Goal: Task Accomplishment & Management: Use online tool/utility

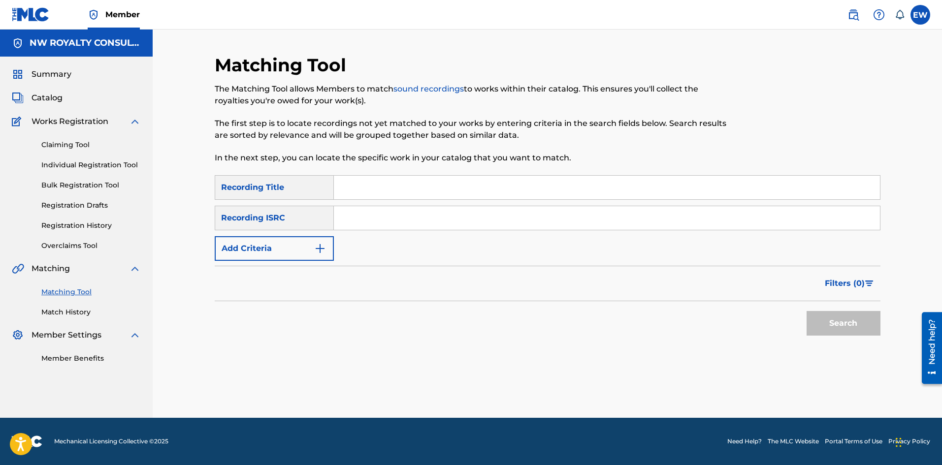
click at [268, 254] on button "Add Criteria" at bounding box center [274, 248] width 119 height 25
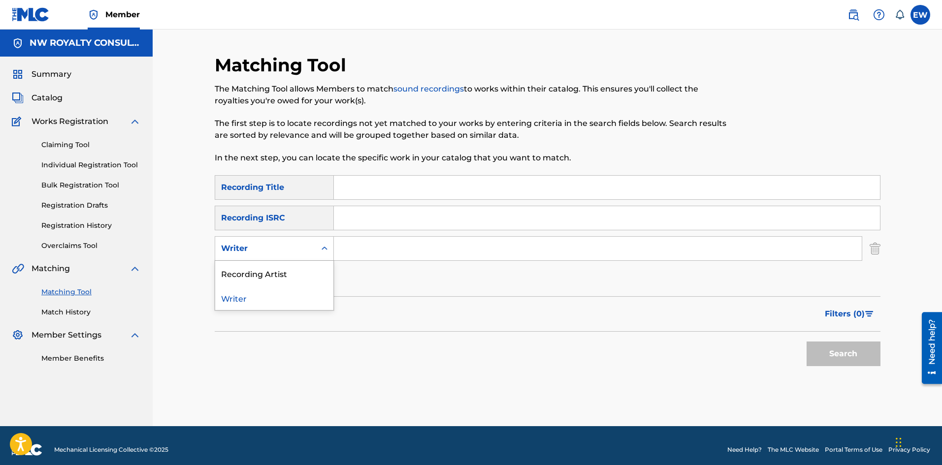
click at [268, 254] on div "Writer" at bounding box center [265, 249] width 89 height 12
click at [266, 270] on div "Recording Artist" at bounding box center [274, 273] width 118 height 25
drag, startPoint x: 388, startPoint y: 247, endPoint x: 377, endPoint y: 256, distance: 14.0
click at [388, 247] on input "Search Form" at bounding box center [598, 249] width 528 height 24
paste input "[PERSON_NAME] RED [PERSON_NAME]"
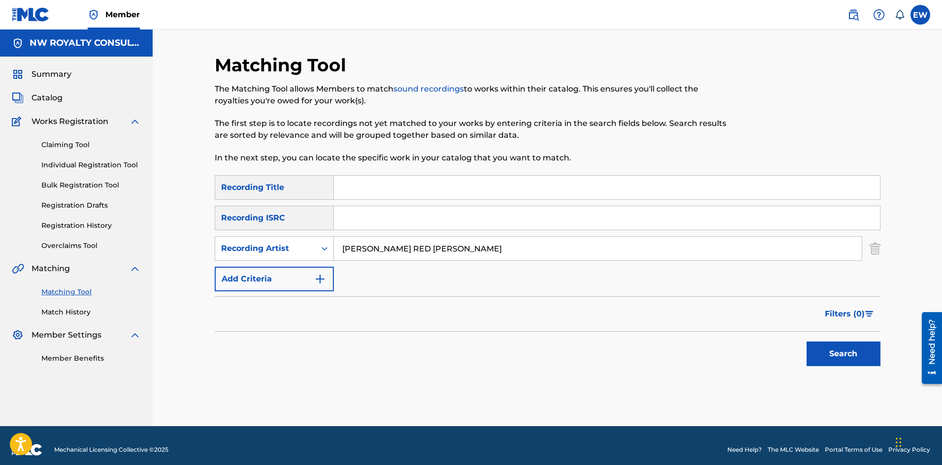
type input "[PERSON_NAME] RED [PERSON_NAME]"
click at [438, 190] on input "Search Form" at bounding box center [607, 188] width 546 height 24
paste input "5 O' CLOCK"
type input "5 O' CLOCK"
click at [858, 352] on button "Search" at bounding box center [844, 354] width 74 height 25
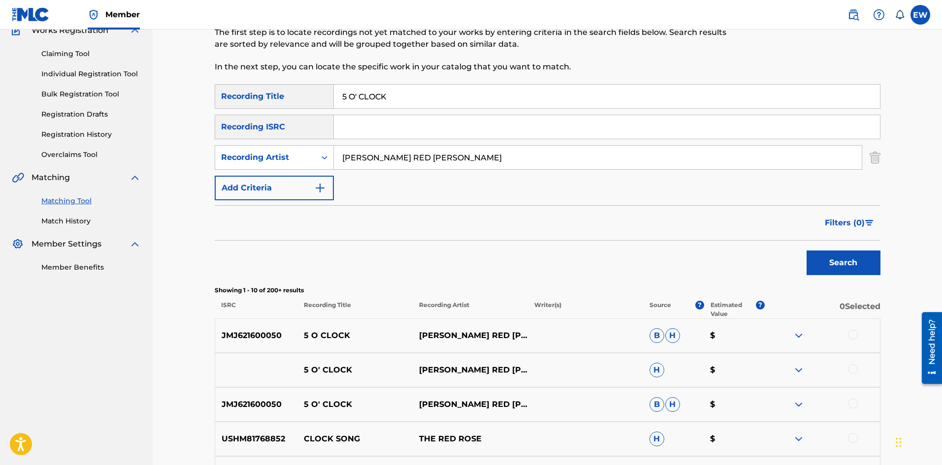
scroll to position [98, 0]
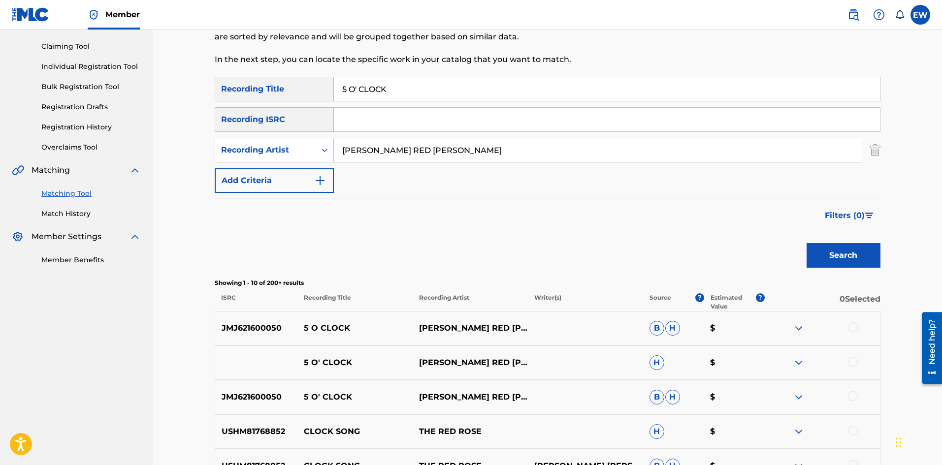
click at [854, 327] on div at bounding box center [853, 328] width 10 height 10
click at [856, 361] on div at bounding box center [853, 362] width 10 height 10
click at [851, 398] on div at bounding box center [853, 397] width 10 height 10
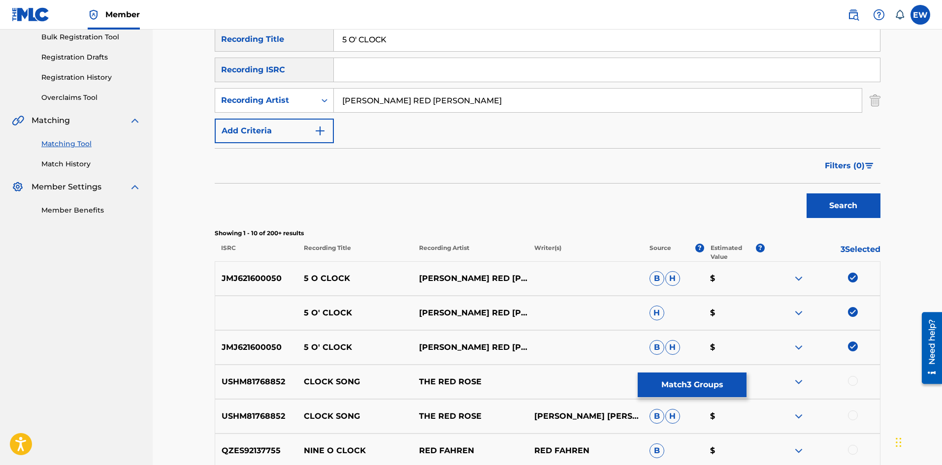
scroll to position [148, 0]
click at [707, 385] on button "Match 3 Groups" at bounding box center [692, 385] width 109 height 25
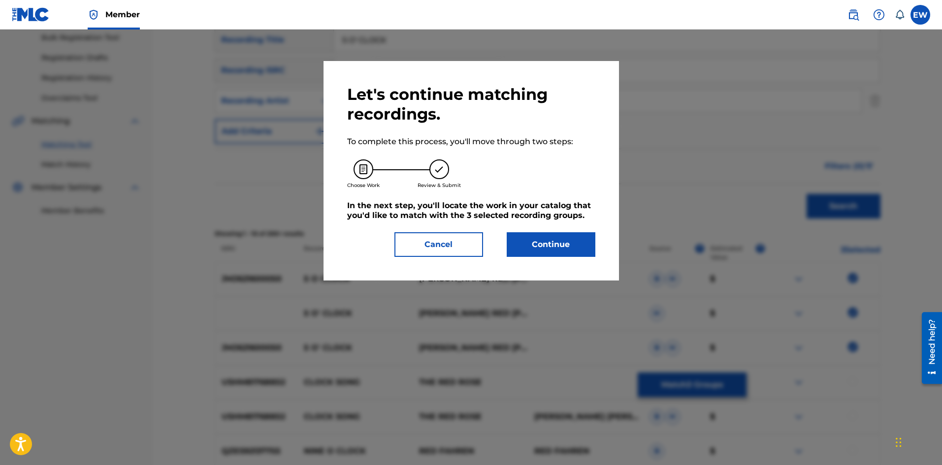
click at [569, 238] on button "Continue" at bounding box center [551, 244] width 89 height 25
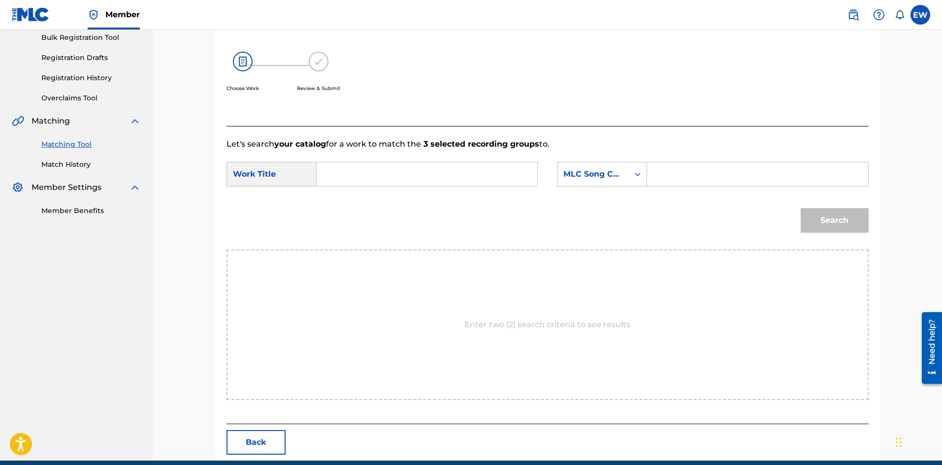
click at [398, 170] on input "Search Form" at bounding box center [427, 175] width 204 height 24
paste input "5 O' CLOCK"
type input "5 O' CLOCK"
click at [723, 172] on input "Search Form" at bounding box center [757, 175] width 204 height 24
paste input "5815G1"
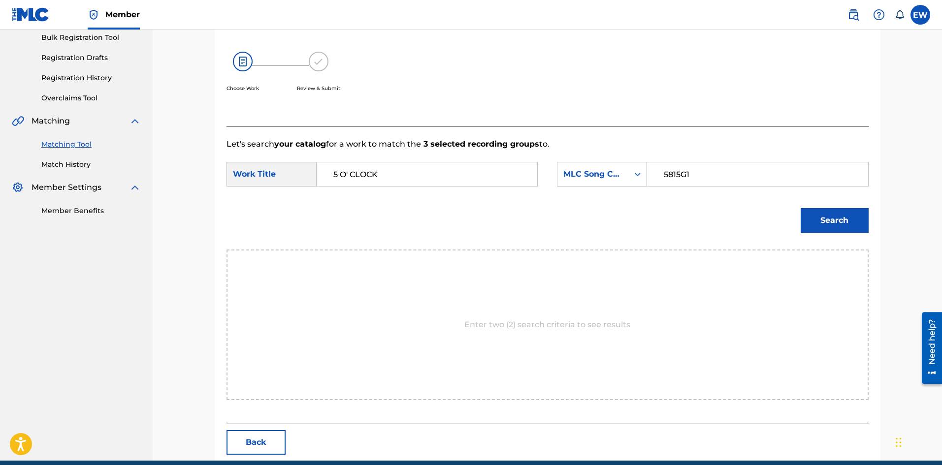
type input "5815G1"
click at [816, 226] on button "Search" at bounding box center [835, 220] width 68 height 25
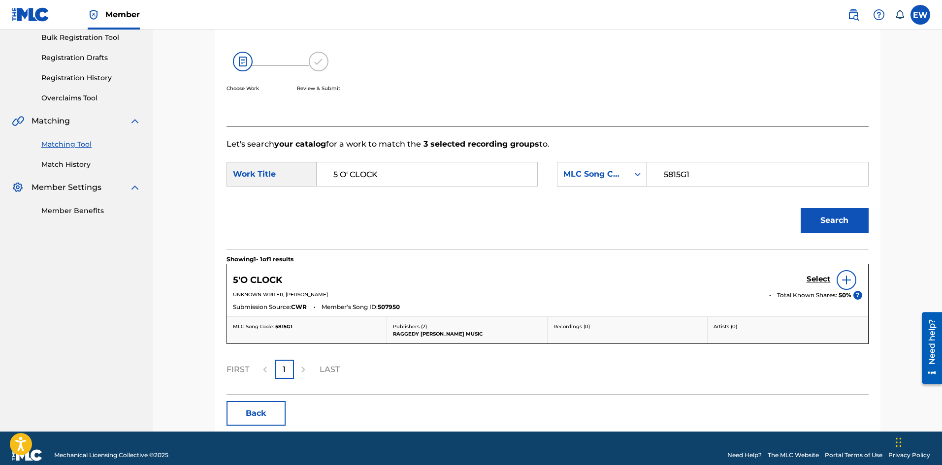
click at [818, 282] on h5 "Select" at bounding box center [819, 279] width 24 height 9
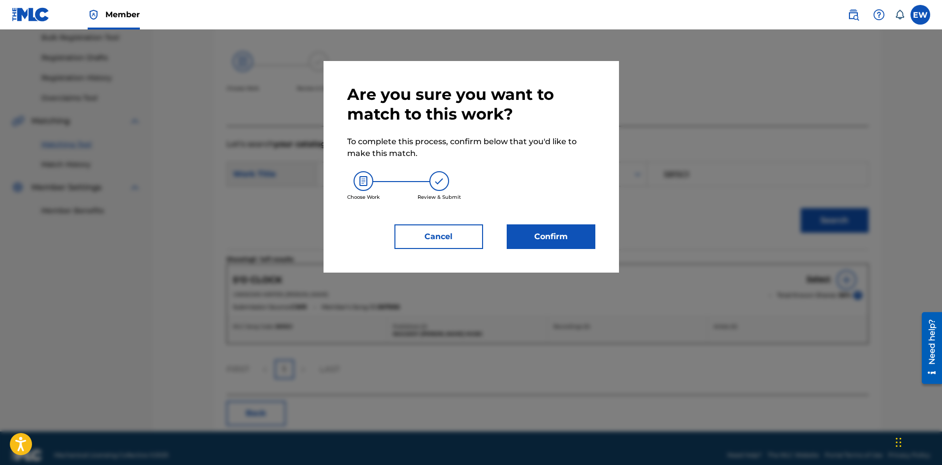
click at [570, 235] on button "Confirm" at bounding box center [551, 237] width 89 height 25
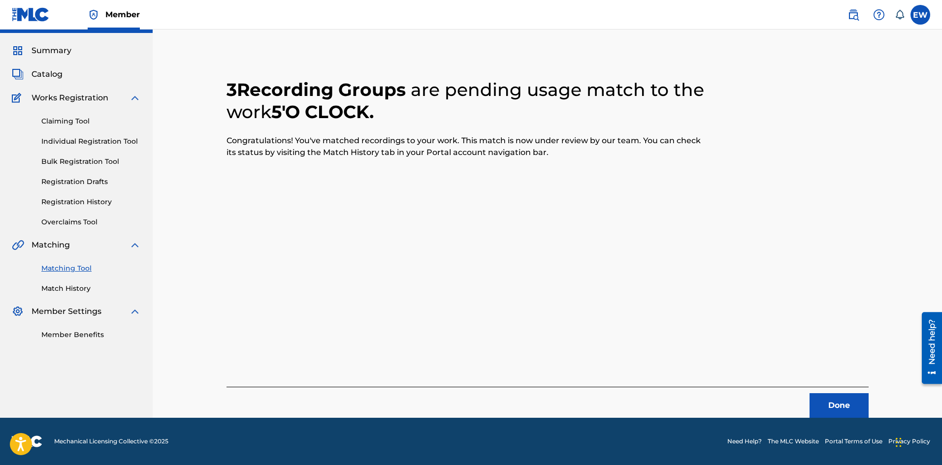
scroll to position [24, 0]
click at [814, 403] on button "Done" at bounding box center [839, 405] width 59 height 25
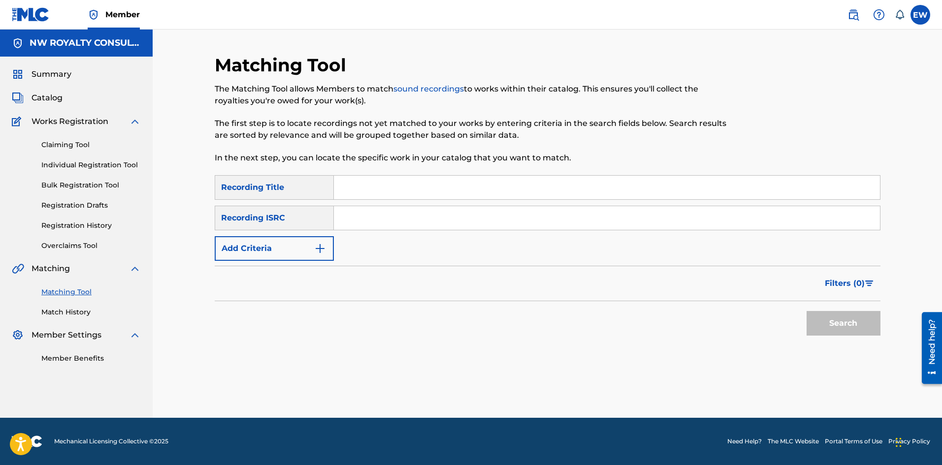
click at [275, 247] on button "Add Criteria" at bounding box center [274, 248] width 119 height 25
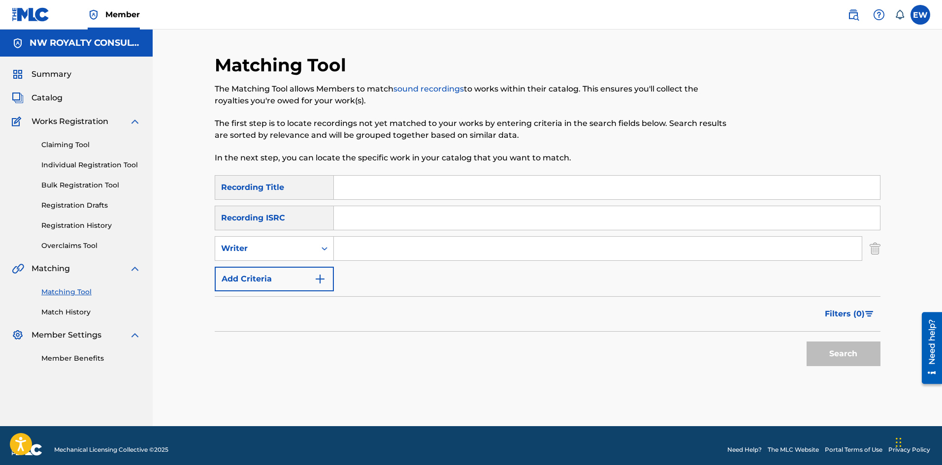
click at [275, 247] on div "Writer" at bounding box center [265, 249] width 89 height 12
drag, startPoint x: 278, startPoint y: 277, endPoint x: 308, endPoint y: 267, distance: 32.2
click at [281, 276] on div "Recording Artist" at bounding box center [274, 273] width 118 height 25
click at [401, 253] on input "Search Form" at bounding box center [598, 249] width 528 height 24
paste input "[PERSON_NAME]"
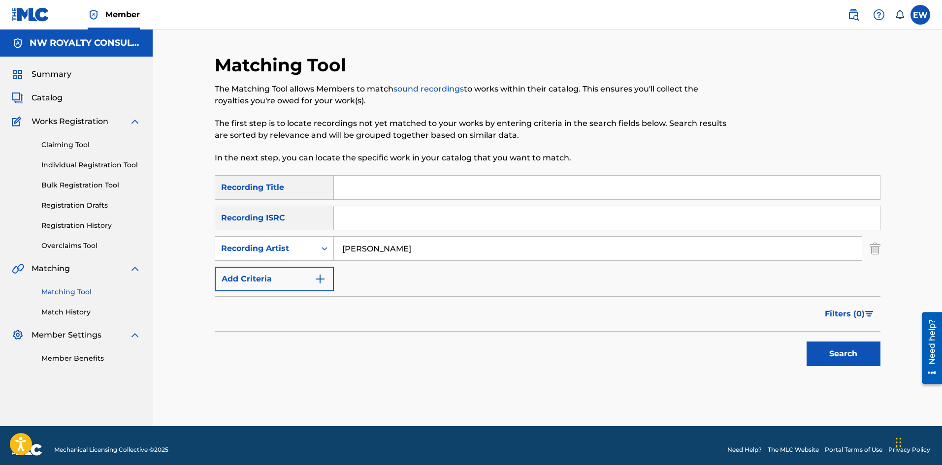
type input "[PERSON_NAME]"
click at [408, 197] on input "Search Form" at bounding box center [607, 188] width 546 height 24
paste input "876 RAVE"
type input "876 RAVE"
click at [827, 351] on button "Search" at bounding box center [844, 354] width 74 height 25
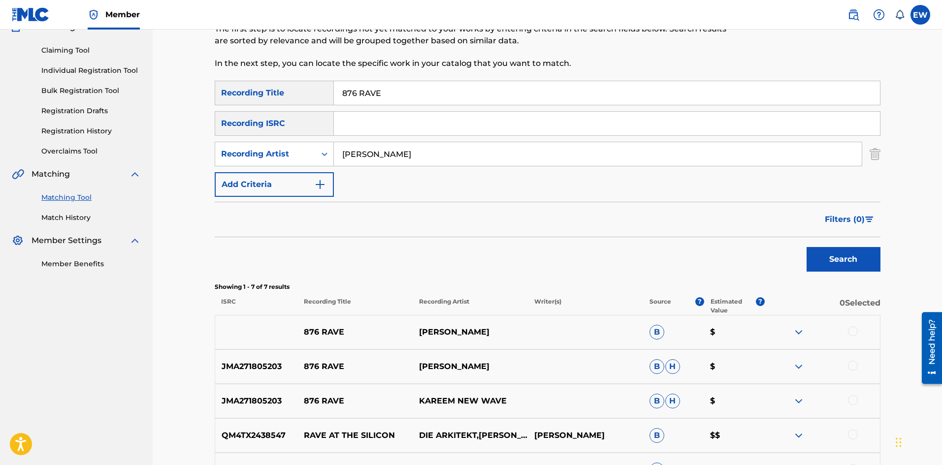
scroll to position [98, 0]
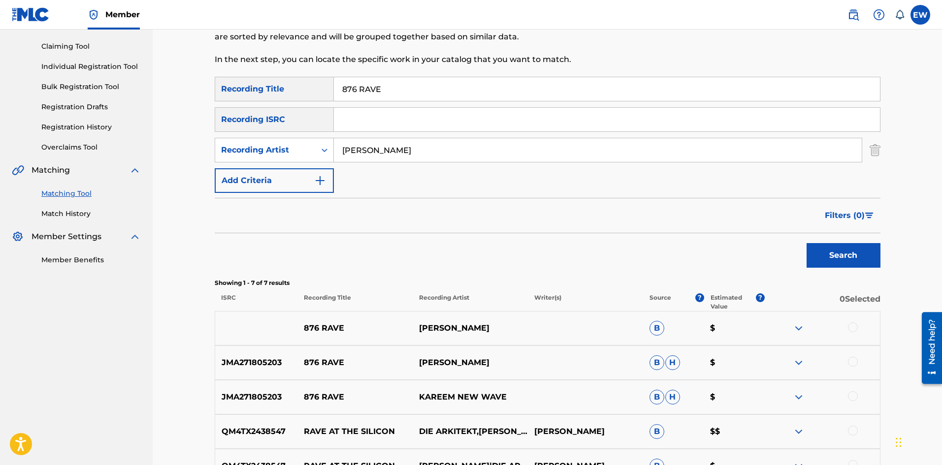
click at [852, 329] on div at bounding box center [853, 328] width 10 height 10
click at [851, 360] on div at bounding box center [853, 362] width 10 height 10
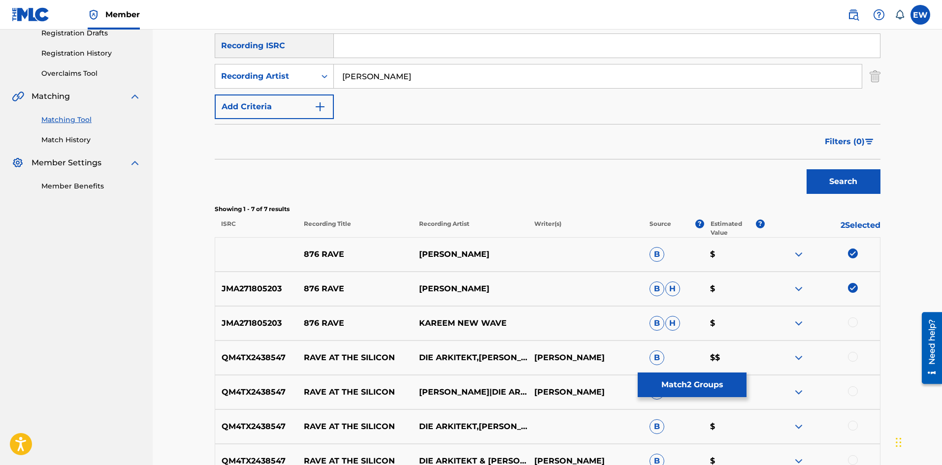
scroll to position [197, 0]
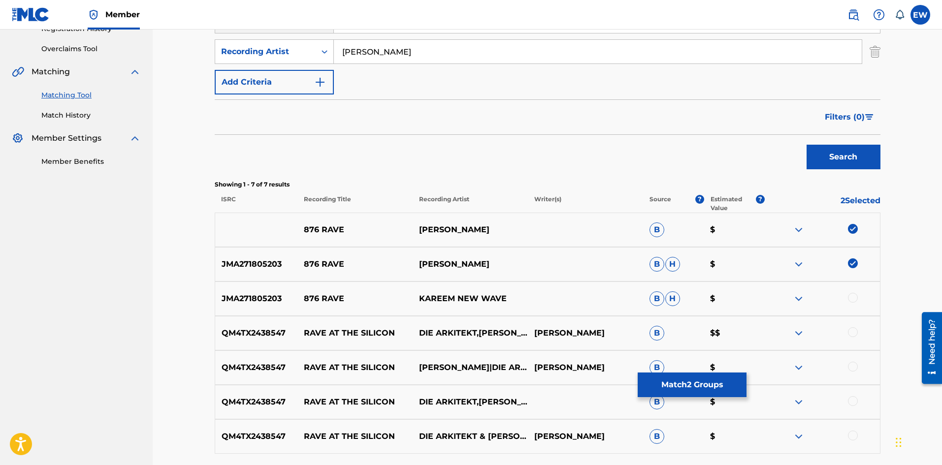
click at [854, 295] on div at bounding box center [853, 298] width 10 height 10
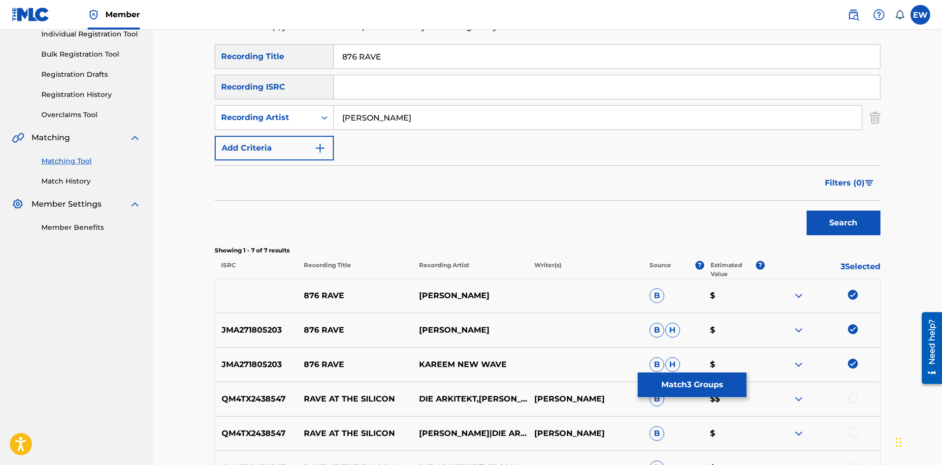
scroll to position [85, 0]
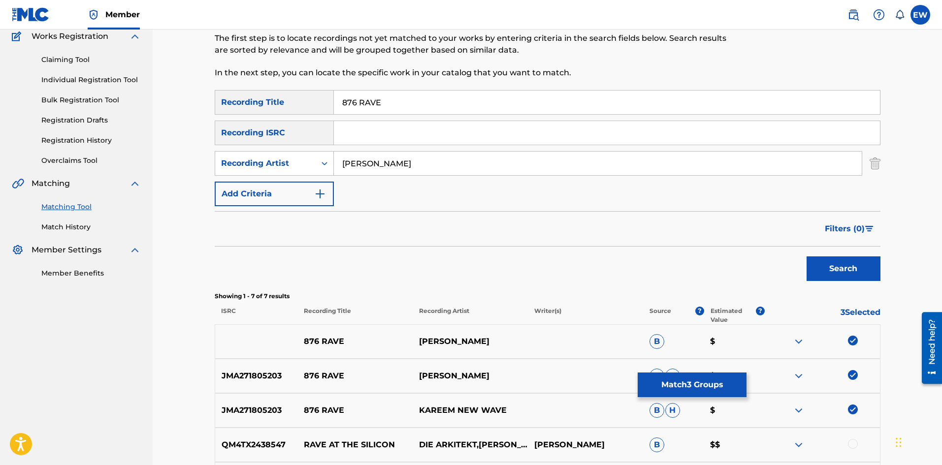
click at [715, 377] on button "Match 3 Groups" at bounding box center [692, 385] width 109 height 25
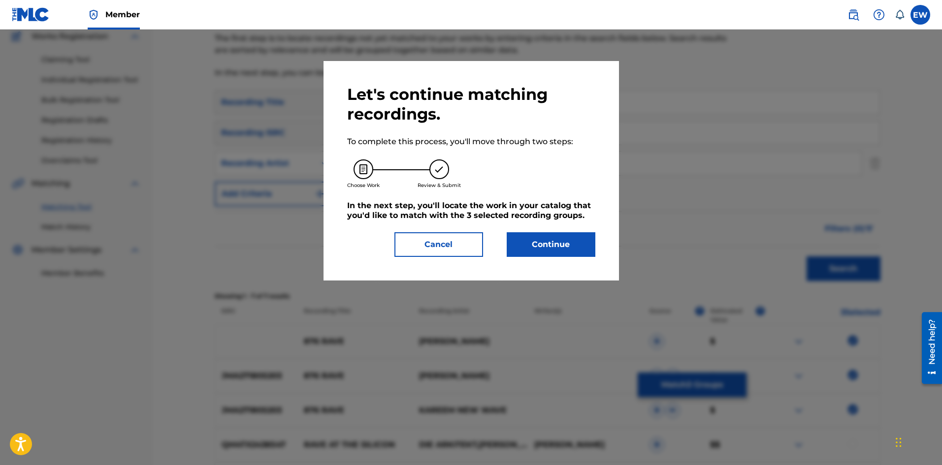
click at [571, 233] on button "Continue" at bounding box center [551, 244] width 89 height 25
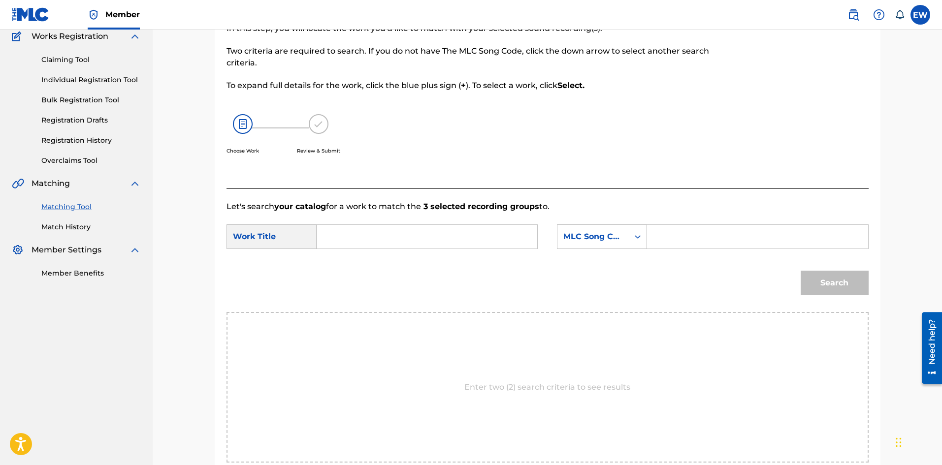
click at [511, 240] on input "Search Form" at bounding box center [427, 237] width 204 height 24
paste input "876 RAVE"
type input "876 RAVE"
click at [726, 235] on input "Search Form" at bounding box center [757, 237] width 204 height 24
paste input "8A2RAV"
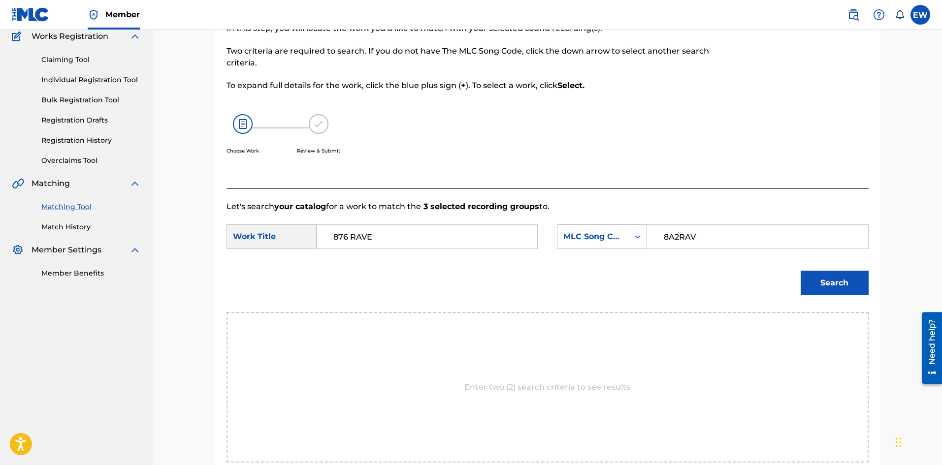
type input "8A2RAV"
click at [853, 288] on button "Search" at bounding box center [835, 283] width 68 height 25
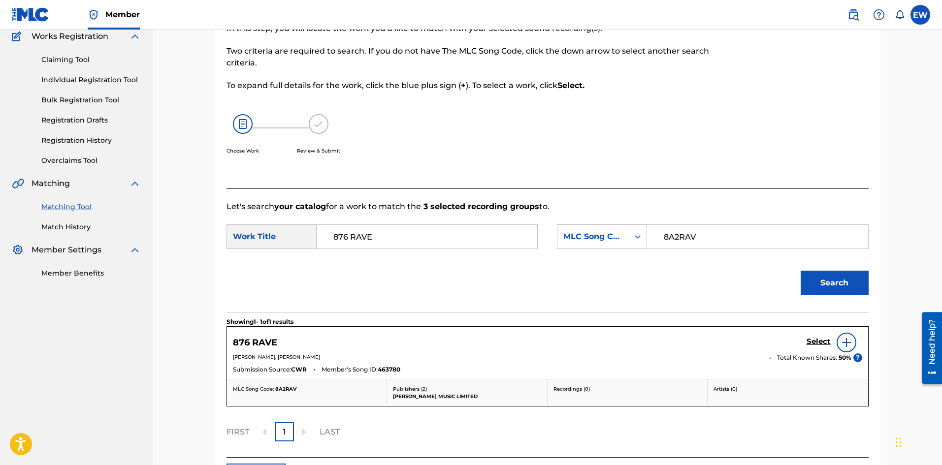
click at [818, 345] on h5 "Select" at bounding box center [819, 341] width 24 height 9
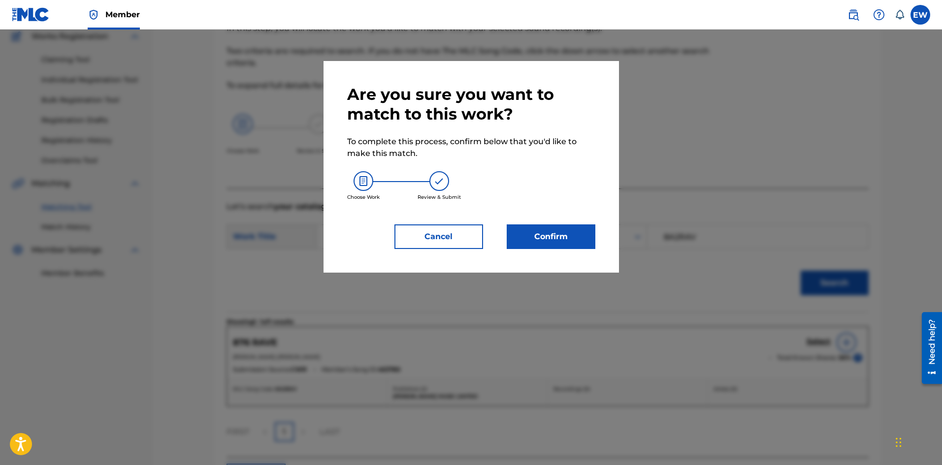
click at [559, 254] on div "Are you sure you want to match to this work? To complete this process, confirm …" at bounding box center [471, 167] width 295 height 212
click at [558, 246] on button "Confirm" at bounding box center [551, 237] width 89 height 25
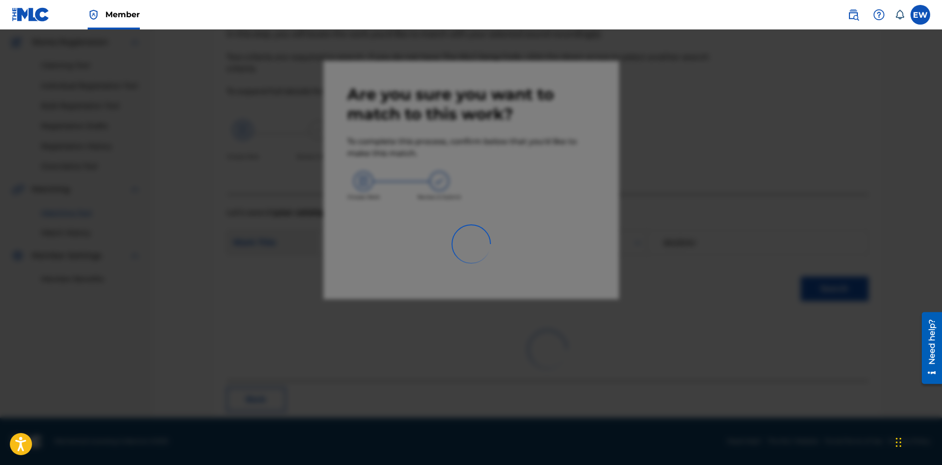
scroll to position [24, 0]
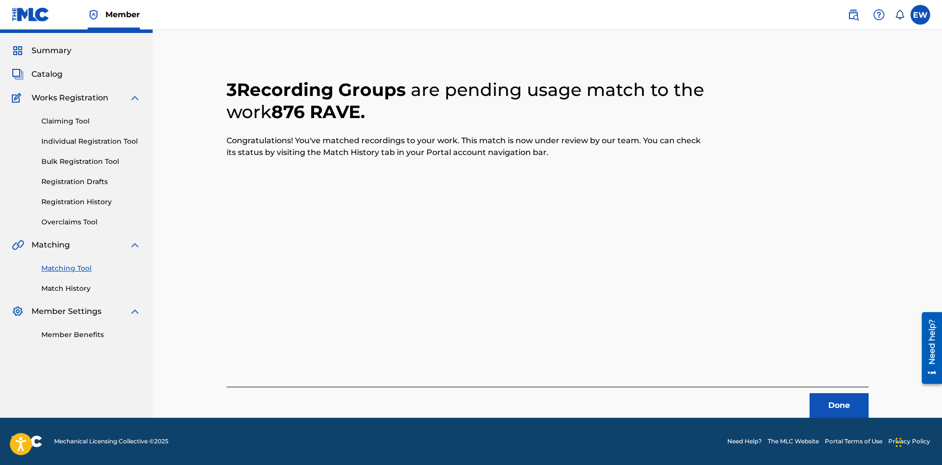
click at [831, 405] on button "Done" at bounding box center [839, 405] width 59 height 25
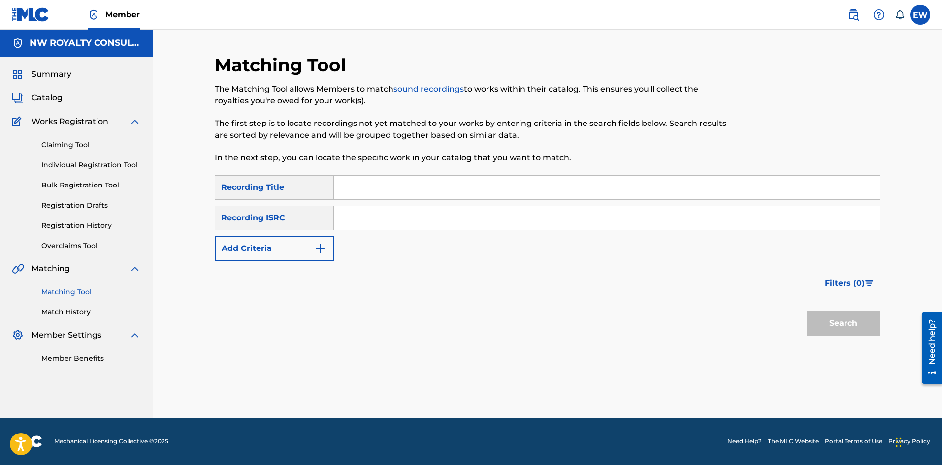
scroll to position [0, 0]
click at [299, 246] on button "Add Criteria" at bounding box center [274, 248] width 119 height 25
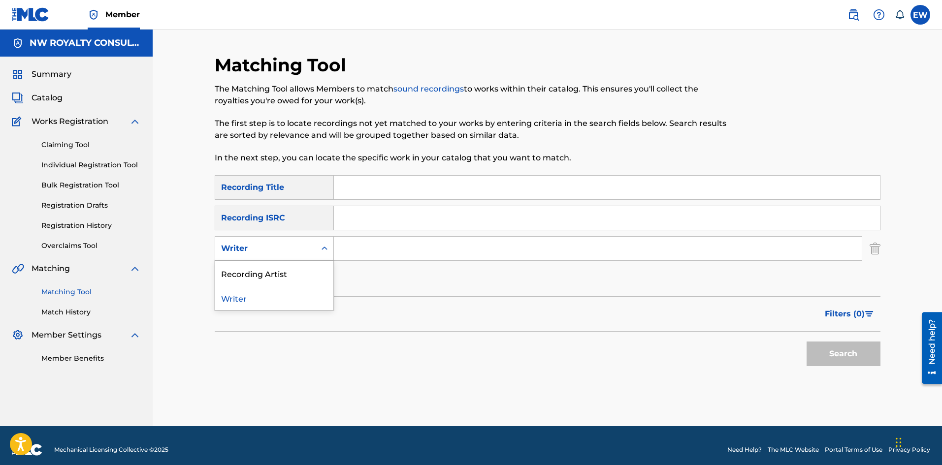
click at [308, 242] on div "Writer" at bounding box center [265, 248] width 100 height 19
drag, startPoint x: 283, startPoint y: 270, endPoint x: 304, endPoint y: 263, distance: 22.4
click at [285, 270] on div "Recording Artist" at bounding box center [274, 273] width 118 height 25
click at [477, 247] on input "Search Form" at bounding box center [598, 249] width 528 height 24
paste input "TEFLON YOUNG KING"
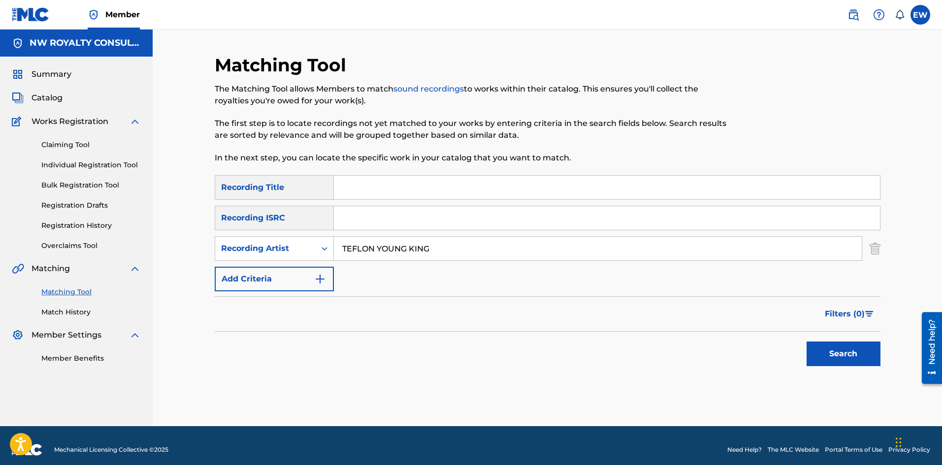
type input "TEFLON YOUNG KING"
click at [364, 182] on input "Search Form" at bounding box center [607, 188] width 546 height 24
paste input "A DAY LIKE THIS"
type input "A DAY LIKE THIS"
click at [839, 358] on button "Search" at bounding box center [844, 354] width 74 height 25
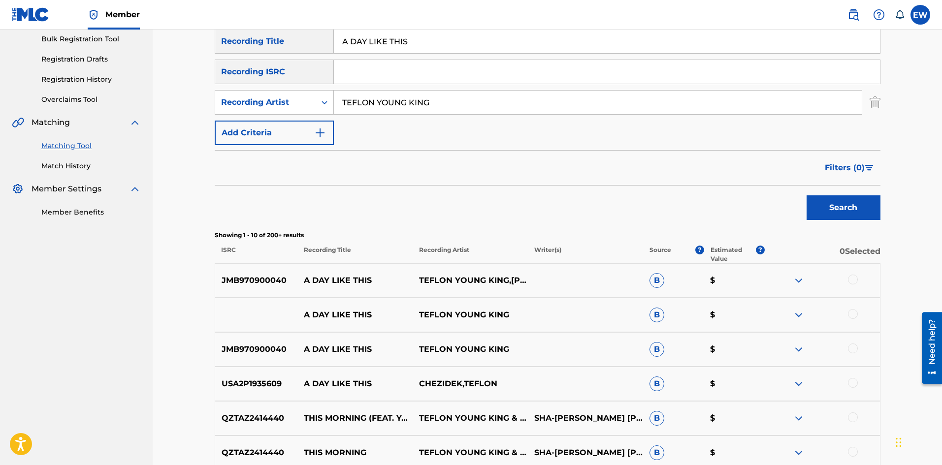
scroll to position [148, 0]
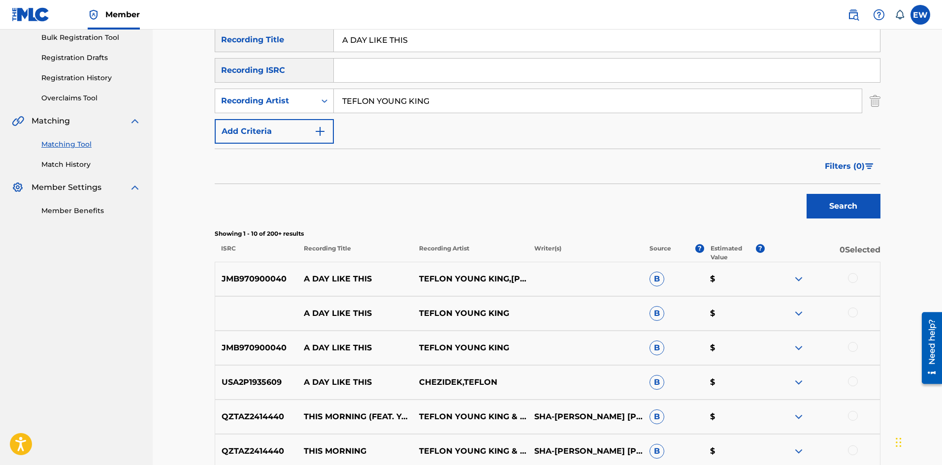
click at [854, 279] on div at bounding box center [853, 278] width 10 height 10
click at [855, 311] on div at bounding box center [853, 313] width 10 height 10
click at [853, 345] on div at bounding box center [853, 347] width 10 height 10
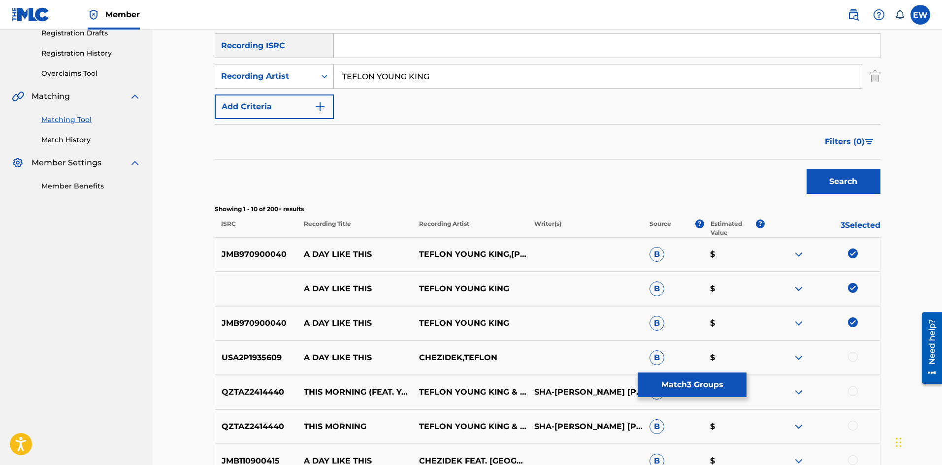
scroll to position [197, 0]
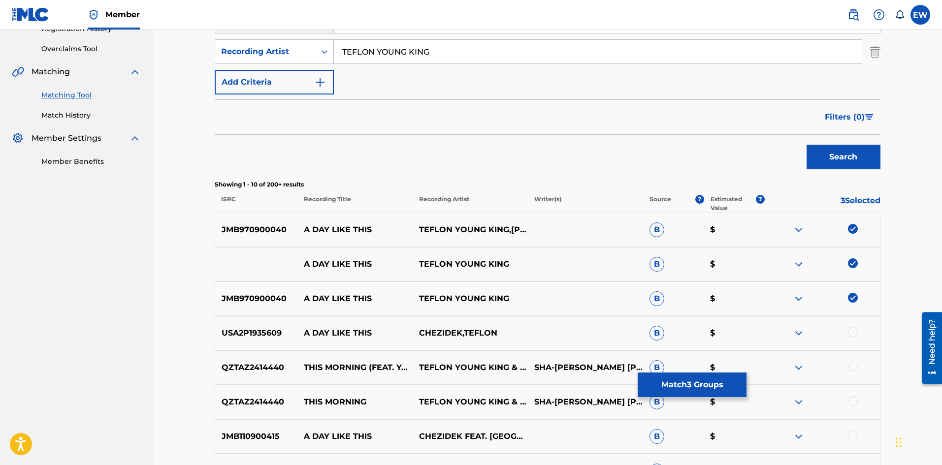
click at [854, 332] on div at bounding box center [853, 333] width 10 height 10
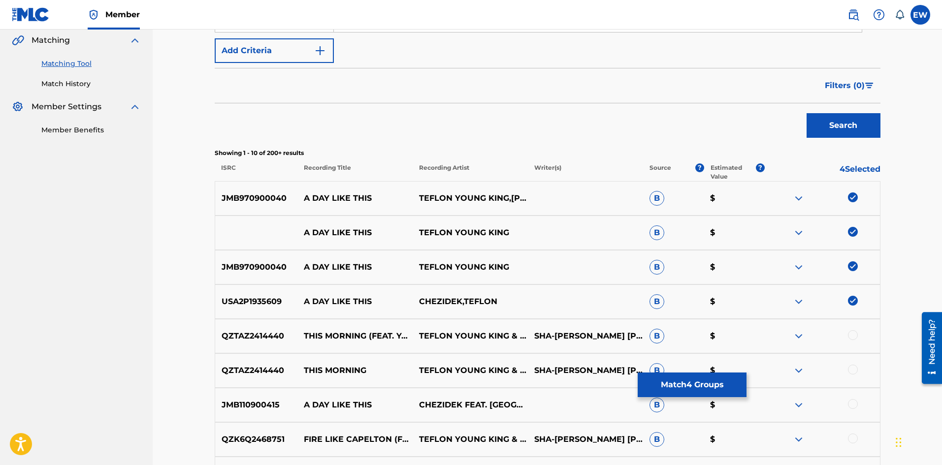
scroll to position [246, 0]
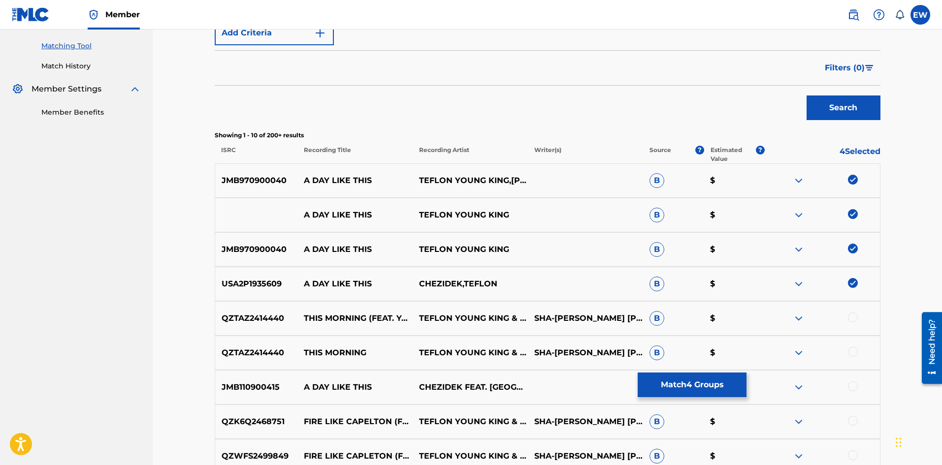
click at [716, 386] on button "Match 4 Groups" at bounding box center [692, 385] width 109 height 25
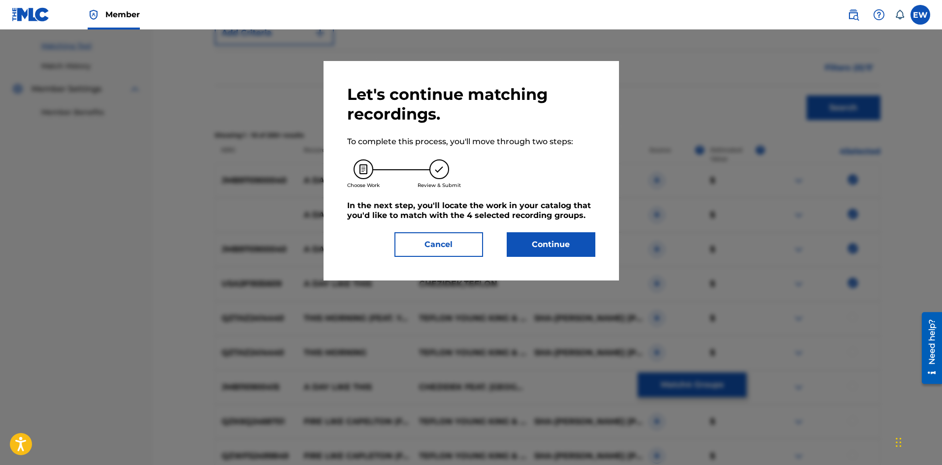
click at [543, 246] on button "Continue" at bounding box center [551, 244] width 89 height 25
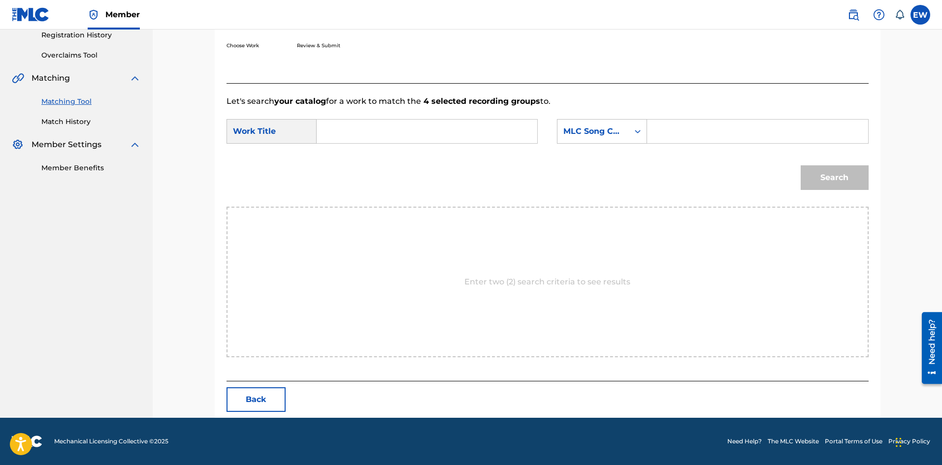
drag, startPoint x: 408, startPoint y: 124, endPoint x: 409, endPoint y: 138, distance: 14.3
click at [409, 127] on input "Search Form" at bounding box center [427, 132] width 204 height 24
paste input "A DAY LIKE THIS"
type input "A DAY LIKE THIS"
click at [704, 136] on input "Search Form" at bounding box center [757, 132] width 204 height 24
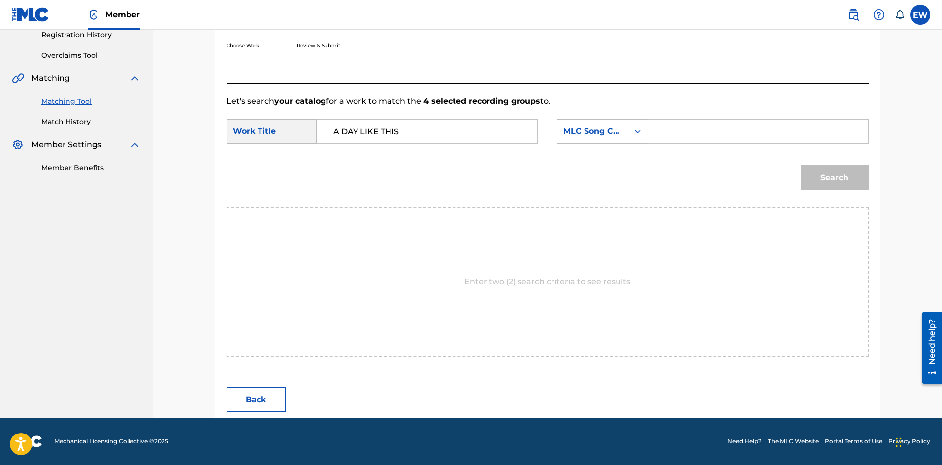
paste input "AA4LYR"
type input "AA4LYR"
click at [846, 180] on button "Search" at bounding box center [835, 177] width 68 height 25
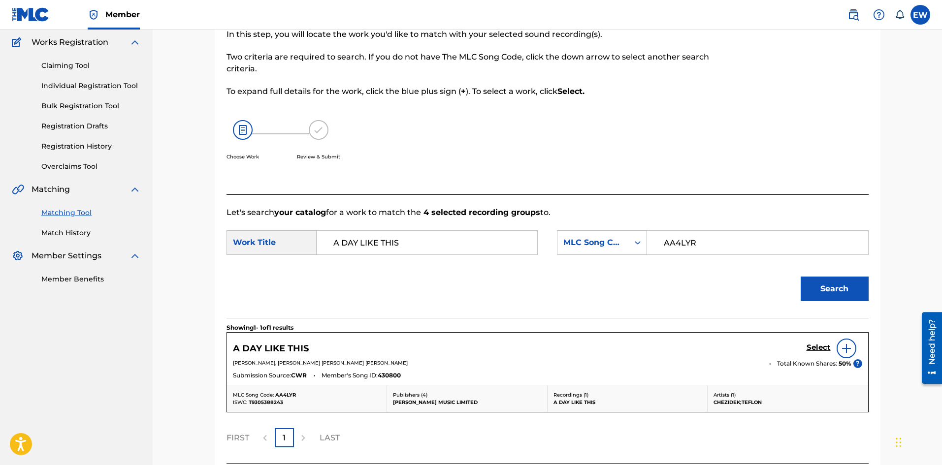
scroll to position [162, 0]
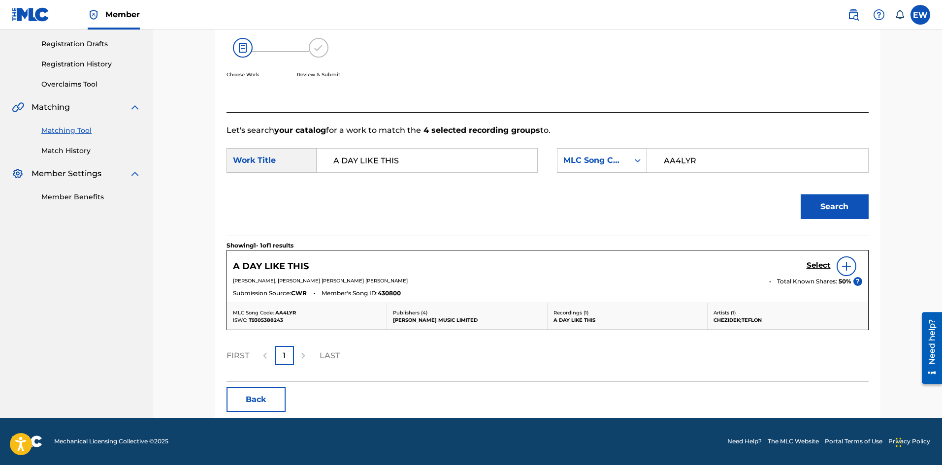
click at [816, 263] on h5 "Select" at bounding box center [819, 265] width 24 height 9
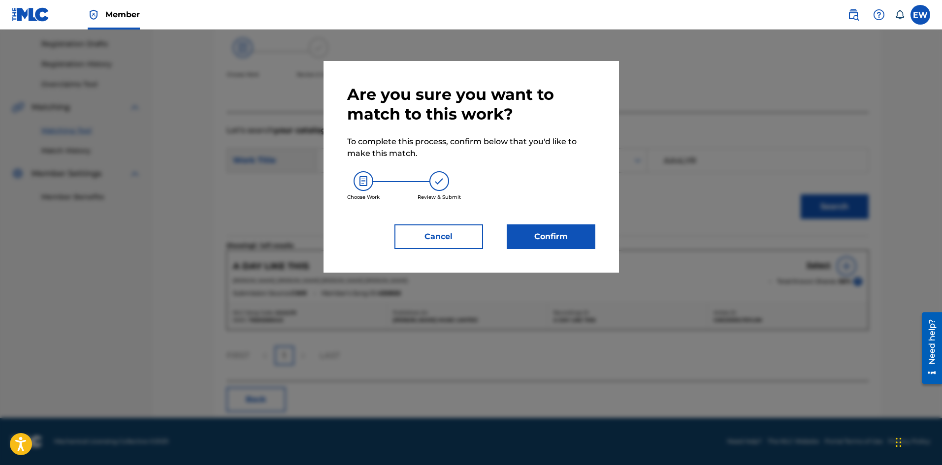
click at [549, 231] on button "Confirm" at bounding box center [551, 237] width 89 height 25
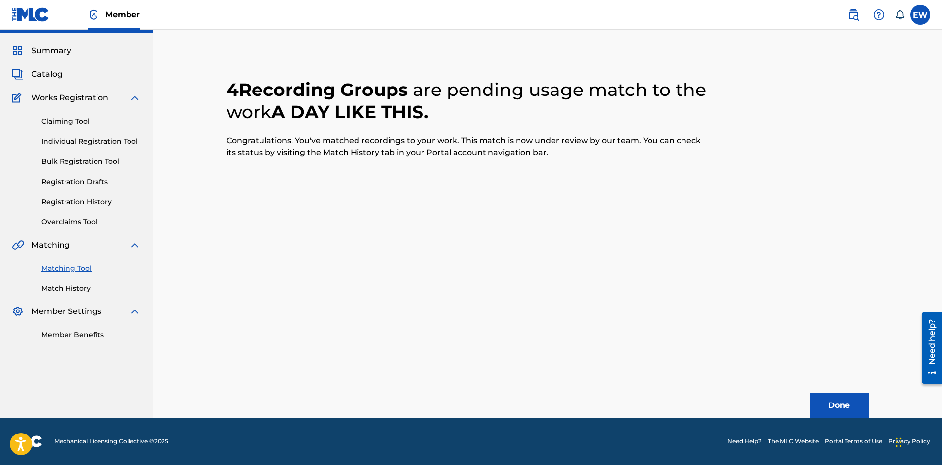
scroll to position [24, 0]
click at [819, 408] on button "Done" at bounding box center [839, 405] width 59 height 25
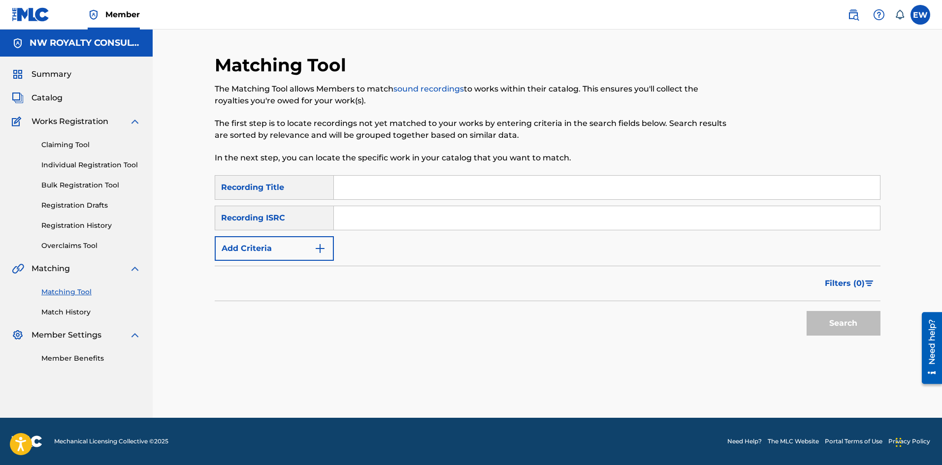
scroll to position [0, 0]
click at [258, 250] on button "Add Criteria" at bounding box center [274, 248] width 119 height 25
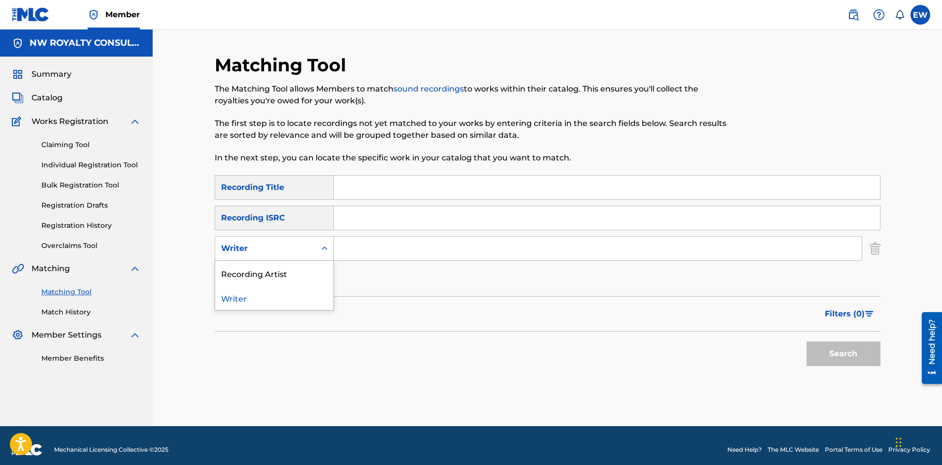
click at [258, 249] on div "Writer" at bounding box center [265, 249] width 89 height 12
drag, startPoint x: 266, startPoint y: 277, endPoint x: 288, endPoint y: 265, distance: 24.3
click at [274, 272] on div "Recording Artist" at bounding box center [274, 273] width 118 height 25
click at [383, 245] on input "Search Form" at bounding box center [598, 249] width 528 height 24
paste input "FLY PROJECT"
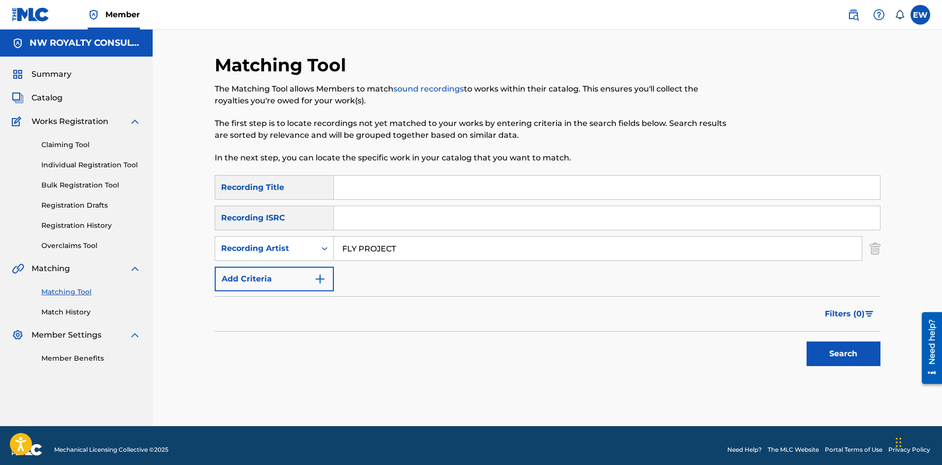
type input "FLY PROJECT"
click at [402, 186] on input "Search Form" at bounding box center [607, 188] width 546 height 24
paste input "A DROP ON YOU"
type input "A DROP ON YOU"
drag, startPoint x: 837, startPoint y: 348, endPoint x: 814, endPoint y: 333, distance: 27.7
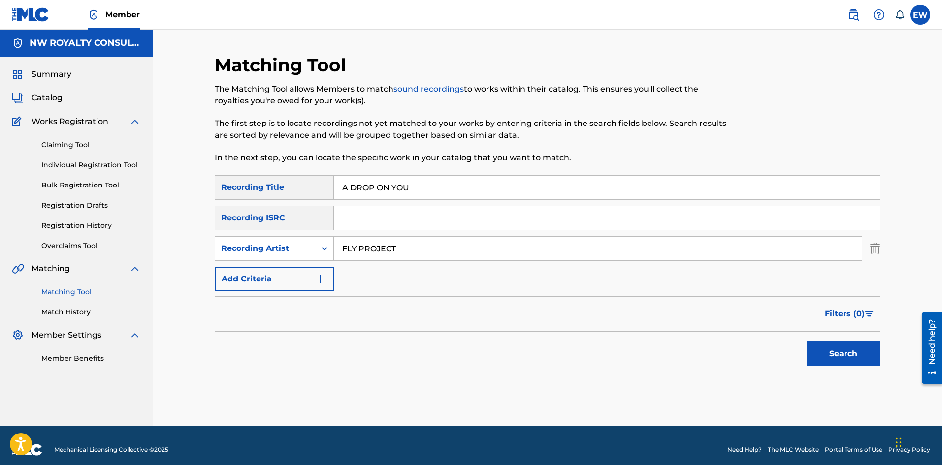
click at [838, 349] on button "Search" at bounding box center [844, 354] width 74 height 25
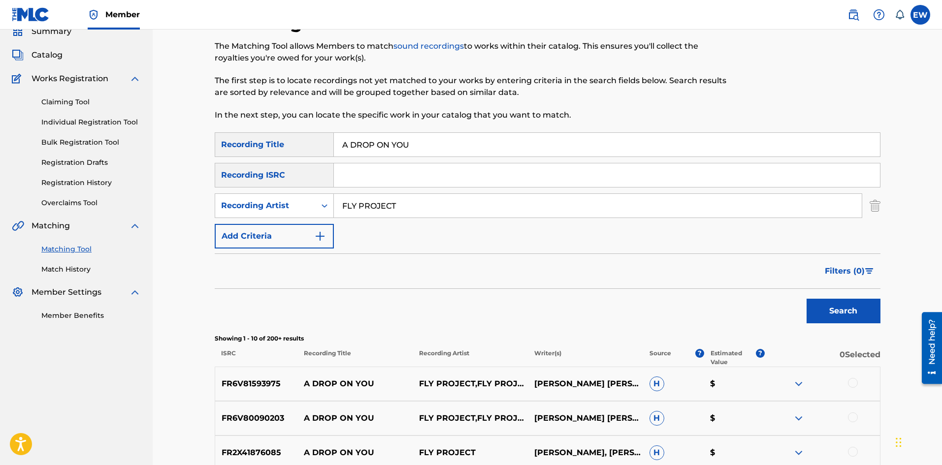
scroll to position [98, 0]
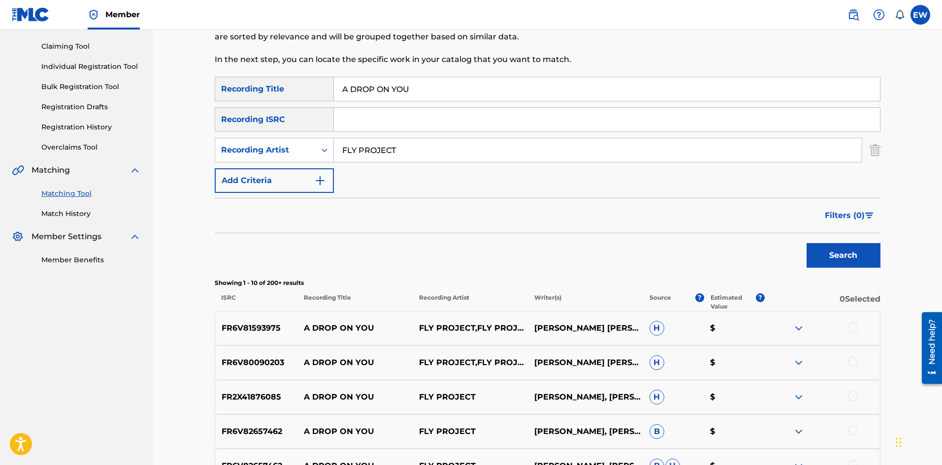
click at [854, 327] on div at bounding box center [853, 328] width 10 height 10
click at [854, 363] on div at bounding box center [853, 362] width 10 height 10
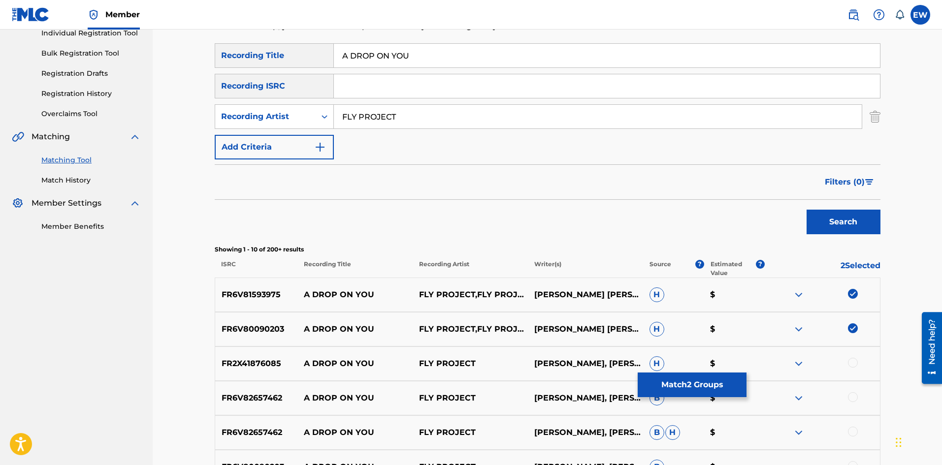
scroll to position [148, 0]
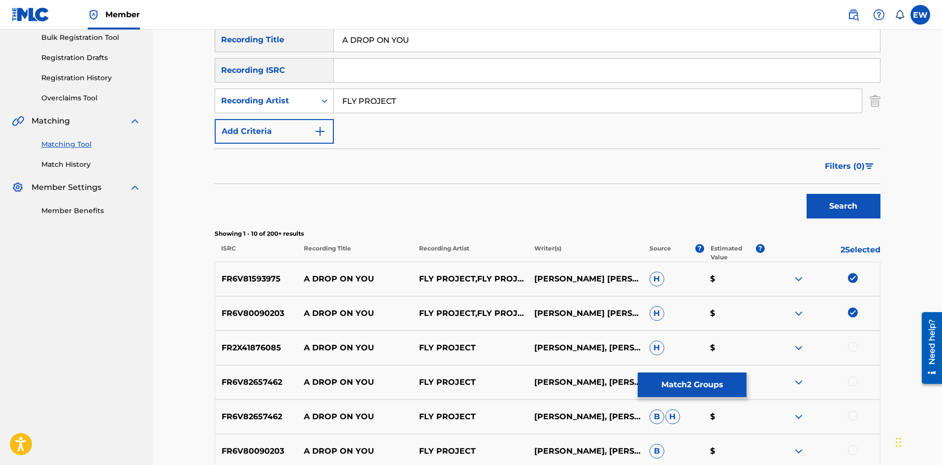
click at [854, 347] on div at bounding box center [853, 347] width 10 height 10
click at [852, 379] on div at bounding box center [853, 382] width 10 height 10
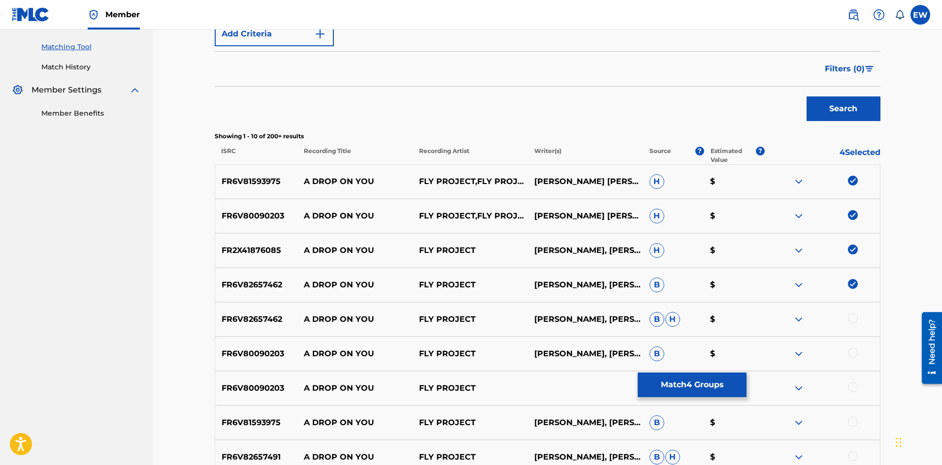
scroll to position [246, 0]
click at [849, 316] on div at bounding box center [853, 318] width 10 height 10
click at [855, 352] on div at bounding box center [853, 352] width 10 height 10
click at [852, 384] on div at bounding box center [853, 387] width 10 height 10
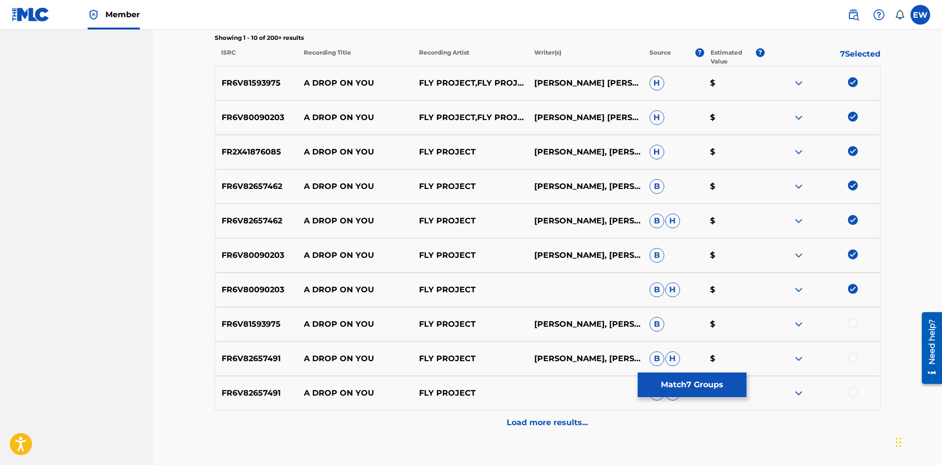
scroll to position [345, 0]
click at [853, 324] on div at bounding box center [853, 323] width 10 height 10
click at [852, 360] on div at bounding box center [853, 357] width 10 height 10
drag, startPoint x: 852, startPoint y: 393, endPoint x: 845, endPoint y: 389, distance: 8.2
click at [852, 393] on div at bounding box center [853, 392] width 10 height 10
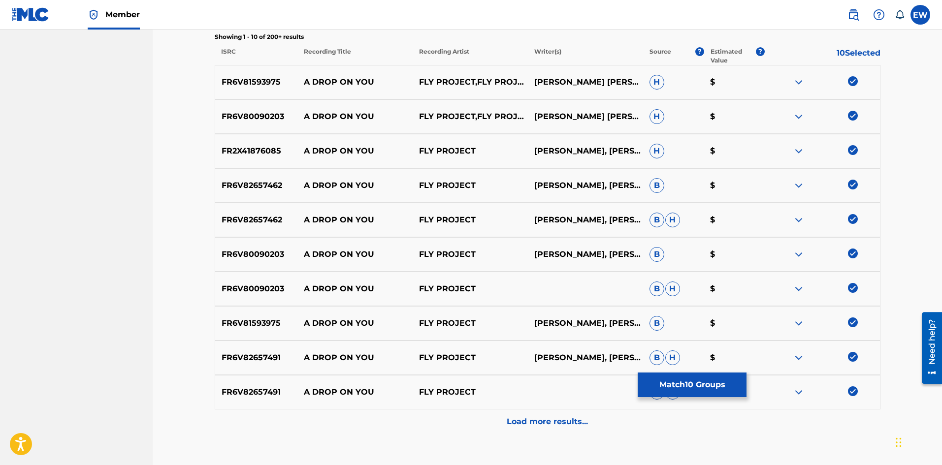
drag, startPoint x: 545, startPoint y: 436, endPoint x: 557, endPoint y: 426, distance: 15.7
click at [551, 433] on div "Matching Tool The Matching Tool allows Members to match sound recordings to wor…" at bounding box center [548, 96] width 666 height 774
click at [560, 419] on p "Load more results..." at bounding box center [547, 422] width 81 height 12
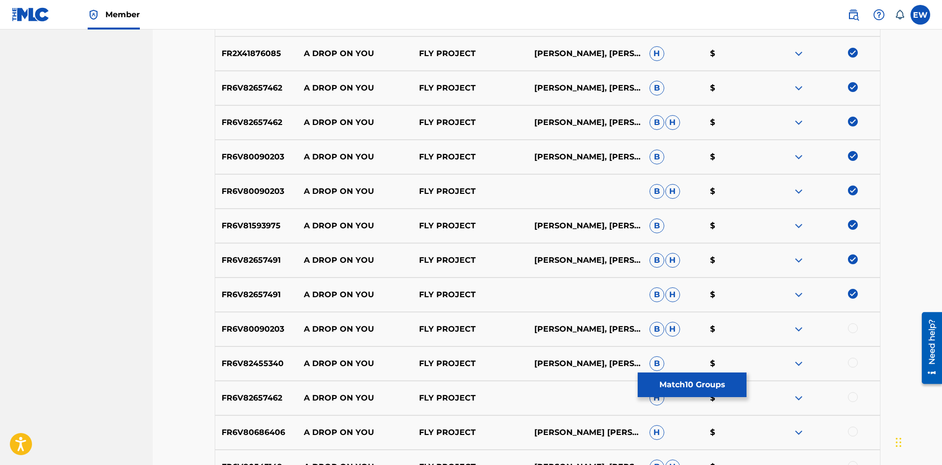
scroll to position [443, 0]
click at [852, 329] on div at bounding box center [853, 328] width 10 height 10
click at [853, 362] on div at bounding box center [853, 362] width 10 height 10
click at [852, 398] on div at bounding box center [853, 397] width 10 height 10
click at [853, 430] on div at bounding box center [853, 431] width 10 height 10
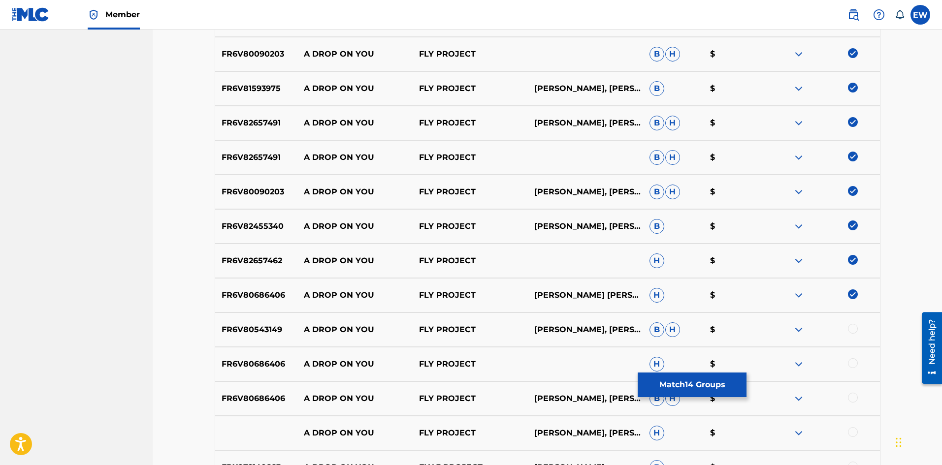
scroll to position [591, 0]
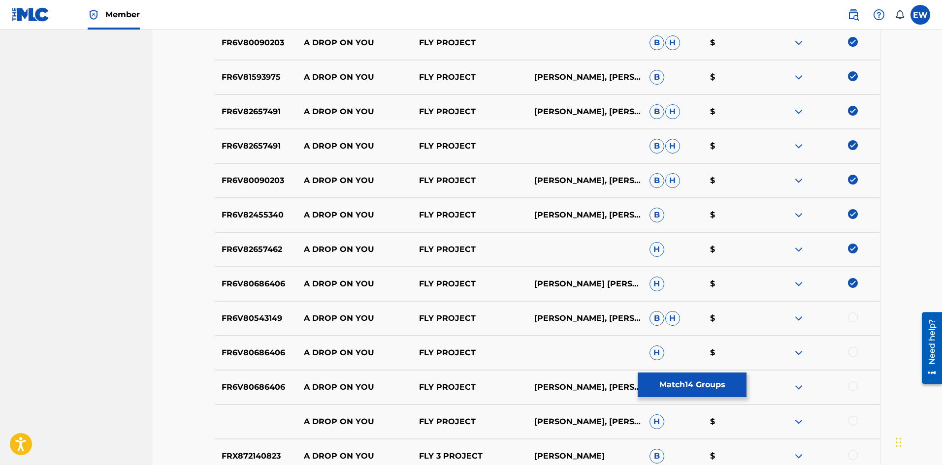
click at [847, 318] on div at bounding box center [822, 319] width 115 height 12
click at [850, 318] on div at bounding box center [853, 318] width 10 height 10
click at [855, 350] on div at bounding box center [853, 352] width 10 height 10
click at [851, 387] on div at bounding box center [853, 387] width 10 height 10
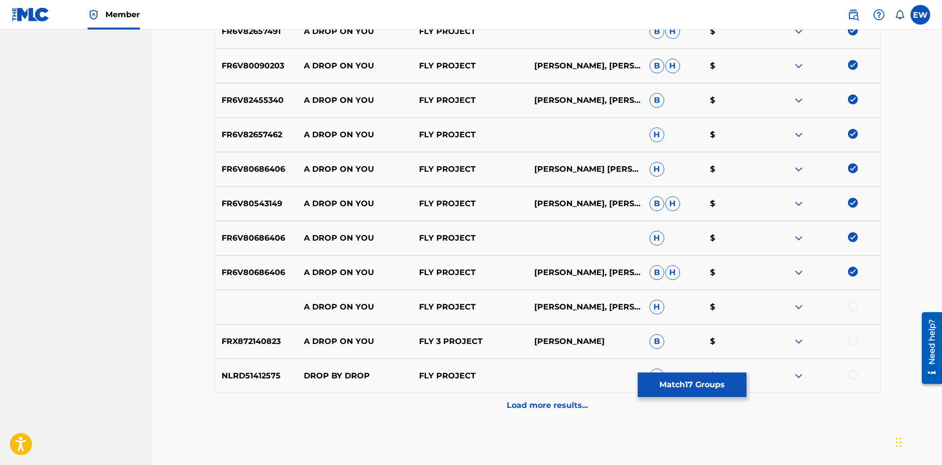
scroll to position [739, 0]
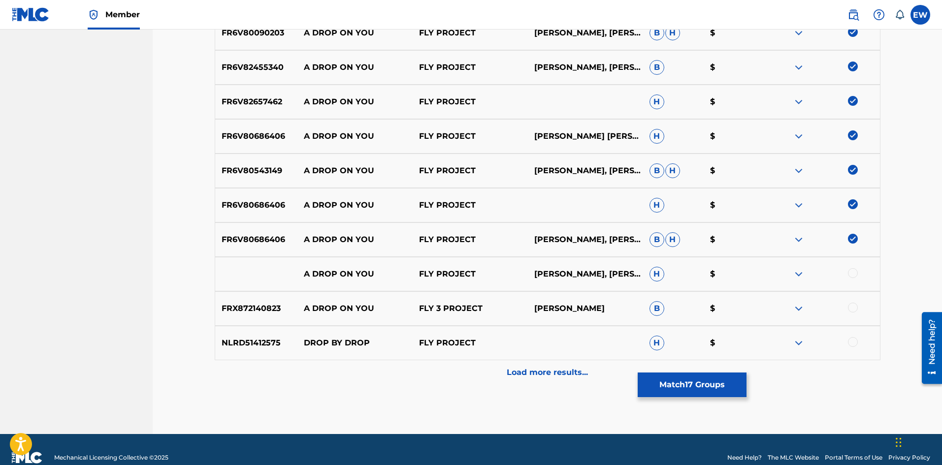
click at [853, 273] on div at bounding box center [853, 273] width 10 height 10
click at [851, 311] on div at bounding box center [853, 308] width 10 height 10
click at [854, 307] on img at bounding box center [853, 308] width 10 height 10
click at [724, 392] on button "Match 18 Groups" at bounding box center [692, 385] width 109 height 25
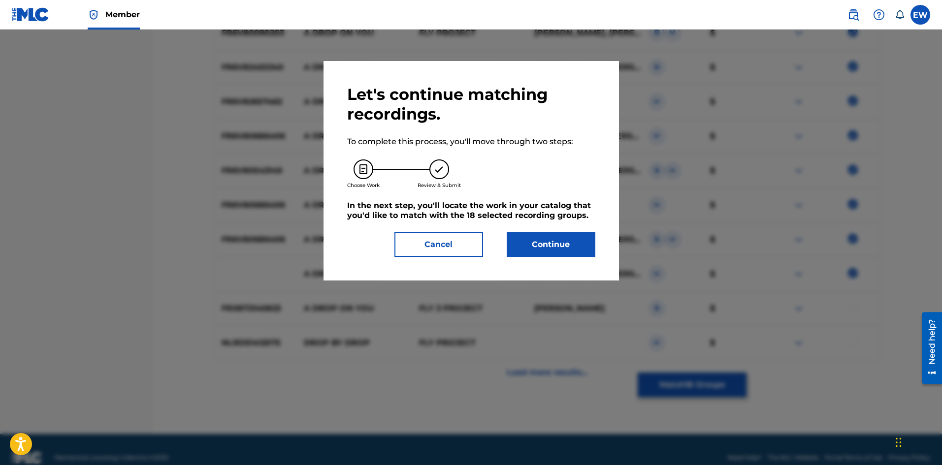
click at [547, 252] on button "Continue" at bounding box center [551, 244] width 89 height 25
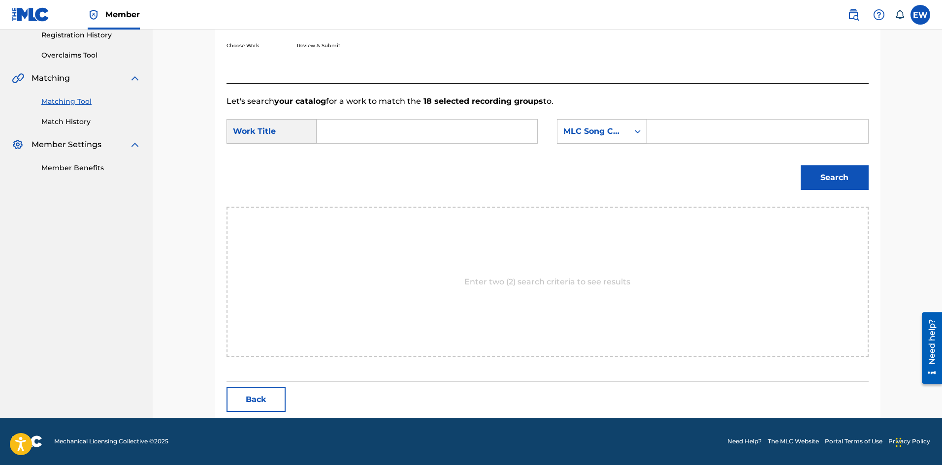
scroll to position [191, 0]
click at [424, 140] on input "Search Form" at bounding box center [427, 132] width 204 height 24
paste input "A DROP ON YOU"
type input "A DROP ON YOU"
click at [756, 132] on input "Search Form" at bounding box center [757, 132] width 204 height 24
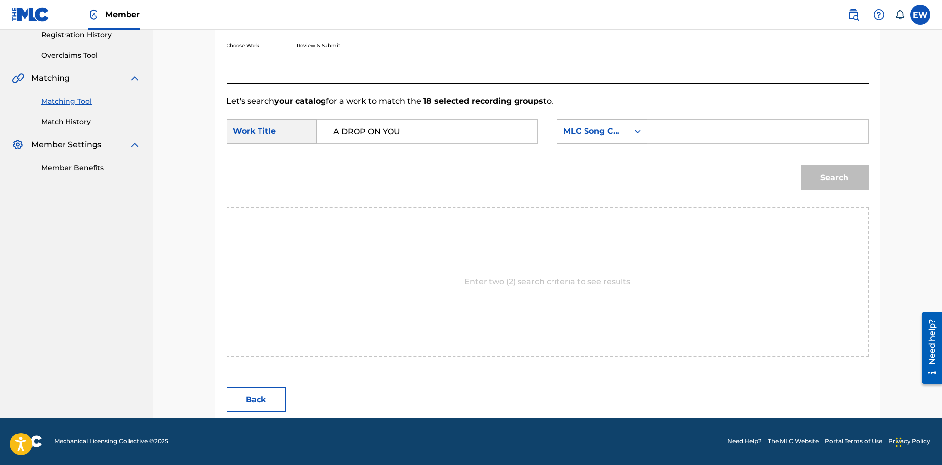
paste input "S8642H"
type input "S8642H"
click at [830, 173] on button "Search" at bounding box center [835, 177] width 68 height 25
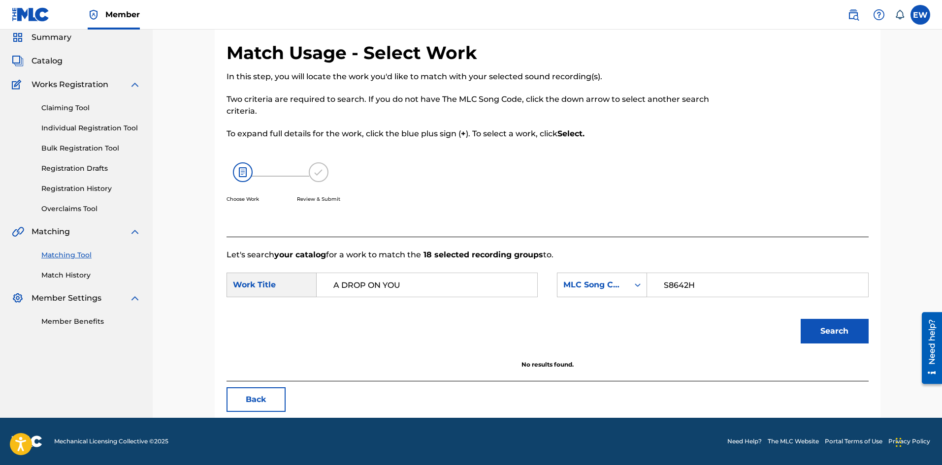
click at [827, 326] on button "Search" at bounding box center [835, 331] width 68 height 25
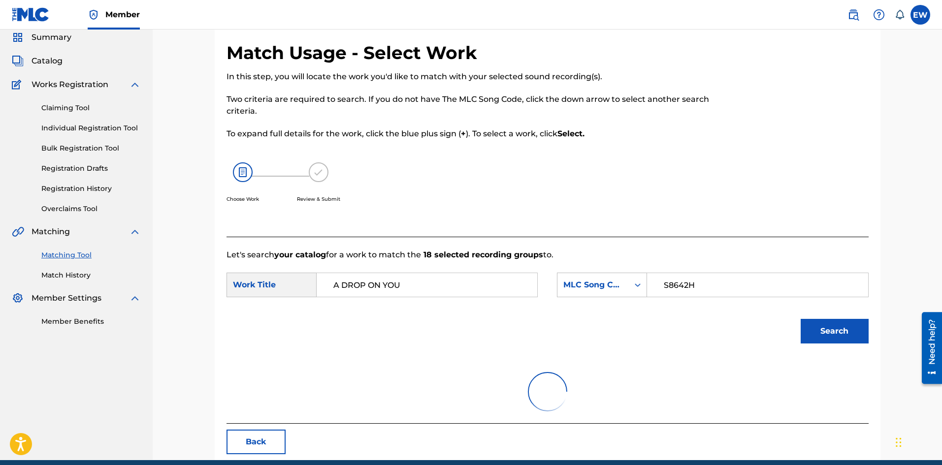
scroll to position [37, 0]
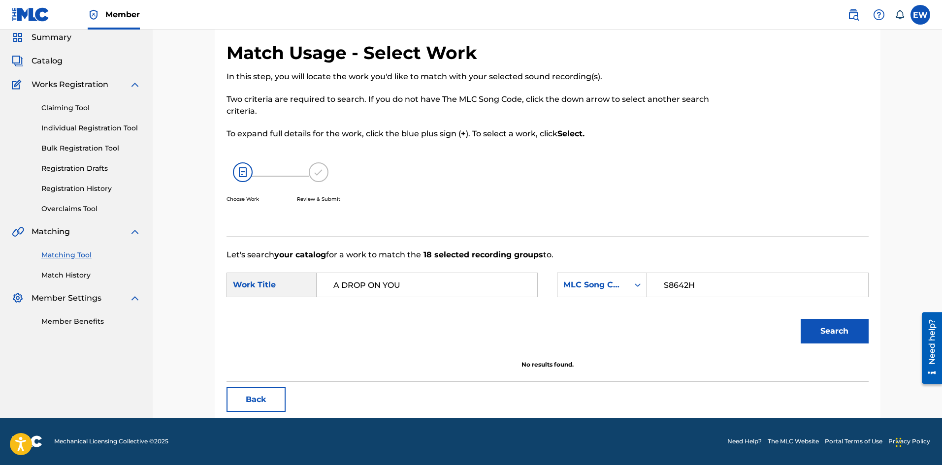
drag, startPoint x: 272, startPoint y: 309, endPoint x: 167, endPoint y: 307, distance: 104.9
click at [174, 313] on div "Match Usage - Select Work In this step, you will locate the work you'd like to …" at bounding box center [547, 206] width 789 height 426
paste input "SYSTEM DREAD"
type input "SYSTEM DREAD"
click at [865, 335] on button "Search" at bounding box center [835, 331] width 68 height 25
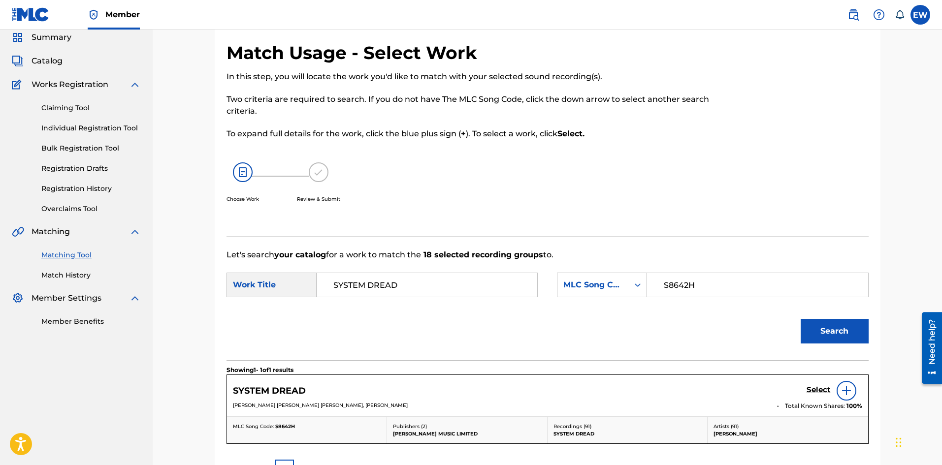
click at [818, 392] on h5 "Select" at bounding box center [819, 390] width 24 height 9
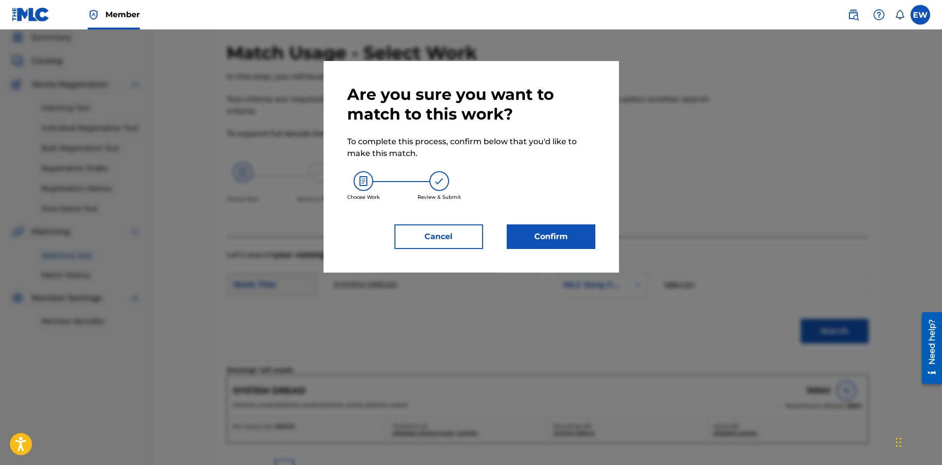
click at [525, 235] on button "Confirm" at bounding box center [551, 237] width 89 height 25
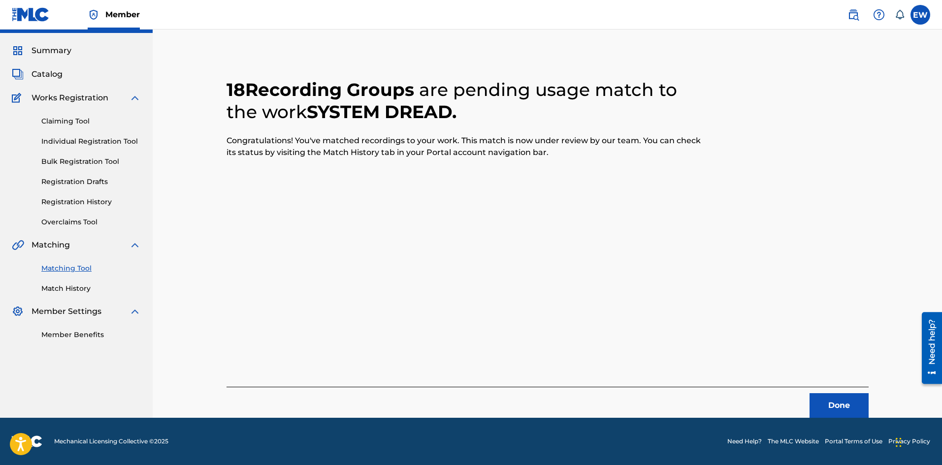
scroll to position [24, 0]
drag, startPoint x: 848, startPoint y: 401, endPoint x: 945, endPoint y: 416, distance: 98.6
click at [851, 403] on button "Done" at bounding box center [839, 405] width 59 height 25
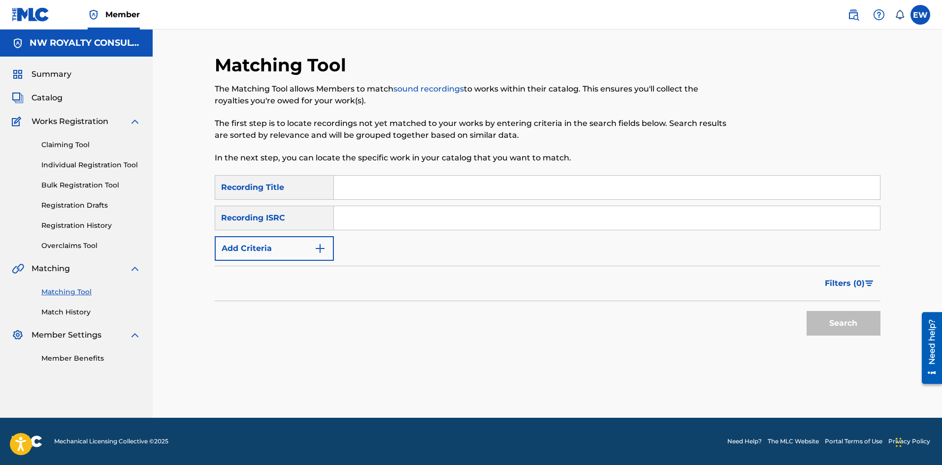
scroll to position [0, 0]
click at [300, 248] on button "Add Criteria" at bounding box center [274, 248] width 119 height 25
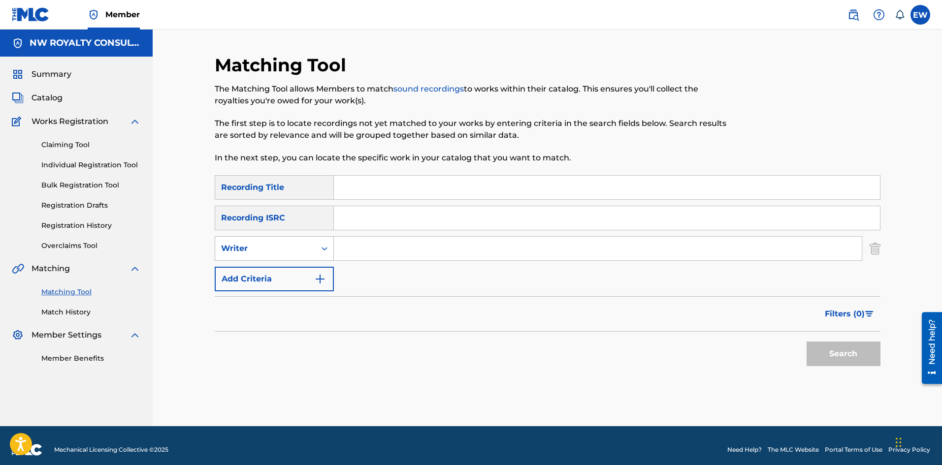
click at [297, 244] on div "Writer" at bounding box center [265, 249] width 89 height 12
click at [274, 272] on div "Recording Artist" at bounding box center [274, 273] width 118 height 25
click at [389, 252] on input "Search Form" at bounding box center [598, 249] width 528 height 24
paste input "PAMPUTTAE"
type input "PAMPUTTAE"
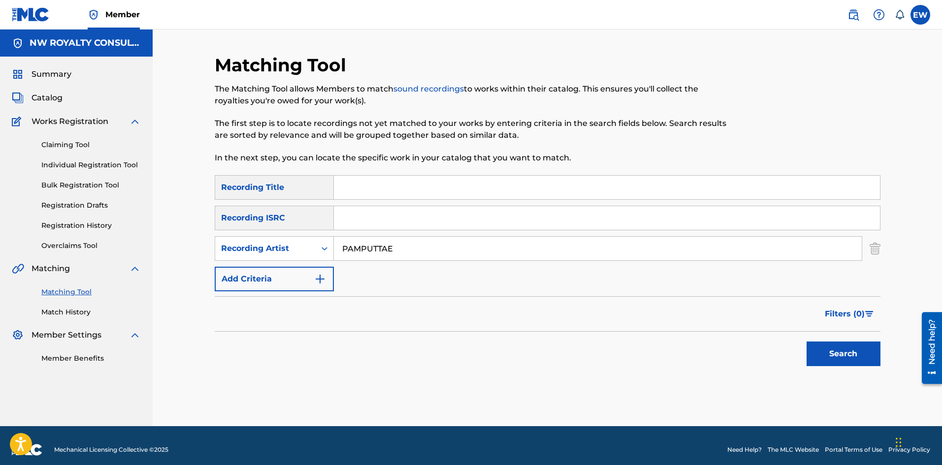
click at [367, 195] on input "Search Form" at bounding box center [607, 188] width 546 height 24
paste input "ADVERTISEMENT"
type input "ADVERTISEMENT"
click at [835, 352] on button "Search" at bounding box center [844, 354] width 74 height 25
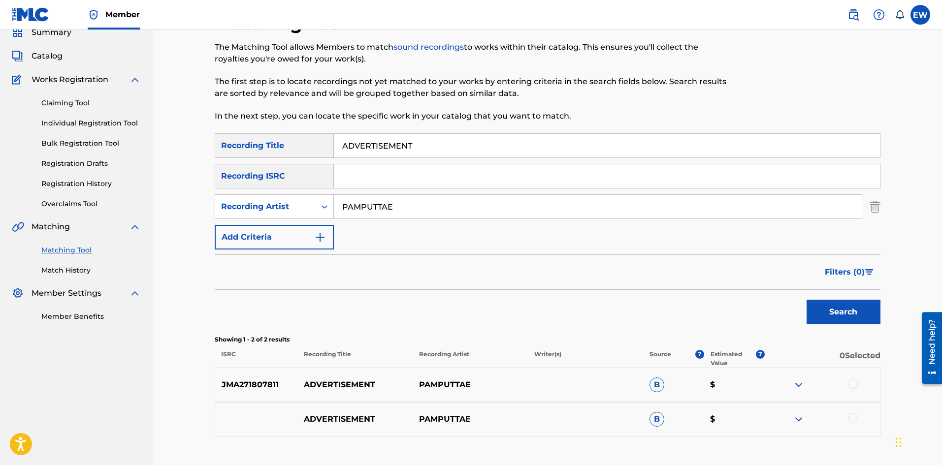
scroll to position [110, 0]
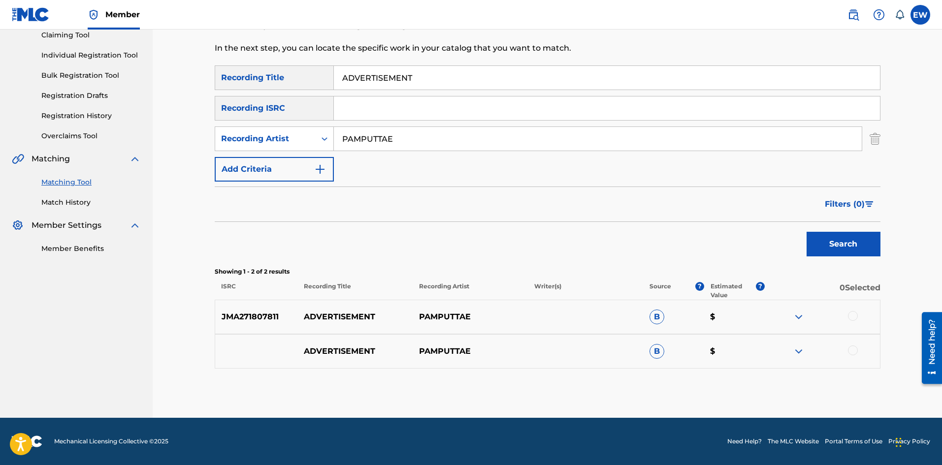
click at [853, 317] on div at bounding box center [853, 316] width 10 height 10
click at [851, 350] on div at bounding box center [853, 351] width 10 height 10
click at [721, 382] on button "Match 2 Groups" at bounding box center [692, 385] width 109 height 25
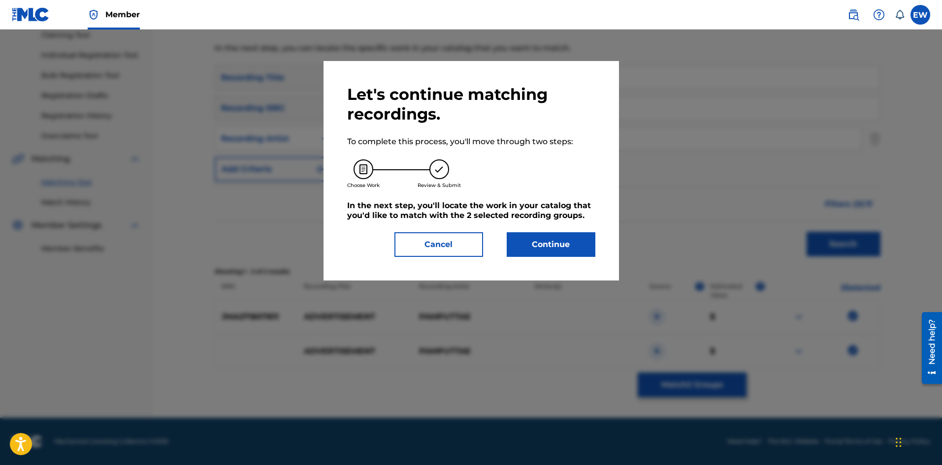
click at [562, 251] on button "Continue" at bounding box center [551, 244] width 89 height 25
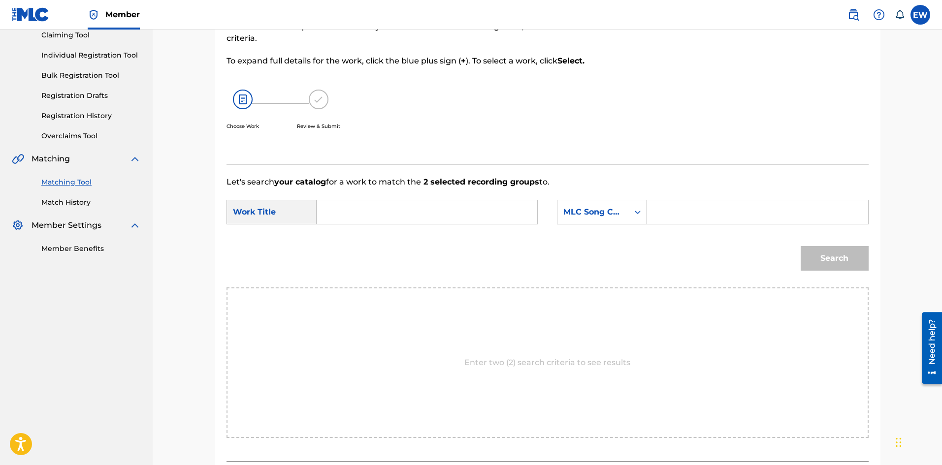
click at [418, 214] on input "Search Form" at bounding box center [427, 212] width 204 height 24
paste input "ADVERTISEMENT"
type input "ADVERTISEMENT"
click at [677, 221] on input "Search Form" at bounding box center [757, 212] width 204 height 24
paste input "AA3PPH"
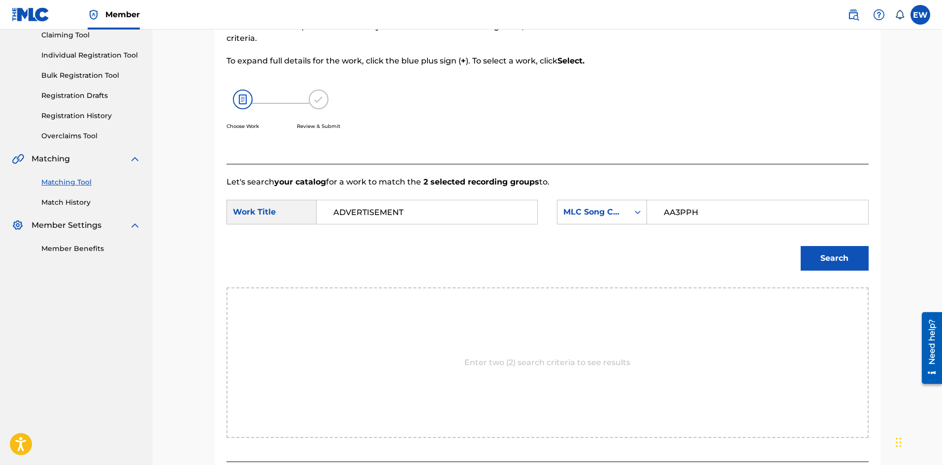
type input "AA3PPH"
click at [821, 266] on button "Search" at bounding box center [835, 258] width 68 height 25
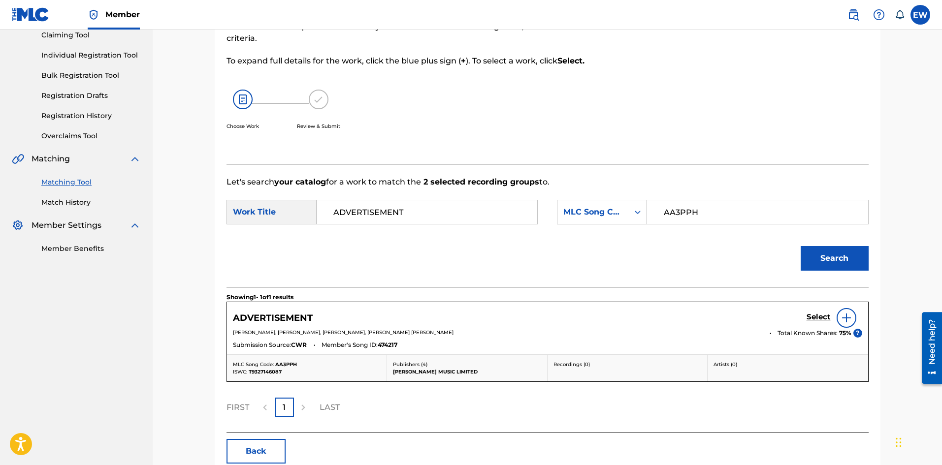
click at [815, 315] on h5 "Select" at bounding box center [819, 317] width 24 height 9
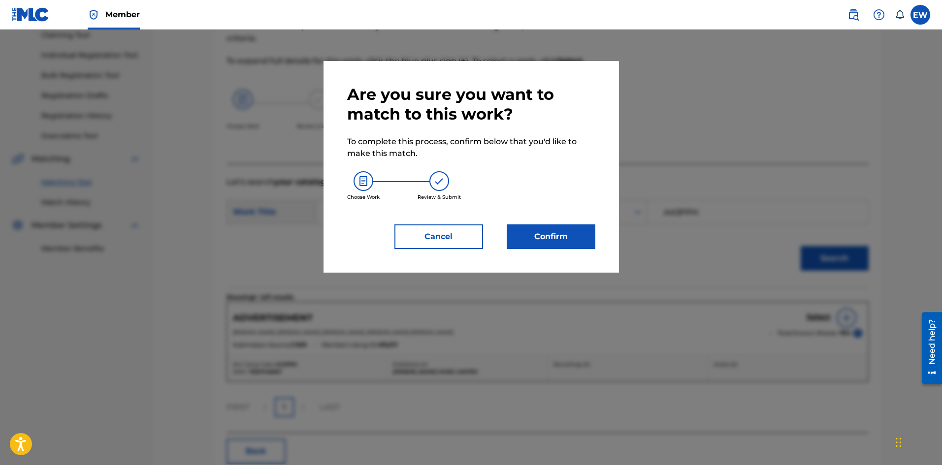
click at [569, 236] on button "Confirm" at bounding box center [551, 237] width 89 height 25
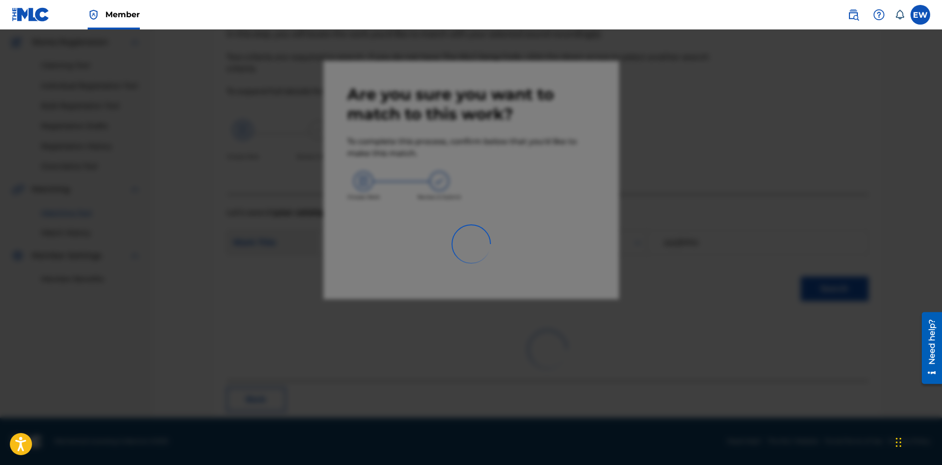
scroll to position [24, 0]
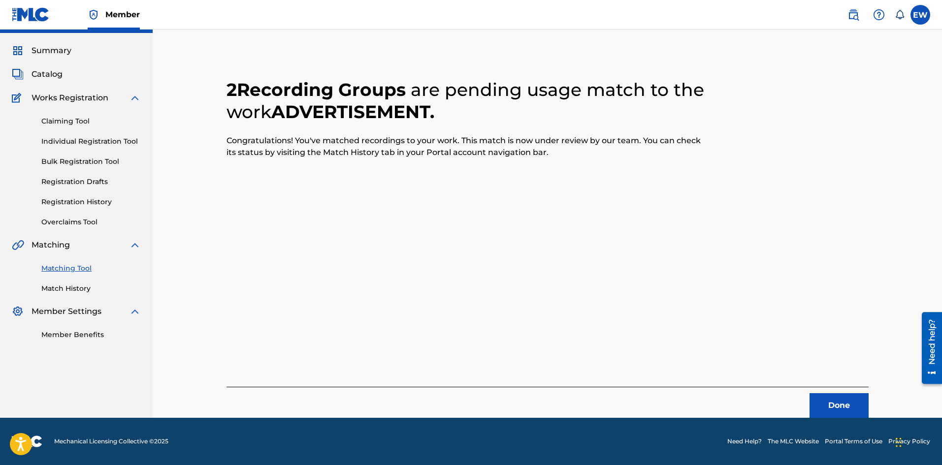
drag, startPoint x: 820, startPoint y: 401, endPoint x: 943, endPoint y: 398, distance: 122.7
click at [822, 402] on button "Done" at bounding box center [839, 405] width 59 height 25
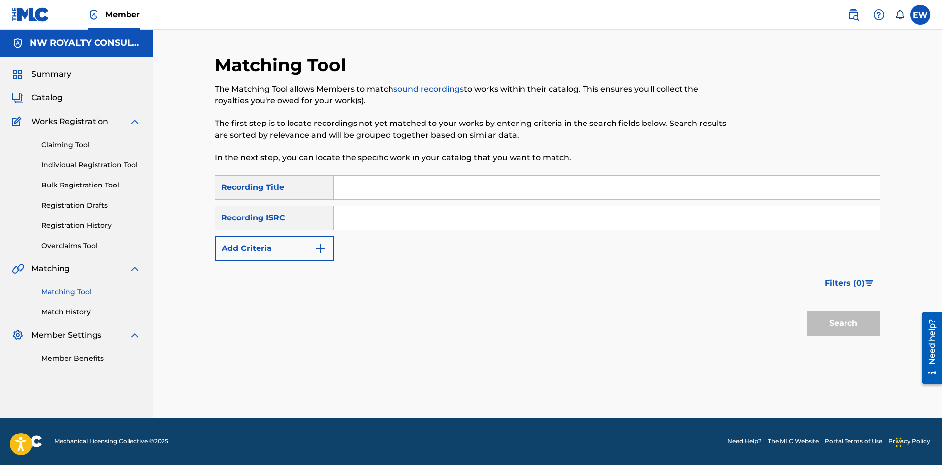
scroll to position [0, 0]
click at [251, 249] on button "Add Criteria" at bounding box center [274, 248] width 119 height 25
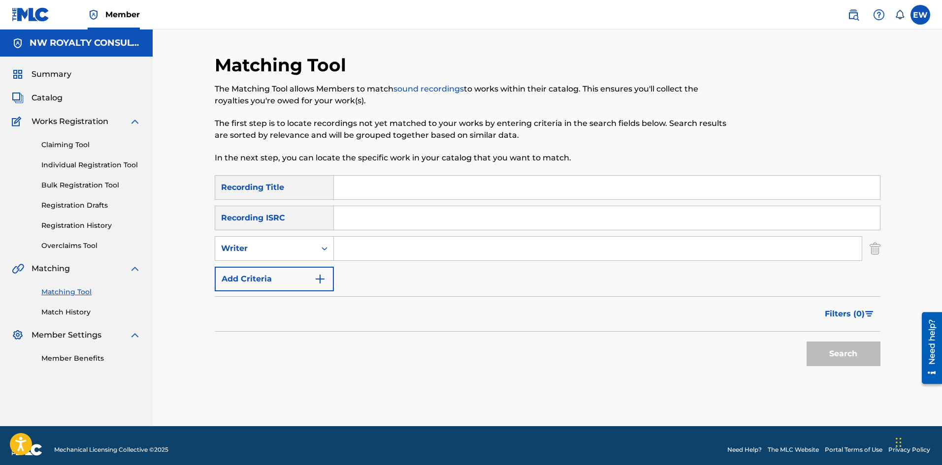
click at [250, 249] on div "Writer" at bounding box center [265, 249] width 89 height 12
click at [249, 269] on div "Recording Artist" at bounding box center [274, 273] width 118 height 25
click at [391, 253] on input "Search Form" at bounding box center [598, 249] width 528 height 24
paste input "[PERSON_NAME]"
type input "[PERSON_NAME]"
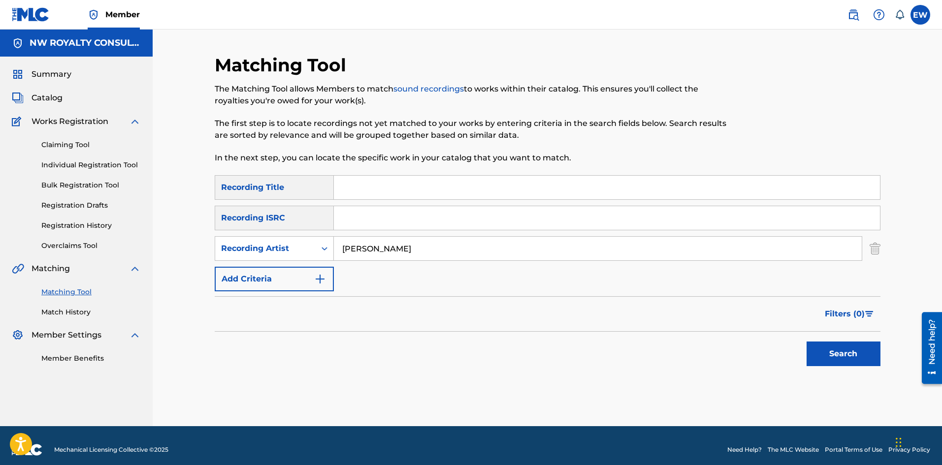
click at [365, 187] on input "Search Form" at bounding box center [607, 188] width 546 height 24
paste input "AFERRATE"
type input "AFERRATE"
click at [861, 351] on button "Search" at bounding box center [844, 354] width 74 height 25
click at [861, 351] on div "Search" at bounding box center [841, 351] width 79 height 39
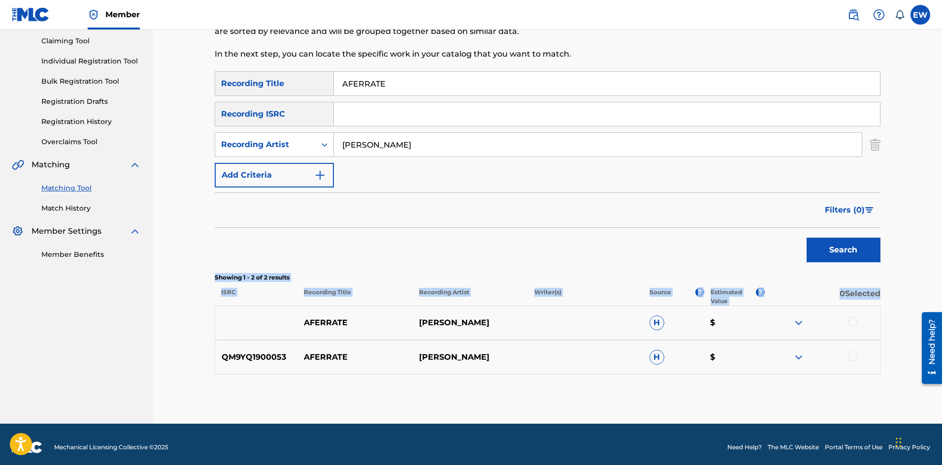
scroll to position [110, 0]
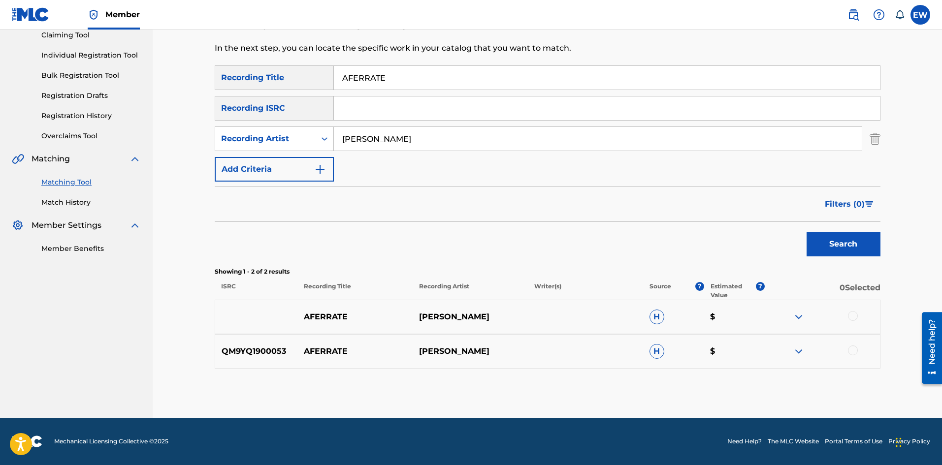
click at [850, 317] on div at bounding box center [853, 316] width 10 height 10
click at [854, 354] on div at bounding box center [853, 351] width 10 height 10
click at [693, 386] on button "Match 2 Groups" at bounding box center [692, 385] width 109 height 25
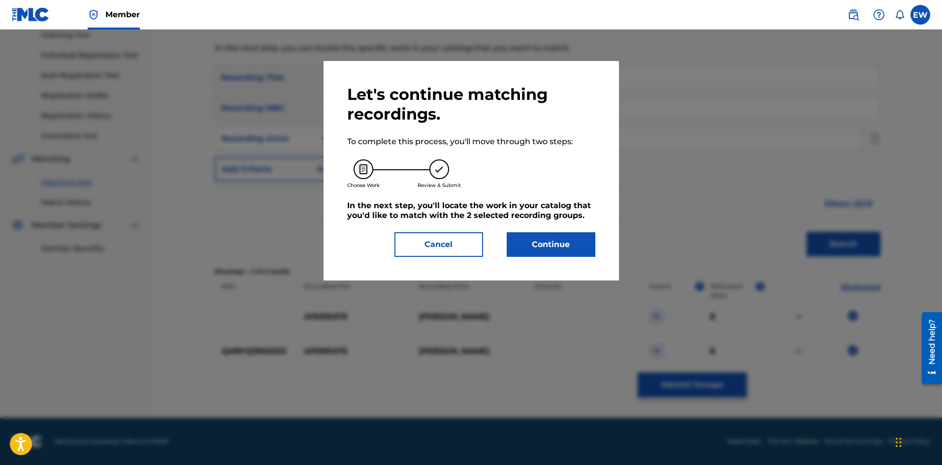
click at [563, 245] on button "Continue" at bounding box center [551, 244] width 89 height 25
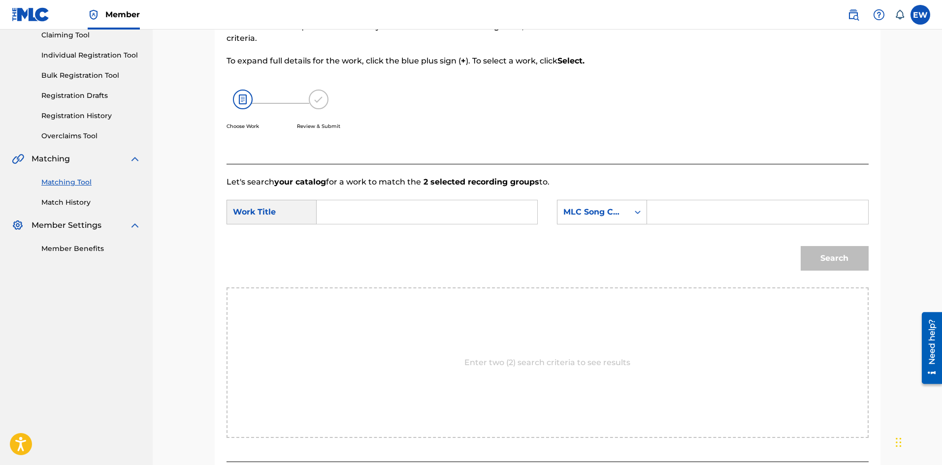
click at [451, 216] on input "Search Form" at bounding box center [427, 212] width 204 height 24
paste input "AFERRATE"
type input "AFERRATE"
click at [673, 219] on input "Search Form" at bounding box center [757, 212] width 204 height 24
paste input "AA3PX2"
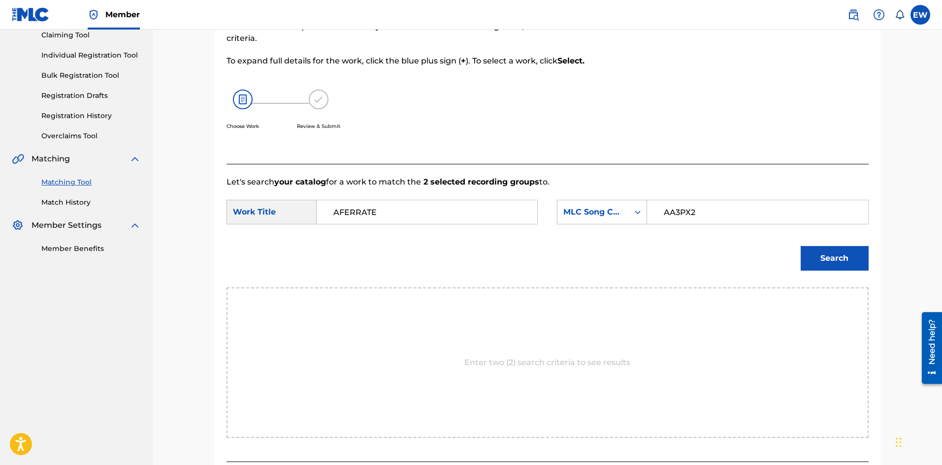
type input "AA3PX2"
click at [843, 259] on button "Search" at bounding box center [835, 258] width 68 height 25
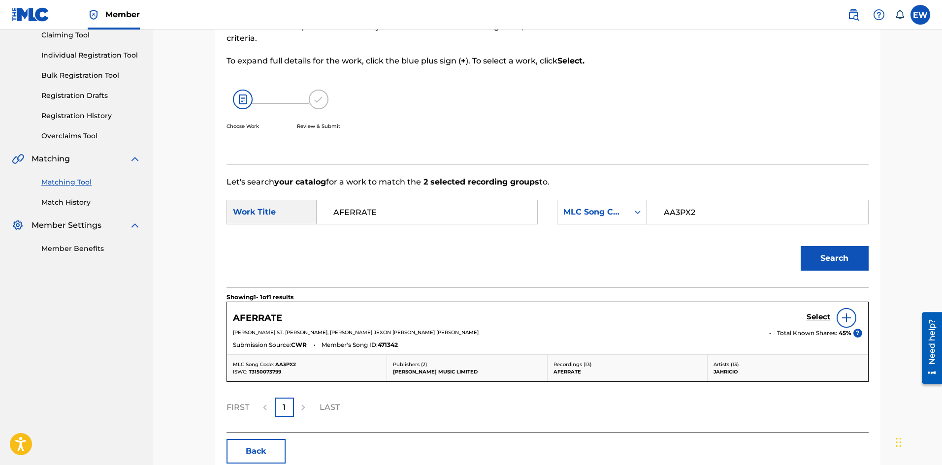
click at [819, 313] on h5 "Select" at bounding box center [819, 317] width 24 height 9
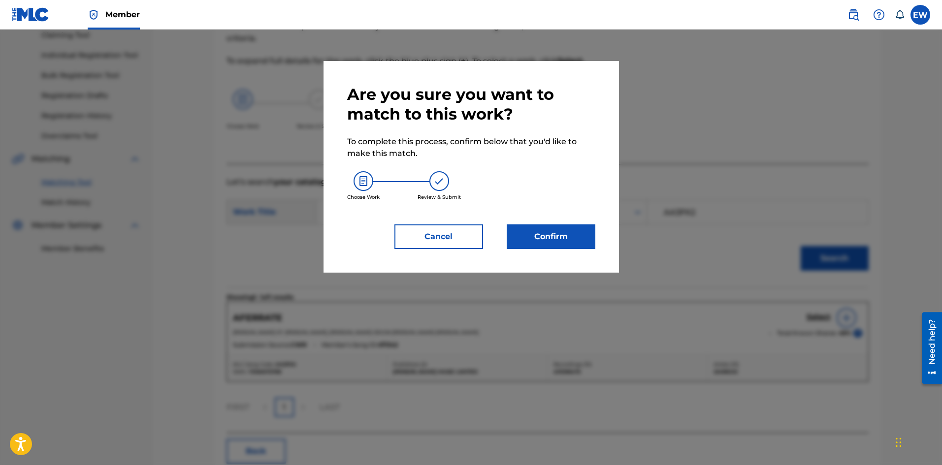
click at [590, 246] on button "Confirm" at bounding box center [551, 237] width 89 height 25
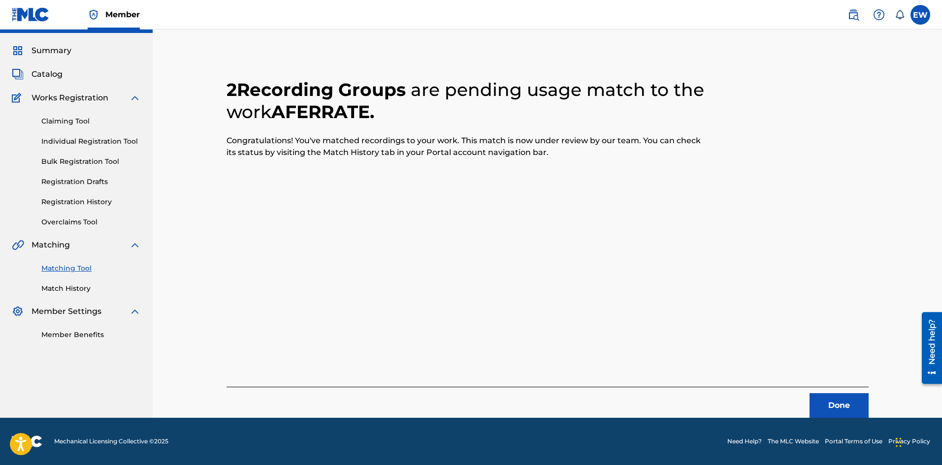
scroll to position [24, 0]
click at [848, 399] on button "Done" at bounding box center [839, 405] width 59 height 25
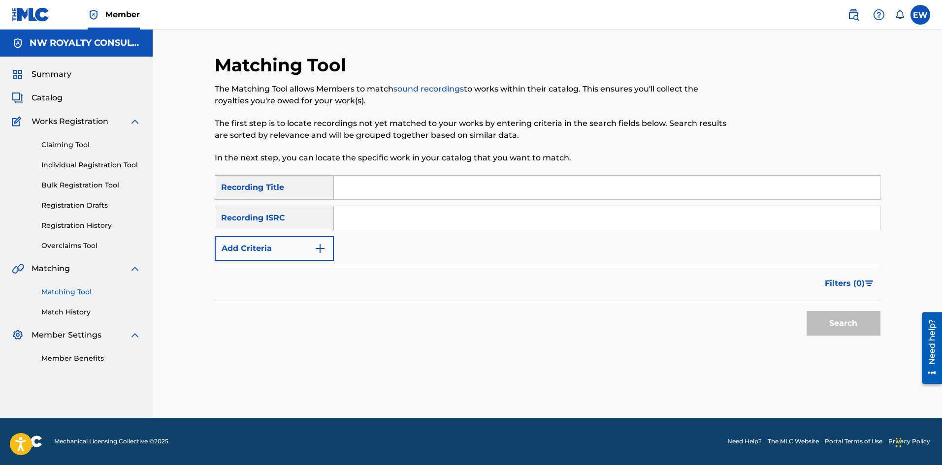
click at [245, 243] on button "Add Criteria" at bounding box center [274, 248] width 119 height 25
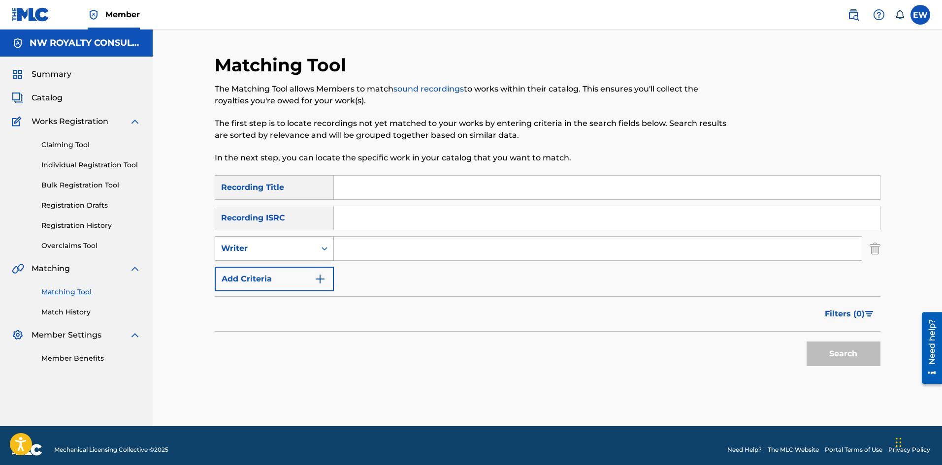
click at [245, 248] on div "Writer" at bounding box center [265, 249] width 89 height 12
drag, startPoint x: 248, startPoint y: 273, endPoint x: 295, endPoint y: 262, distance: 48.6
click at [249, 271] on div "Recording Artist" at bounding box center [274, 273] width 118 height 25
click at [401, 252] on input "Search Form" at bounding box center [598, 249] width 528 height 24
paste input "[PERSON_NAME]"
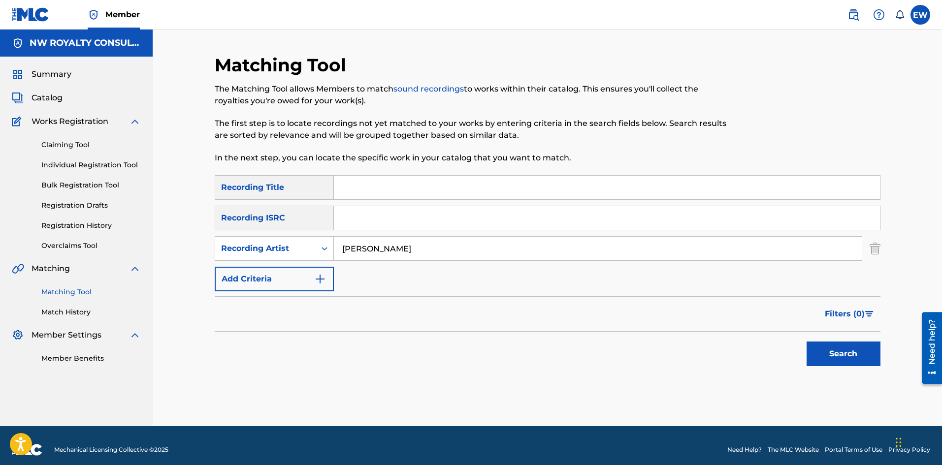
type input "[PERSON_NAME]"
click at [394, 180] on input "Search Form" at bounding box center [607, 188] width 546 height 24
paste input "AFRICAN ROOTS"
type input "AFRICAN ROOTS"
drag, startPoint x: 812, startPoint y: 341, endPoint x: 806, endPoint y: 337, distance: 7.1
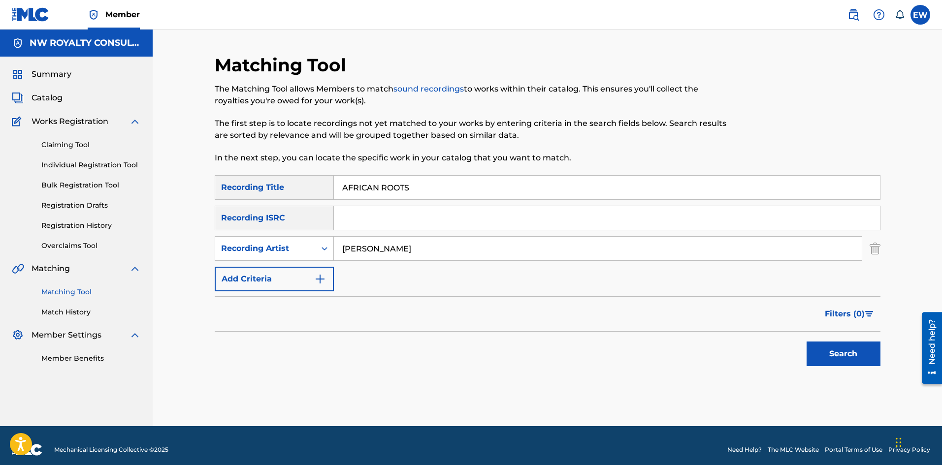
click at [812, 341] on div "Search" at bounding box center [841, 351] width 79 height 39
click at [815, 348] on button "Search" at bounding box center [844, 354] width 74 height 25
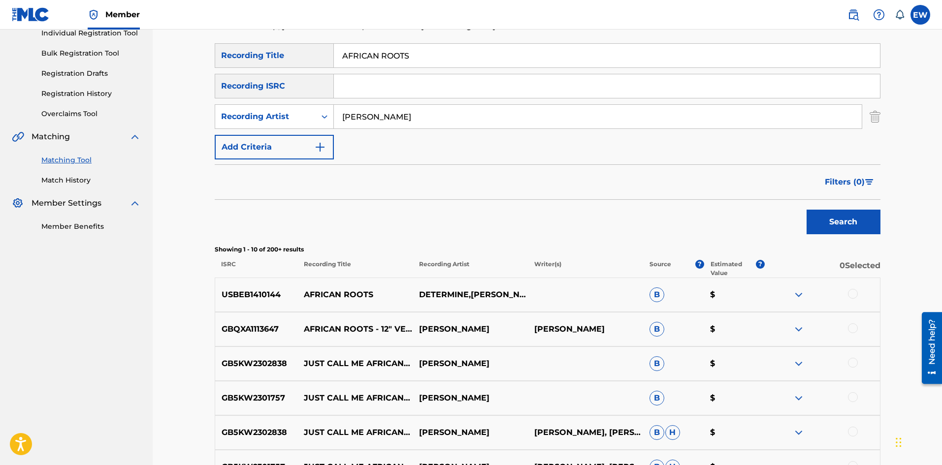
scroll to position [148, 0]
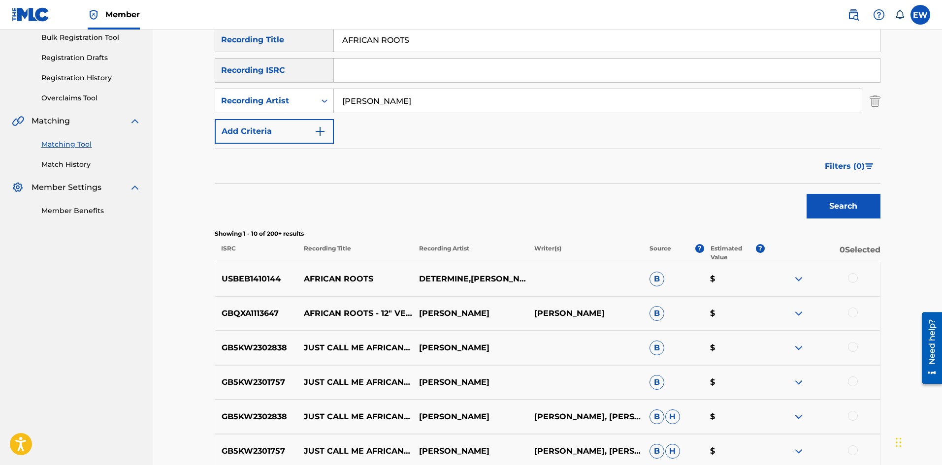
click at [854, 277] on div at bounding box center [853, 278] width 10 height 10
click at [850, 314] on div at bounding box center [853, 313] width 10 height 10
click at [664, 387] on button "Match 2 Groups" at bounding box center [692, 385] width 109 height 25
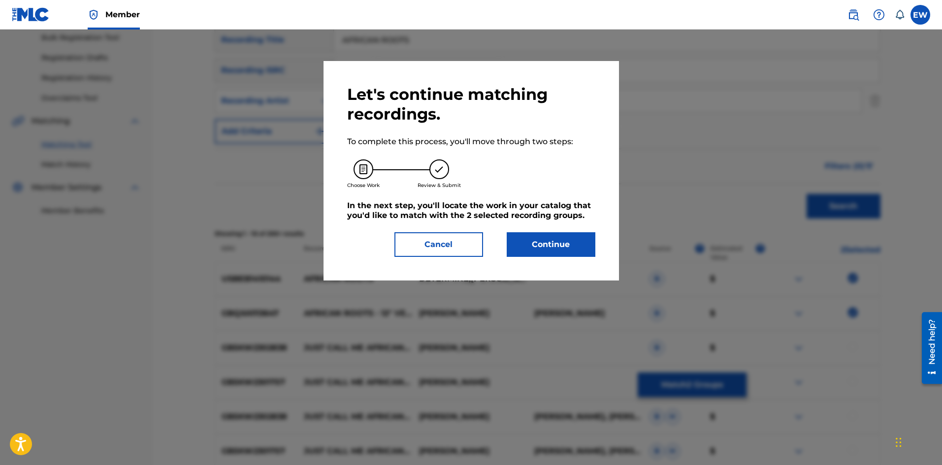
click at [554, 239] on button "Continue" at bounding box center [551, 244] width 89 height 25
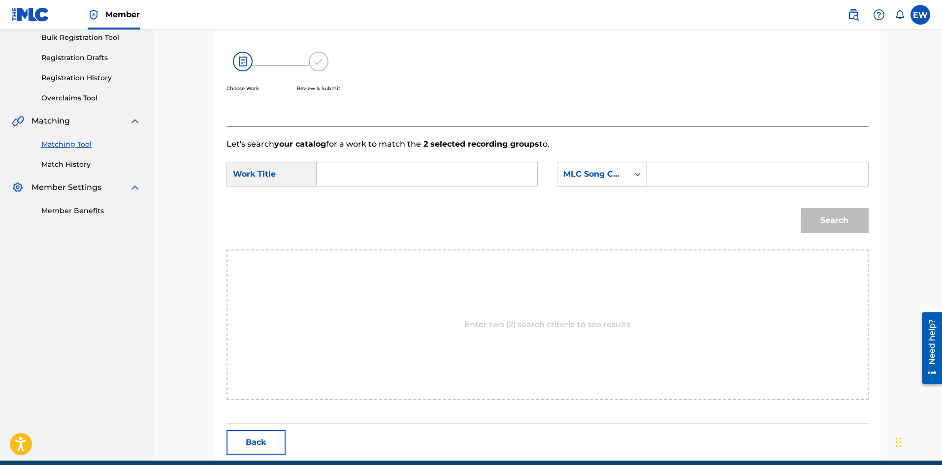
click at [483, 183] on input "Search Form" at bounding box center [427, 175] width 204 height 24
paste input "AFRICAN ROOTS"
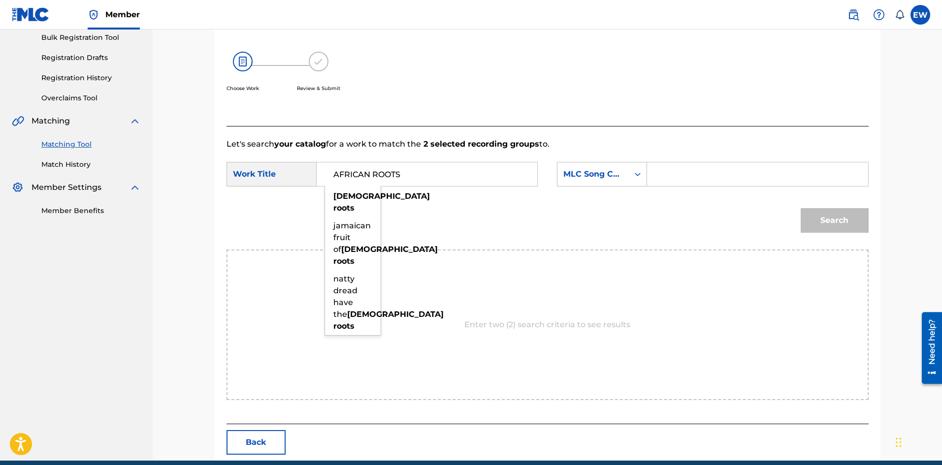
type input "AFRICAN ROOTS"
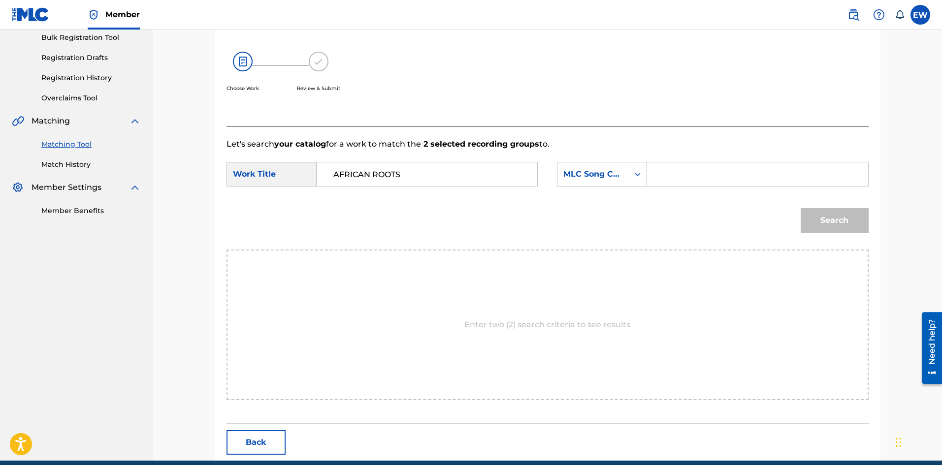
click at [712, 171] on input "Search Form" at bounding box center [757, 175] width 204 height 24
paste input "A8739U"
type input "A8739U"
click at [820, 218] on button "Search" at bounding box center [835, 220] width 68 height 25
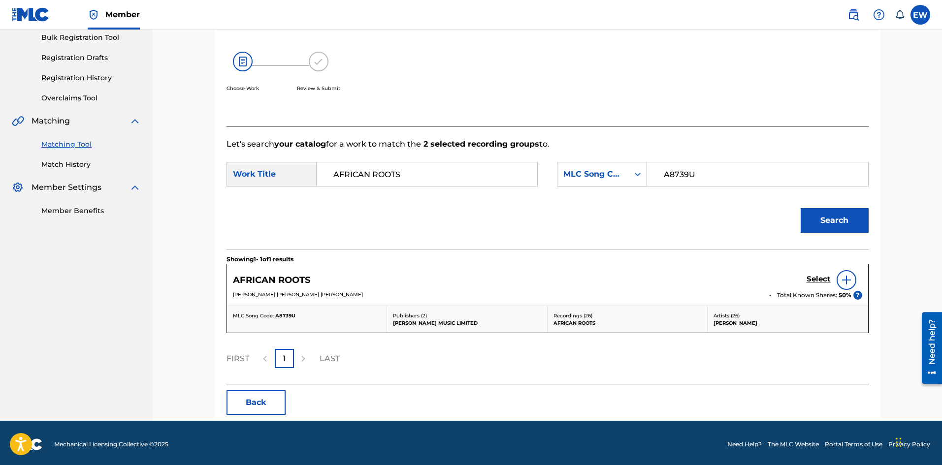
click at [821, 281] on h5 "Select" at bounding box center [819, 279] width 24 height 9
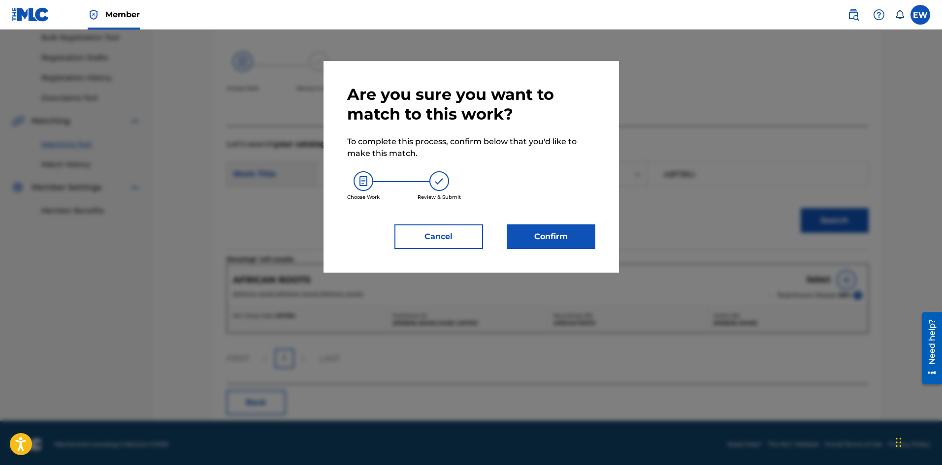
click at [584, 233] on button "Confirm" at bounding box center [551, 237] width 89 height 25
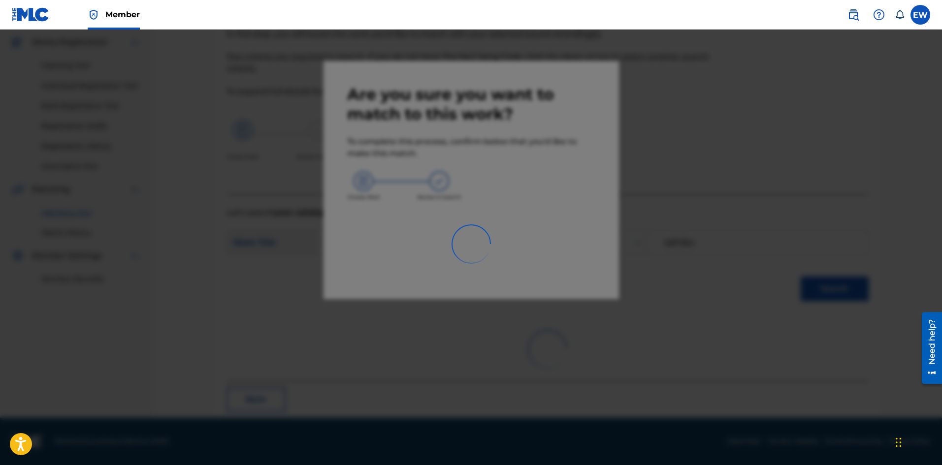
scroll to position [24, 0]
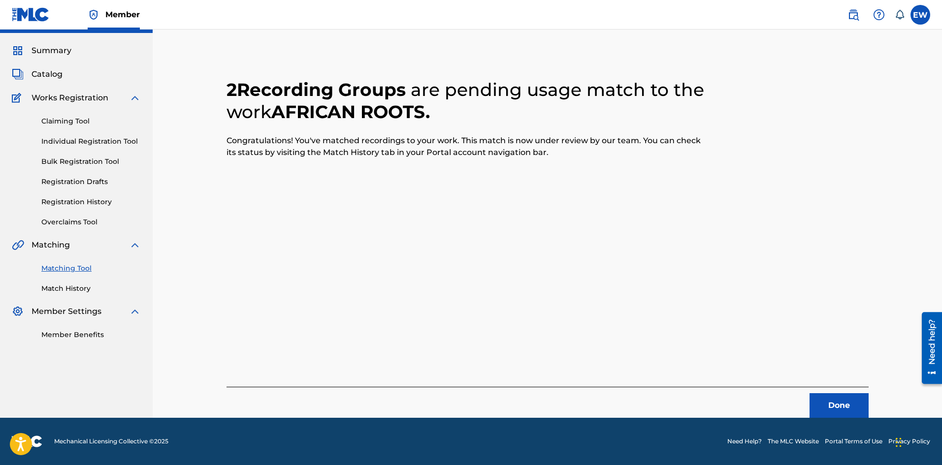
drag, startPoint x: 834, startPoint y: 412, endPoint x: 945, endPoint y: 392, distance: 112.7
click at [834, 411] on button "Done" at bounding box center [839, 405] width 59 height 25
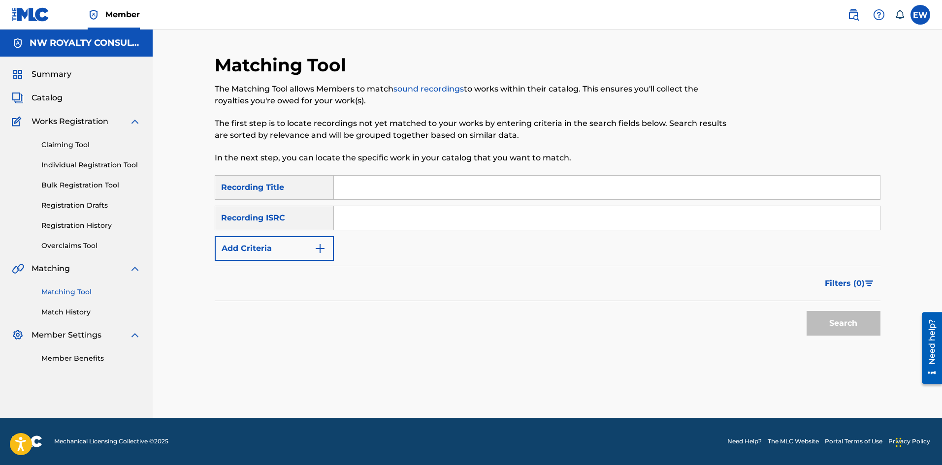
click at [317, 247] on img "Search Form" at bounding box center [320, 249] width 12 height 12
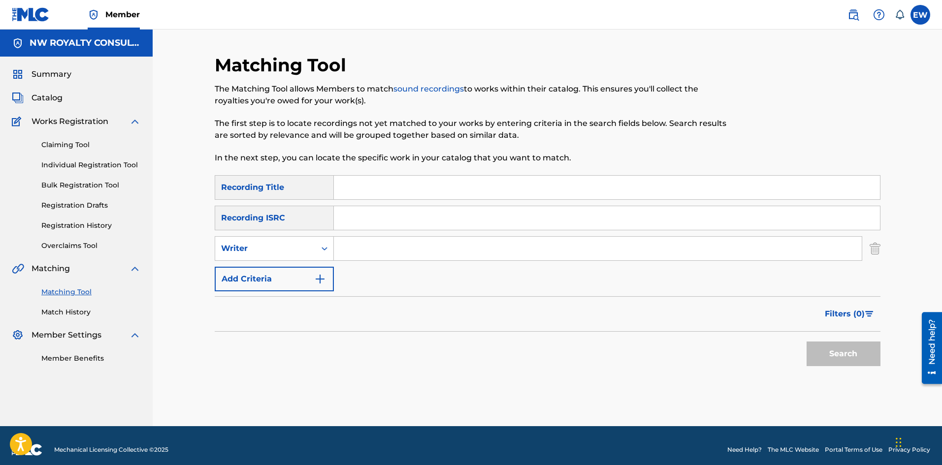
click at [317, 247] on div "Search Form" at bounding box center [325, 249] width 18 height 18
drag, startPoint x: 314, startPoint y: 267, endPoint x: 338, endPoint y: 264, distance: 24.3
click at [316, 267] on div "Recording Artist" at bounding box center [274, 273] width 118 height 25
click at [390, 257] on input "Search Form" at bounding box center [598, 249] width 528 height 24
paste input "CHRONIXX"
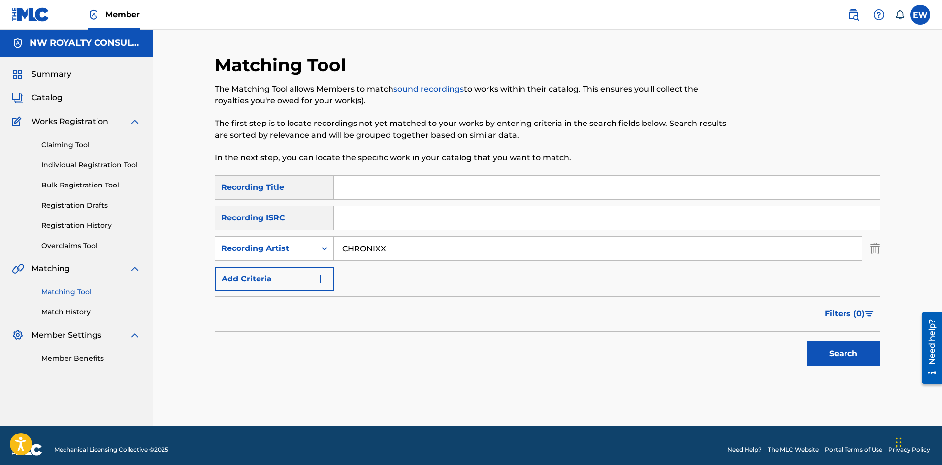
type input "CHRONIXX"
click at [505, 182] on input "Search Form" at bounding box center [607, 188] width 546 height 24
paste input "AINT KNOW GIVING IN"
type input "AINT KNOW GIVING IN"
click at [855, 346] on button "Search" at bounding box center [844, 354] width 74 height 25
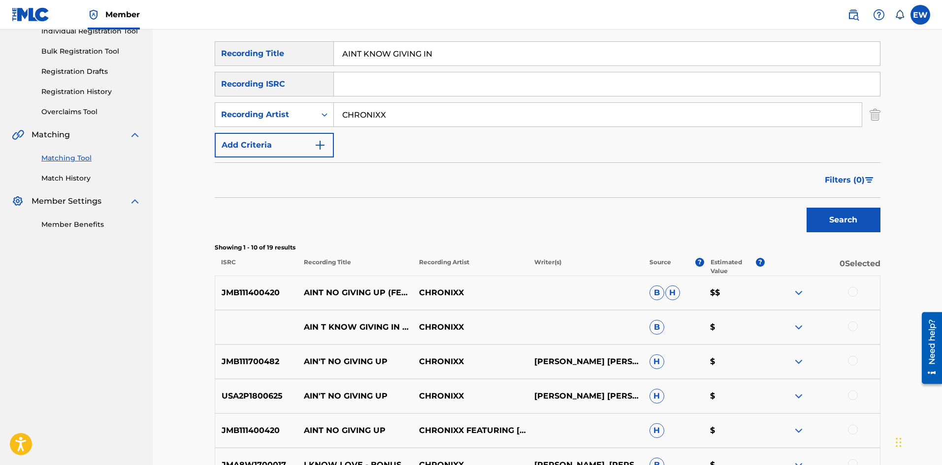
scroll to position [148, 0]
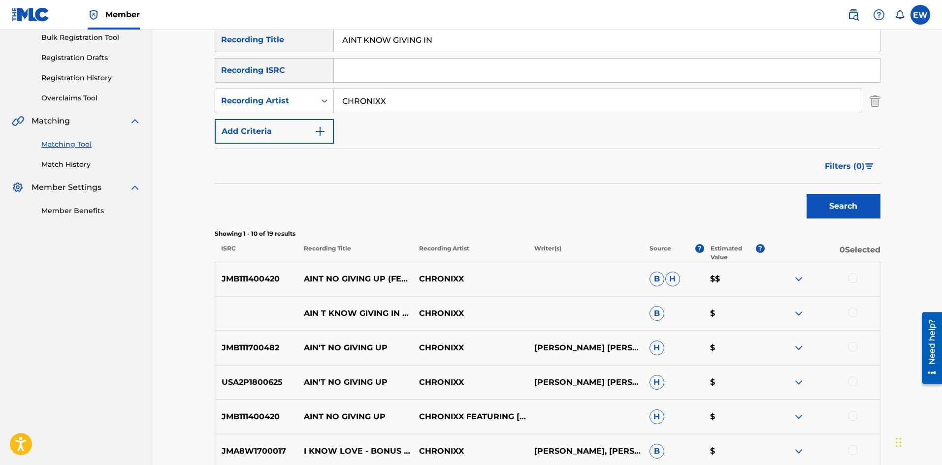
click at [848, 315] on div at bounding box center [822, 314] width 115 height 12
click at [855, 313] on div at bounding box center [853, 313] width 10 height 10
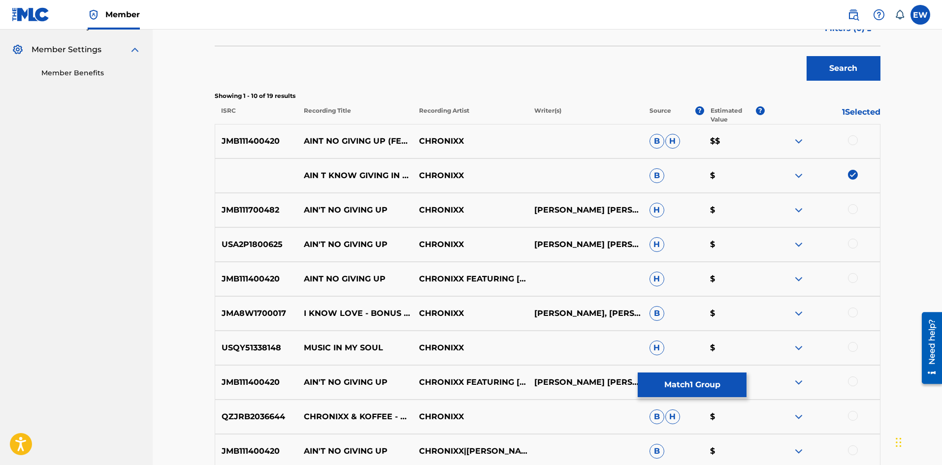
scroll to position [345, 0]
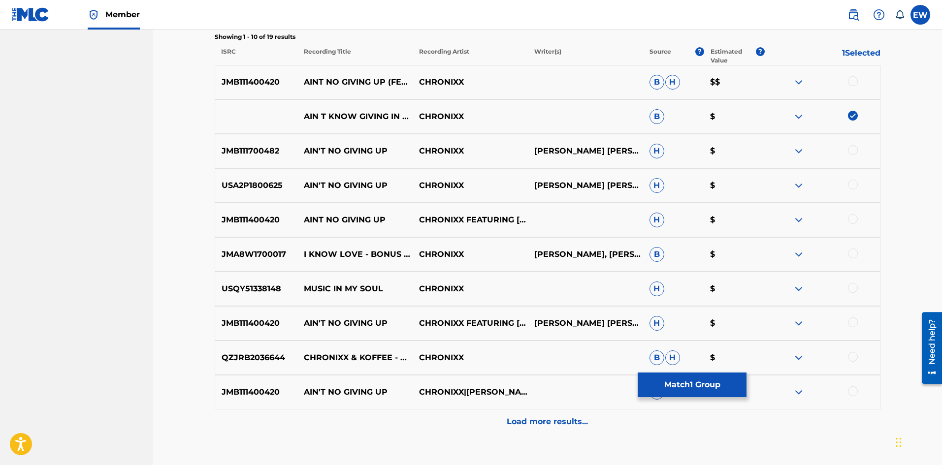
click at [715, 380] on button "Match 1 Group" at bounding box center [692, 385] width 109 height 25
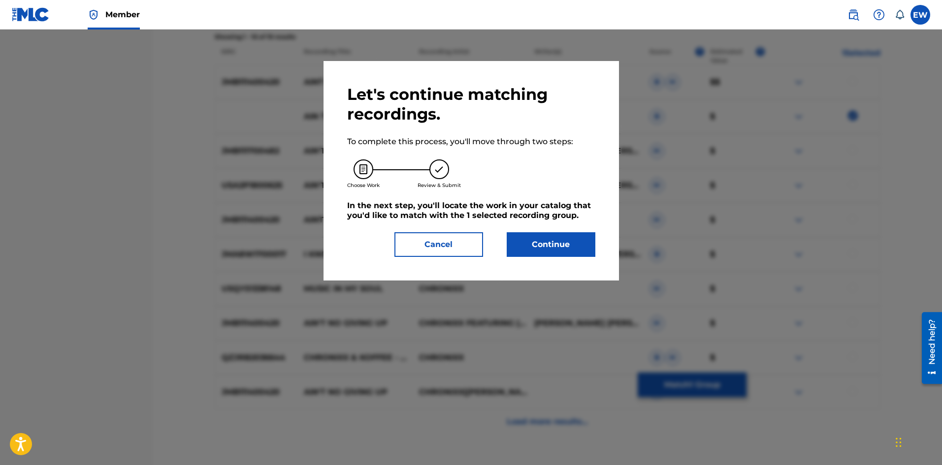
click at [557, 243] on button "Continue" at bounding box center [551, 244] width 89 height 25
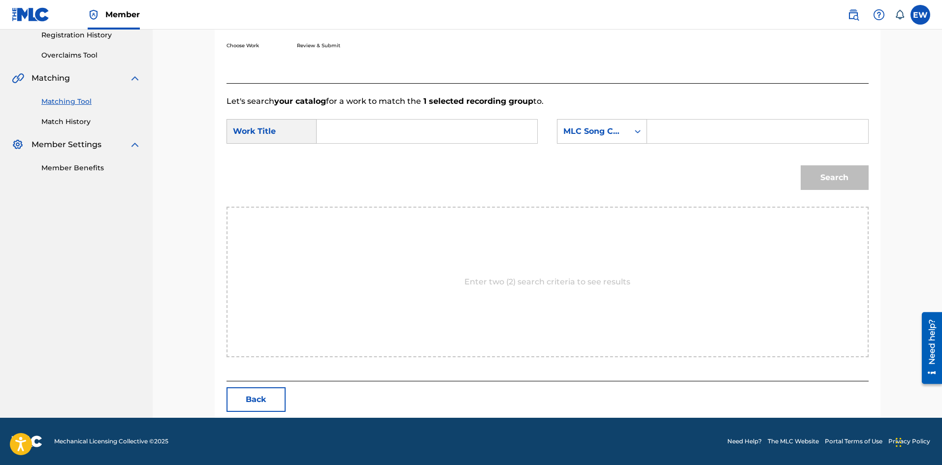
drag, startPoint x: 425, startPoint y: 139, endPoint x: 414, endPoint y: 144, distance: 11.7
click at [424, 140] on input "Search Form" at bounding box center [427, 132] width 204 height 24
paste input "AINT KNOW GIVING IN"
type input "AINT KNOW GIVING IN"
drag, startPoint x: 768, startPoint y: 134, endPoint x: 756, endPoint y: 135, distance: 12.4
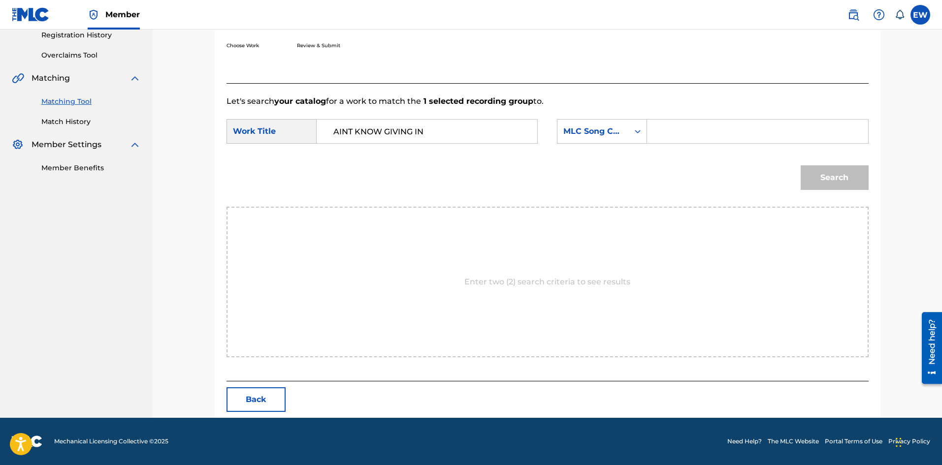
click at [768, 133] on input "Search Form" at bounding box center [757, 132] width 204 height 24
paste input "A8737P"
type input "A8737P"
click at [825, 184] on button "Search" at bounding box center [835, 177] width 68 height 25
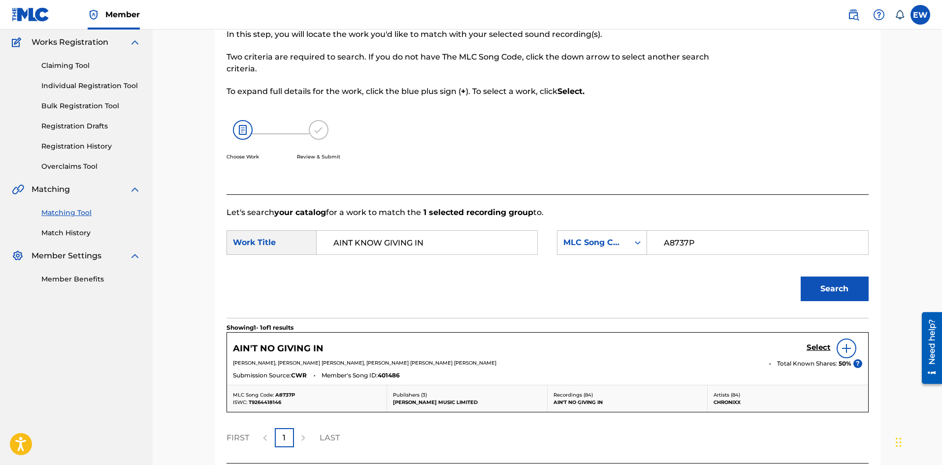
scroll to position [162, 0]
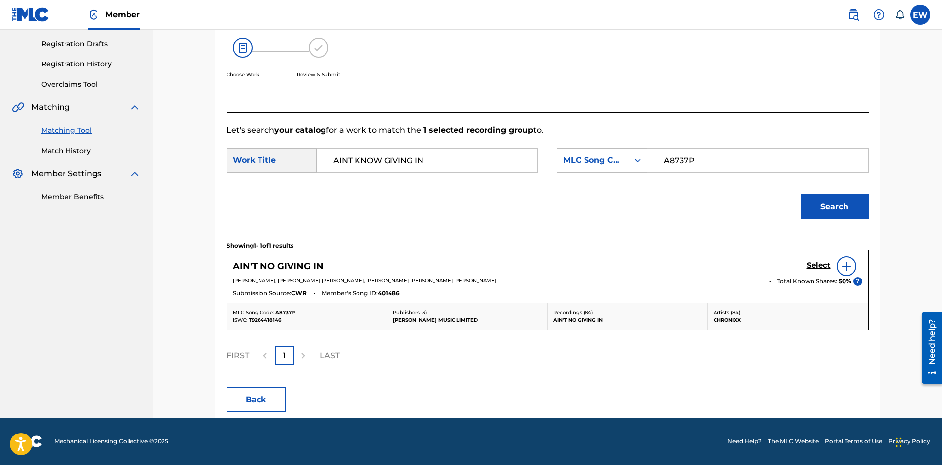
click at [815, 258] on div "Select" at bounding box center [835, 267] width 56 height 20
click at [818, 260] on div "Select" at bounding box center [835, 267] width 56 height 20
click at [812, 266] on h5 "Select" at bounding box center [819, 265] width 24 height 9
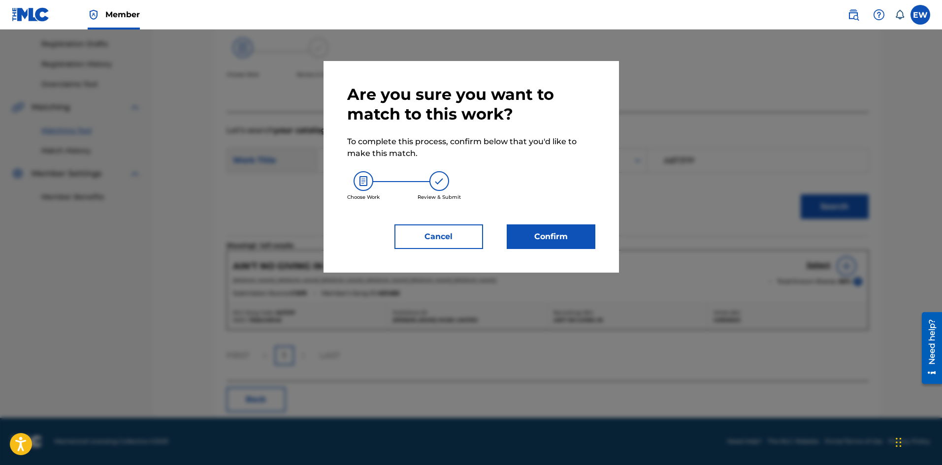
click at [580, 227] on button "Confirm" at bounding box center [551, 237] width 89 height 25
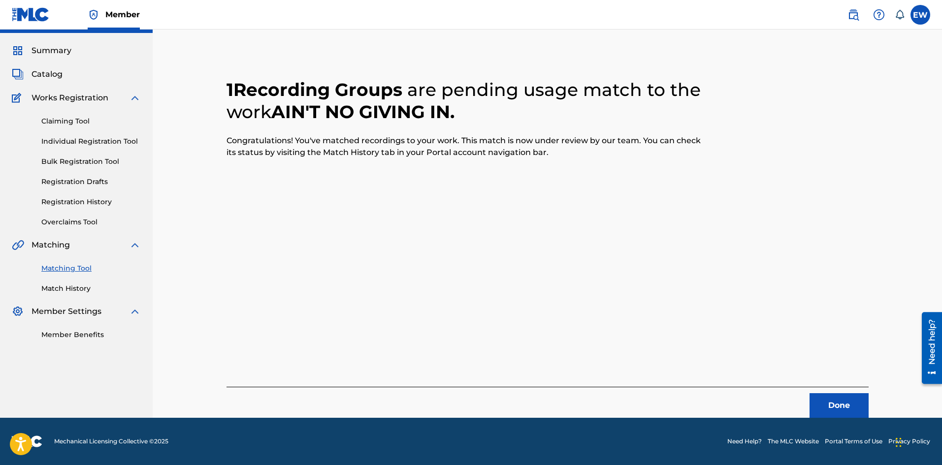
scroll to position [24, 0]
click at [837, 394] on button "Done" at bounding box center [839, 405] width 59 height 25
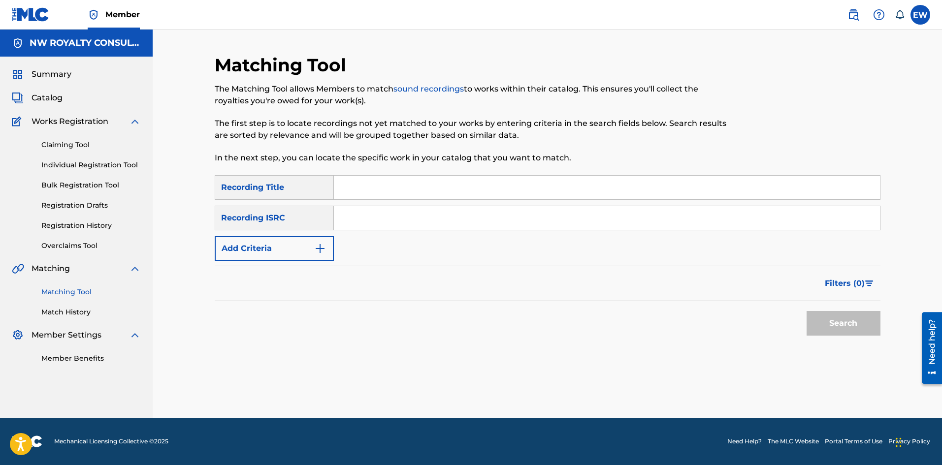
click at [285, 244] on button "Add Criteria" at bounding box center [274, 248] width 119 height 25
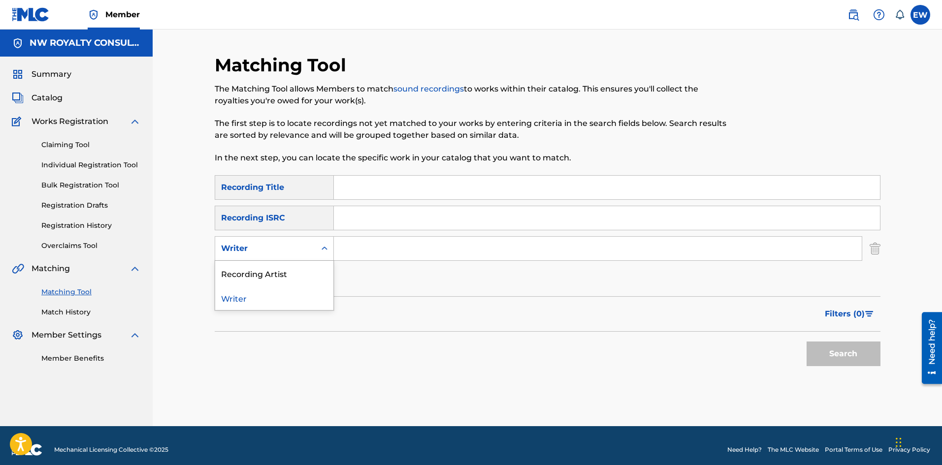
click at [284, 253] on div "Writer" at bounding box center [265, 249] width 89 height 12
drag, startPoint x: 270, startPoint y: 273, endPoint x: 326, endPoint y: 262, distance: 56.8
click at [286, 269] on div "Recording Artist" at bounding box center [274, 273] width 118 height 25
drag, startPoint x: 366, startPoint y: 257, endPoint x: 370, endPoint y: 254, distance: 5.3
click at [371, 255] on input "Search Form" at bounding box center [598, 249] width 528 height 24
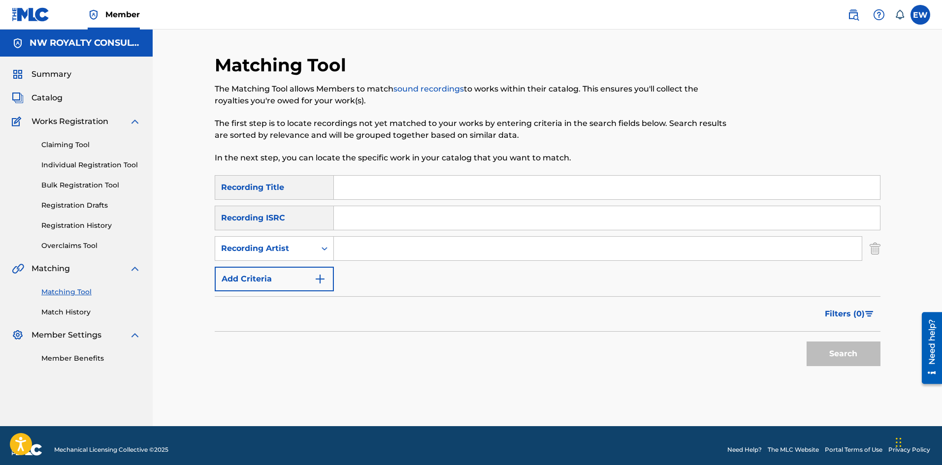
paste input "BIG CHOCOLATE"
type input "BIG CHOCOLATE"
click at [370, 188] on input "Search Form" at bounding box center [607, 188] width 546 height 24
paste input "ALL EARS"
type input "ALL EARS"
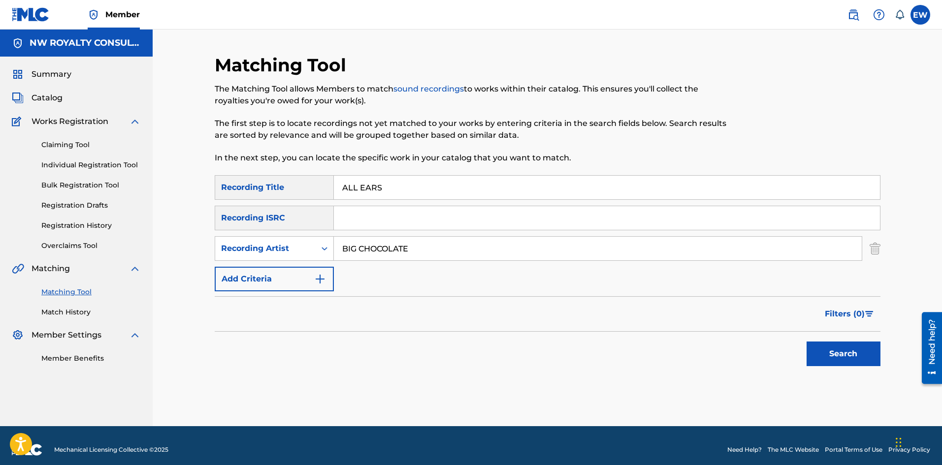
click at [826, 349] on button "Search" at bounding box center [844, 354] width 74 height 25
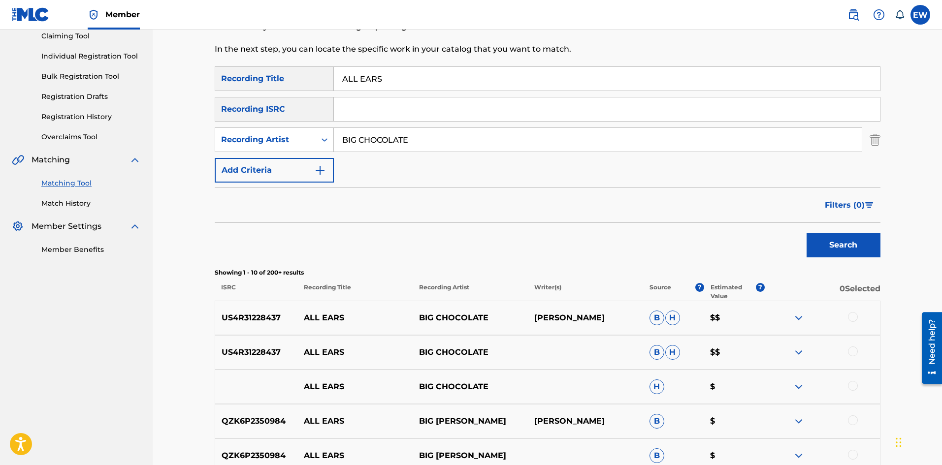
scroll to position [148, 0]
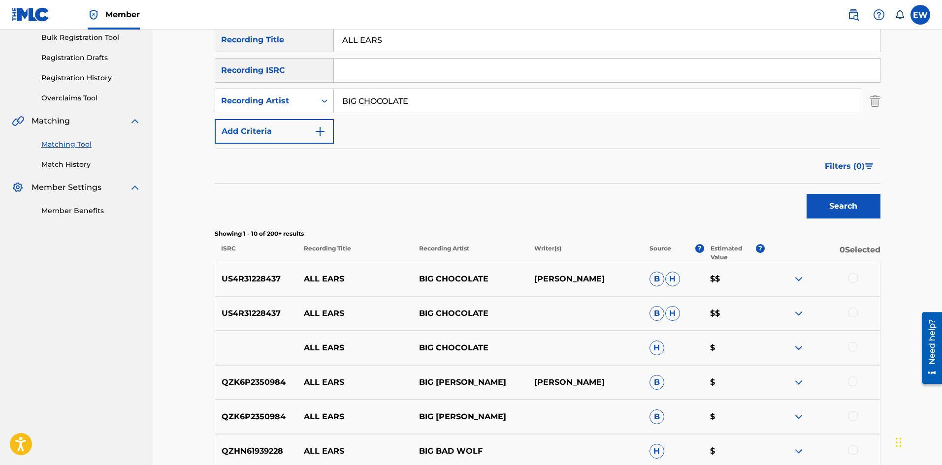
click at [852, 280] on div at bounding box center [853, 278] width 10 height 10
click at [853, 312] on div at bounding box center [853, 313] width 10 height 10
click at [854, 346] on div at bounding box center [853, 347] width 10 height 10
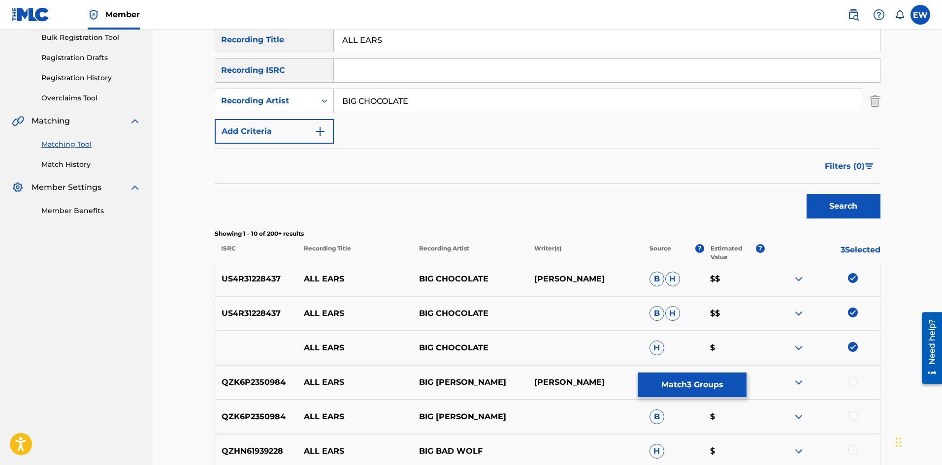
scroll to position [197, 0]
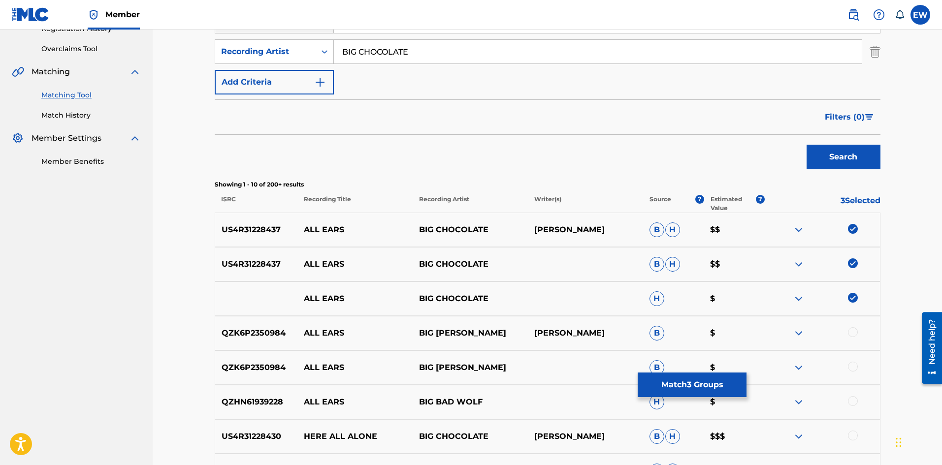
click at [678, 384] on button "Match 3 Groups" at bounding box center [692, 385] width 109 height 25
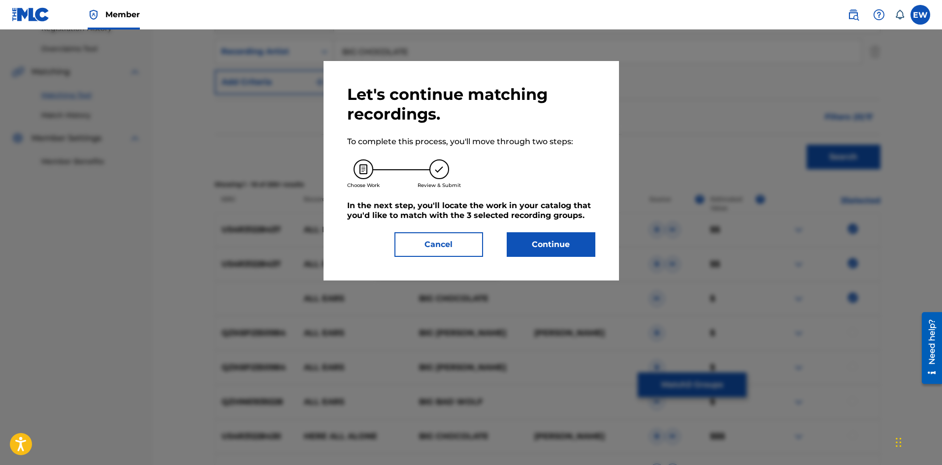
click at [535, 242] on button "Continue" at bounding box center [551, 244] width 89 height 25
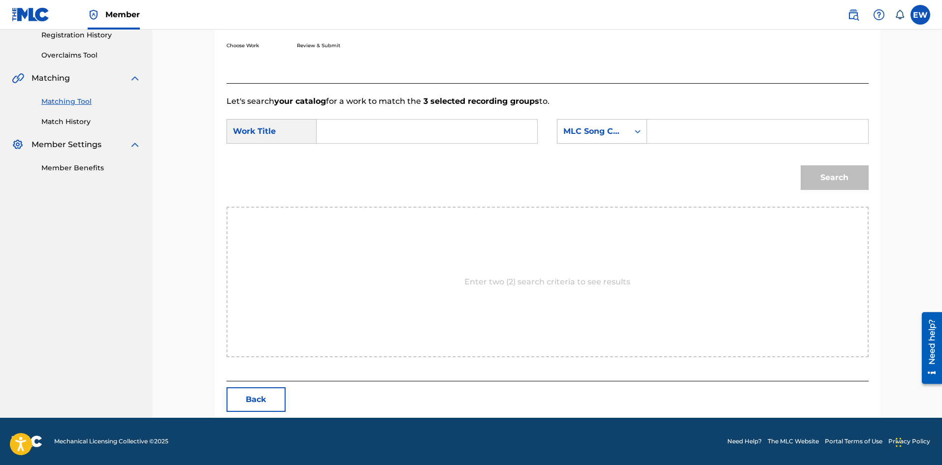
click at [410, 129] on input "Search Form" at bounding box center [427, 132] width 204 height 24
paste input "ALL EARS"
type input "ALL EARS"
drag, startPoint x: 753, startPoint y: 127, endPoint x: 747, endPoint y: 126, distance: 5.9
click at [751, 127] on input "Search Form" at bounding box center [757, 132] width 204 height 24
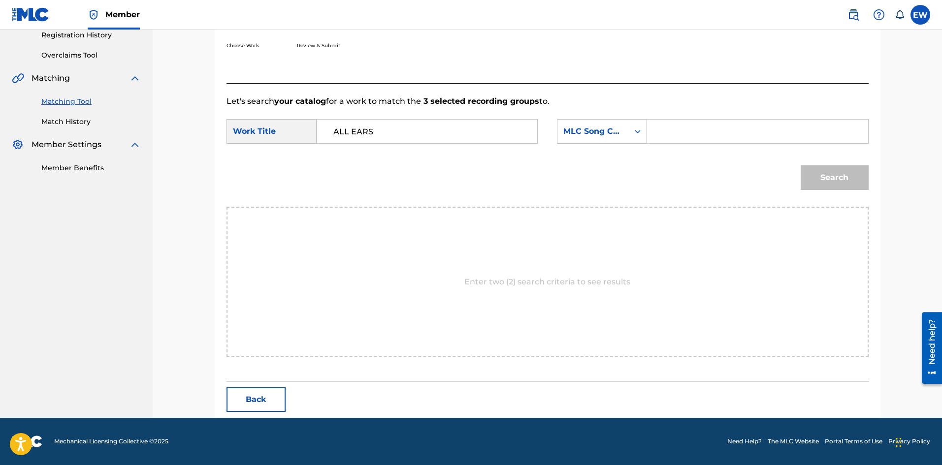
paste input "WVA991"
type input "WVA991"
click at [815, 176] on button "Search" at bounding box center [835, 177] width 68 height 25
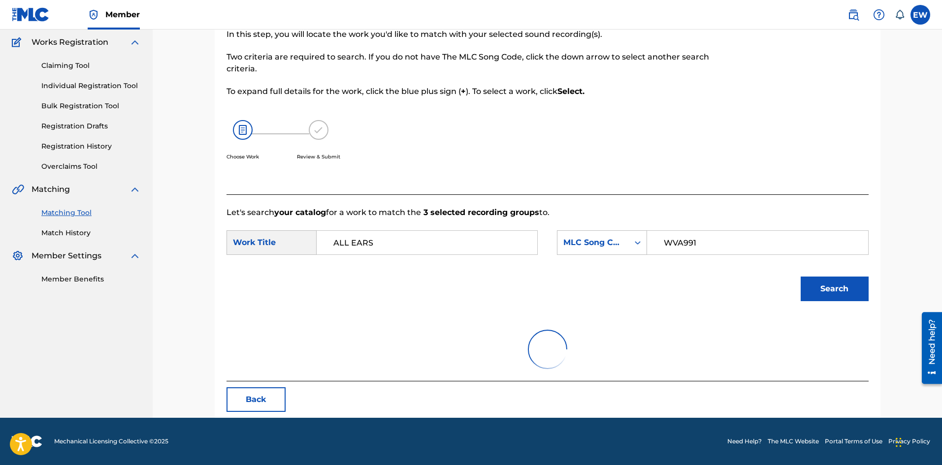
scroll to position [37, 0]
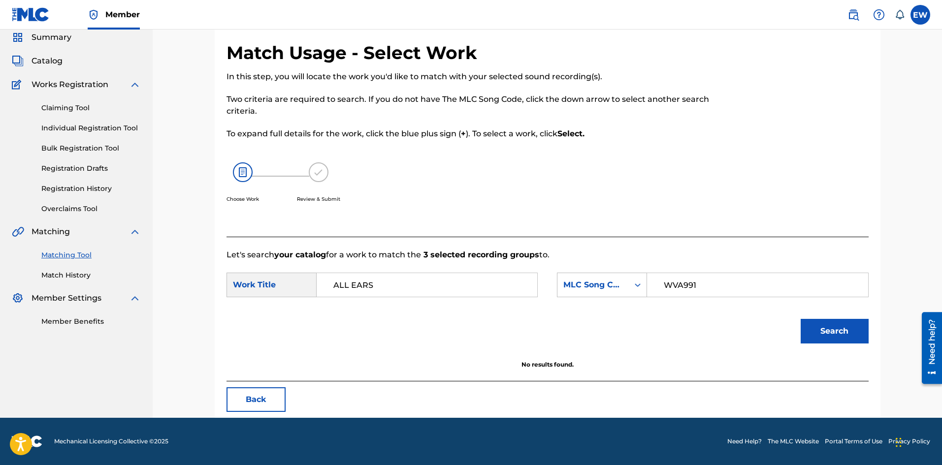
drag, startPoint x: 429, startPoint y: 288, endPoint x: 263, endPoint y: 295, distance: 166.6
click at [271, 300] on div "SearchWithCriteriaf3436cc0-7675-426e-ac19-1e151289c0b3 Work Title ALL EARS Sear…" at bounding box center [548, 288] width 642 height 31
paste input "WHO DEM A PROGRAM"
type input "WHO DEM A PROGRAM"
click at [831, 325] on button "Search" at bounding box center [835, 331] width 68 height 25
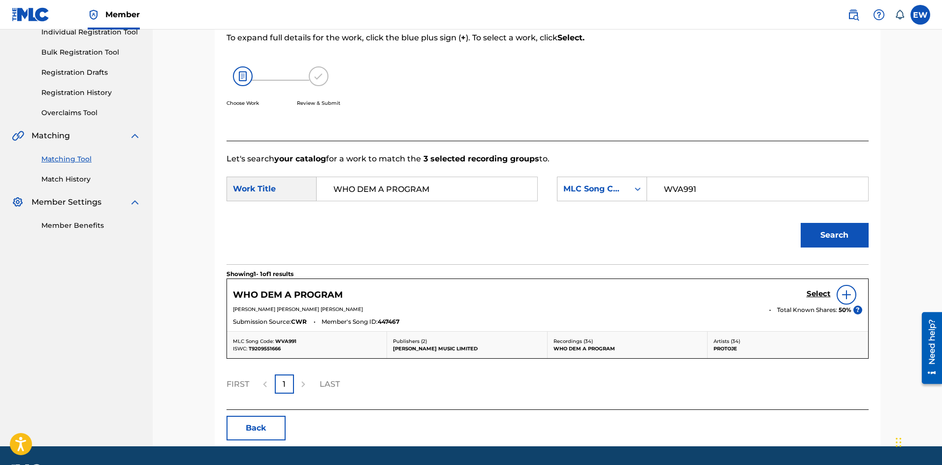
scroll to position [135, 0]
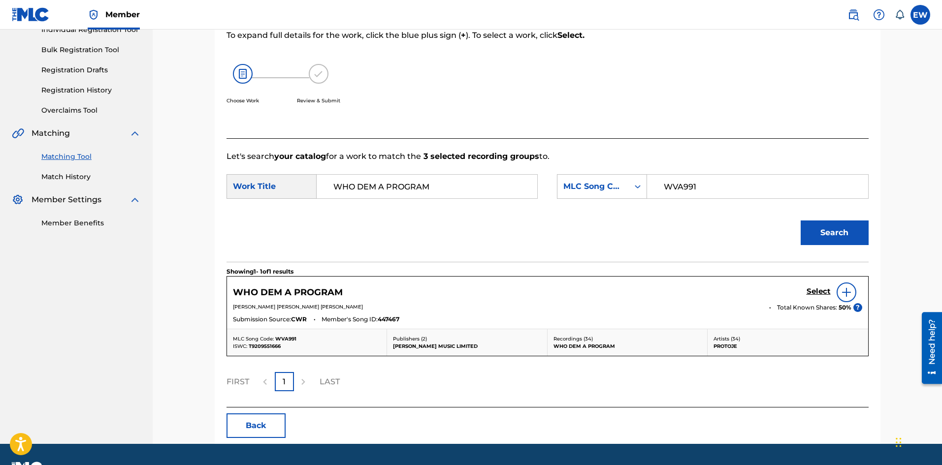
click at [815, 292] on h5 "Select" at bounding box center [819, 291] width 24 height 9
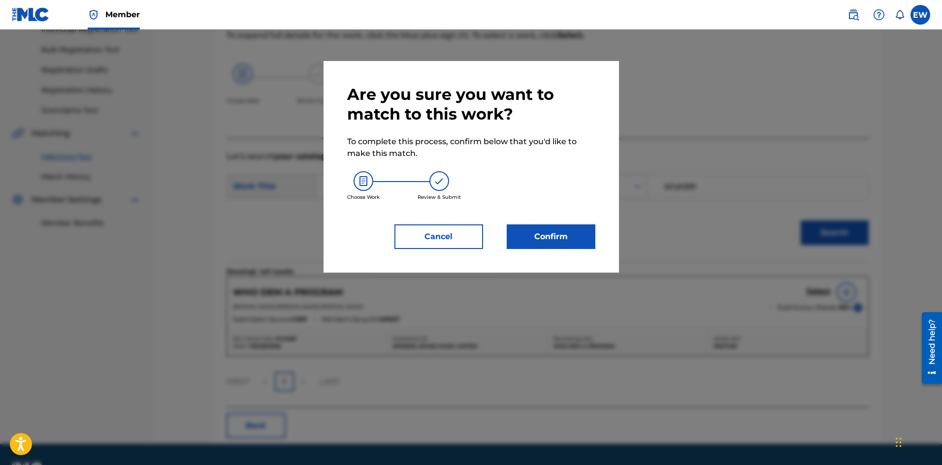
click at [541, 233] on button "Confirm" at bounding box center [551, 237] width 89 height 25
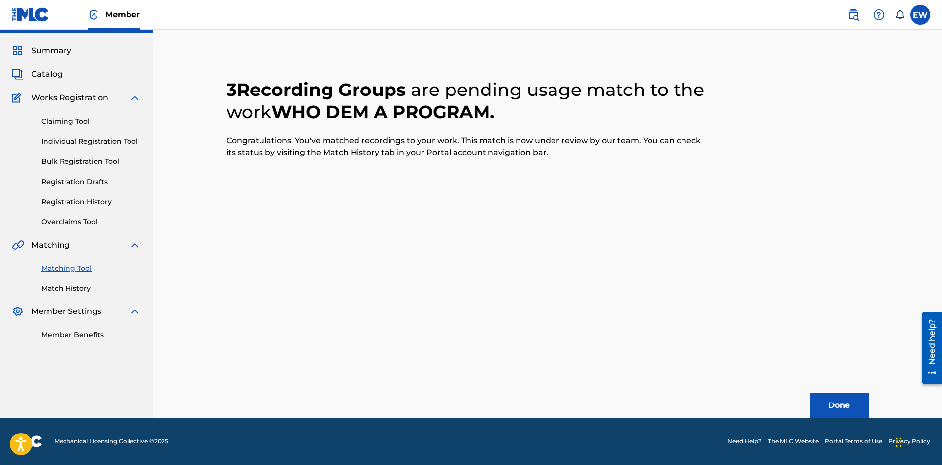
scroll to position [24, 0]
click at [847, 400] on button "Done" at bounding box center [839, 405] width 59 height 25
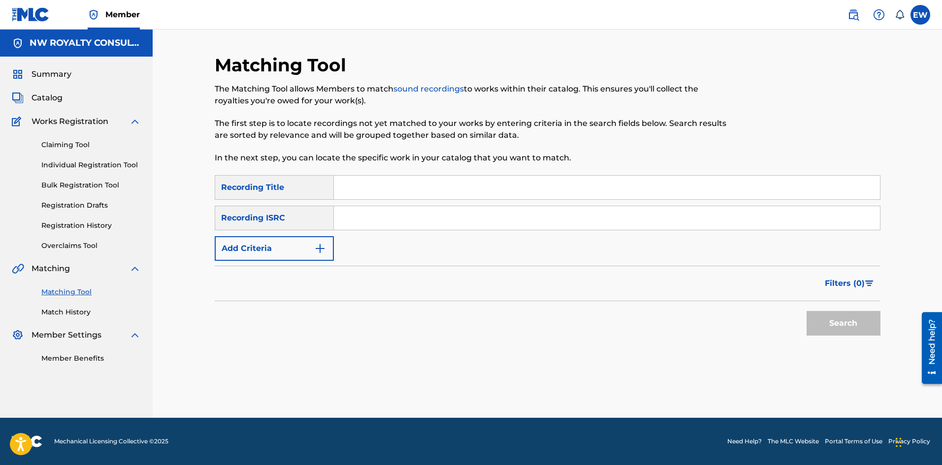
scroll to position [0, 0]
click at [295, 259] on button "Add Criteria" at bounding box center [274, 248] width 119 height 25
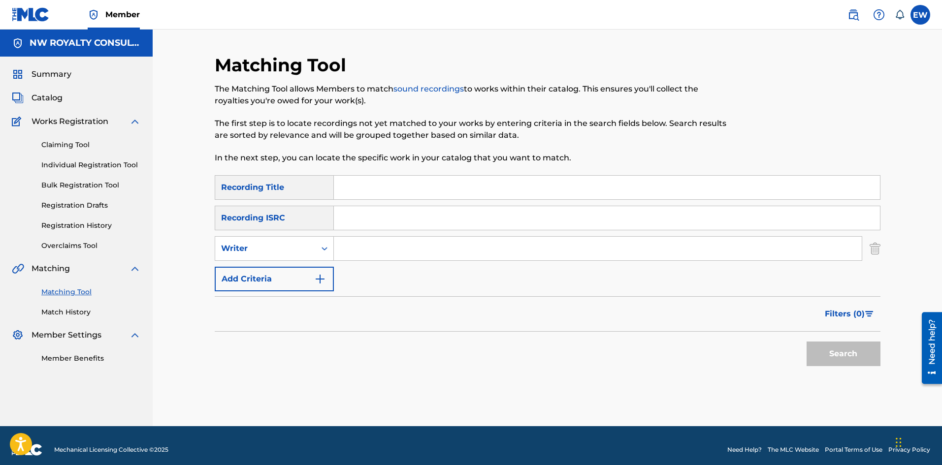
click at [298, 246] on div "Writer" at bounding box center [265, 249] width 89 height 12
click at [292, 270] on div "Recording Artist" at bounding box center [274, 273] width 118 height 25
click at [402, 255] on input "Search Form" at bounding box center [598, 249] width 528 height 24
paste input "[PERSON_NAME]"
type input "[PERSON_NAME]"
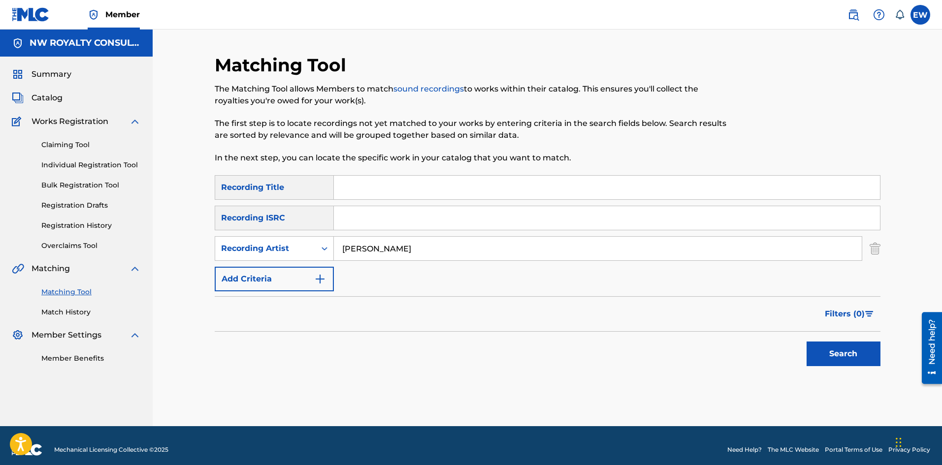
click at [407, 188] on input "Search Form" at bounding box center [607, 188] width 546 height 24
paste input "ALL MY LIFE"
type input "ALL MY LIFE"
click at [820, 349] on button "Search" at bounding box center [844, 354] width 74 height 25
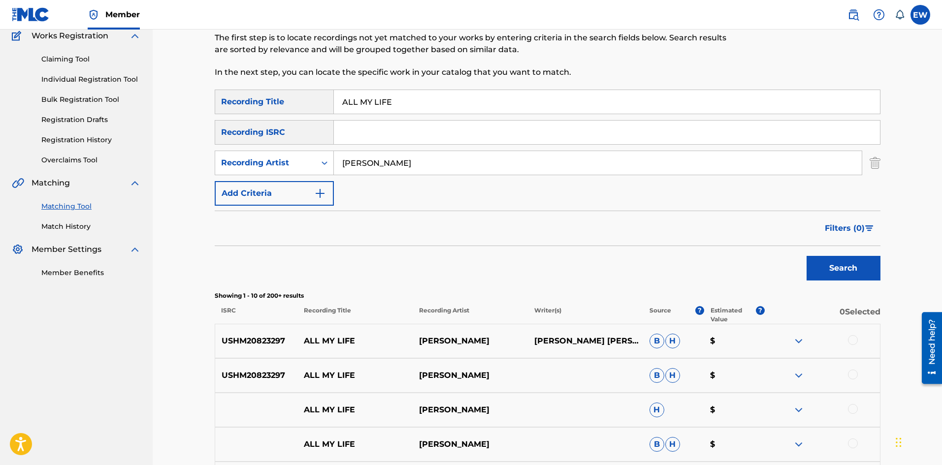
scroll to position [98, 0]
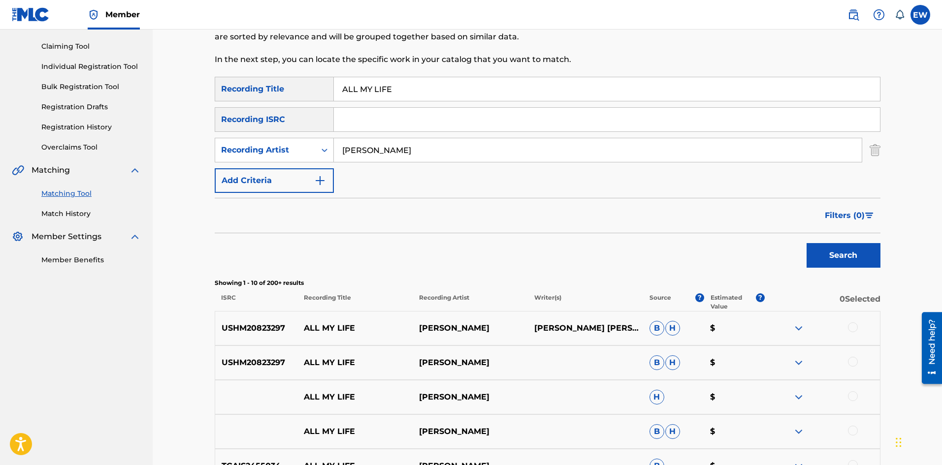
click at [854, 328] on div at bounding box center [853, 328] width 10 height 10
click at [854, 364] on div at bounding box center [853, 362] width 10 height 10
click at [851, 393] on div at bounding box center [853, 397] width 10 height 10
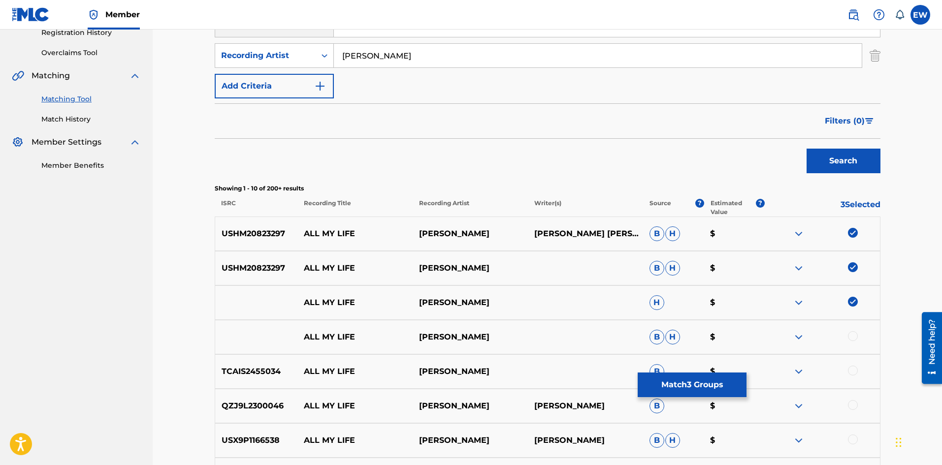
scroll to position [197, 0]
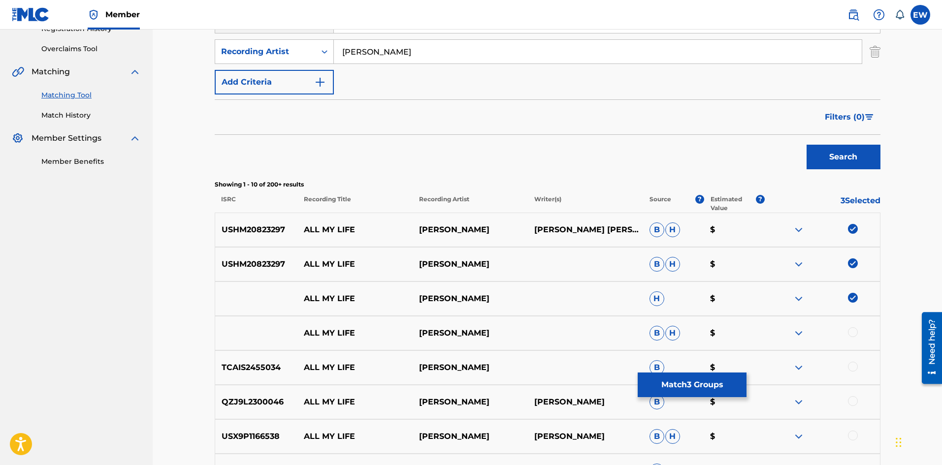
drag, startPoint x: 704, startPoint y: 386, endPoint x: 694, endPoint y: 384, distance: 10.5
click at [694, 384] on button "Match 3 Groups" at bounding box center [692, 385] width 109 height 25
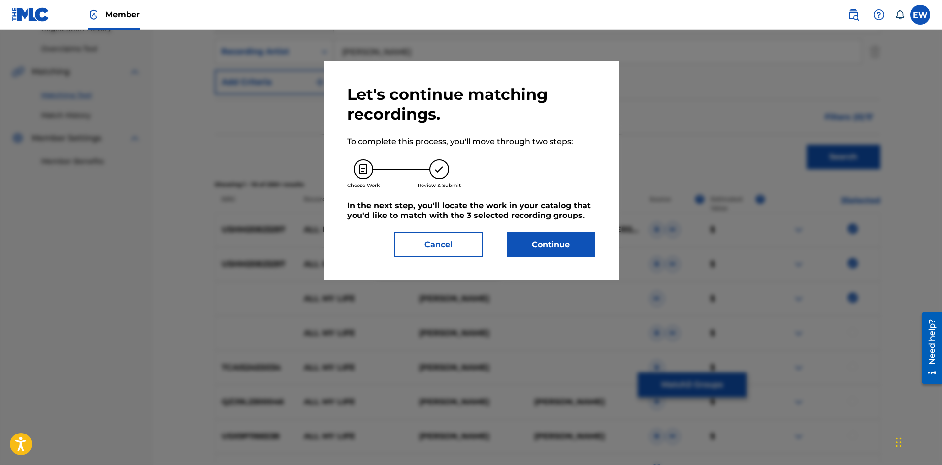
click at [537, 229] on div "Let's continue matching recordings. To complete this process, you'll move throu…" at bounding box center [471, 171] width 248 height 172
click at [534, 244] on button "Continue" at bounding box center [551, 244] width 89 height 25
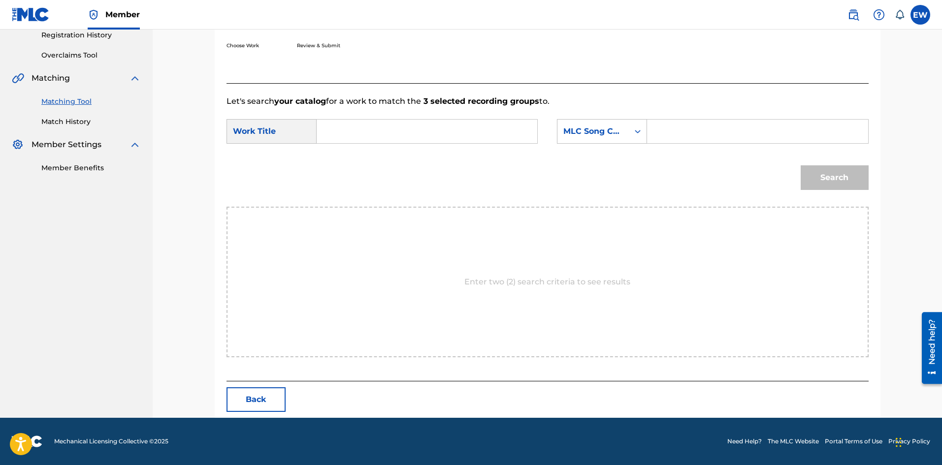
drag, startPoint x: 440, startPoint y: 125, endPoint x: 426, endPoint y: 137, distance: 18.1
click at [439, 127] on input "Search Form" at bounding box center [427, 132] width 204 height 24
paste input "ALL MY LIFE"
type input "ALL MY LIFE"
click at [716, 126] on input "Search Form" at bounding box center [757, 132] width 204 height 24
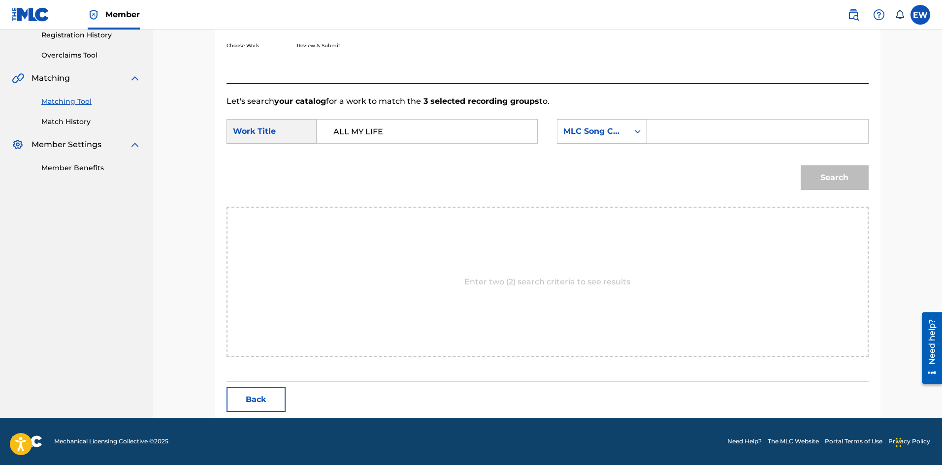
paste input "G2685R"
type input "G2685R"
click at [847, 184] on button "Search" at bounding box center [835, 177] width 68 height 25
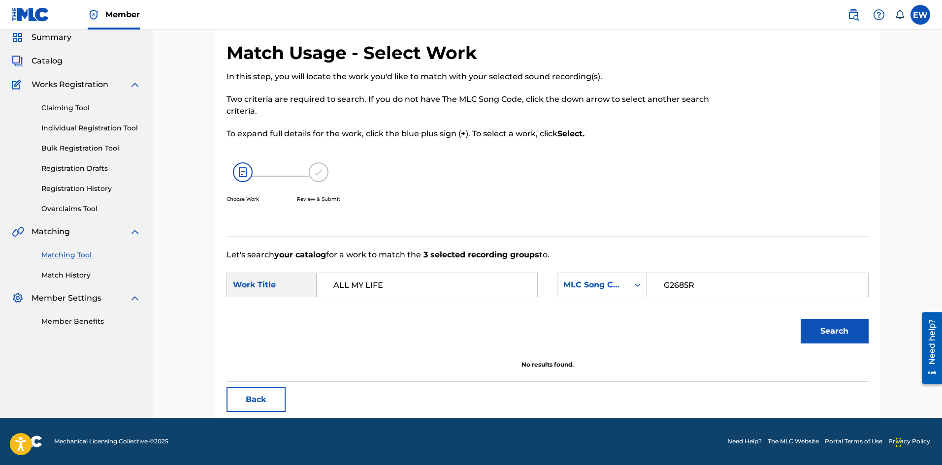
scroll to position [37, 0]
drag, startPoint x: 410, startPoint y: 284, endPoint x: 266, endPoint y: 262, distance: 145.9
click at [268, 262] on form "SearchWithCriteriaf3436cc0-7675-426e-ac19-1e151289c0b3 Work Title ALL MY LIFE a…" at bounding box center [548, 310] width 642 height 99
paste input "GUESSING GAM"
type input "GUESSING GAME"
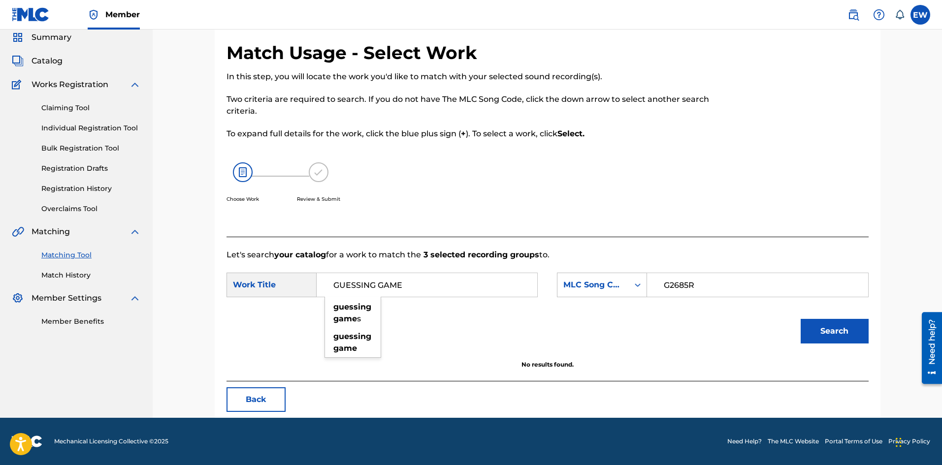
click at [832, 328] on button "Search" at bounding box center [835, 331] width 68 height 25
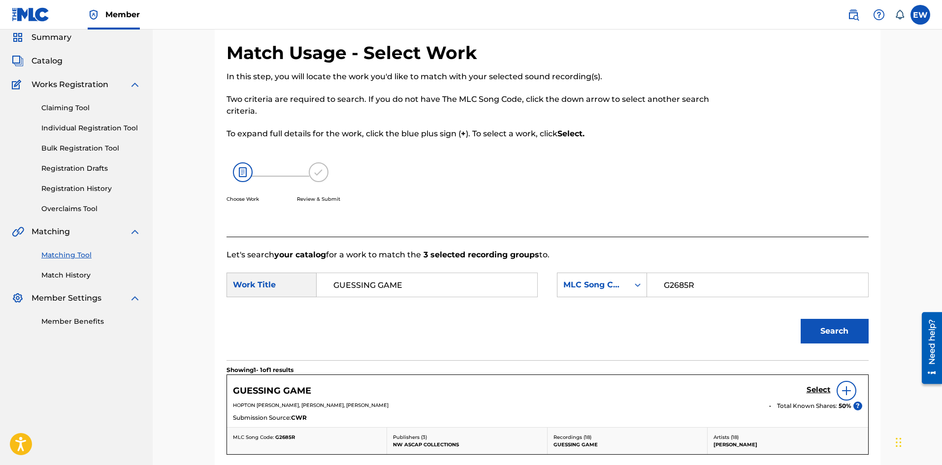
click at [809, 387] on h5 "Select" at bounding box center [819, 390] width 24 height 9
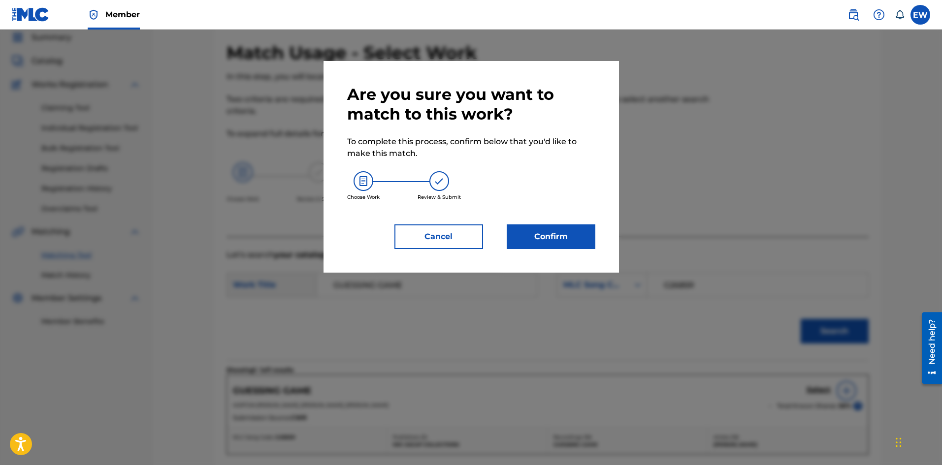
click at [543, 242] on button "Confirm" at bounding box center [551, 237] width 89 height 25
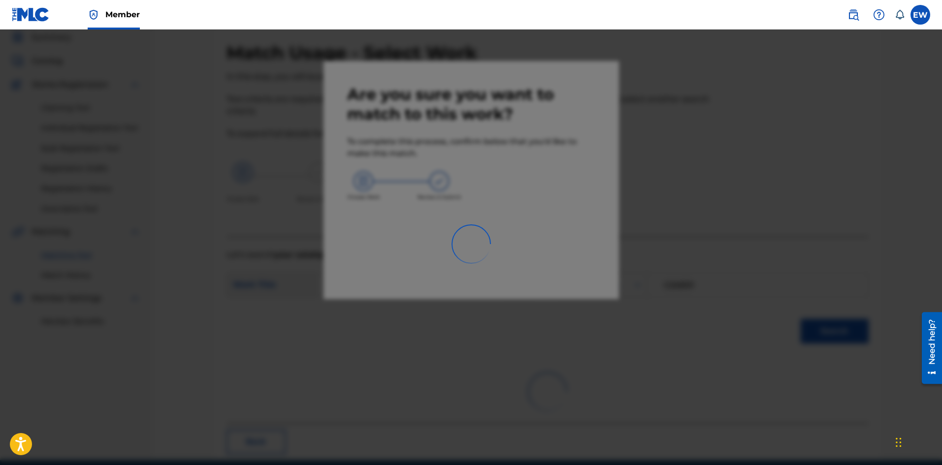
scroll to position [24, 0]
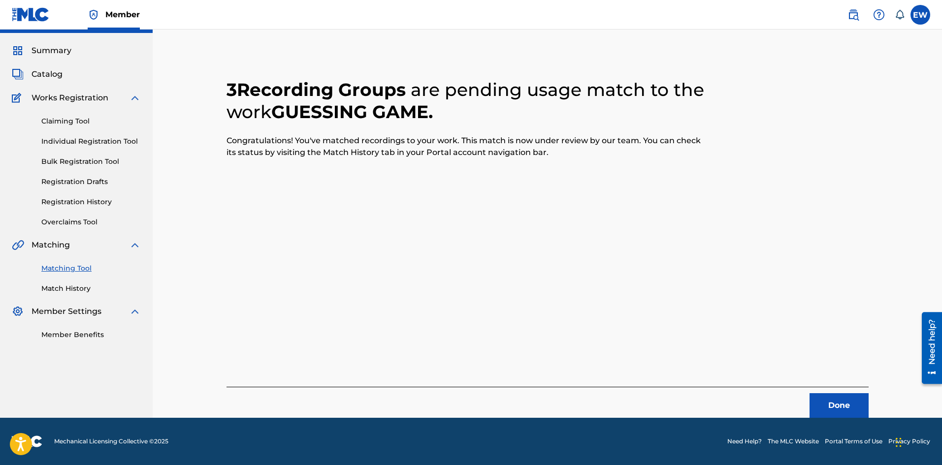
drag, startPoint x: 834, startPoint y: 399, endPoint x: 945, endPoint y: 449, distance: 121.5
click at [834, 399] on button "Done" at bounding box center [839, 405] width 59 height 25
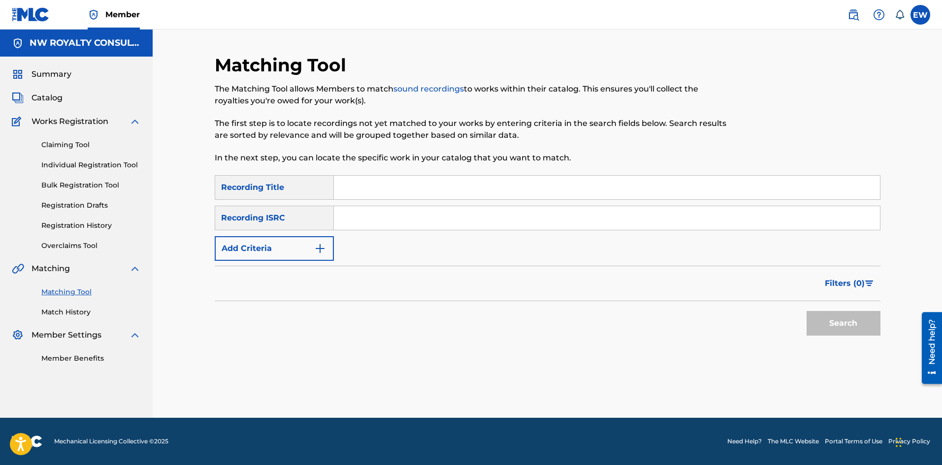
scroll to position [0, 0]
click at [308, 246] on button "Add Criteria" at bounding box center [274, 248] width 119 height 25
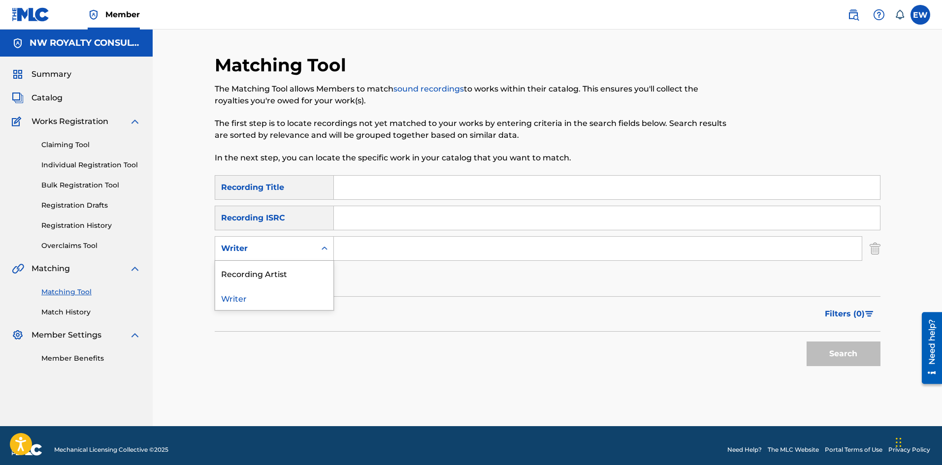
drag, startPoint x: 298, startPoint y: 245, endPoint x: 294, endPoint y: 277, distance: 32.3
click at [297, 247] on div "Writer" at bounding box center [265, 249] width 89 height 12
click at [292, 266] on div "Recording Artist" at bounding box center [274, 273] width 118 height 25
click at [380, 240] on input "Search Form" at bounding box center [598, 249] width 528 height 24
paste input "[PERSON_NAME]"
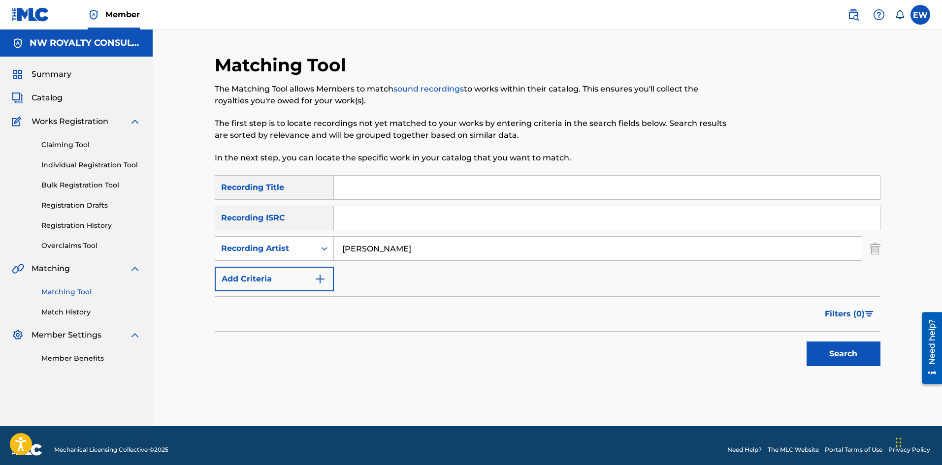
type input "[PERSON_NAME]"
click at [408, 187] on input "Search Form" at bounding box center [607, 188] width 546 height 24
paste input "ALL NIGHT"
type input "ALL NIGHT"
click at [853, 351] on button "Search" at bounding box center [844, 354] width 74 height 25
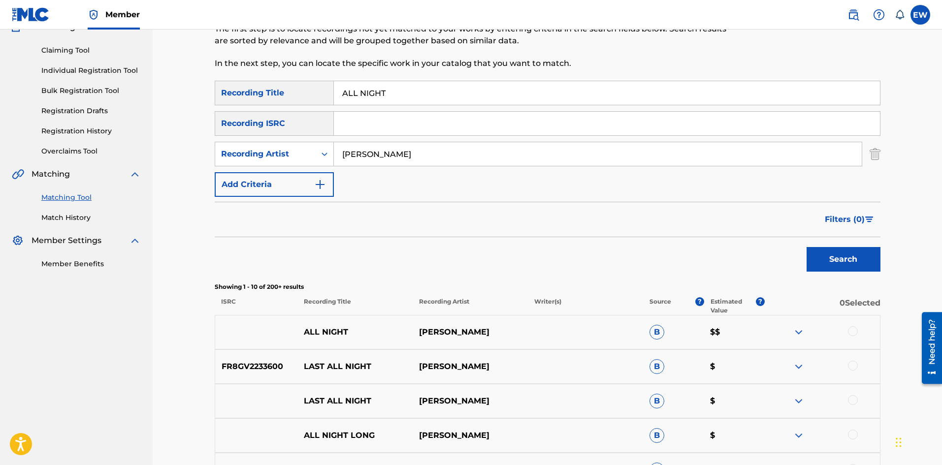
scroll to position [98, 0]
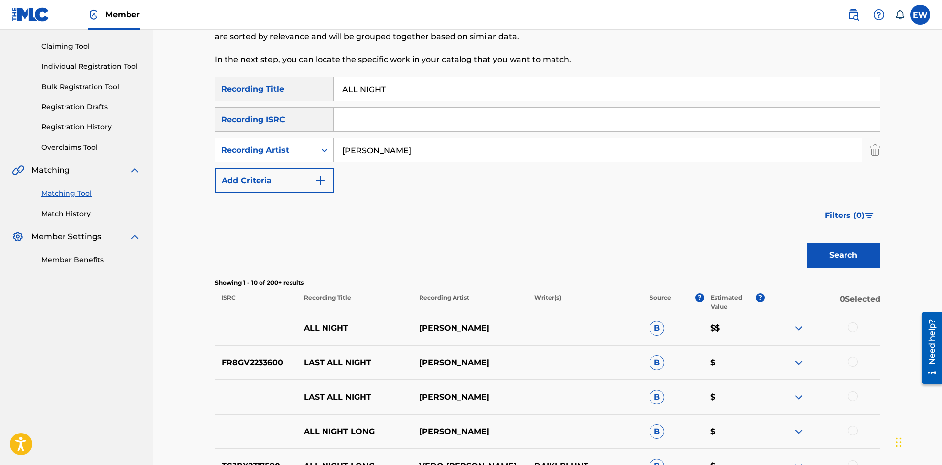
click at [859, 327] on div at bounding box center [822, 329] width 115 height 12
click at [850, 326] on div at bounding box center [853, 328] width 10 height 10
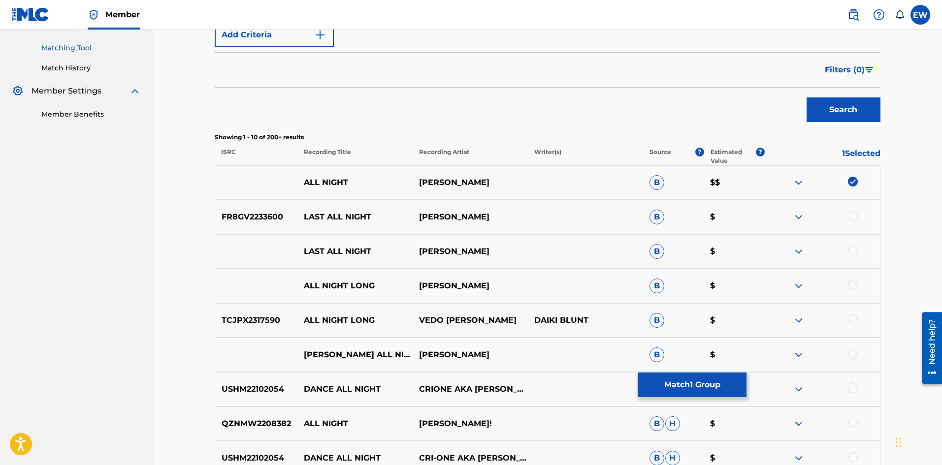
scroll to position [246, 0]
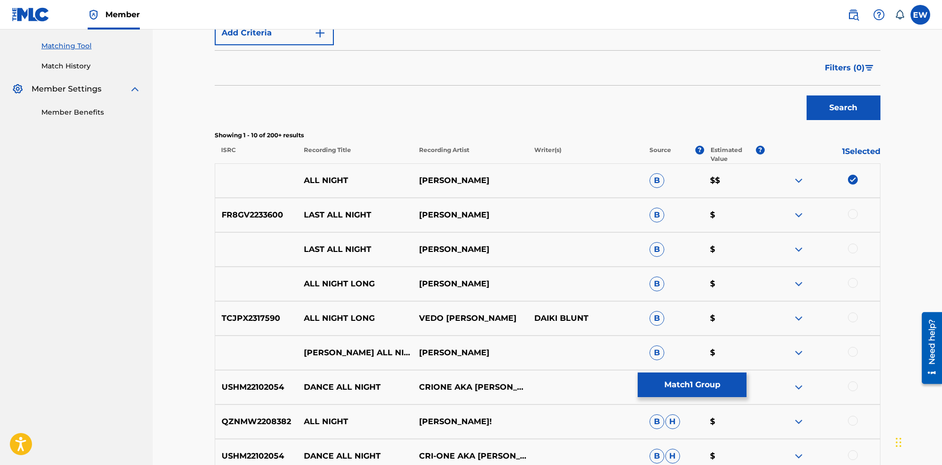
click at [853, 349] on div at bounding box center [853, 352] width 10 height 10
click at [703, 384] on button "Match 2 Groups" at bounding box center [692, 385] width 109 height 25
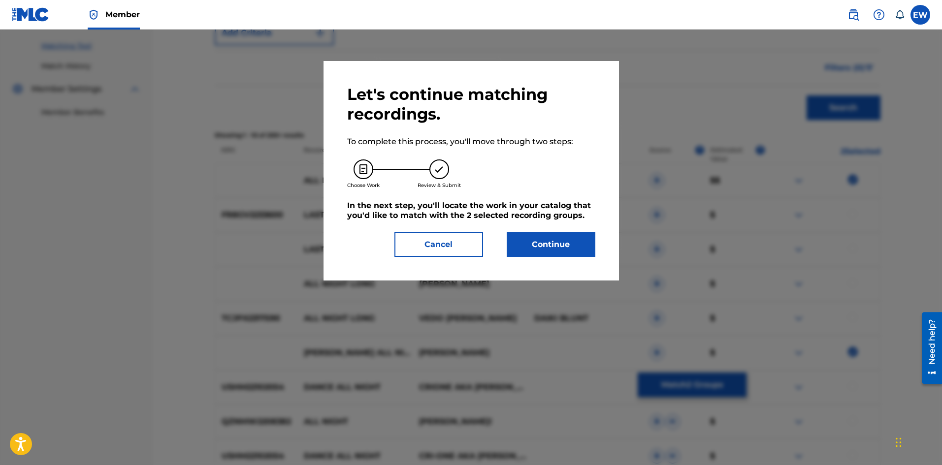
click at [549, 248] on button "Continue" at bounding box center [551, 244] width 89 height 25
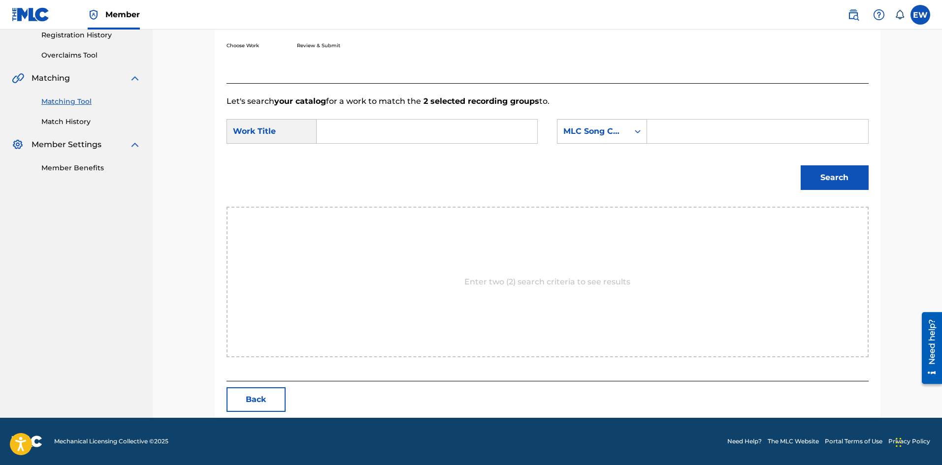
scroll to position [191, 0]
click at [451, 119] on div "Search Form" at bounding box center [427, 131] width 221 height 25
paste input "ALL NIGHT"
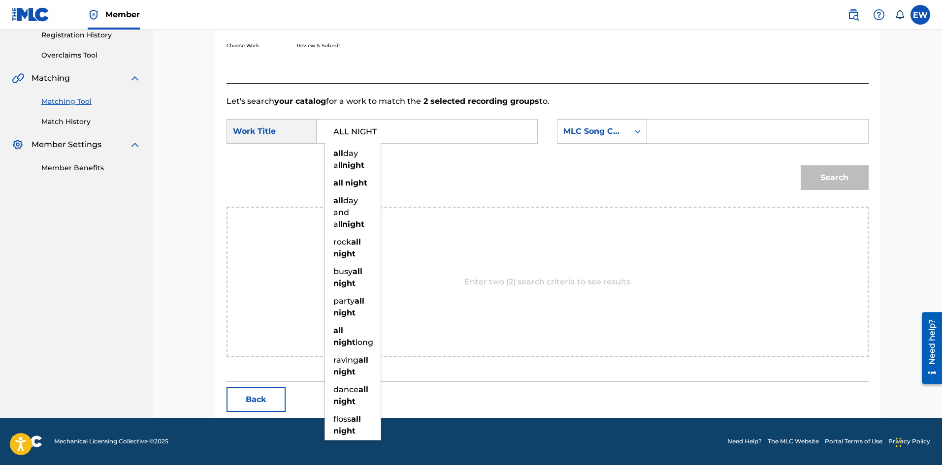
type input "ALL NIGHT"
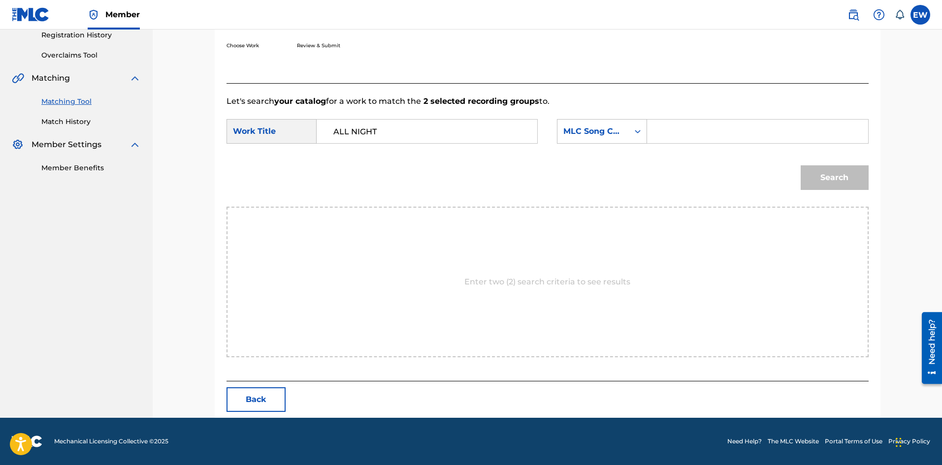
click at [683, 135] on input "Search Form" at bounding box center [757, 132] width 204 height 24
paste input "EVCC0V"
type input "EVCC0V"
click at [826, 183] on button "Search" at bounding box center [835, 177] width 68 height 25
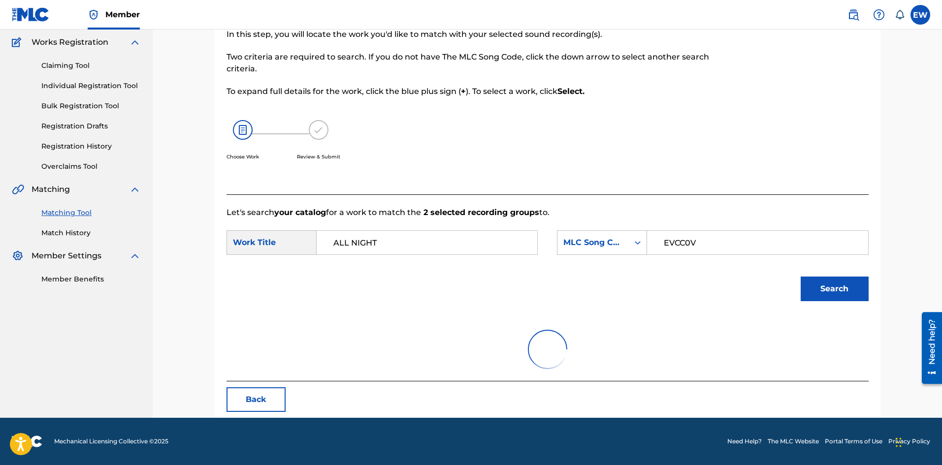
scroll to position [37, 0]
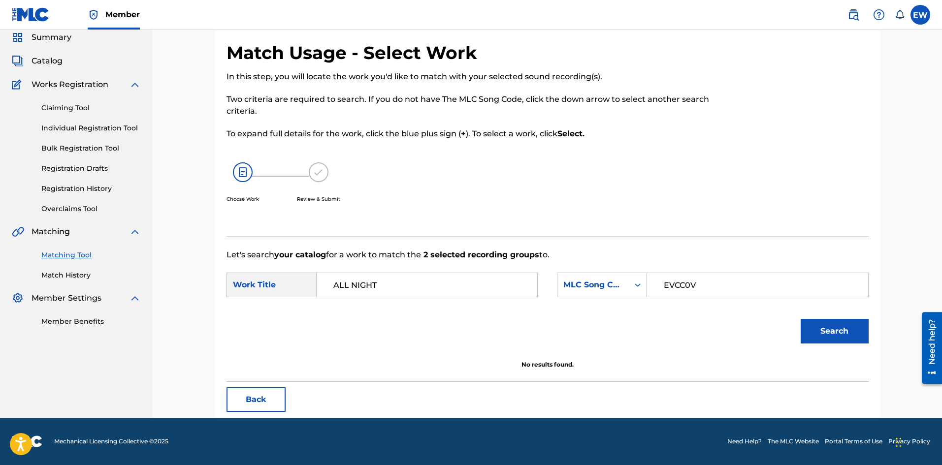
drag, startPoint x: 481, startPoint y: 273, endPoint x: 309, endPoint y: 305, distance: 174.3
click at [292, 287] on div "SearchWithCriteriaf3436cc0-7675-426e-ac19-1e151289c0b3 Work Title ALL NIGHT" at bounding box center [382, 285] width 311 height 25
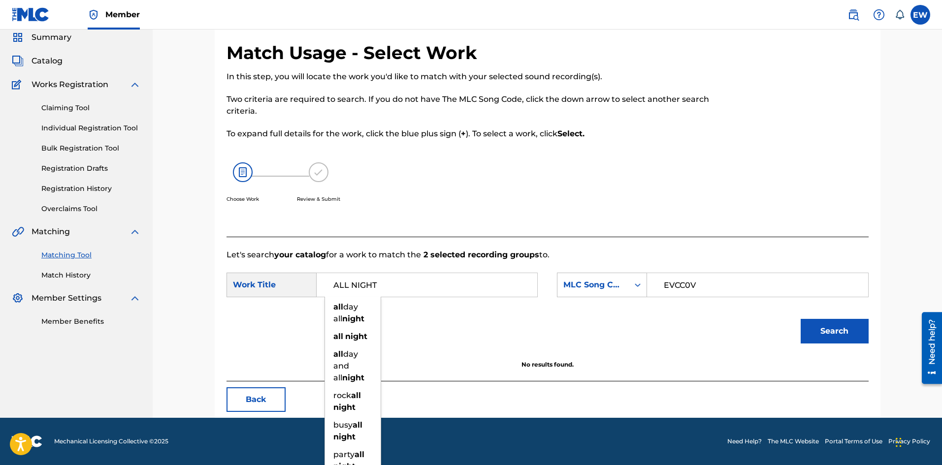
drag, startPoint x: 410, startPoint y: 285, endPoint x: 256, endPoint y: 281, distance: 153.7
click at [256, 281] on div "SearchWithCriteriaf3436cc0-7675-426e-ac19-1e151289c0b3 Work Title ALL NIGHT all…" at bounding box center [382, 285] width 311 height 25
paste input "EVERY GHETTO, EVERY CITY"
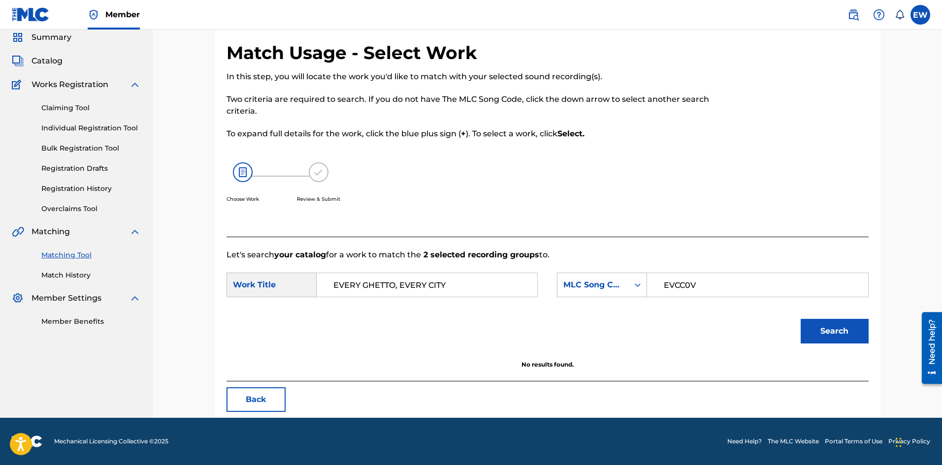
type input "EVERY GHETTO, EVERY CITY"
click at [829, 329] on button "Search" at bounding box center [835, 331] width 68 height 25
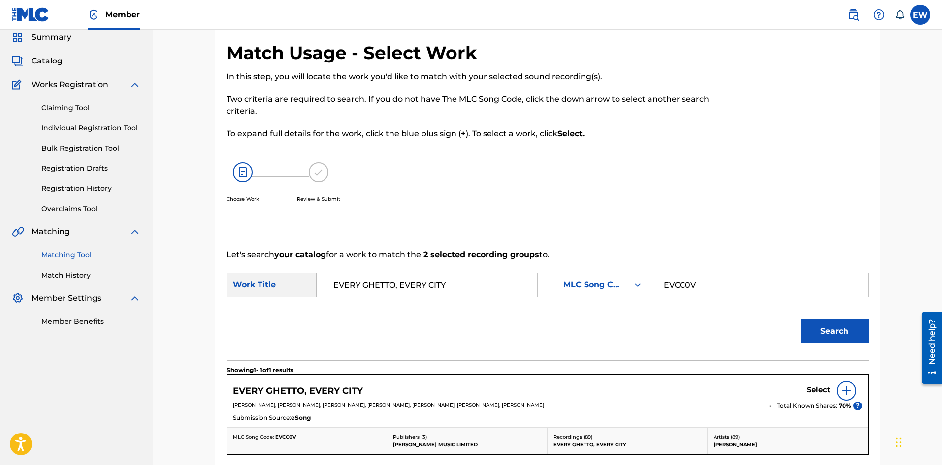
click at [809, 391] on h5 "Select" at bounding box center [819, 390] width 24 height 9
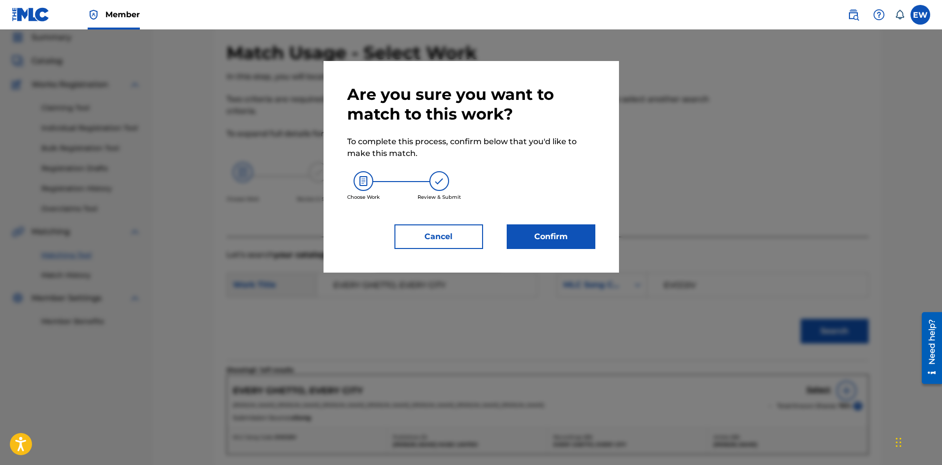
click at [541, 236] on button "Confirm" at bounding box center [551, 237] width 89 height 25
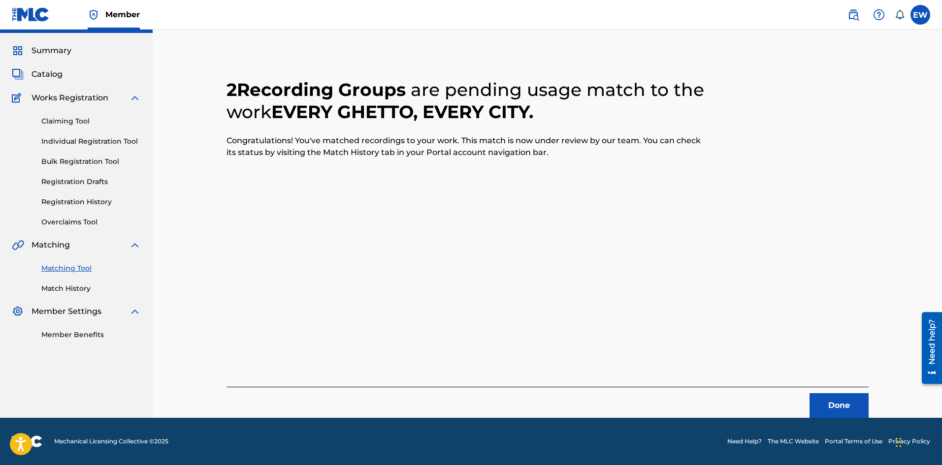
scroll to position [24, 0]
click at [837, 403] on button "Done" at bounding box center [839, 405] width 59 height 25
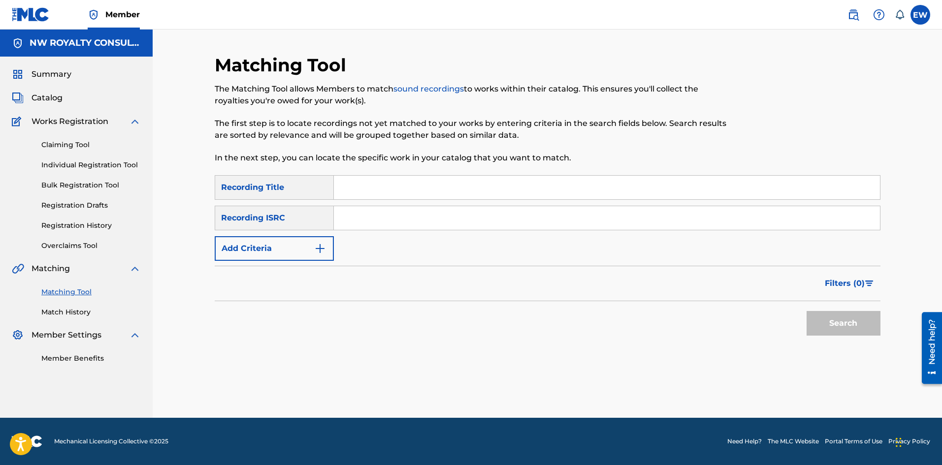
scroll to position [0, 0]
click at [258, 245] on button "Add Criteria" at bounding box center [274, 248] width 119 height 25
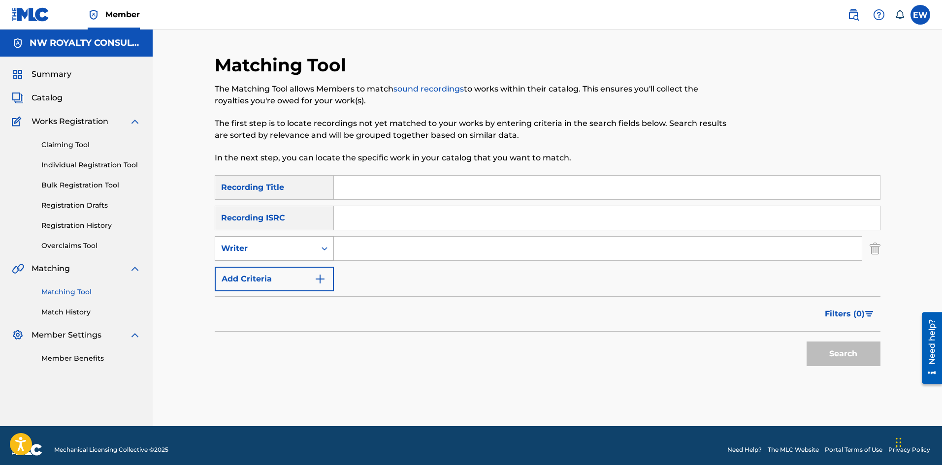
click at [257, 245] on div "Writer" at bounding box center [265, 249] width 89 height 12
drag, startPoint x: 269, startPoint y: 267, endPoint x: 288, endPoint y: 261, distance: 19.6
click at [273, 267] on div "Recording Artist" at bounding box center [274, 273] width 118 height 25
click at [383, 247] on input "Search Form" at bounding box center [598, 249] width 528 height 24
paste input "FRENCH [US_STATE]"
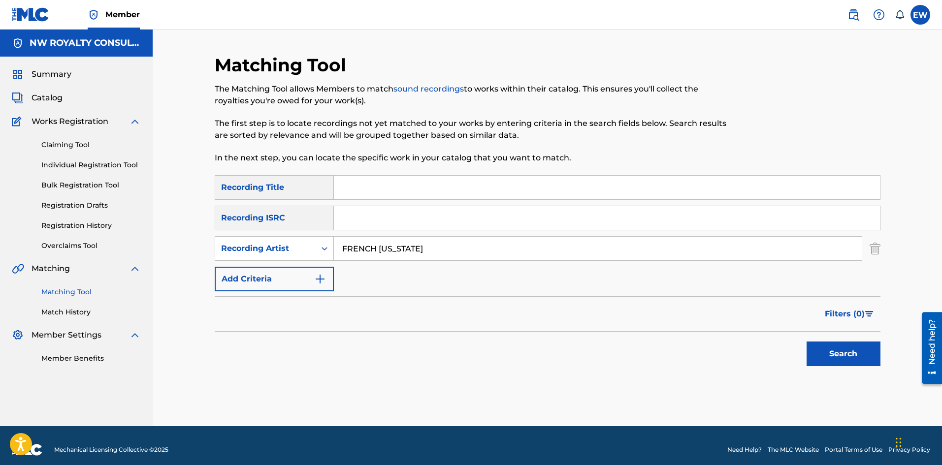
type input "FRENCH [US_STATE]"
drag, startPoint x: 481, startPoint y: 179, endPoint x: 472, endPoint y: 194, distance: 17.0
click at [480, 182] on input "Search Form" at bounding box center [607, 188] width 546 height 24
paste input "ALL NIGHT"
type input "ALL NIGHT"
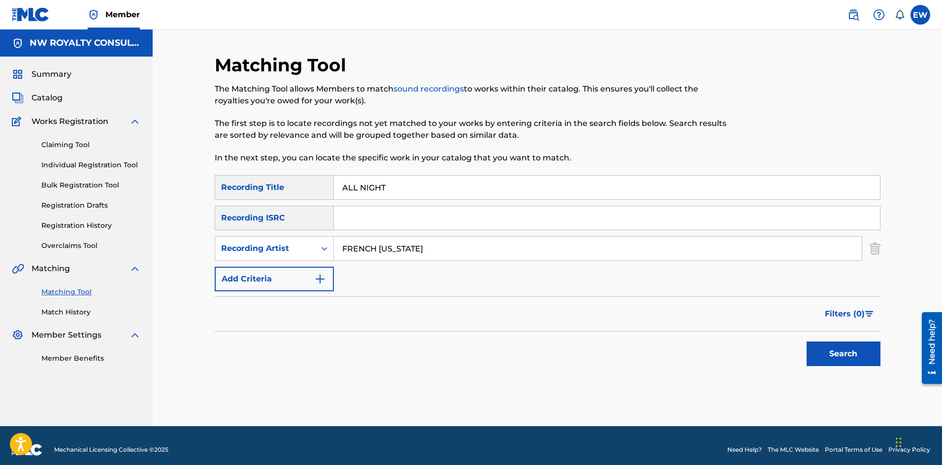
click at [831, 352] on button "Search" at bounding box center [844, 354] width 74 height 25
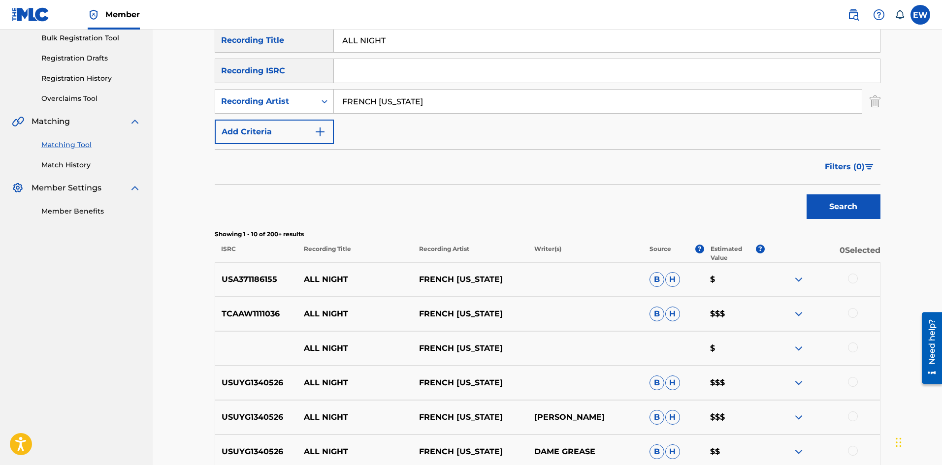
scroll to position [148, 0]
click at [853, 278] on div at bounding box center [853, 278] width 10 height 10
click at [852, 309] on div at bounding box center [853, 313] width 10 height 10
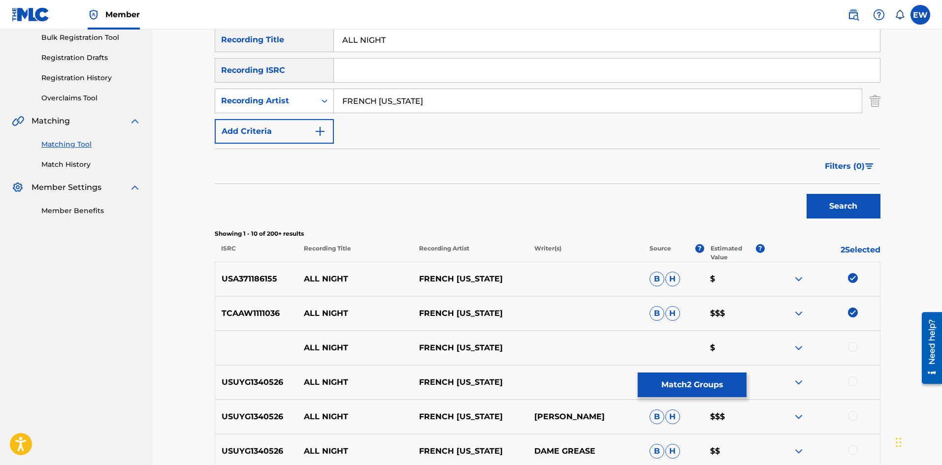
click at [857, 347] on div at bounding box center [853, 347] width 10 height 10
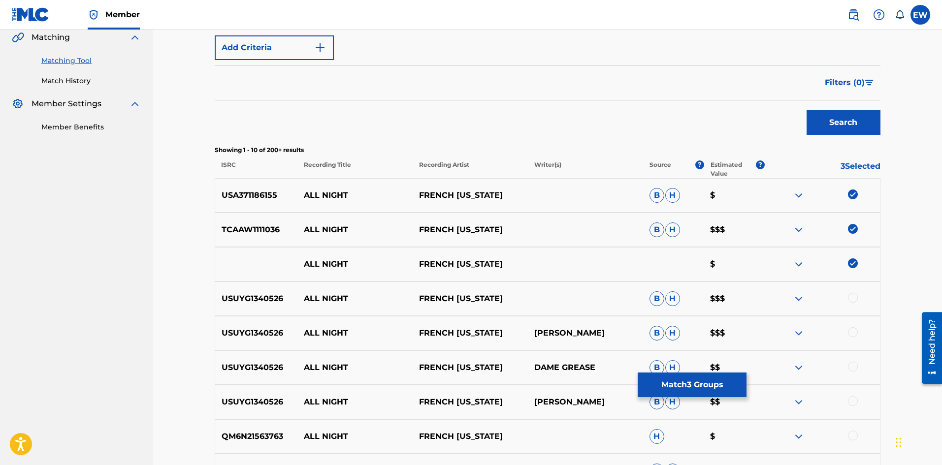
scroll to position [246, 0]
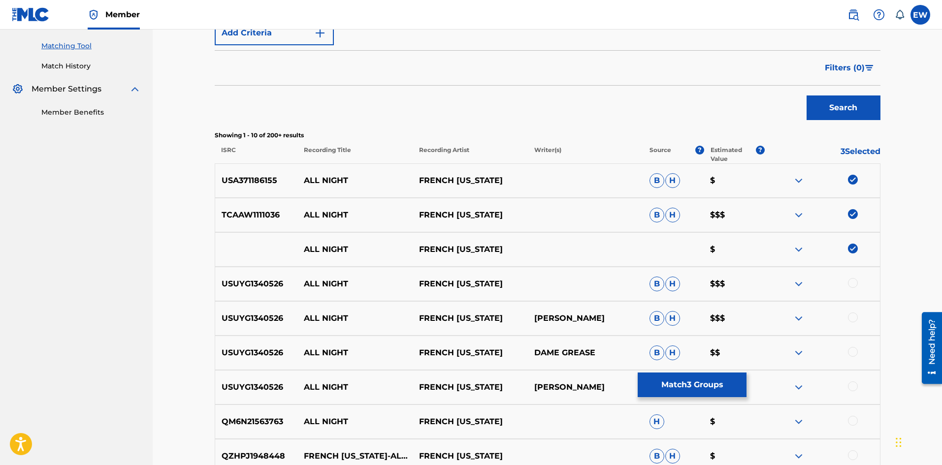
click at [855, 285] on div at bounding box center [853, 283] width 10 height 10
click at [852, 314] on div at bounding box center [853, 318] width 10 height 10
click at [851, 349] on div at bounding box center [853, 352] width 10 height 10
click at [856, 385] on div at bounding box center [853, 387] width 10 height 10
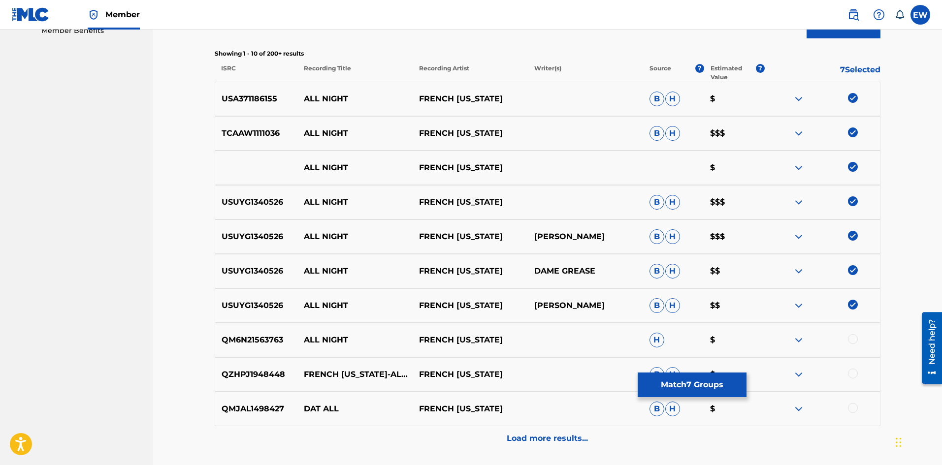
scroll to position [345, 0]
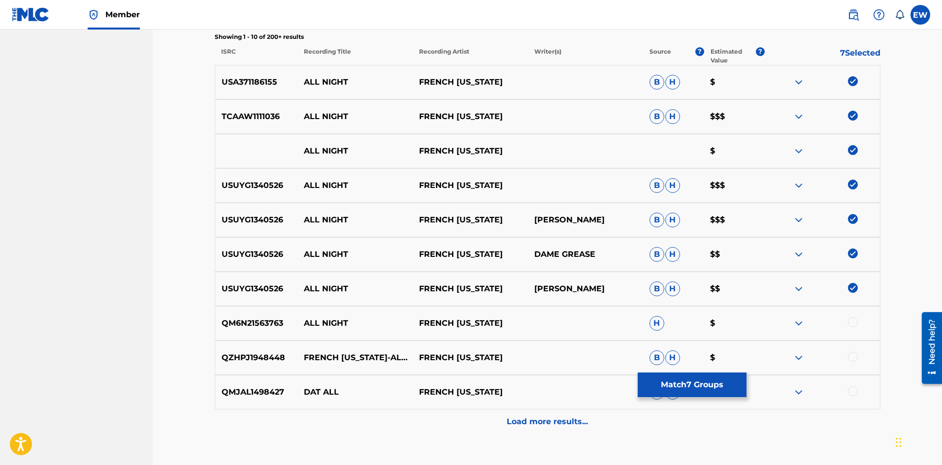
click at [852, 327] on div at bounding box center [853, 323] width 10 height 10
click at [853, 362] on div at bounding box center [822, 358] width 115 height 12
click at [693, 392] on button "Match 8 Groups" at bounding box center [692, 385] width 109 height 25
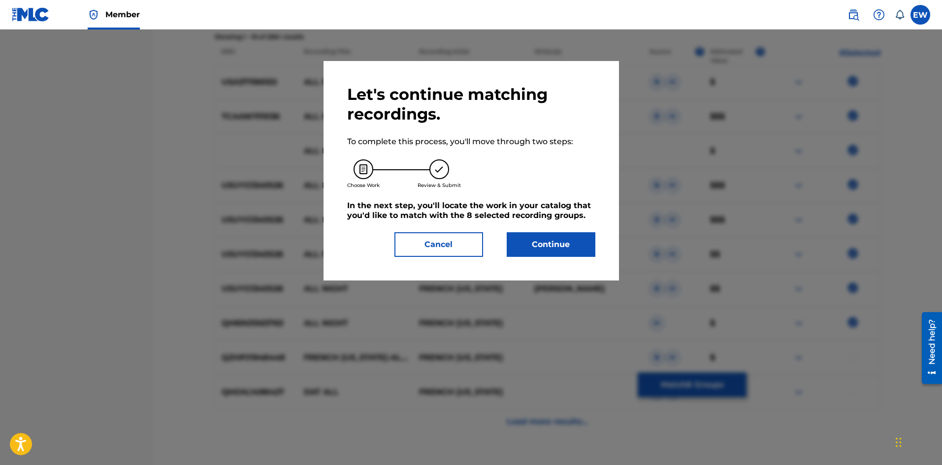
click at [544, 243] on button "Continue" at bounding box center [551, 244] width 89 height 25
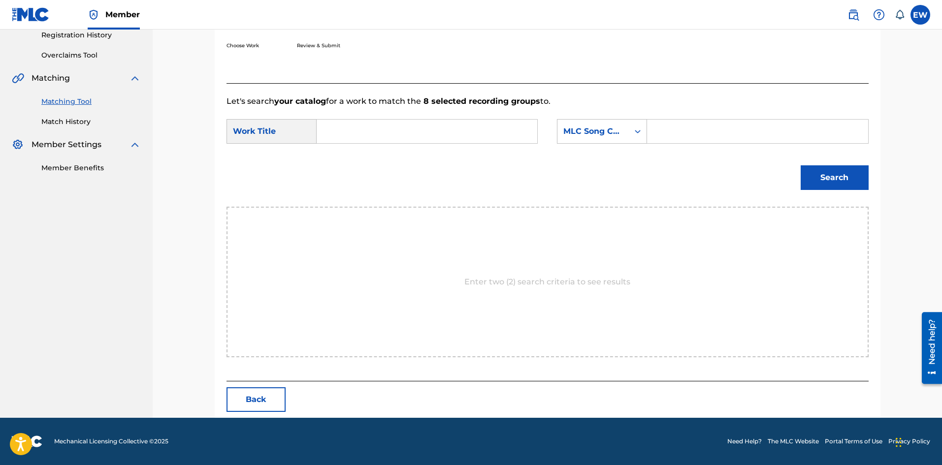
scroll to position [191, 0]
click at [404, 136] on input "Search Form" at bounding box center [427, 132] width 204 height 24
paste input "ALL NIGHT"
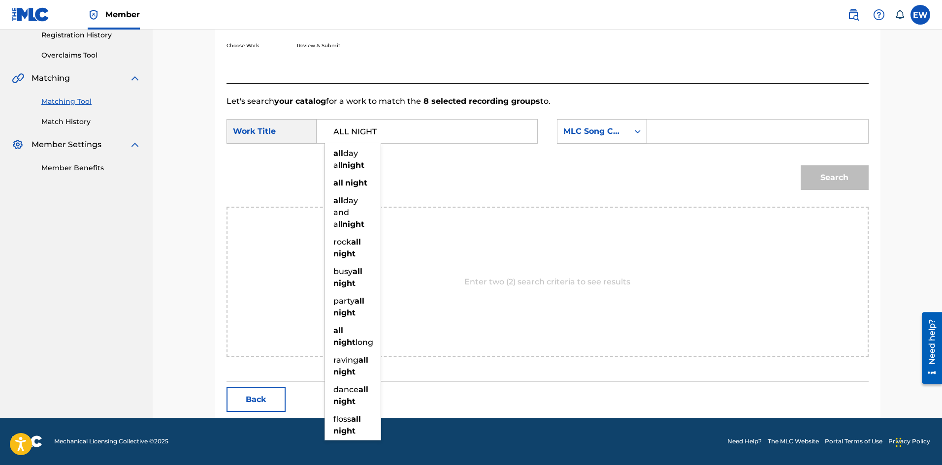
type input "ALL NIGHT"
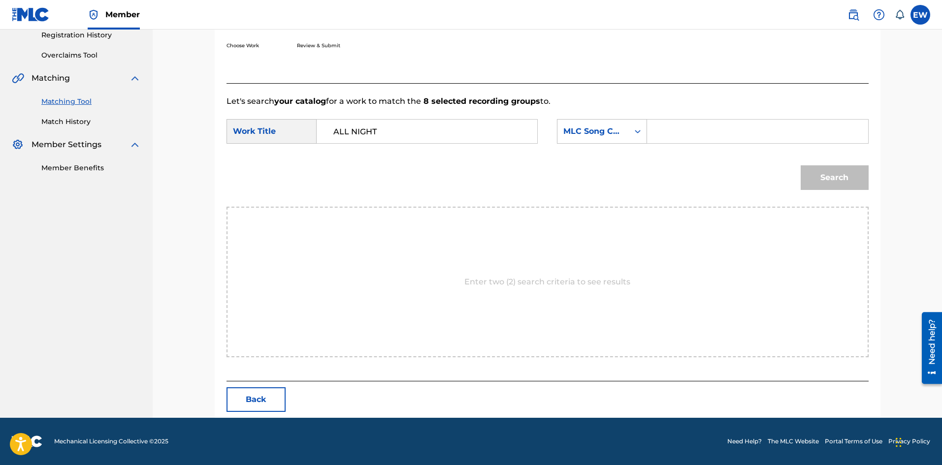
click at [694, 136] on input "Search Form" at bounding box center [757, 132] width 204 height 24
paste input "EVCC0V"
type input "EVCC0V"
click at [814, 180] on button "Search" at bounding box center [835, 177] width 68 height 25
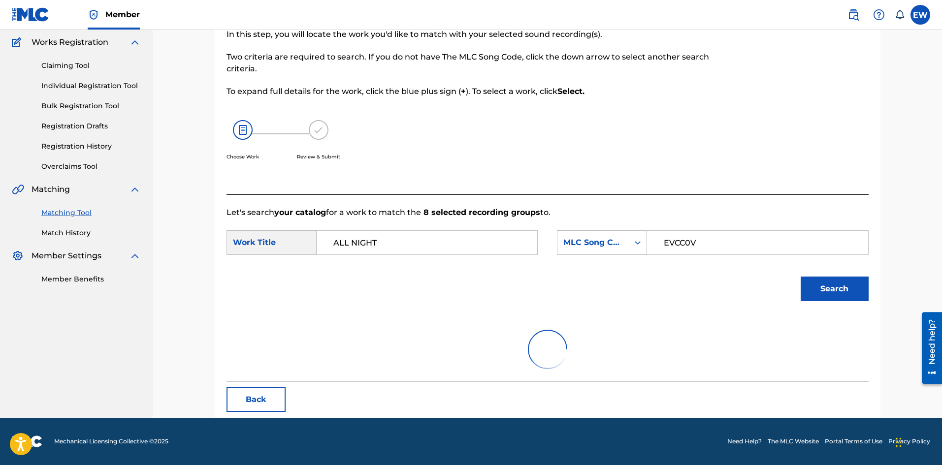
scroll to position [37, 0]
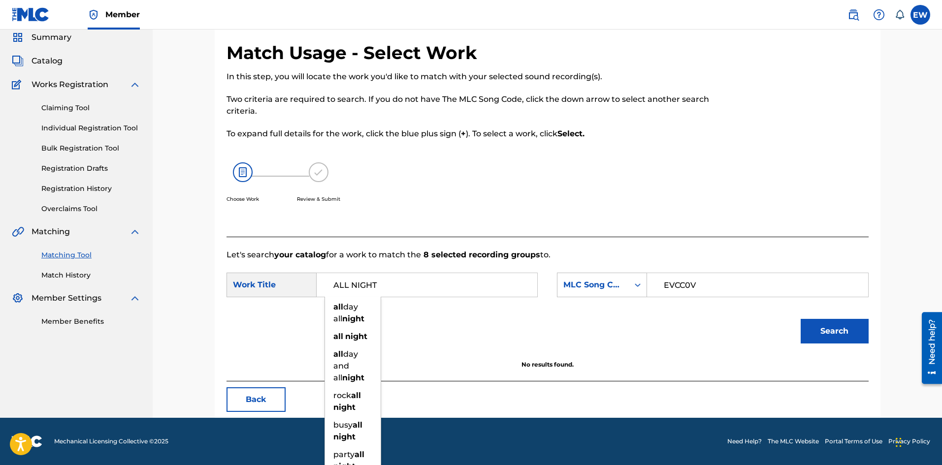
drag, startPoint x: 405, startPoint y: 286, endPoint x: 257, endPoint y: 265, distance: 149.2
click at [260, 268] on form "SearchWithCriteriaf3436cc0-7675-426e-ac19-1e151289c0b3 Work Title ALL NIGHT all…" at bounding box center [548, 310] width 642 height 99
paste input "EVERY GHETTO, EVERY CITY"
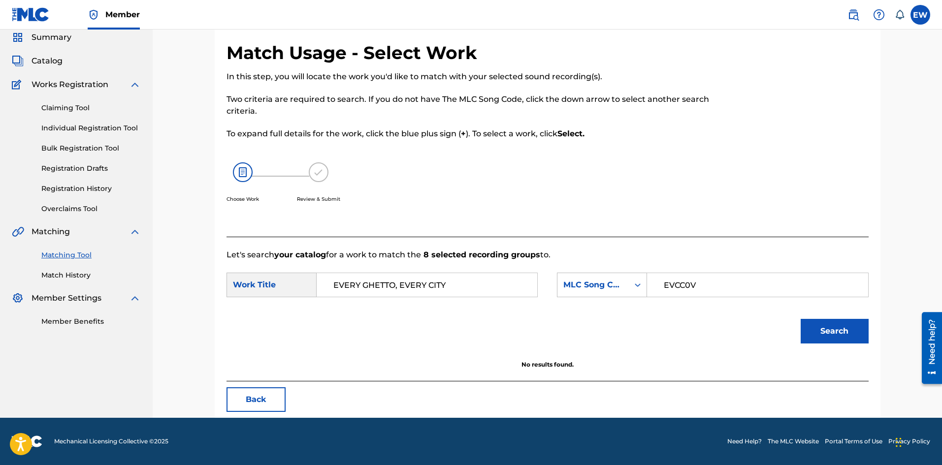
type input "EVERY GHETTO, EVERY CITY"
drag, startPoint x: 819, startPoint y: 328, endPoint x: 666, endPoint y: 276, distance: 161.3
click at [819, 328] on button "Search" at bounding box center [835, 331] width 68 height 25
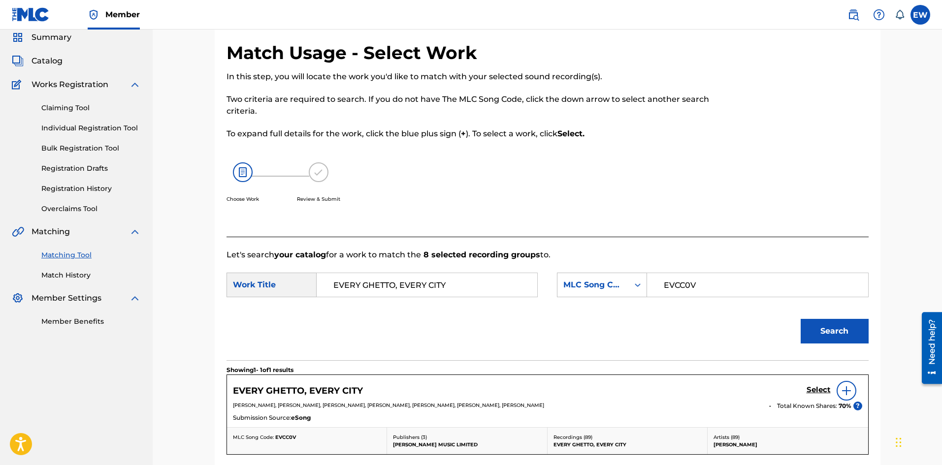
click at [818, 391] on h5 "Select" at bounding box center [819, 390] width 24 height 9
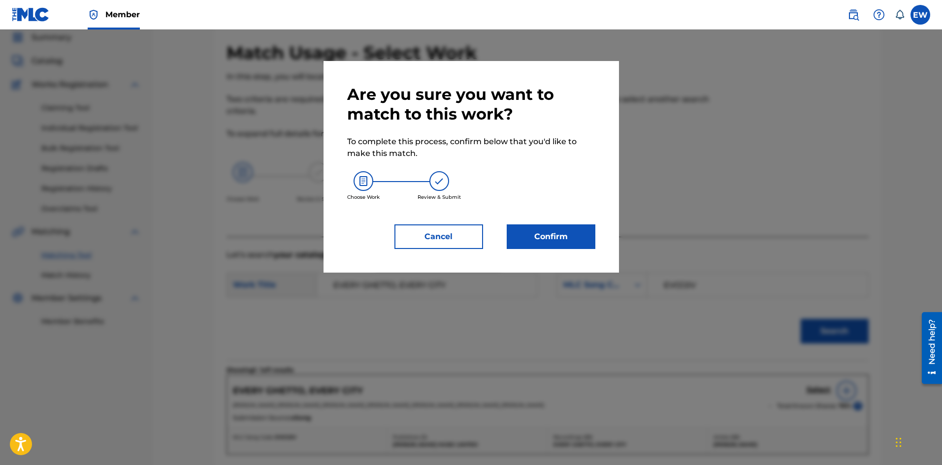
click at [547, 242] on button "Confirm" at bounding box center [551, 237] width 89 height 25
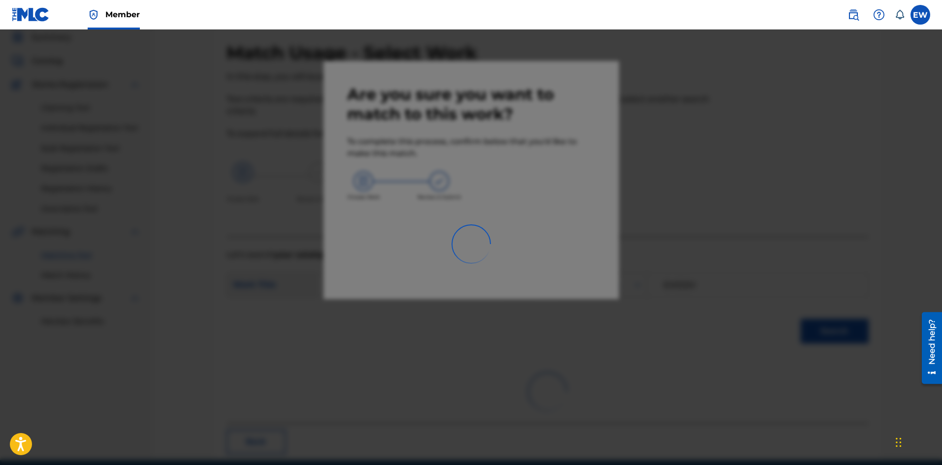
scroll to position [24, 0]
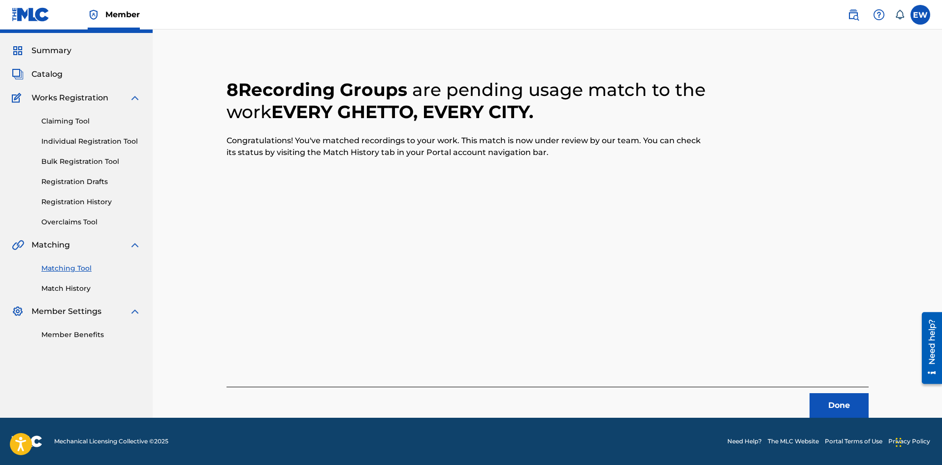
click at [829, 408] on button "Done" at bounding box center [839, 405] width 59 height 25
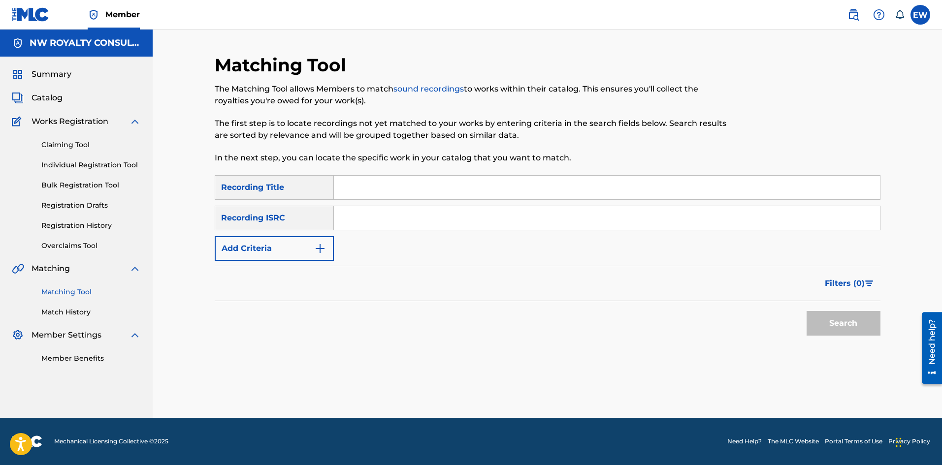
scroll to position [0, 0]
click at [269, 239] on button "Add Criteria" at bounding box center [274, 248] width 119 height 25
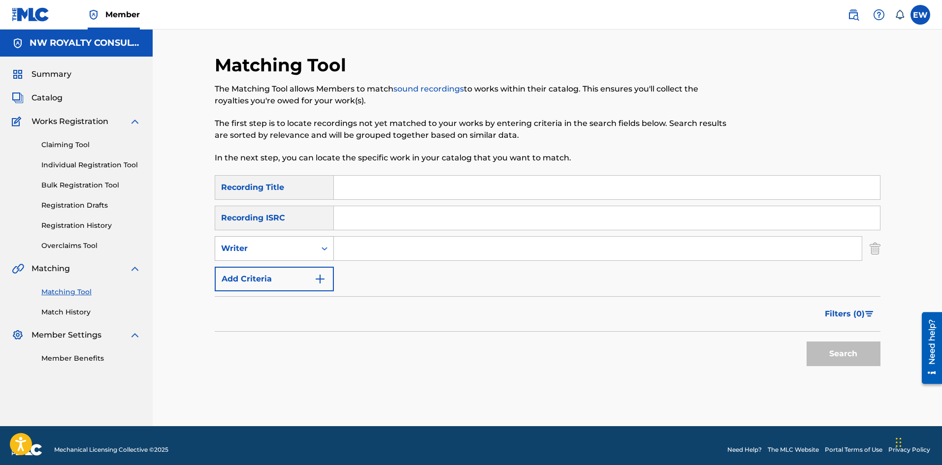
click at [268, 251] on div "Writer" at bounding box center [265, 249] width 89 height 12
click at [282, 280] on div "Recording Artist" at bounding box center [274, 273] width 118 height 25
click at [411, 251] on input "Search Form" at bounding box center [598, 249] width 528 height 24
paste input "VARIOUS ARTIST"
type input "VARIOUS ARTIST"
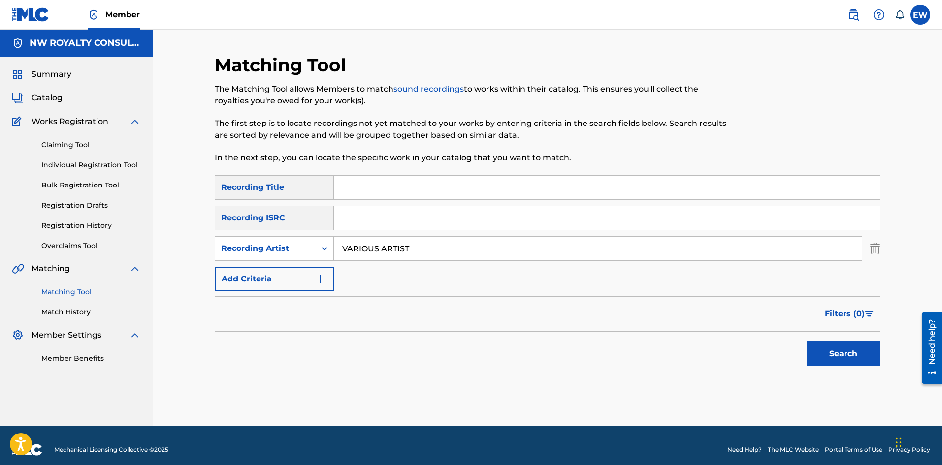
click at [452, 181] on input "Search Form" at bounding box center [607, 188] width 546 height 24
paste input "ALL OF ME"
type input "ALL OF ME"
drag, startPoint x: 848, startPoint y: 355, endPoint x: 845, endPoint y: 343, distance: 11.8
click at [848, 351] on button "Search" at bounding box center [844, 354] width 74 height 25
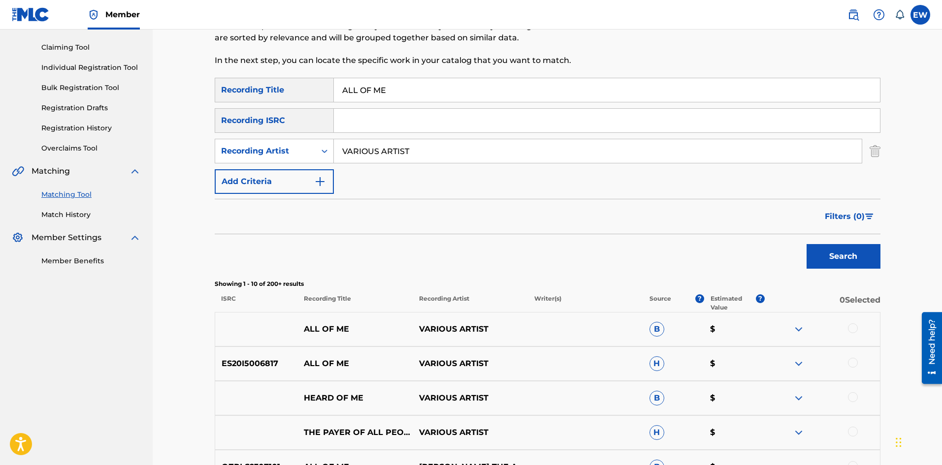
scroll to position [98, 0]
click at [853, 330] on div at bounding box center [853, 328] width 10 height 10
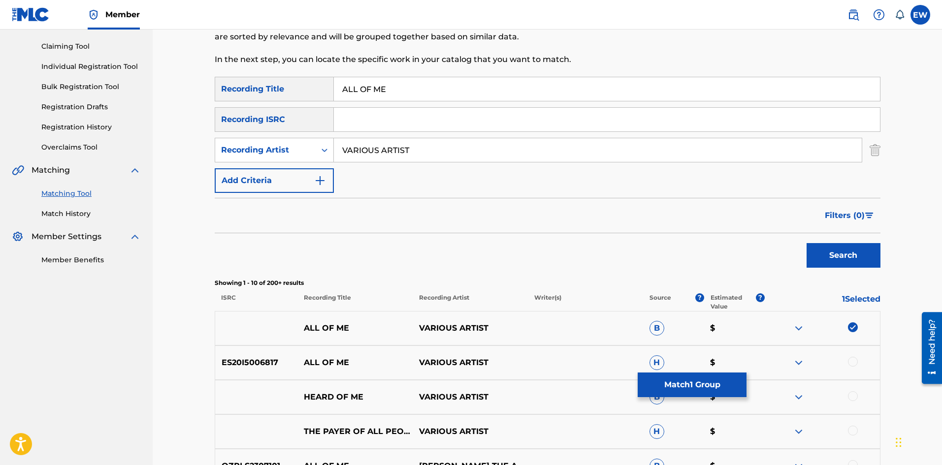
click at [857, 362] on div at bounding box center [853, 362] width 10 height 10
click at [692, 384] on button "Match 2 Groups" at bounding box center [692, 385] width 109 height 25
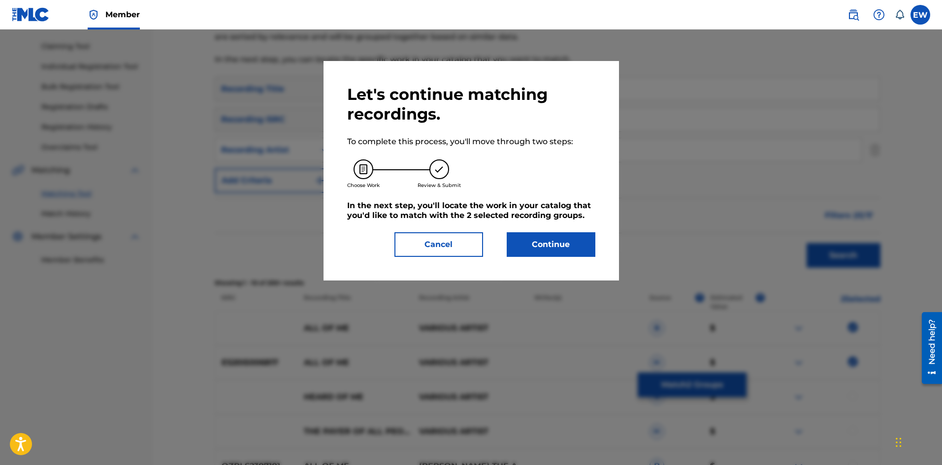
click at [587, 239] on button "Continue" at bounding box center [551, 244] width 89 height 25
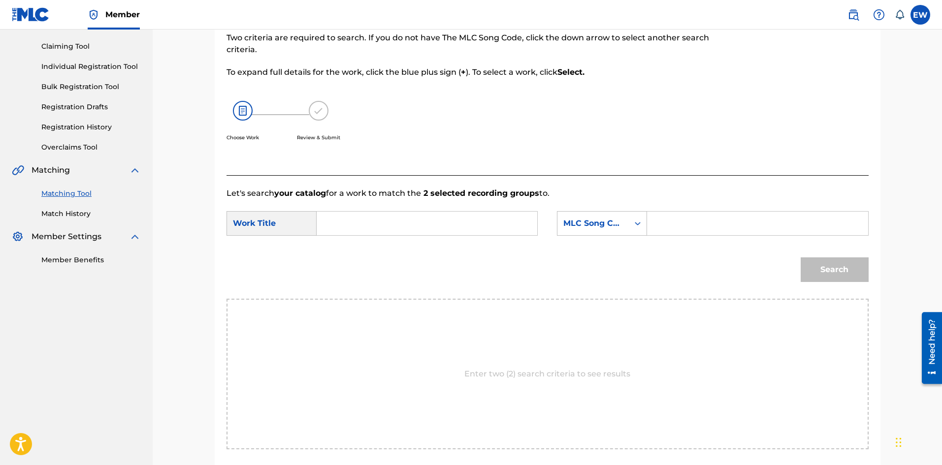
click at [466, 237] on div "SearchWithCriteriaf3436cc0-7675-426e-ac19-1e151289c0b3 Work Title SearchWithCri…" at bounding box center [548, 226] width 642 height 31
paste input "ALL OF ME"
type input "ALL OF ME"
click at [684, 226] on input "Search Form" at bounding box center [757, 224] width 204 height 24
paste input "AV7ECG"
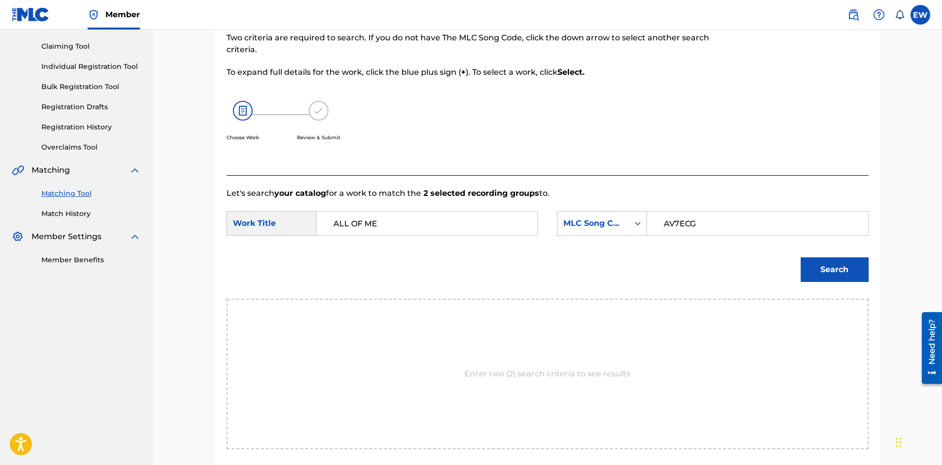
type input "AV7ECG"
click at [814, 266] on button "Search" at bounding box center [835, 270] width 68 height 25
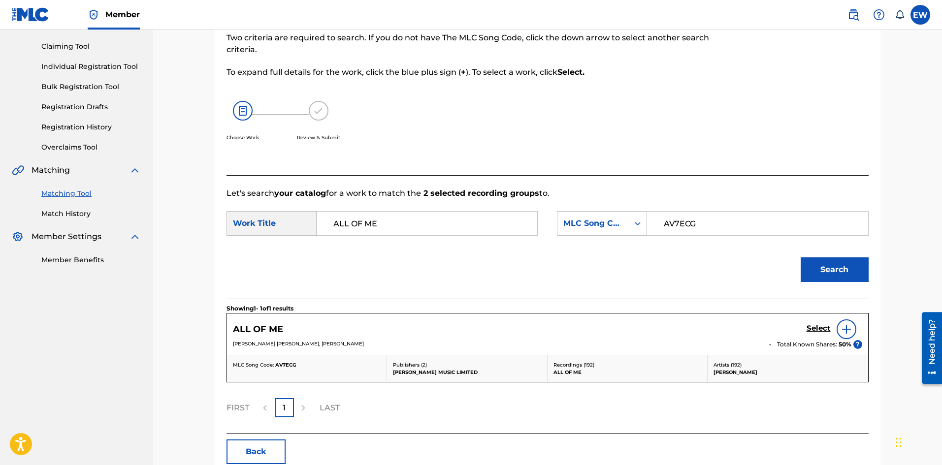
click at [817, 324] on h5 "Select" at bounding box center [819, 328] width 24 height 9
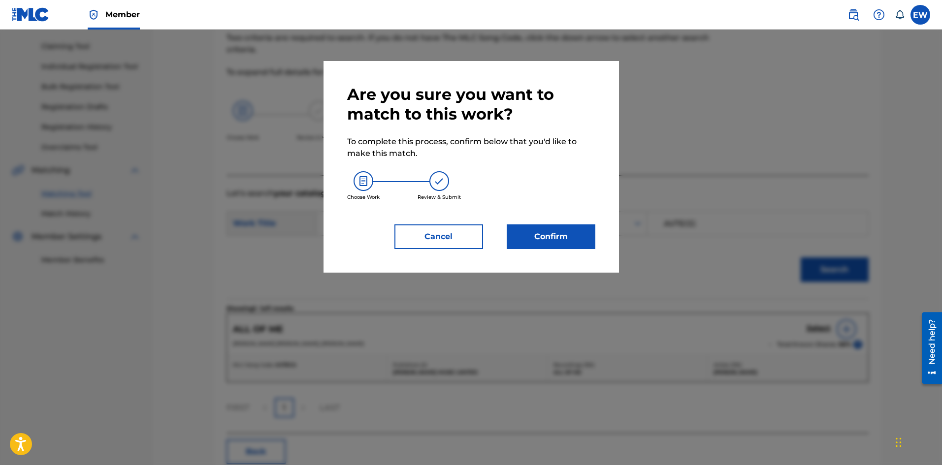
click at [564, 237] on button "Confirm" at bounding box center [551, 237] width 89 height 25
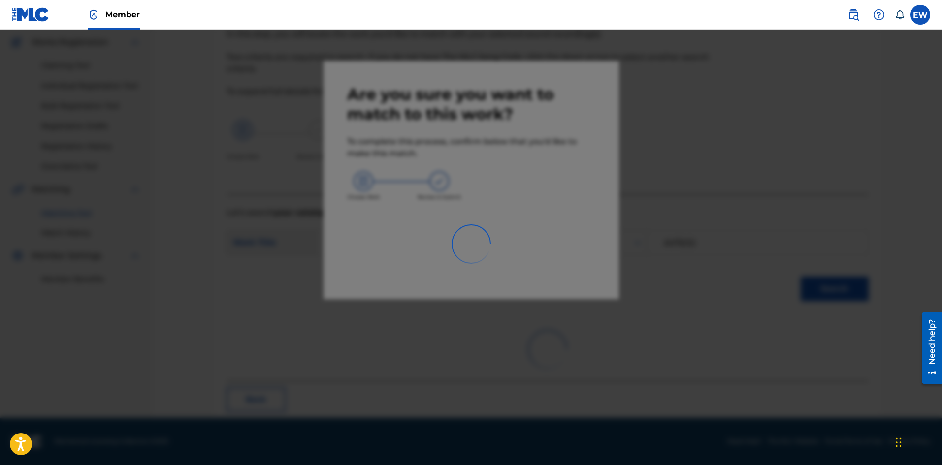
scroll to position [24, 0]
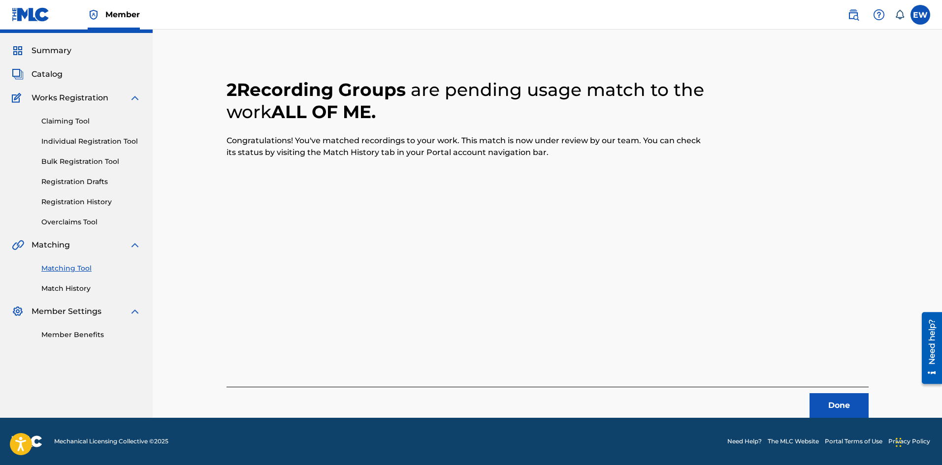
drag, startPoint x: 834, startPoint y: 407, endPoint x: 944, endPoint y: 399, distance: 110.6
click at [835, 407] on button "Done" at bounding box center [839, 405] width 59 height 25
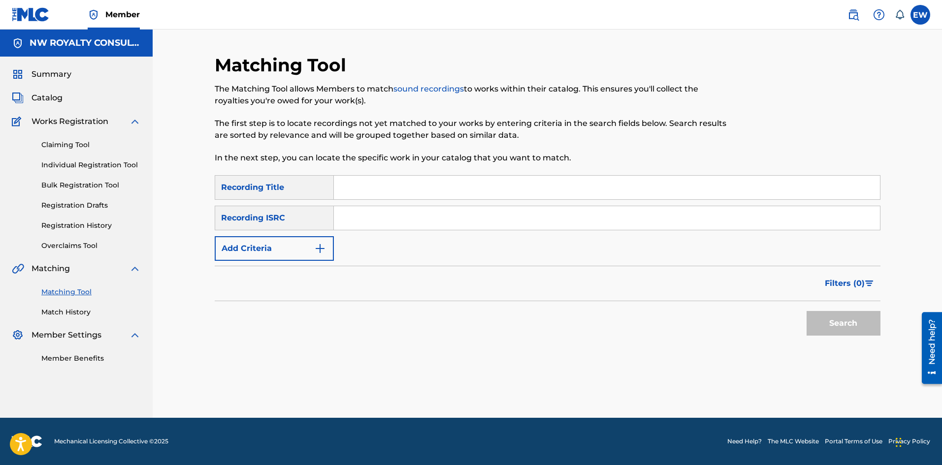
scroll to position [0, 0]
click at [267, 253] on button "Add Criteria" at bounding box center [274, 248] width 119 height 25
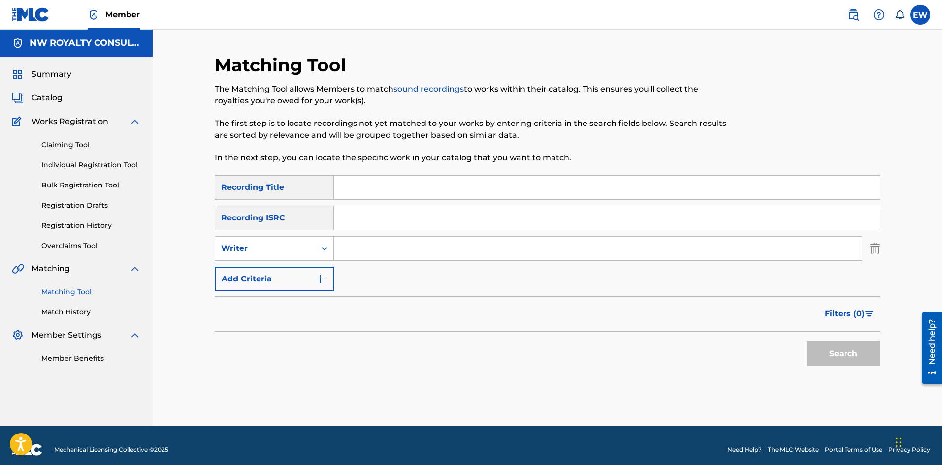
click at [268, 255] on div "Writer" at bounding box center [265, 248] width 100 height 19
drag, startPoint x: 266, startPoint y: 268, endPoint x: 324, endPoint y: 261, distance: 57.6
click at [274, 268] on div "Recording Artist" at bounding box center [274, 273] width 118 height 25
drag, startPoint x: 398, startPoint y: 256, endPoint x: 386, endPoint y: 250, distance: 14.3
click at [400, 256] on input "Search Form" at bounding box center [598, 249] width 528 height 24
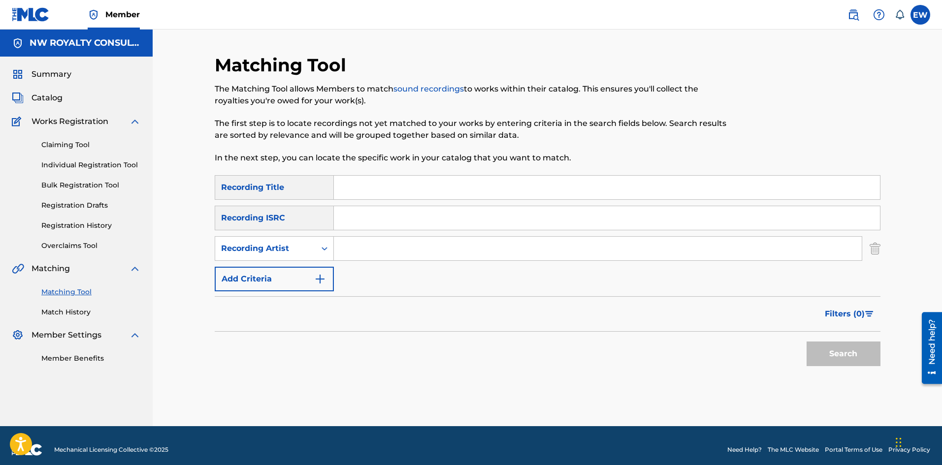
paste input "[PERSON_NAME] [PERSON_NAME]"
type input "[PERSON_NAME] [PERSON_NAME]"
click at [402, 196] on input "Search Form" at bounding box center [607, 188] width 546 height 24
paste input "ALL RIGHT"
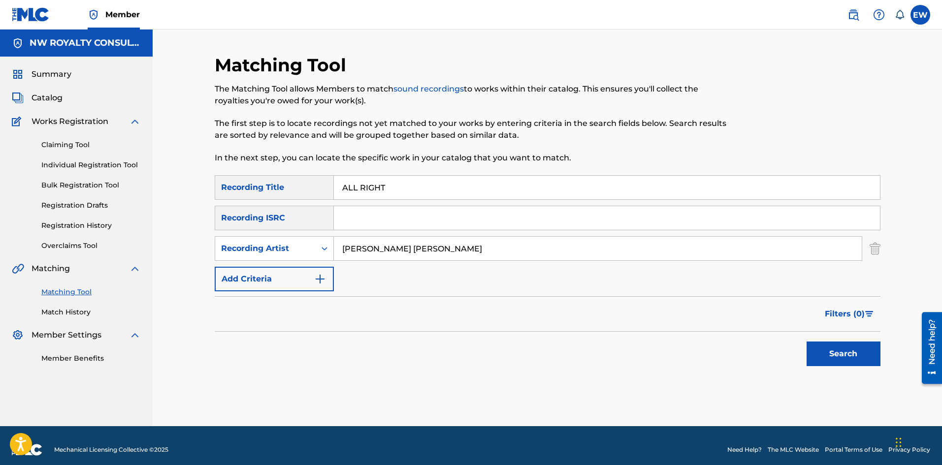
type input "ALL RIGHT"
click at [853, 358] on button "Search" at bounding box center [844, 354] width 74 height 25
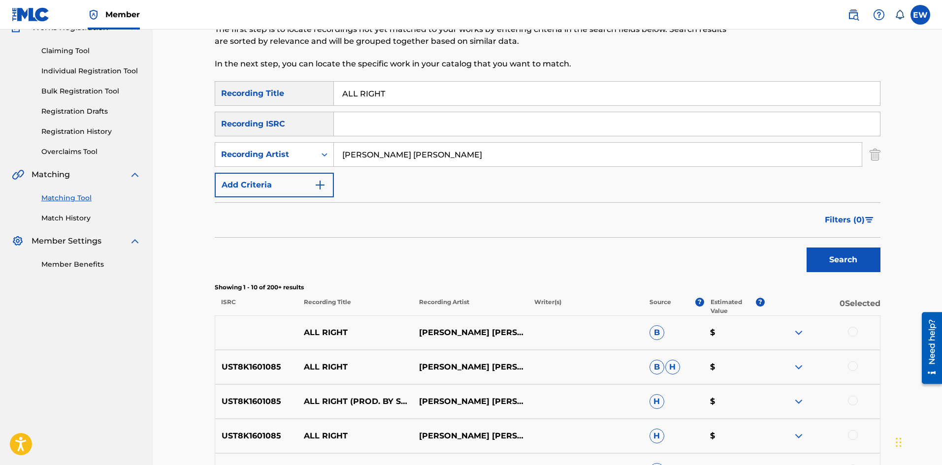
scroll to position [98, 0]
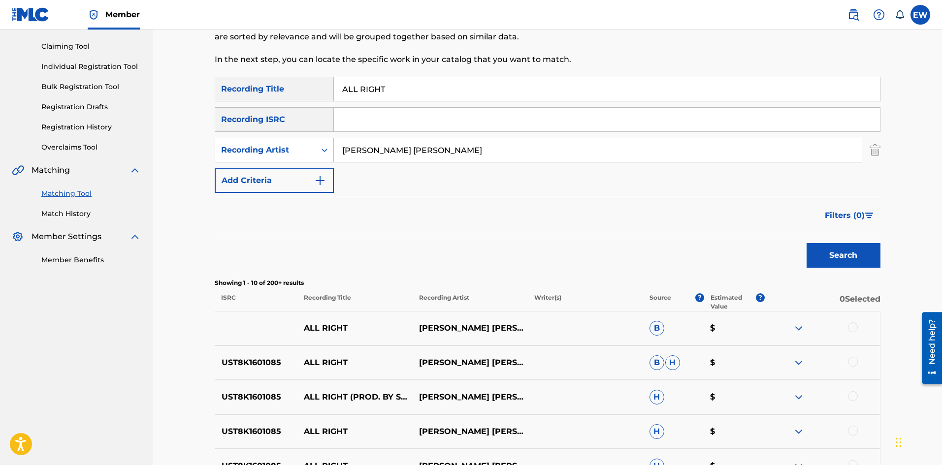
click at [856, 328] on div at bounding box center [853, 328] width 10 height 10
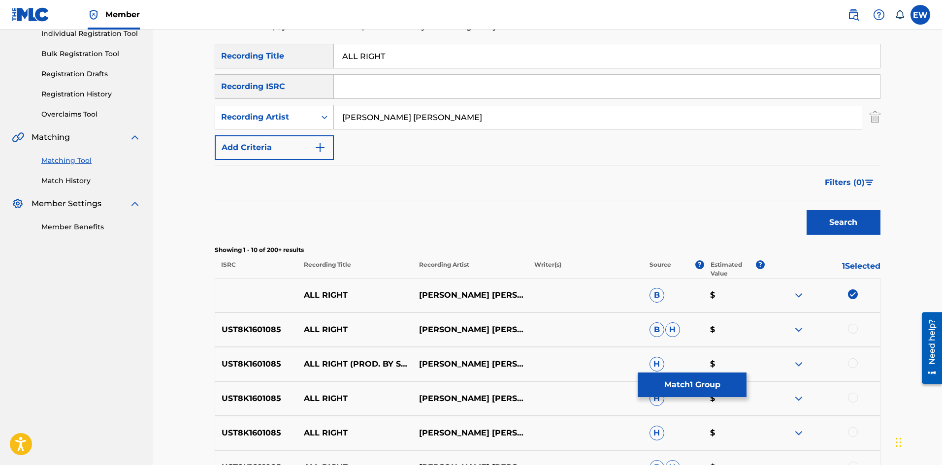
scroll to position [148, 0]
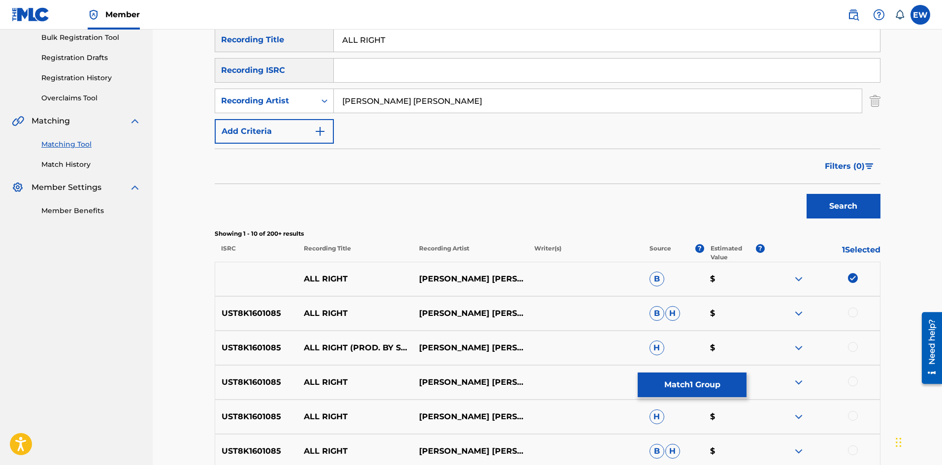
click at [856, 310] on div at bounding box center [853, 313] width 10 height 10
click at [852, 347] on div at bounding box center [853, 347] width 10 height 10
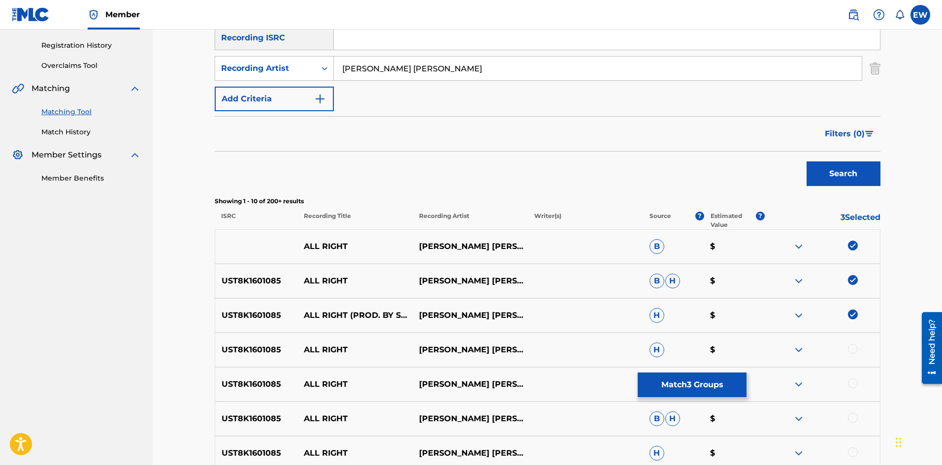
scroll to position [197, 0]
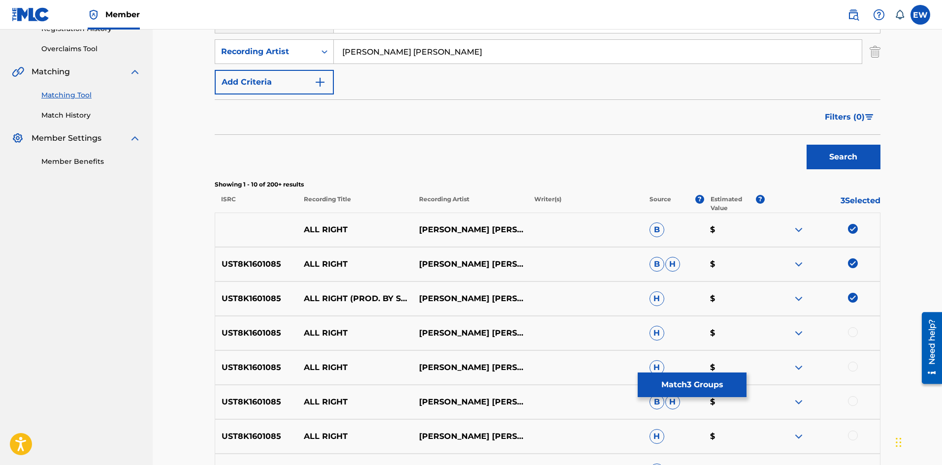
click at [851, 334] on div at bounding box center [853, 333] width 10 height 10
click at [851, 367] on div at bounding box center [853, 367] width 10 height 10
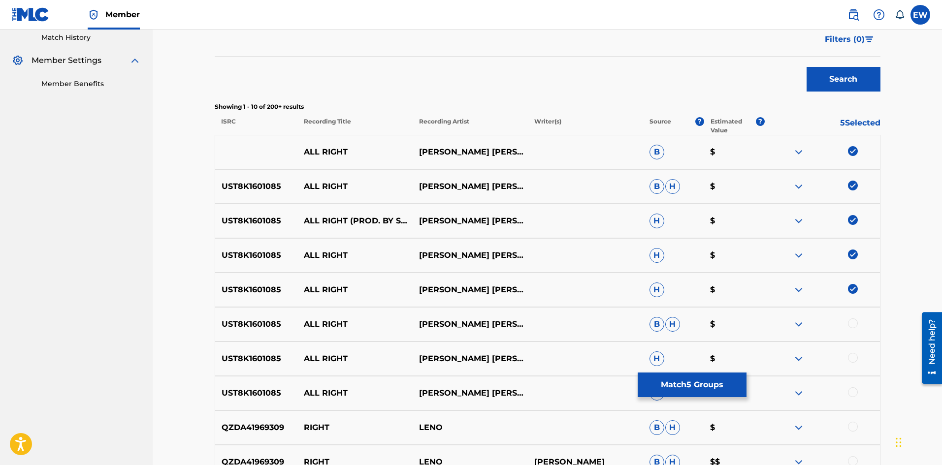
scroll to position [295, 0]
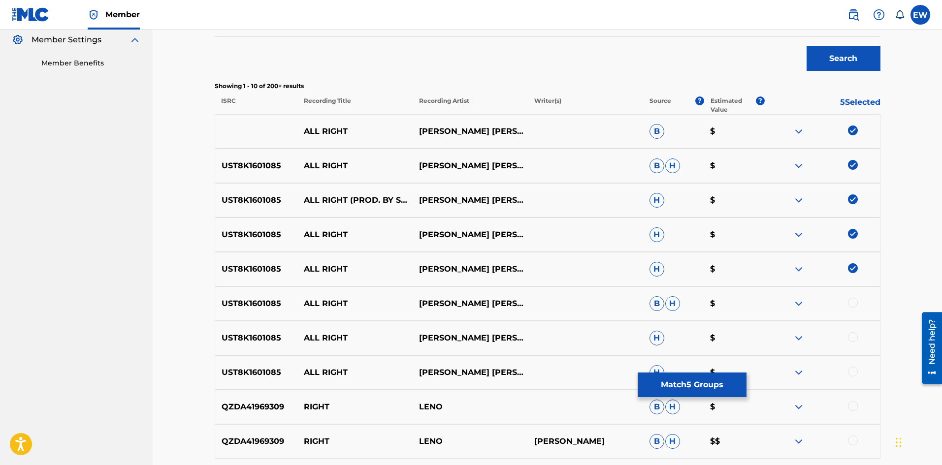
click at [858, 295] on div "UST8K1601085 ALL RIGHT LENO BANTON X SNR B H $" at bounding box center [548, 304] width 666 height 34
click at [856, 302] on div at bounding box center [853, 303] width 10 height 10
click at [856, 336] on div at bounding box center [853, 337] width 10 height 10
click at [853, 371] on div at bounding box center [853, 372] width 10 height 10
click at [659, 378] on button "Match 8 Groups" at bounding box center [692, 385] width 109 height 25
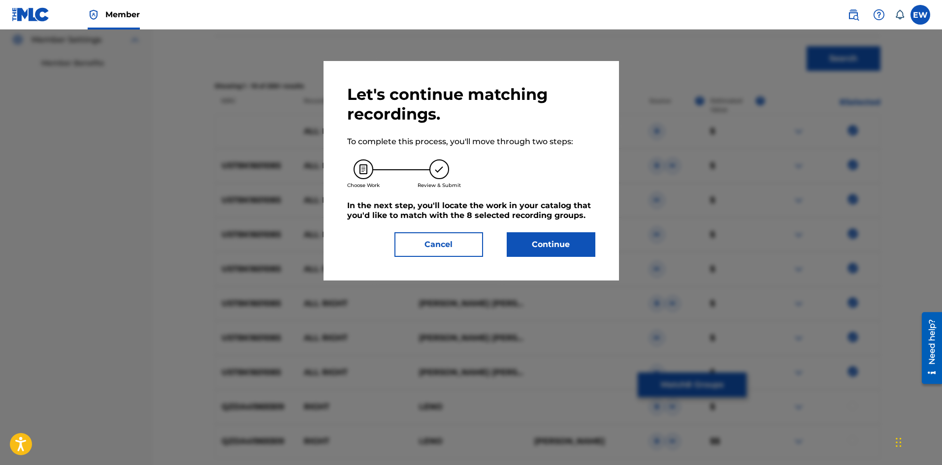
click at [559, 249] on button "Continue" at bounding box center [551, 244] width 89 height 25
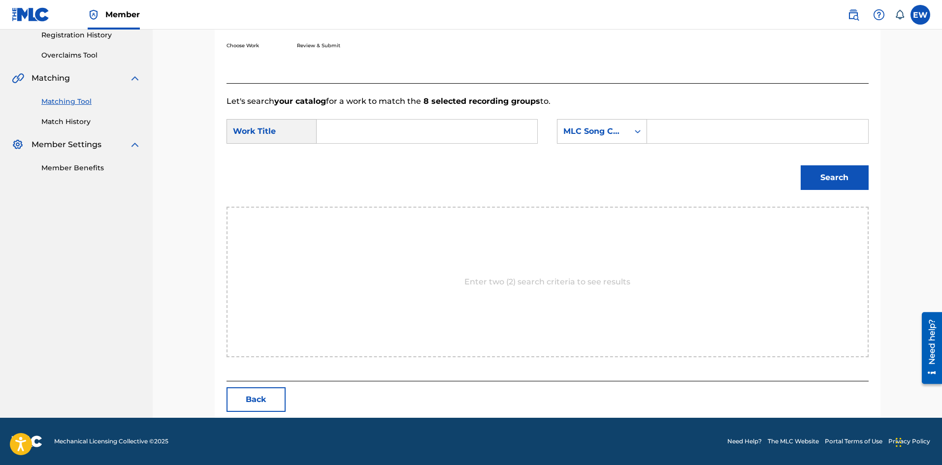
scroll to position [191, 0]
click at [388, 111] on form "SearchWithCriteriaf3436cc0-7675-426e-ac19-1e151289c0b3 Work Title SearchWithCri…" at bounding box center [548, 156] width 642 height 99
click at [384, 128] on input "Search Form" at bounding box center [427, 132] width 204 height 24
paste input "ALL RIGHT"
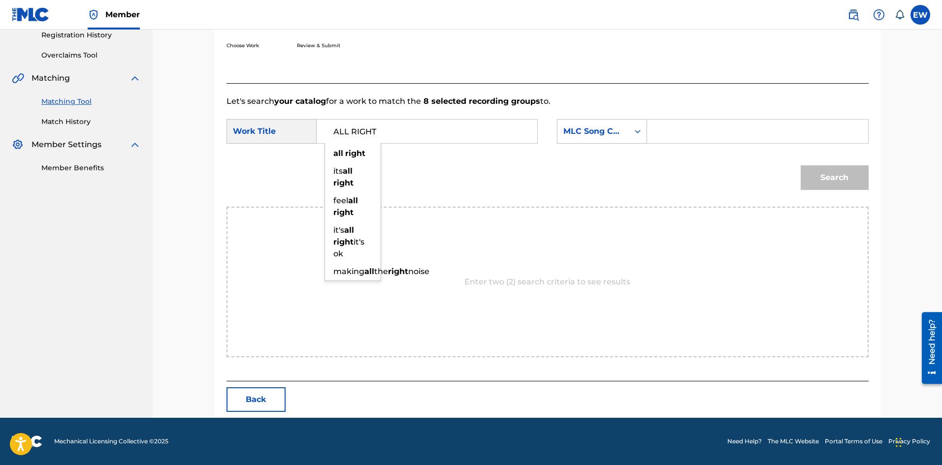
type input "ALL RIGHT"
click at [736, 132] on input "Search Form" at bounding box center [757, 132] width 204 height 24
paste input "AA110M"
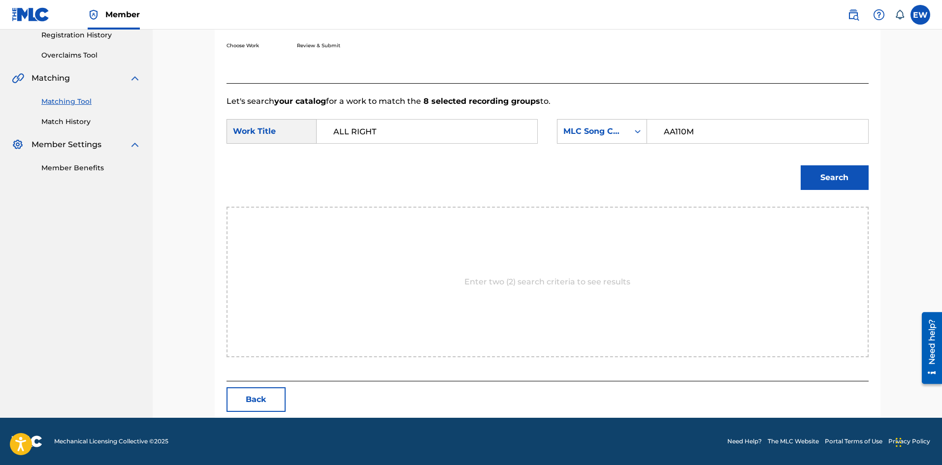
type input "AA110M"
drag, startPoint x: 814, startPoint y: 174, endPoint x: 793, endPoint y: 182, distance: 22.0
click at [814, 174] on button "Search" at bounding box center [835, 177] width 68 height 25
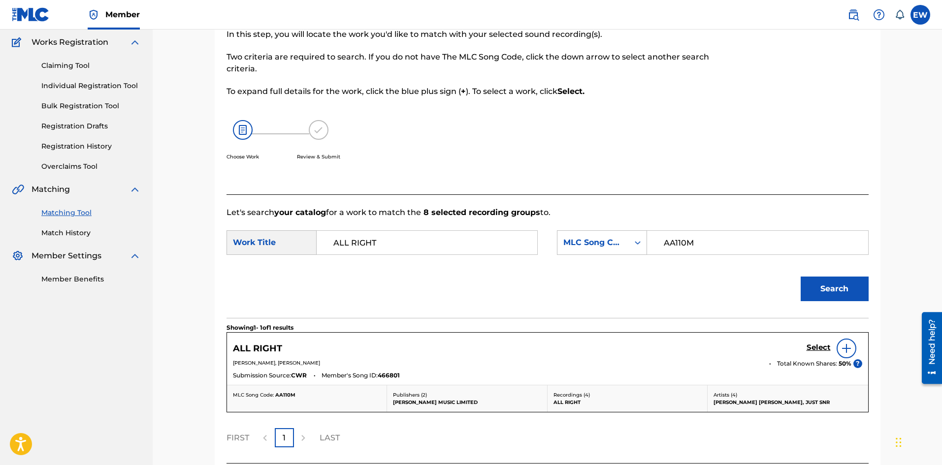
scroll to position [162, 0]
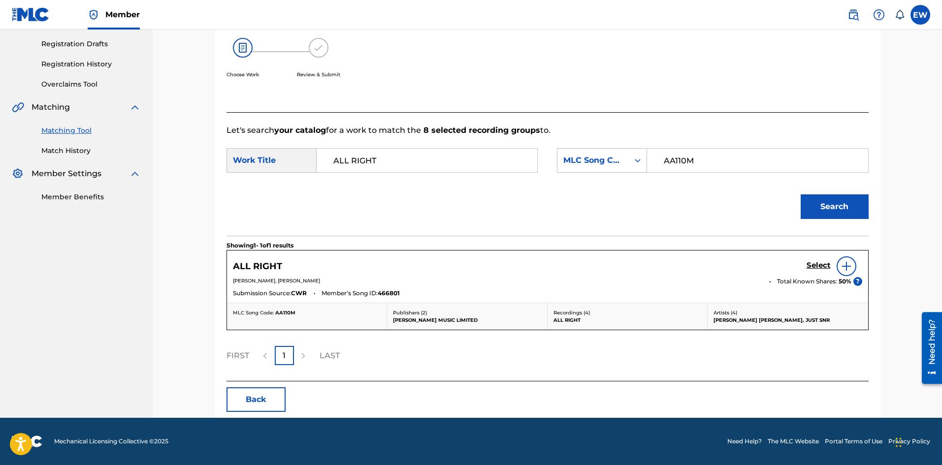
click at [820, 264] on h5 "Select" at bounding box center [819, 265] width 24 height 9
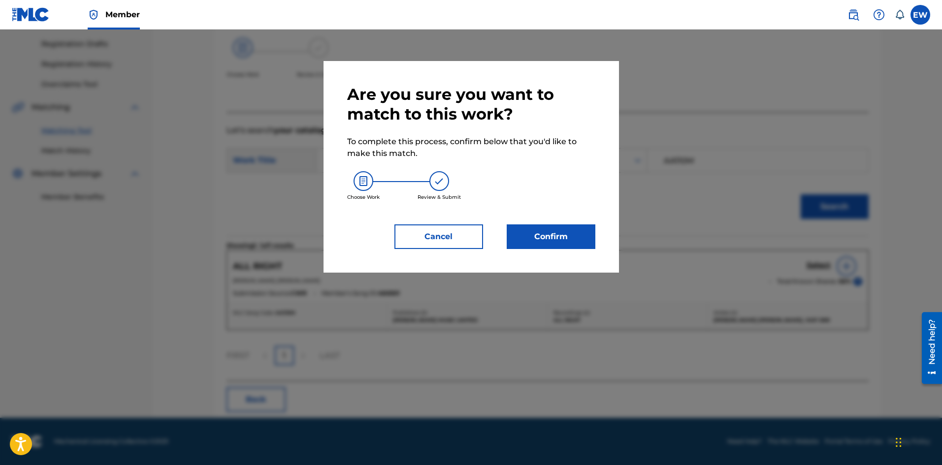
click at [567, 234] on button "Confirm" at bounding box center [551, 237] width 89 height 25
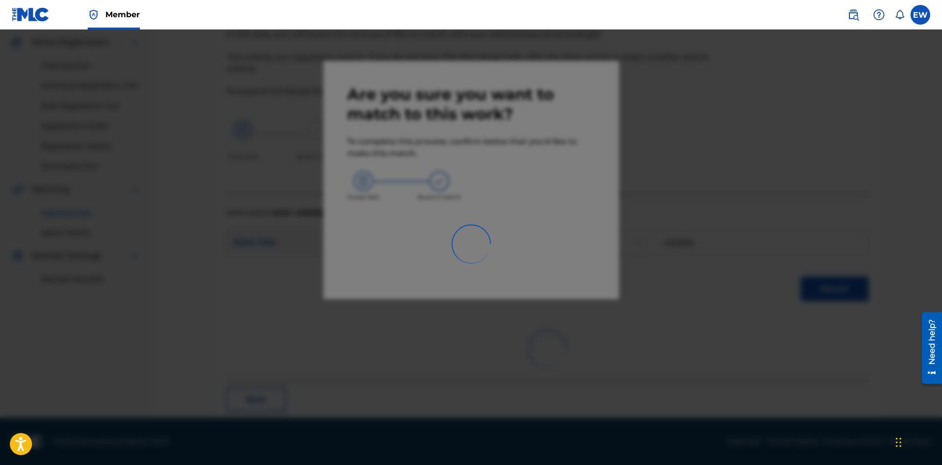
scroll to position [24, 0]
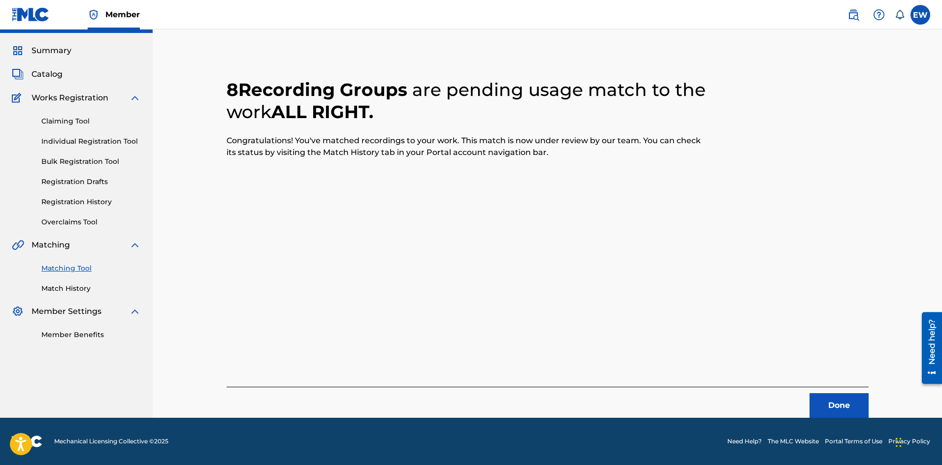
click at [868, 404] on button "Done" at bounding box center [839, 405] width 59 height 25
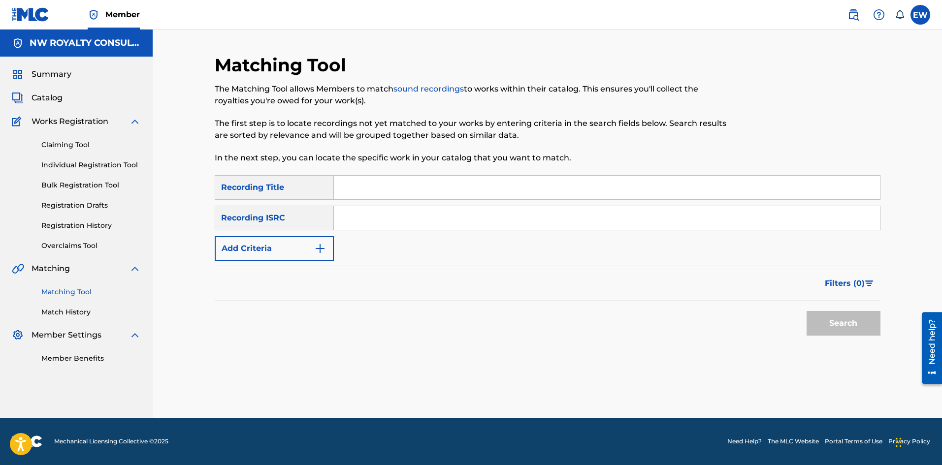
scroll to position [0, 0]
click at [316, 242] on button "Add Criteria" at bounding box center [274, 248] width 119 height 25
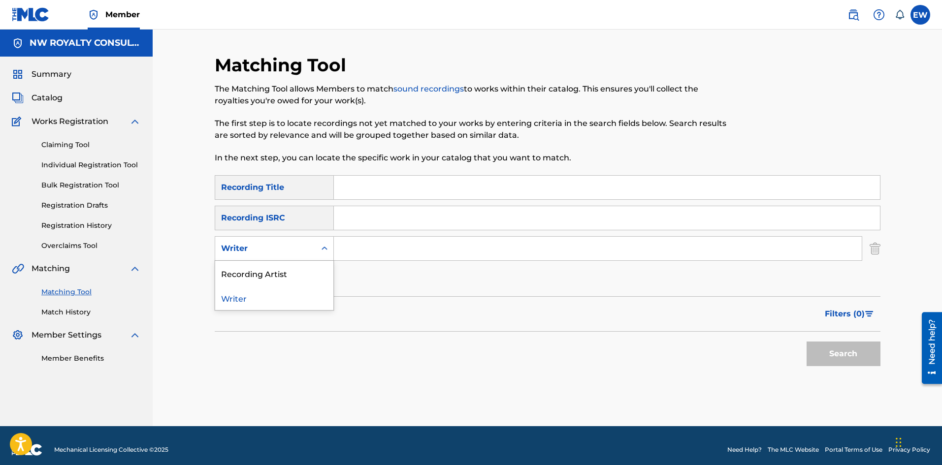
click at [295, 246] on div "Writer" at bounding box center [265, 249] width 89 height 12
drag, startPoint x: 285, startPoint y: 273, endPoint x: 308, endPoint y: 264, distance: 24.8
click at [288, 272] on div "Recording Artist" at bounding box center [274, 273] width 118 height 25
click at [383, 254] on input "Search Form" at bounding box center [598, 249] width 528 height 24
paste input "[PERSON_NAME]"
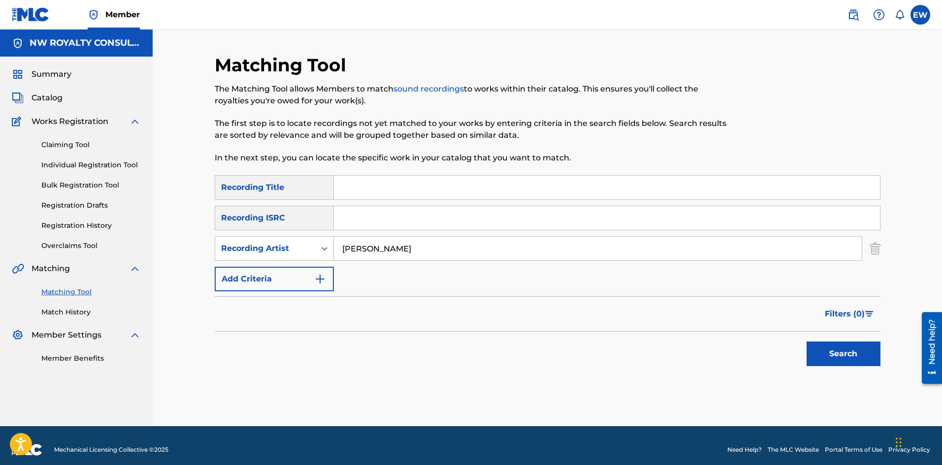
type input "[PERSON_NAME]"
click at [358, 183] on input "Search Form" at bounding box center [607, 188] width 546 height 24
paste input "ALONE"
type input "ALONE"
click at [847, 343] on button "Search" at bounding box center [844, 354] width 74 height 25
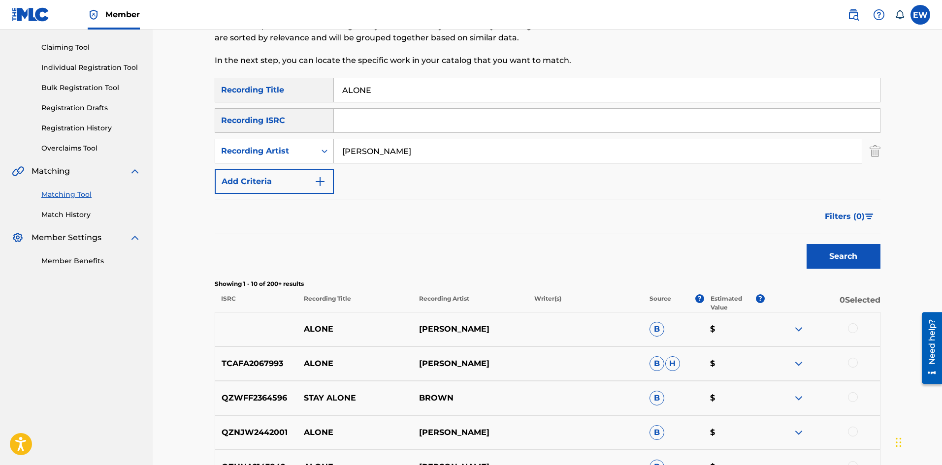
scroll to position [98, 0]
click at [852, 326] on div at bounding box center [853, 328] width 10 height 10
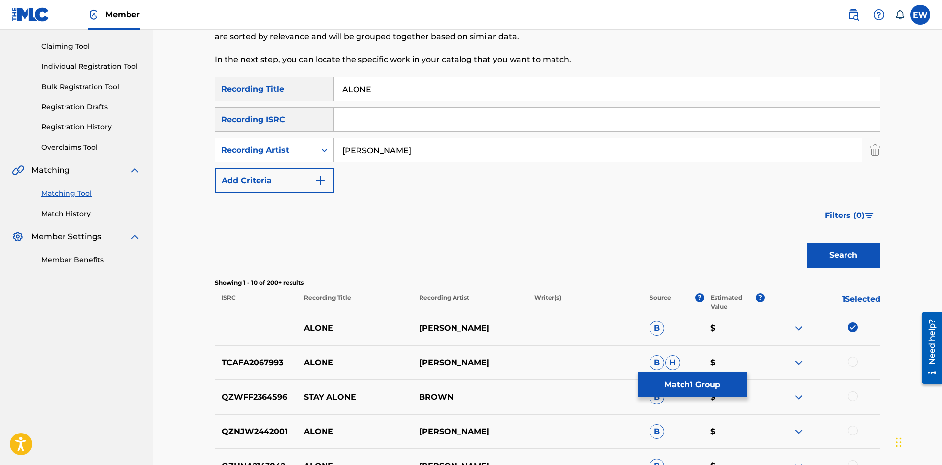
click at [653, 386] on button "Match 1 Group" at bounding box center [692, 385] width 109 height 25
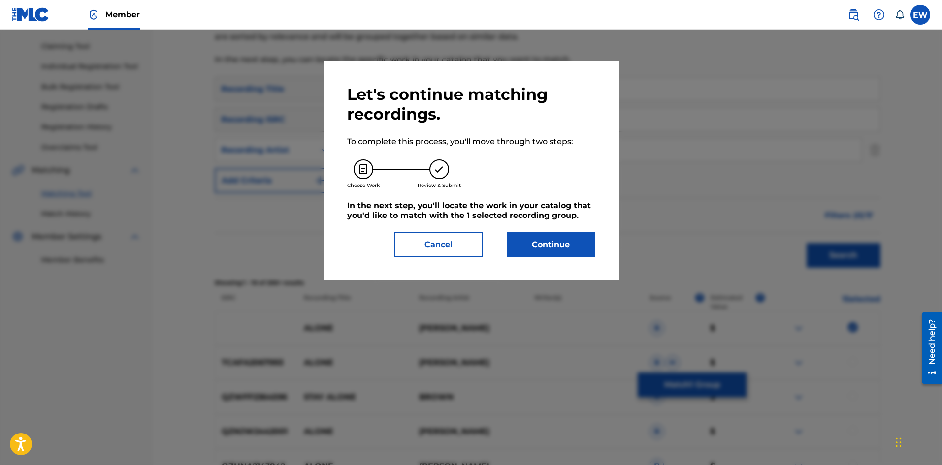
click at [553, 243] on button "Continue" at bounding box center [551, 244] width 89 height 25
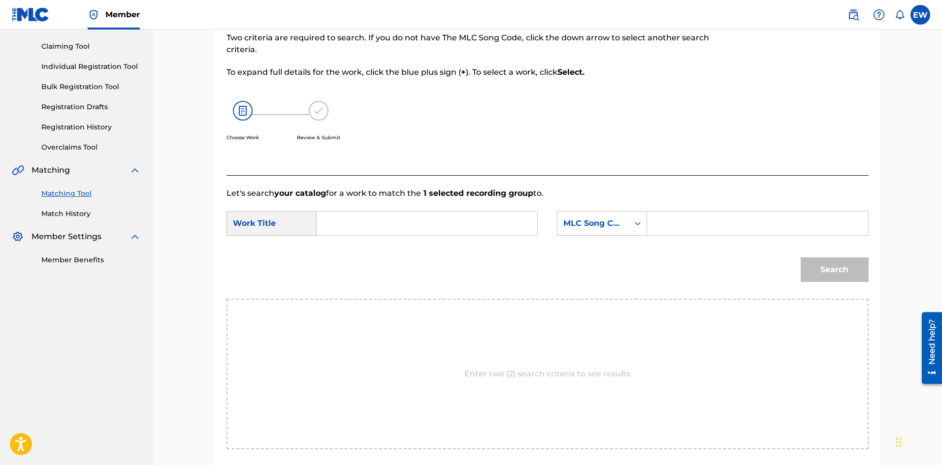
click at [440, 231] on input "Search Form" at bounding box center [427, 224] width 204 height 24
paste input "ALONE"
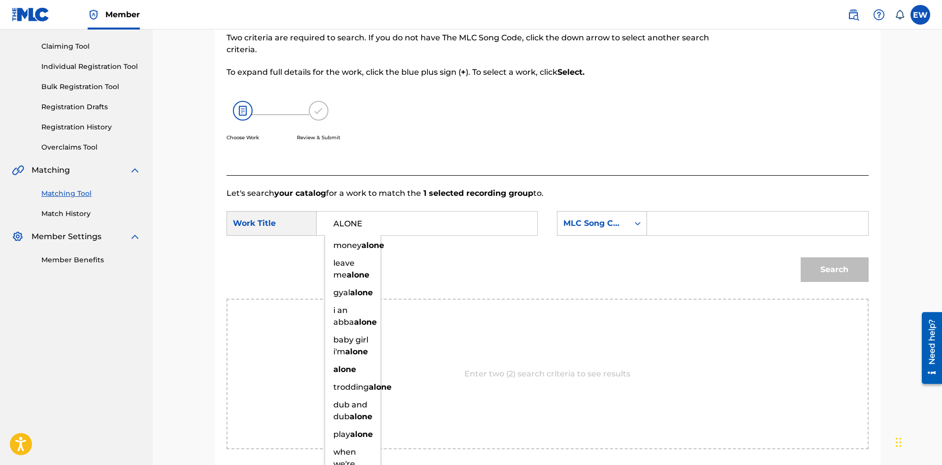
type input "ALONE"
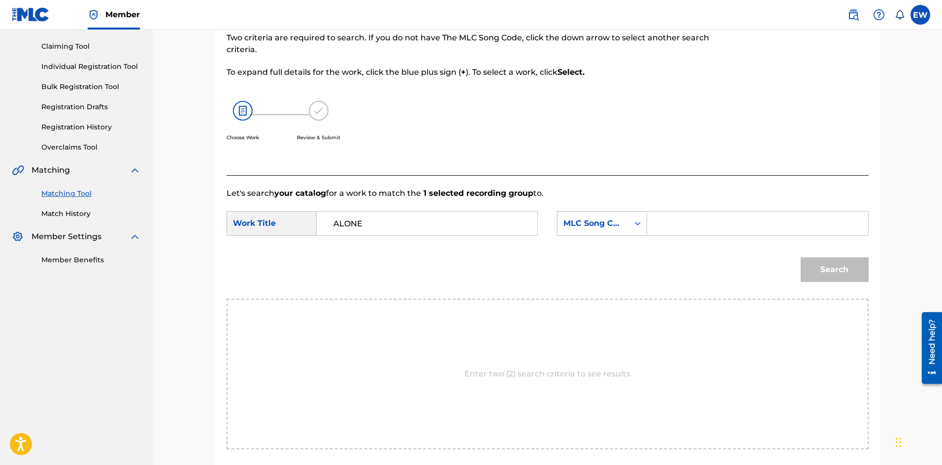
click at [684, 235] on input "Search Form" at bounding box center [757, 224] width 204 height 24
paste input "EVCC0V"
type input "EVCC0V"
click at [815, 264] on button "Search" at bounding box center [835, 270] width 68 height 25
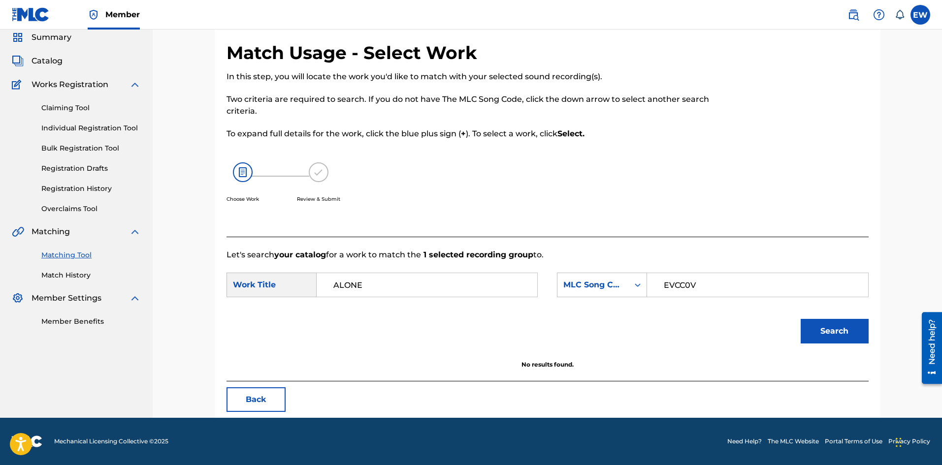
scroll to position [37, 0]
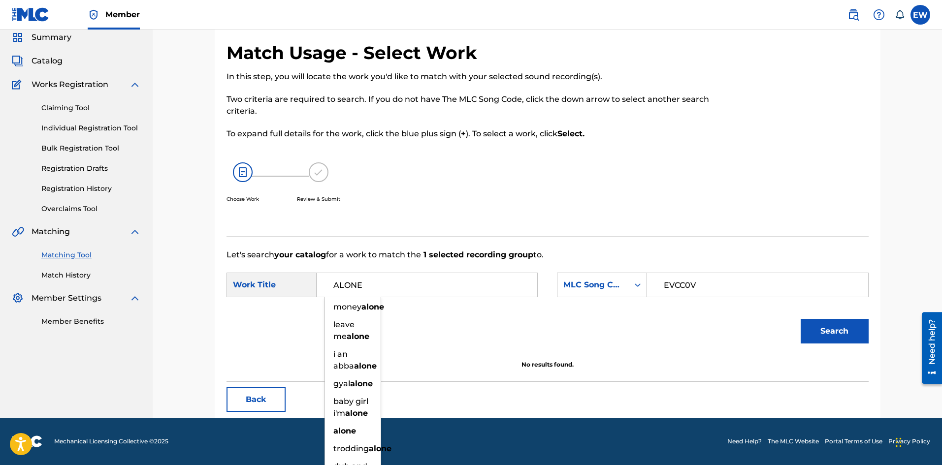
drag, startPoint x: 481, startPoint y: 293, endPoint x: 291, endPoint y: 274, distance: 191.0
click at [293, 278] on div "SearchWithCriteriaf3436cc0-7675-426e-ac19-1e151289c0b3 Work Title ALONE money a…" at bounding box center [382, 285] width 311 height 25
paste input "EVERY GHETTO, EVERY CITY"
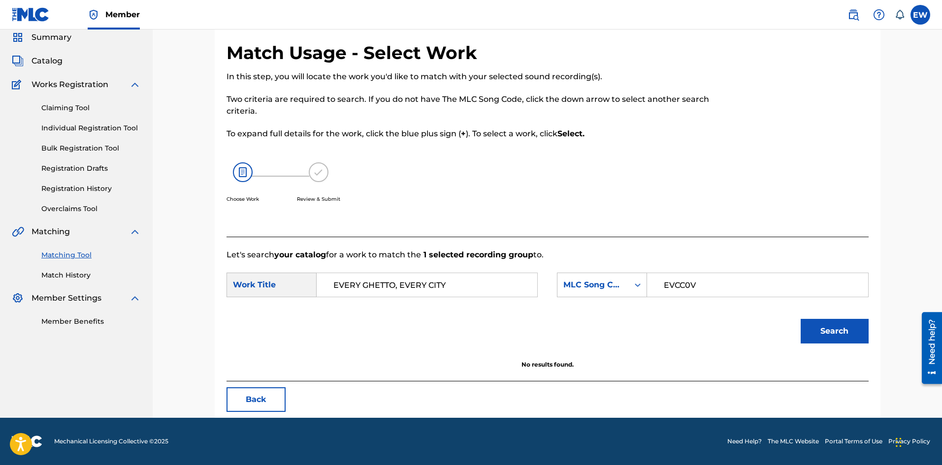
type input "EVERY GHETTO, EVERY CITY"
click at [848, 333] on button "Search" at bounding box center [835, 331] width 68 height 25
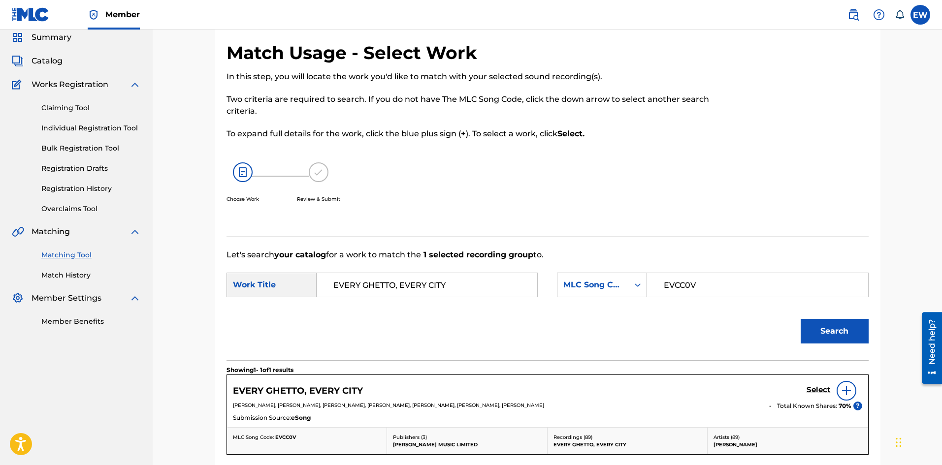
click at [811, 391] on h5 "Select" at bounding box center [819, 390] width 24 height 9
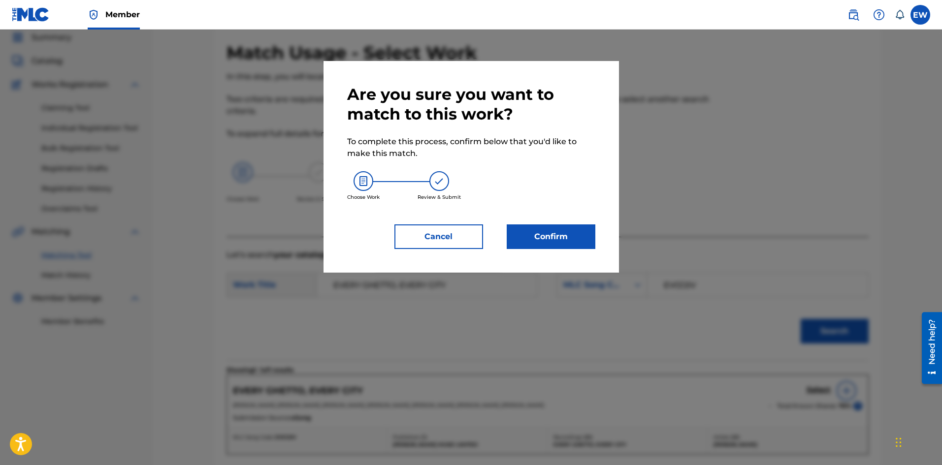
click at [548, 235] on button "Confirm" at bounding box center [551, 237] width 89 height 25
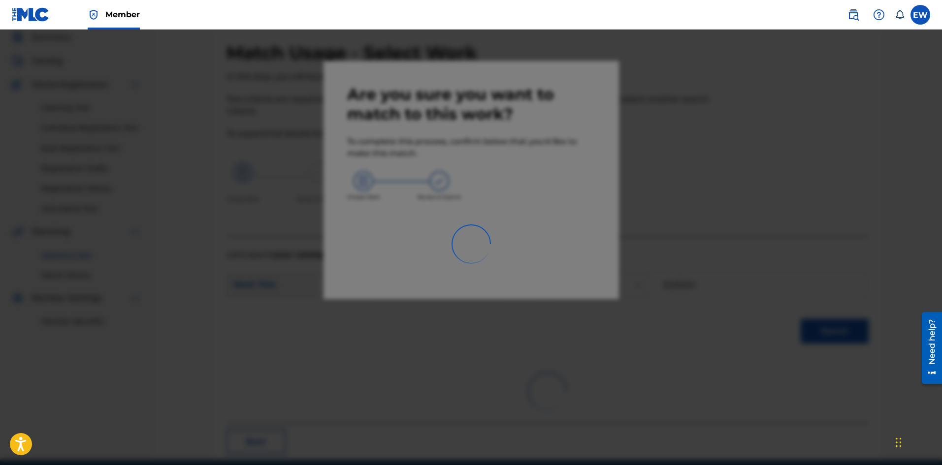
scroll to position [24, 0]
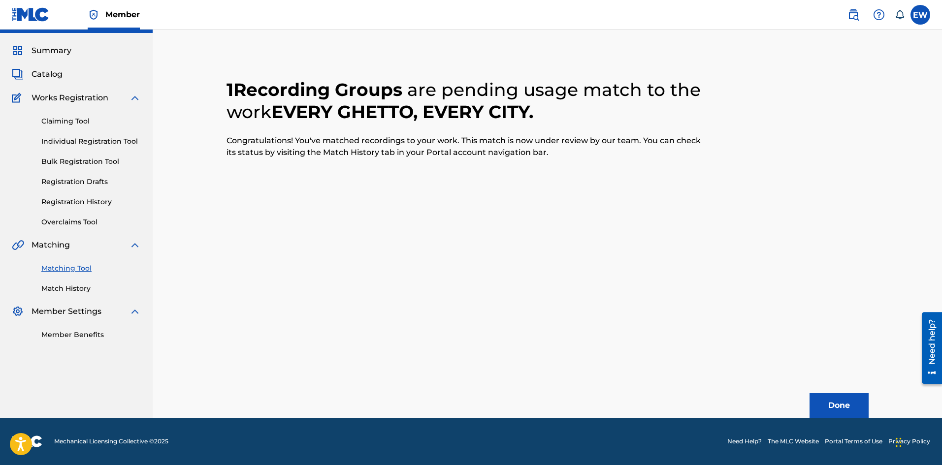
click at [845, 406] on button "Done" at bounding box center [839, 405] width 59 height 25
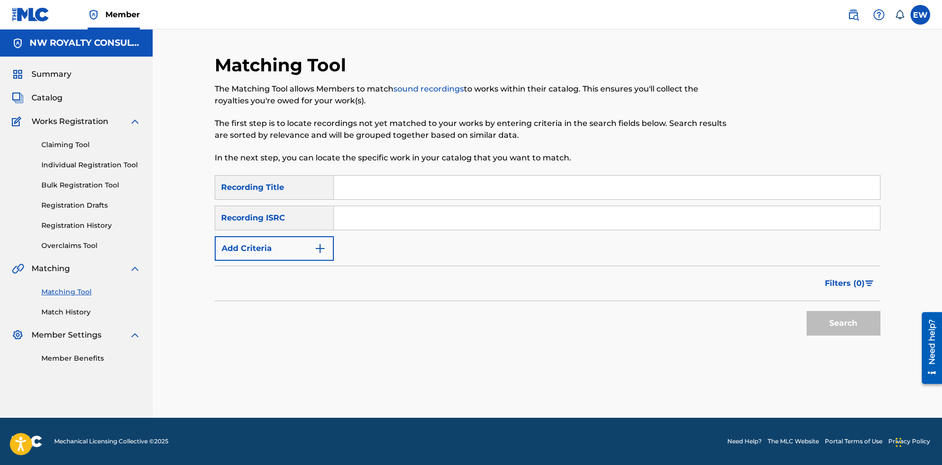
scroll to position [0, 0]
click at [318, 247] on img "Search Form" at bounding box center [320, 249] width 12 height 12
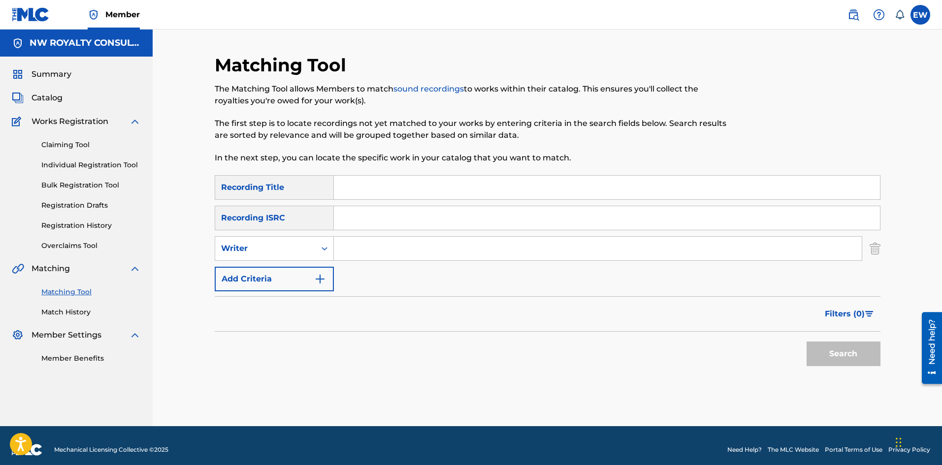
click at [318, 247] on div "Search Form" at bounding box center [325, 249] width 18 height 18
drag, startPoint x: 297, startPoint y: 278, endPoint x: 362, endPoint y: 264, distance: 66.8
click at [300, 278] on div "Recording Artist" at bounding box center [274, 273] width 118 height 25
click at [411, 249] on input "Search Form" at bounding box center [598, 249] width 528 height 24
paste input "[PERSON_NAME]"
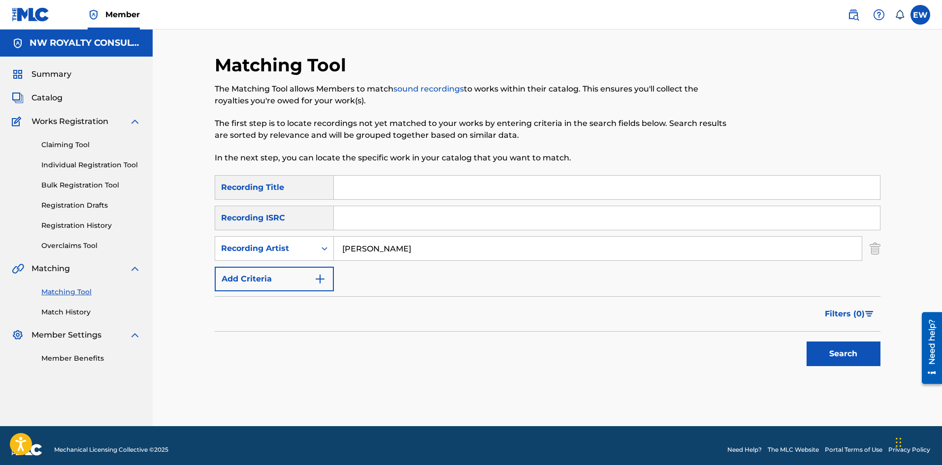
type input "[PERSON_NAME]"
click at [386, 191] on input "Search Form" at bounding box center [607, 188] width 546 height 24
paste input "ALONE"
type input "ALONE"
drag, startPoint x: 834, startPoint y: 352, endPoint x: 826, endPoint y: 351, distance: 7.9
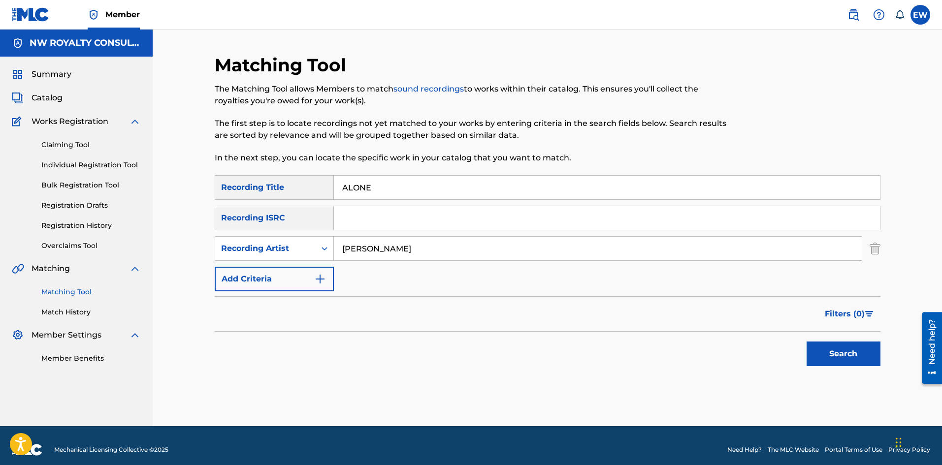
click at [833, 350] on button "Search" at bounding box center [844, 354] width 74 height 25
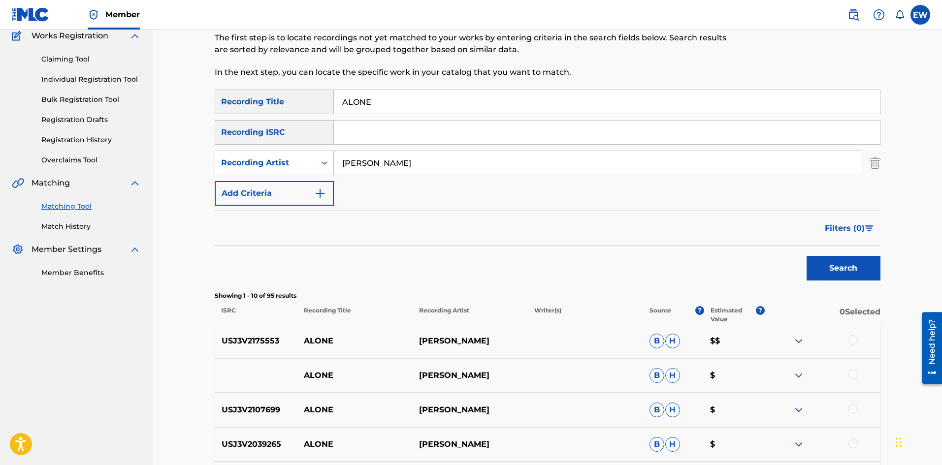
scroll to position [98, 0]
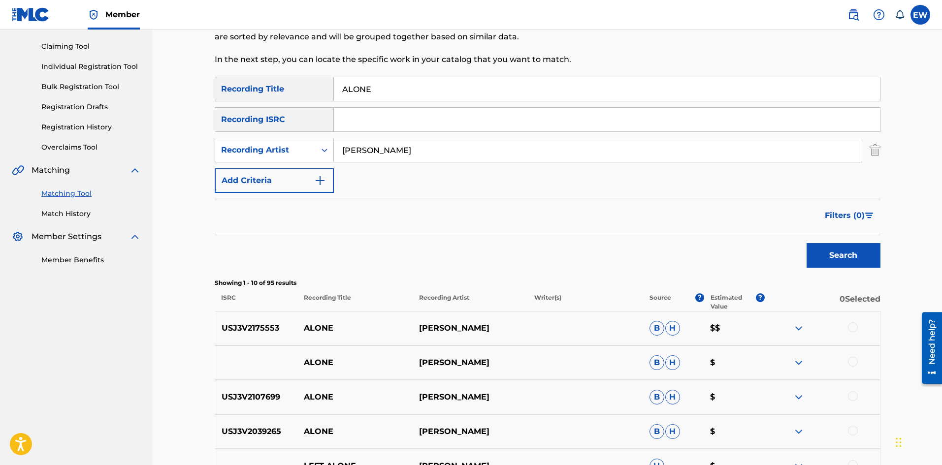
click at [854, 329] on div at bounding box center [853, 328] width 10 height 10
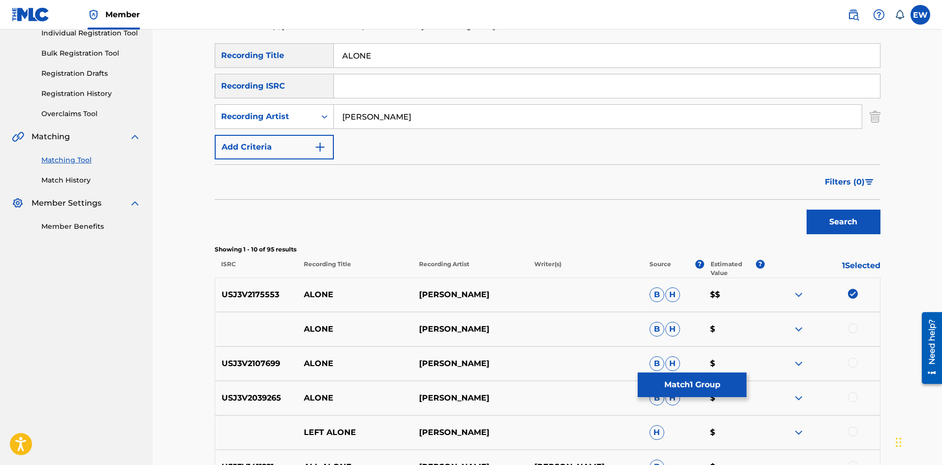
scroll to position [148, 0]
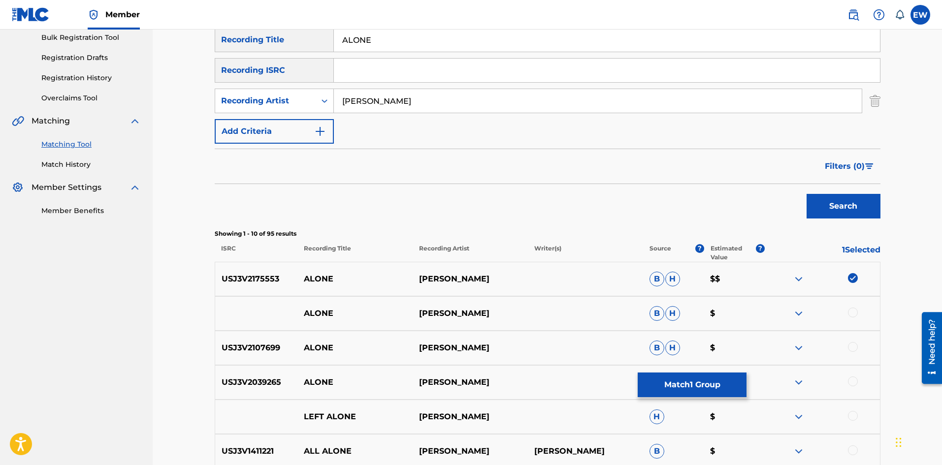
click at [853, 312] on div at bounding box center [853, 313] width 10 height 10
click at [860, 346] on div at bounding box center [822, 348] width 115 height 12
click at [851, 347] on div at bounding box center [853, 347] width 10 height 10
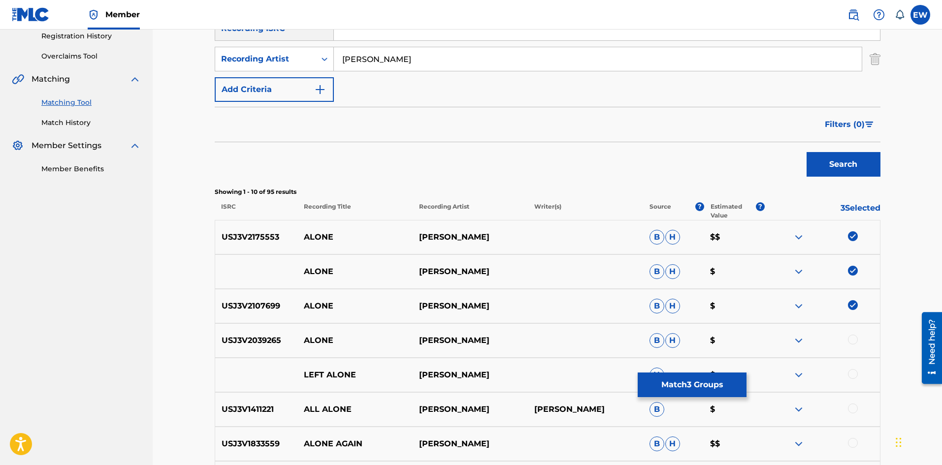
scroll to position [246, 0]
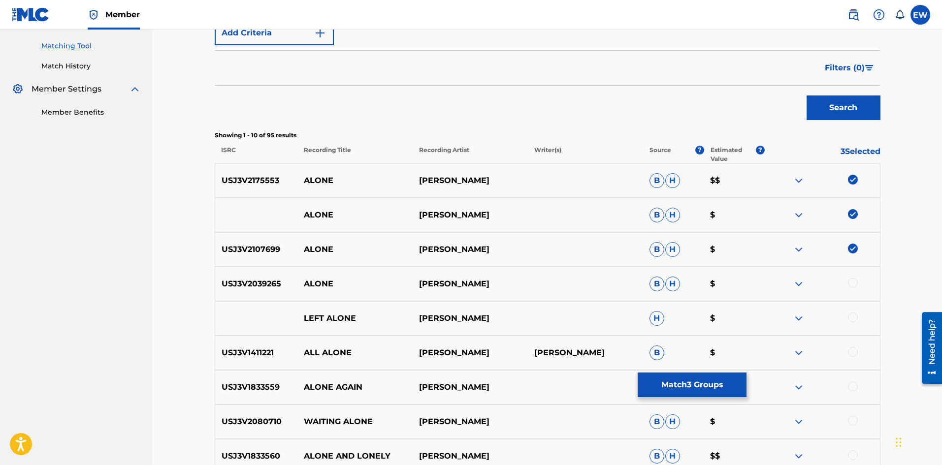
click at [854, 285] on div at bounding box center [853, 283] width 10 height 10
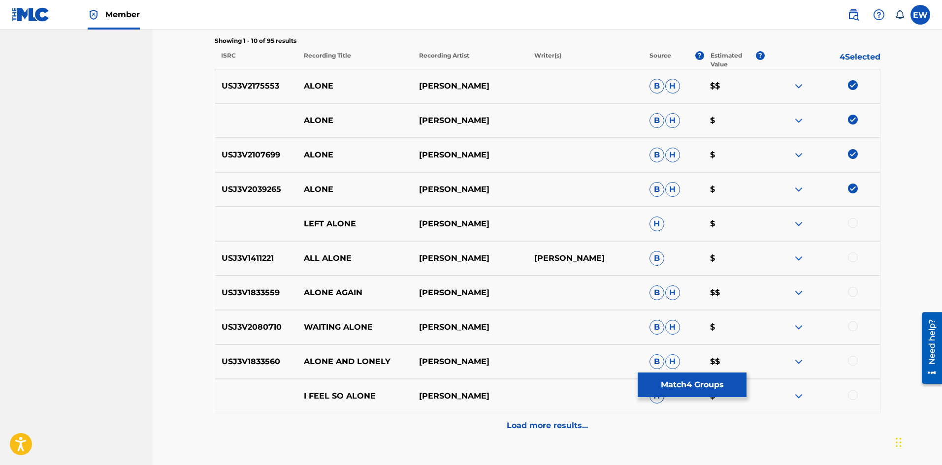
scroll to position [345, 0]
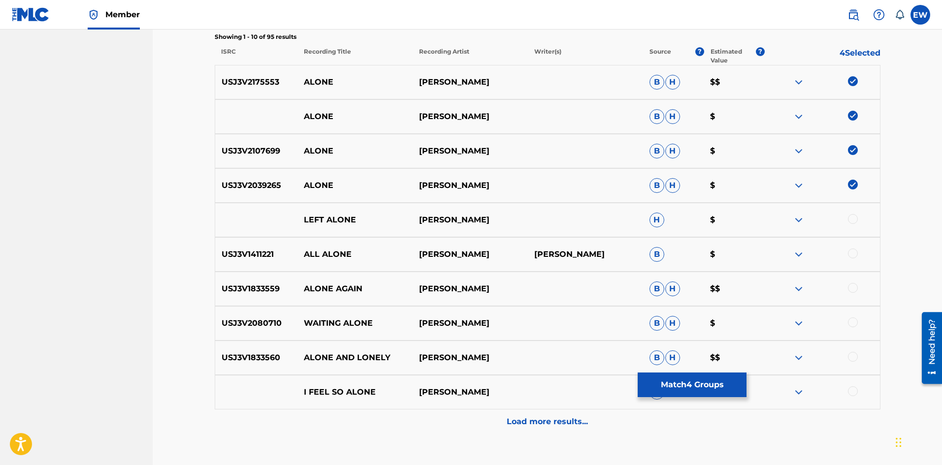
click at [728, 388] on button "Match 4 Groups" at bounding box center [692, 385] width 109 height 25
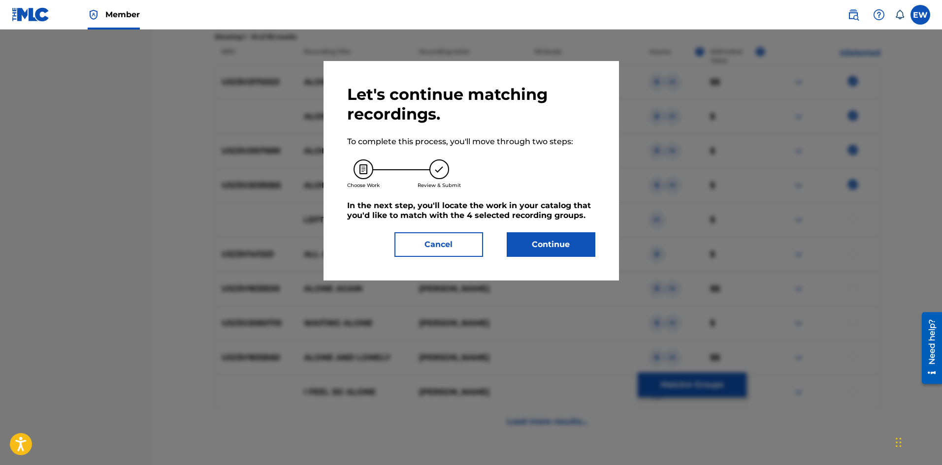
click at [563, 242] on button "Continue" at bounding box center [551, 244] width 89 height 25
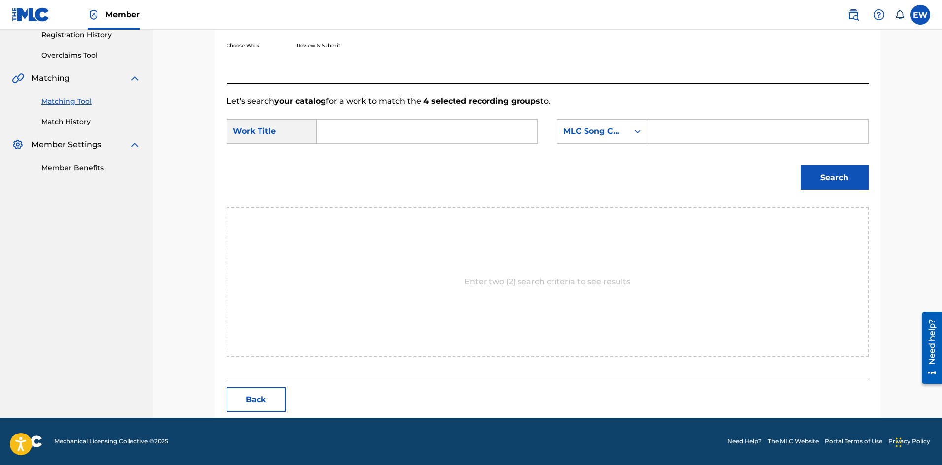
scroll to position [191, 0]
drag, startPoint x: 468, startPoint y: 137, endPoint x: 470, endPoint y: 132, distance: 5.3
click at [470, 133] on input "Search Form" at bounding box center [427, 132] width 204 height 24
paste input "ALONE"
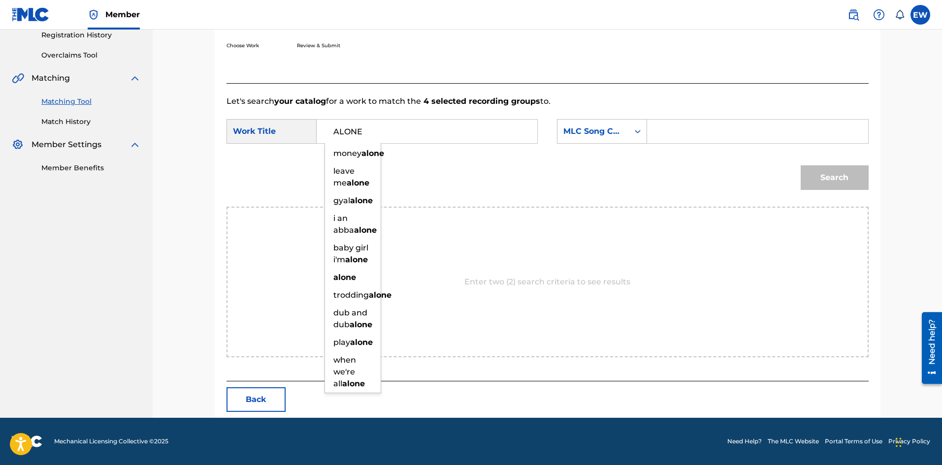
type input "ALONE"
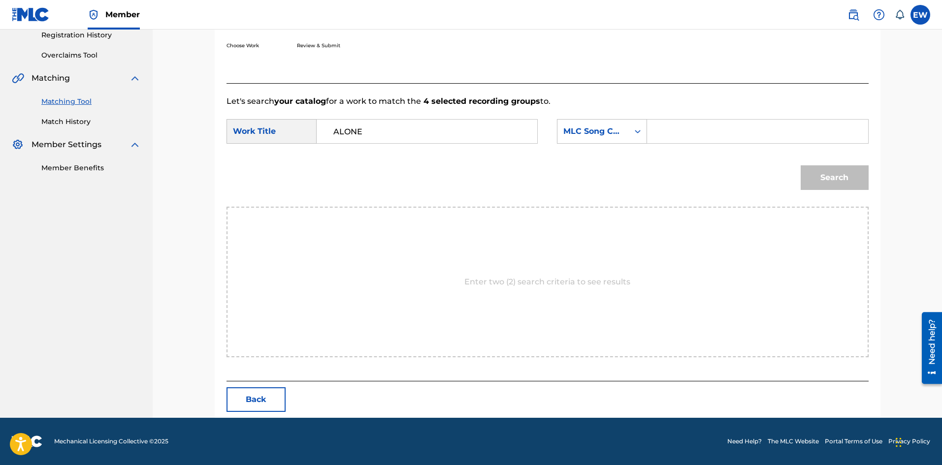
click at [696, 135] on input "Search Form" at bounding box center [757, 132] width 204 height 24
paste input "EVCC0V"
type input "EVCC0V"
click at [831, 180] on button "Search" at bounding box center [835, 177] width 68 height 25
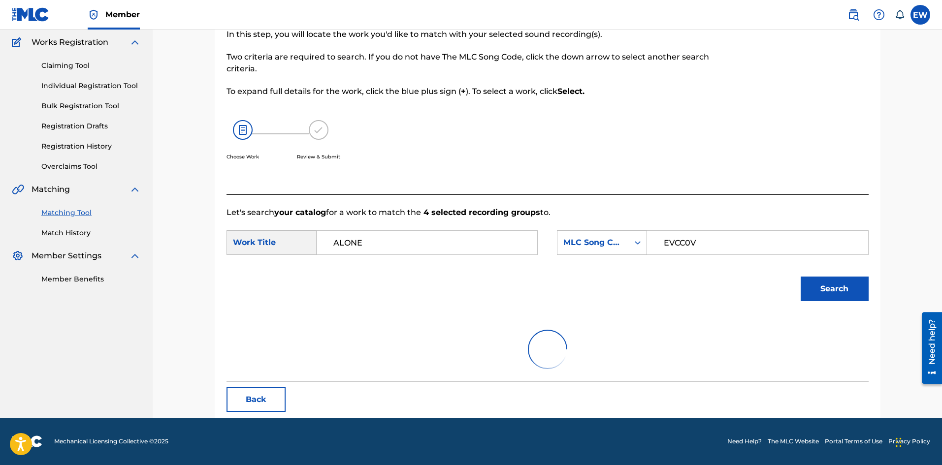
scroll to position [37, 0]
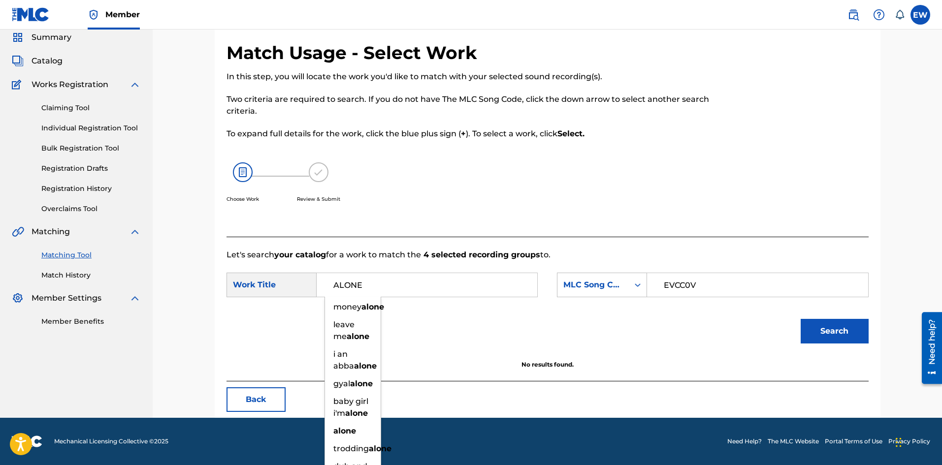
drag, startPoint x: 365, startPoint y: 288, endPoint x: 214, endPoint y: 287, distance: 151.7
click at [205, 291] on div "Match Usage - Select Work In this step, you will locate the work you'd like to …" at bounding box center [547, 217] width 689 height 401
paste input "EVERY GHETTO, EVERY CITY"
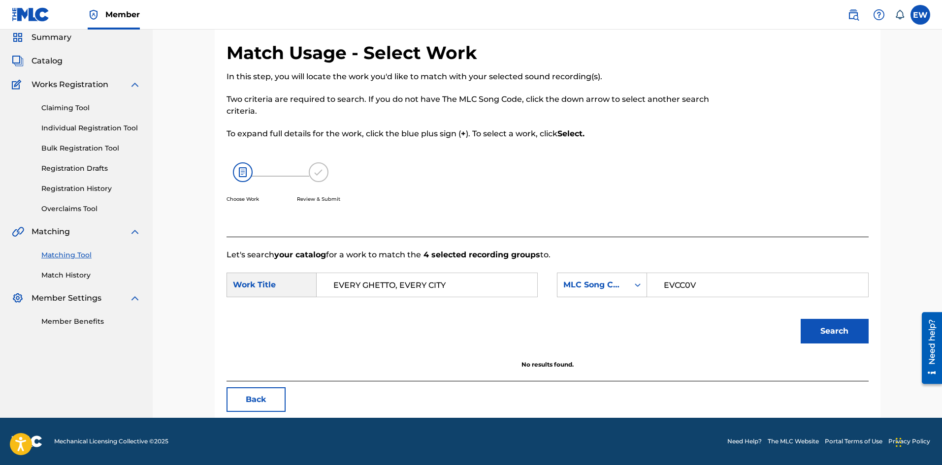
type input "EVERY GHETTO, EVERY CITY"
click at [844, 329] on button "Search" at bounding box center [835, 331] width 68 height 25
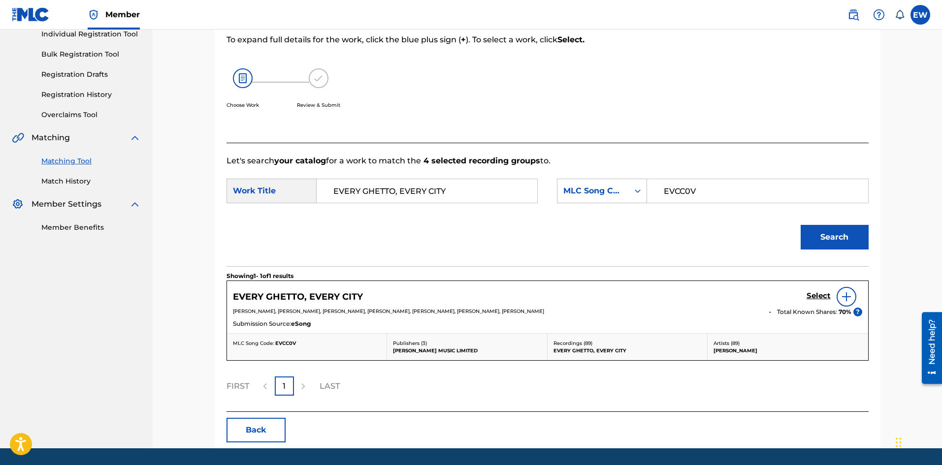
scroll to position [135, 0]
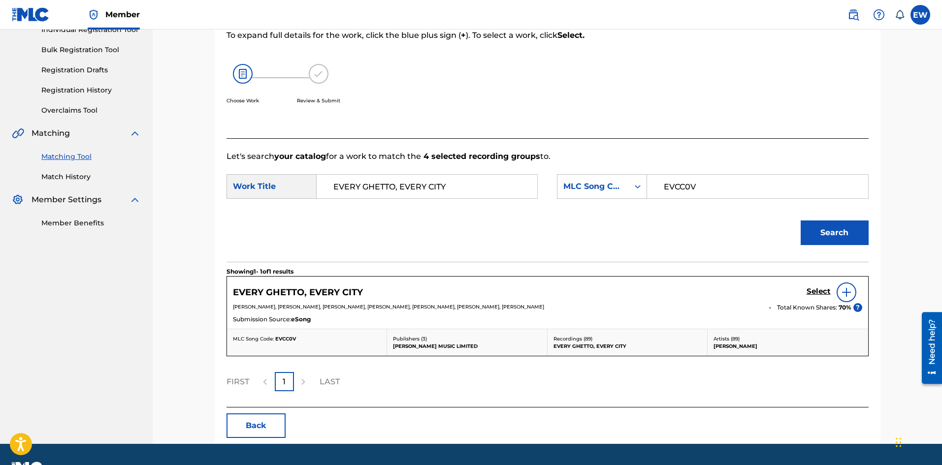
click at [817, 290] on h5 "Select" at bounding box center [819, 291] width 24 height 9
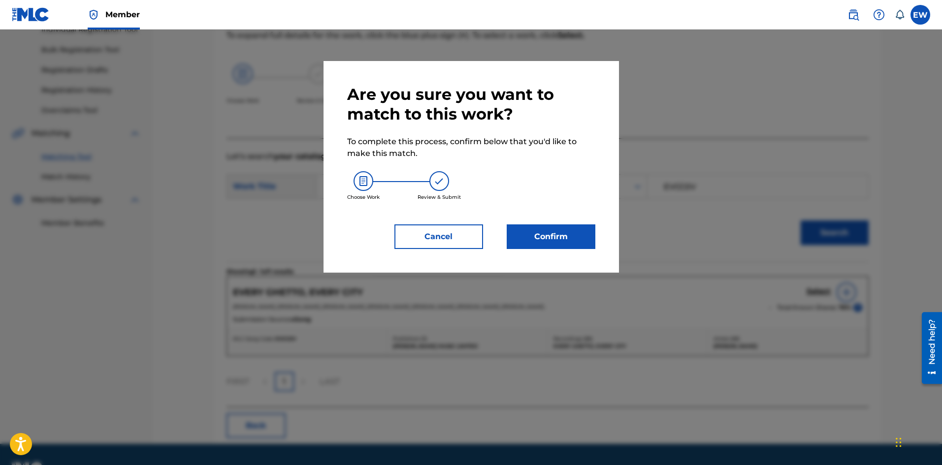
click at [587, 238] on button "Confirm" at bounding box center [551, 237] width 89 height 25
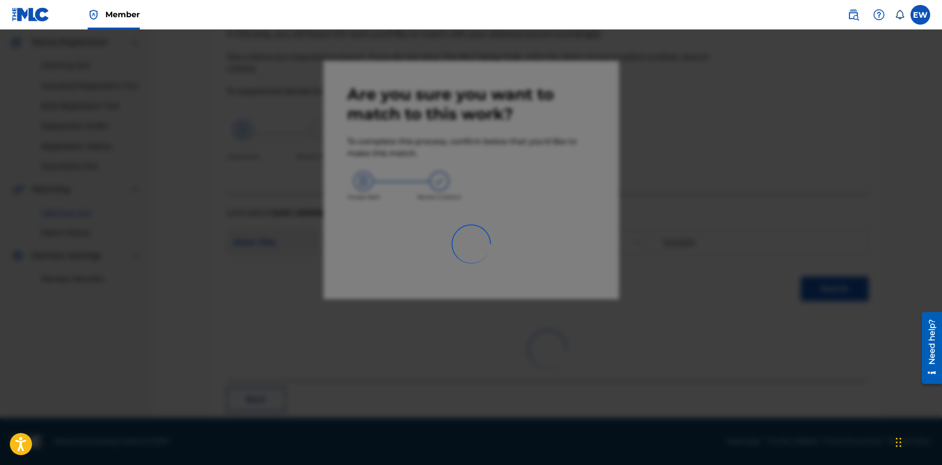
scroll to position [24, 0]
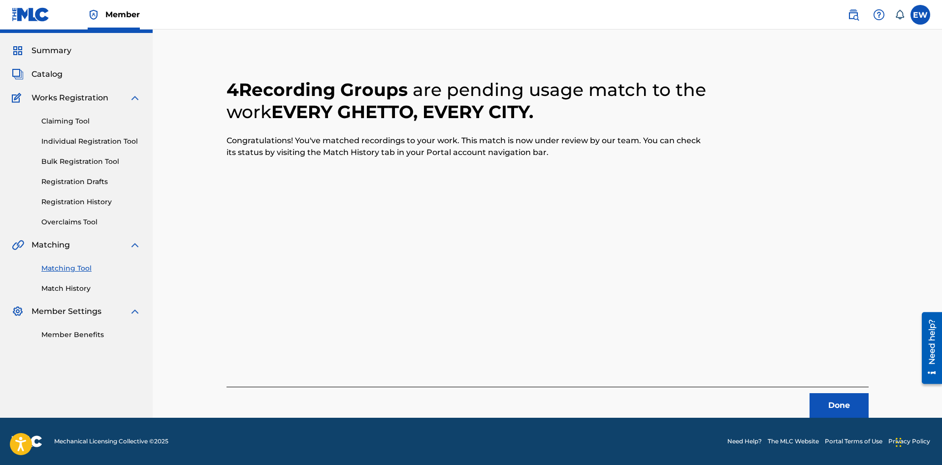
click at [843, 409] on button "Done" at bounding box center [839, 405] width 59 height 25
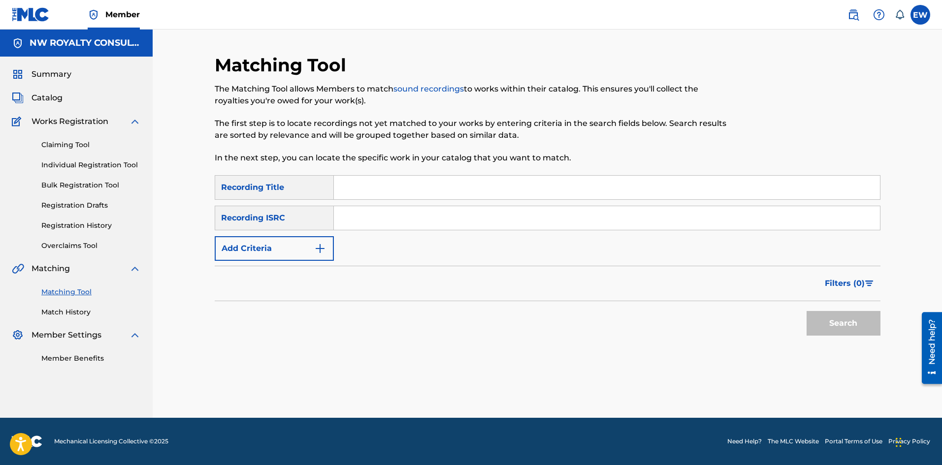
scroll to position [0, 0]
click at [249, 249] on button "Add Criteria" at bounding box center [274, 248] width 119 height 25
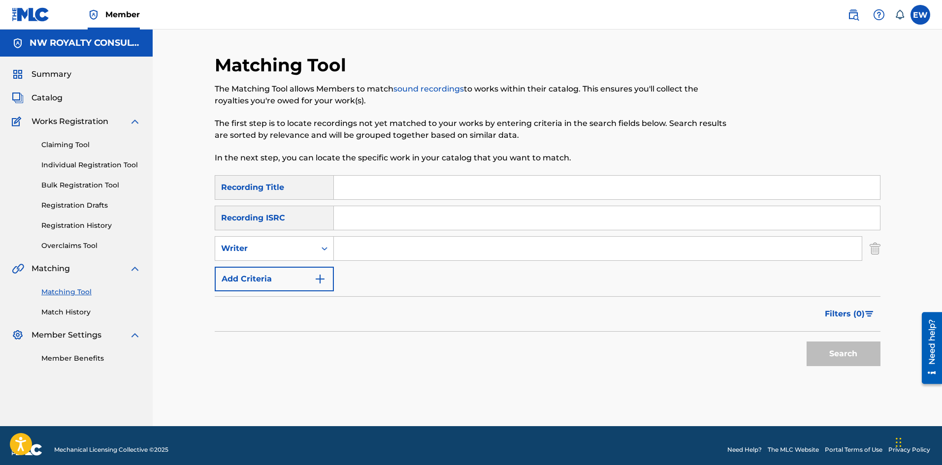
click at [249, 249] on div "Writer" at bounding box center [265, 249] width 89 height 12
click at [251, 269] on div "Recording Artist" at bounding box center [274, 273] width 118 height 25
click at [390, 252] on input "Search Form" at bounding box center [598, 249] width 528 height 24
paste input "LAVAMAN"
type input "LAVAMAN"
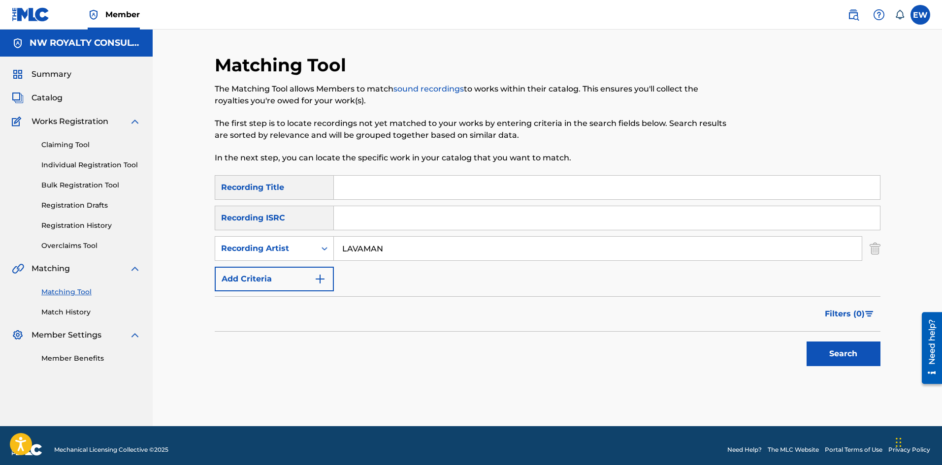
click at [373, 187] on input "Search Form" at bounding box center [607, 188] width 546 height 24
paste input "ALOT AH IT VIRAL JAB RIDDIM"
type input "ALOT AH IT VIRAL JAB RIDDIM"
click at [829, 347] on button "Search" at bounding box center [844, 354] width 74 height 25
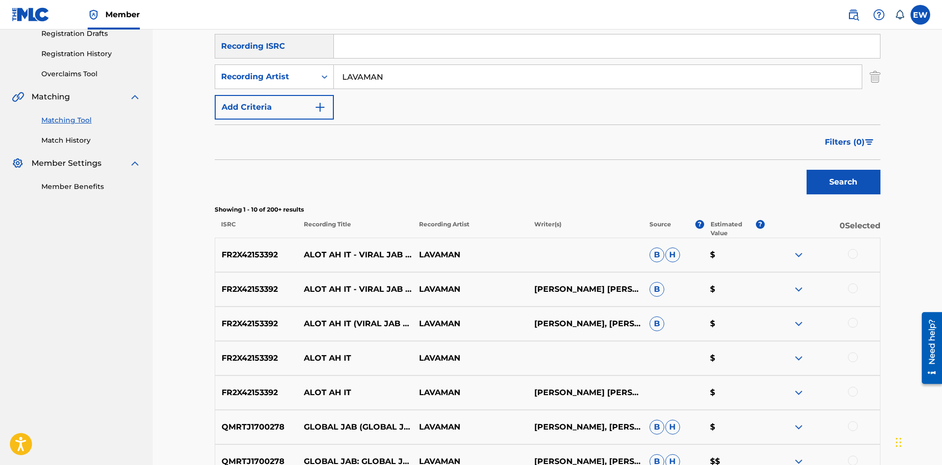
scroll to position [197, 0]
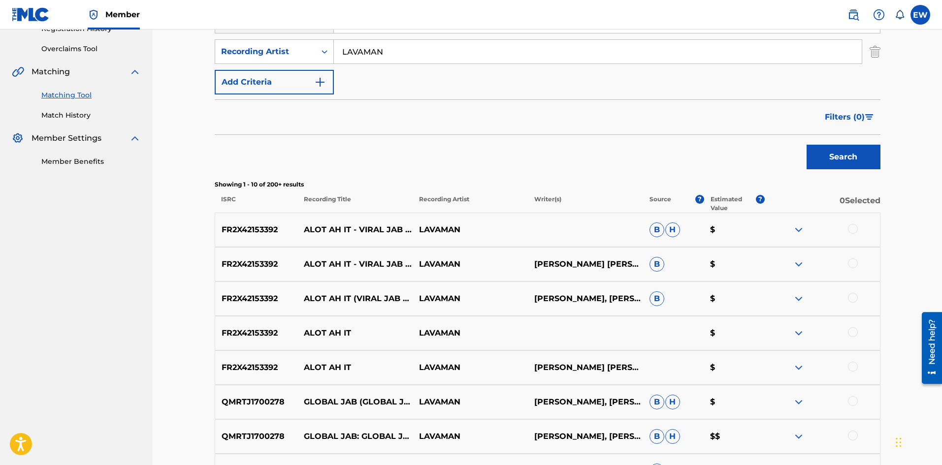
drag, startPoint x: 852, startPoint y: 225, endPoint x: 844, endPoint y: 228, distance: 8.9
click at [852, 226] on div at bounding box center [853, 229] width 10 height 10
click at [853, 264] on div at bounding box center [853, 264] width 10 height 10
click at [855, 297] on div at bounding box center [853, 298] width 10 height 10
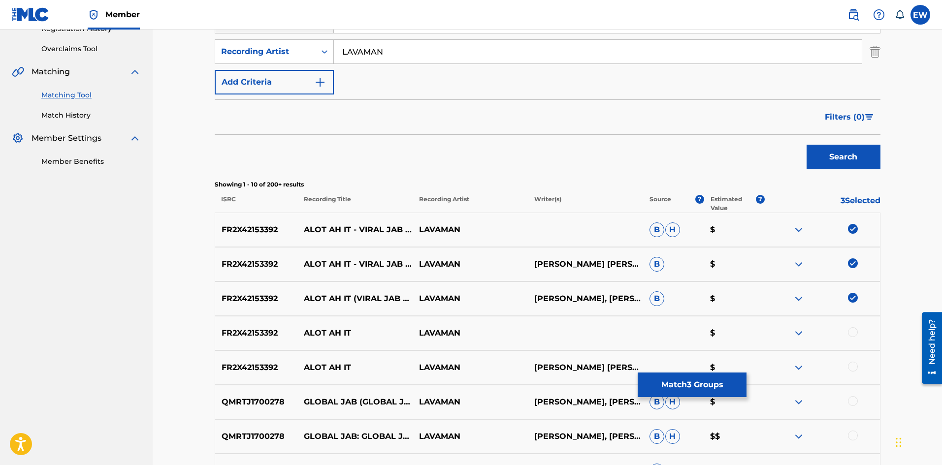
click at [852, 334] on div at bounding box center [853, 333] width 10 height 10
click at [850, 366] on div at bounding box center [853, 367] width 10 height 10
click at [655, 383] on button "Match 5 Groups" at bounding box center [692, 385] width 109 height 25
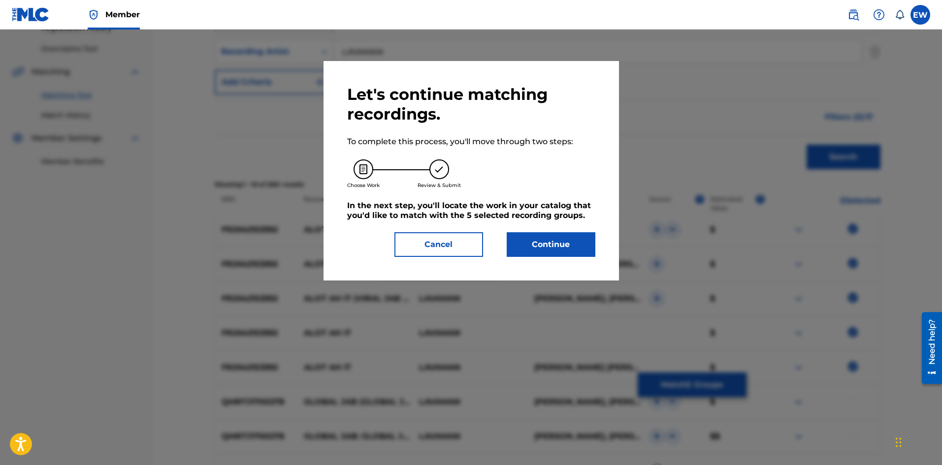
click at [533, 239] on button "Continue" at bounding box center [551, 244] width 89 height 25
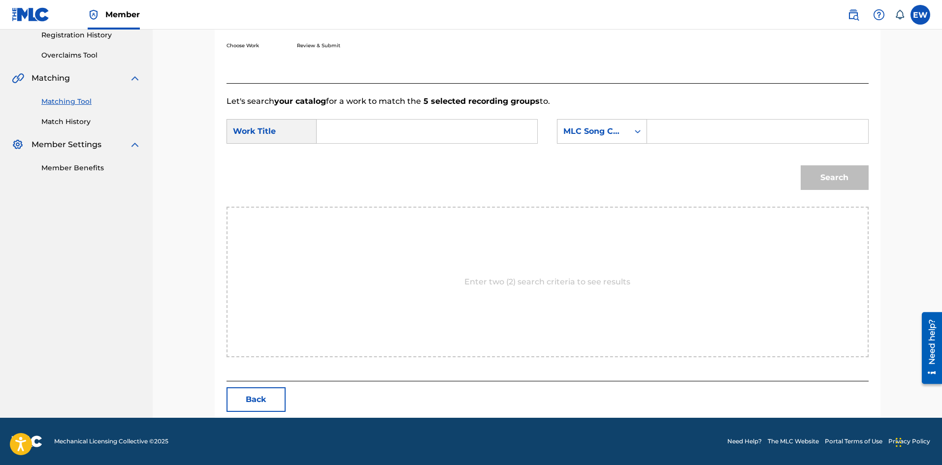
drag, startPoint x: 409, startPoint y: 128, endPoint x: 400, endPoint y: 136, distance: 12.5
click at [407, 131] on input "Search Form" at bounding box center [427, 132] width 204 height 24
paste input "ALOT AH IT VIRAL JAB RIDDIM"
type input "ALOT AH IT VIRAL JAB RIDDIM"
click at [727, 136] on input "Search Form" at bounding box center [757, 132] width 204 height 24
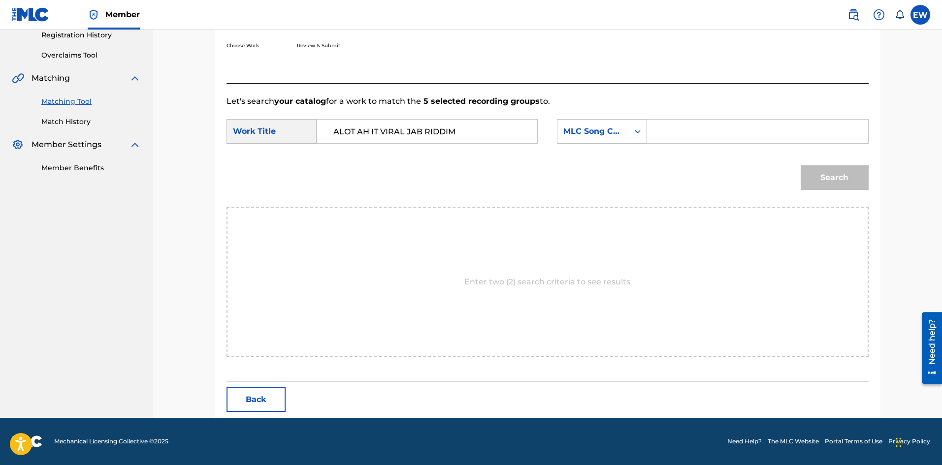
paste input "AX32NC"
type input "AX32NC"
click at [857, 177] on button "Search" at bounding box center [835, 177] width 68 height 25
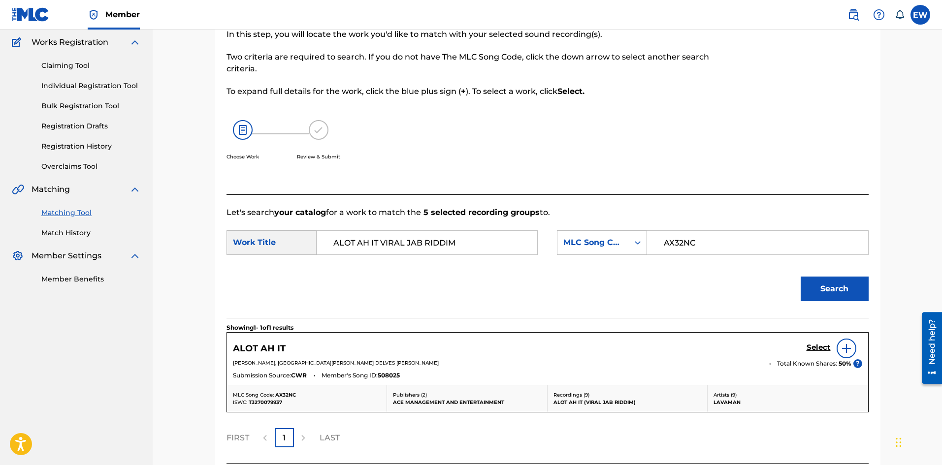
scroll to position [162, 0]
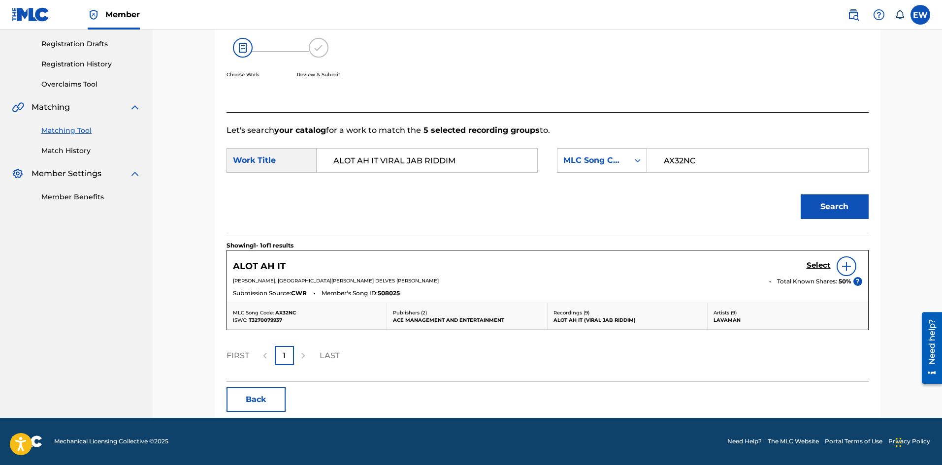
click at [822, 262] on h5 "Select" at bounding box center [819, 265] width 24 height 9
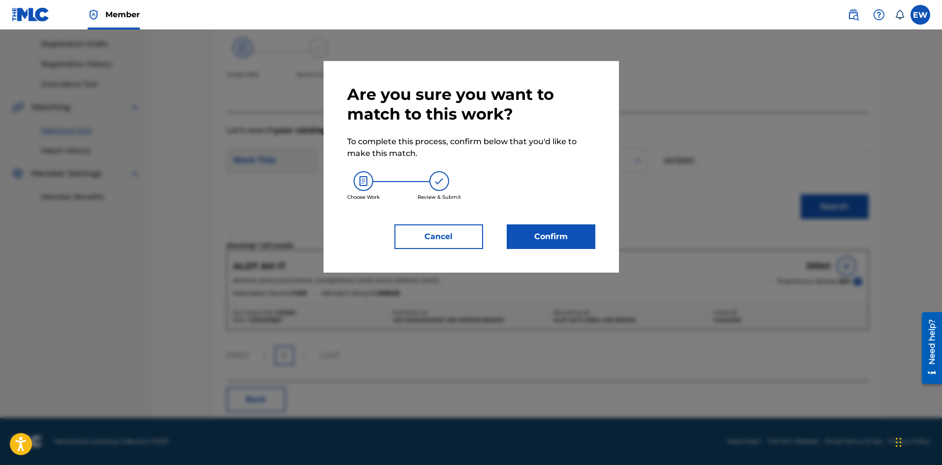
click at [560, 229] on button "Confirm" at bounding box center [551, 237] width 89 height 25
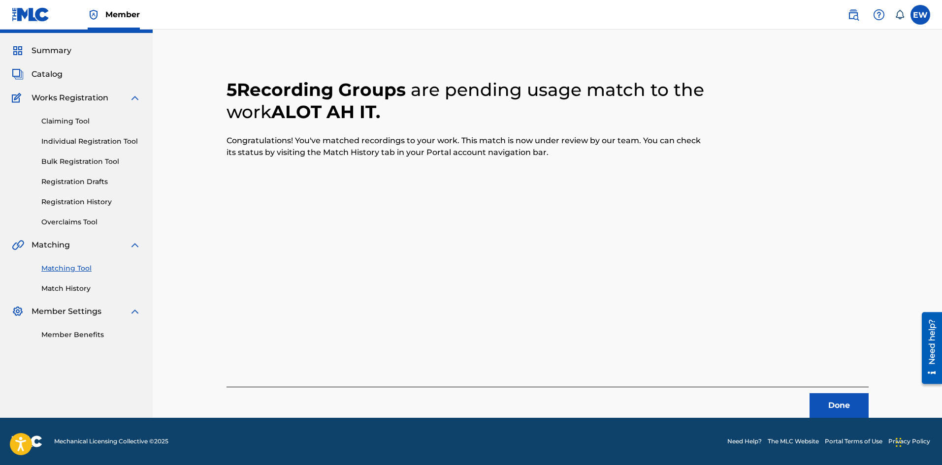
scroll to position [24, 0]
click at [863, 406] on button "Done" at bounding box center [839, 405] width 59 height 25
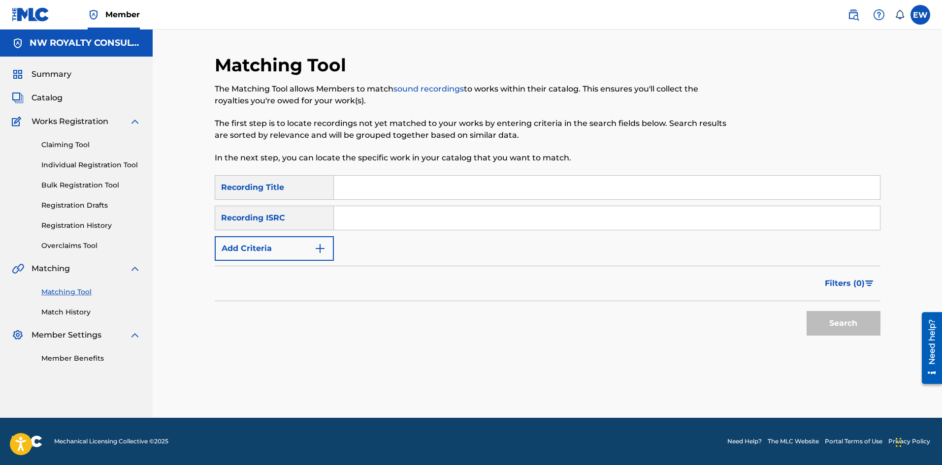
scroll to position [0, 0]
click at [299, 244] on button "Add Criteria" at bounding box center [274, 248] width 119 height 25
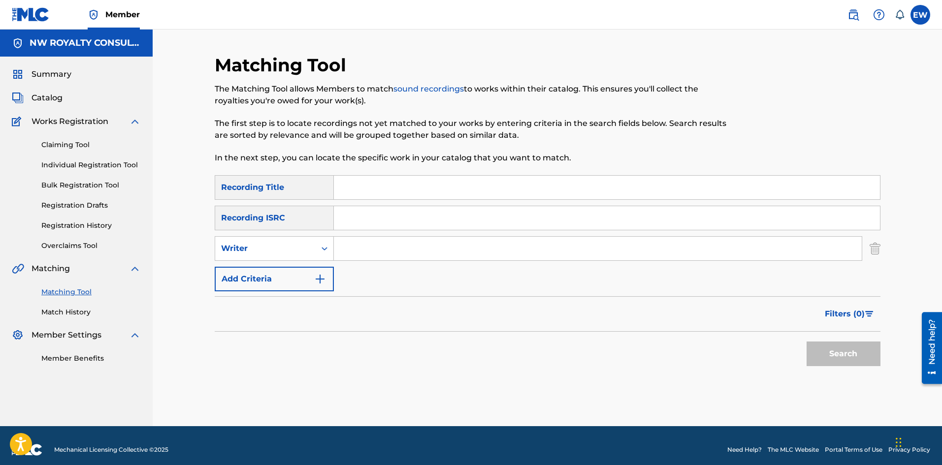
drag, startPoint x: 299, startPoint y: 244, endPoint x: 293, endPoint y: 259, distance: 15.7
click at [298, 245] on div "Writer" at bounding box center [265, 249] width 89 height 12
drag, startPoint x: 289, startPoint y: 275, endPoint x: 314, endPoint y: 268, distance: 26.0
click at [290, 275] on div "Recording Artist" at bounding box center [274, 273] width 118 height 25
click at [393, 252] on input "Search Form" at bounding box center [598, 249] width 528 height 24
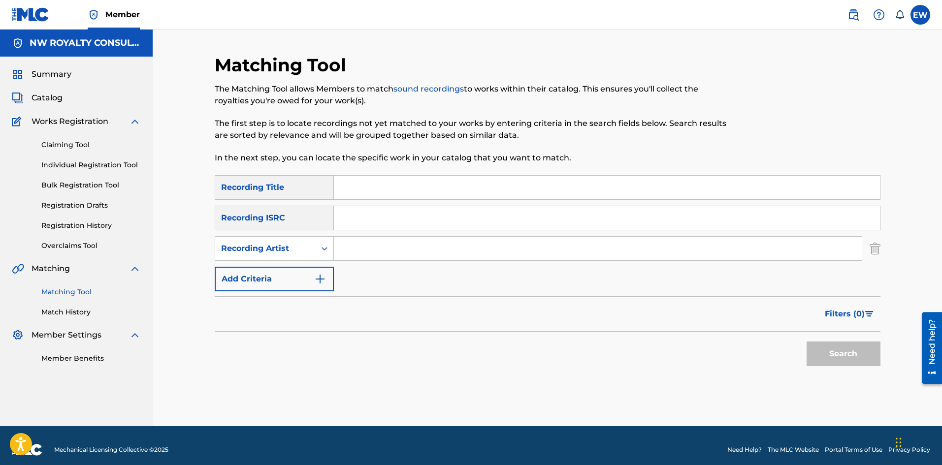
paste input "TEK WEH FT D ICON"
type input "TEK WEH FT D ICON"
click at [374, 184] on input "Search Form" at bounding box center [607, 188] width 546 height 24
paste input "ANYTHING"
type input "ANYTHING"
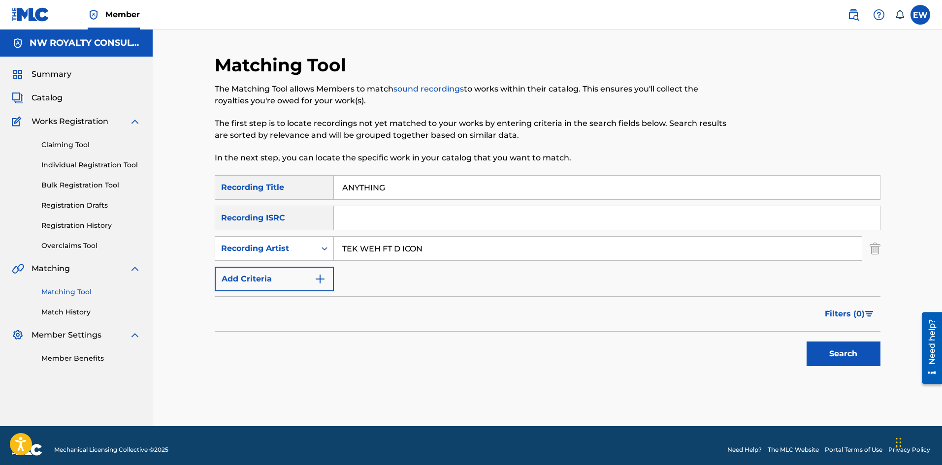
click at [862, 349] on button "Search" at bounding box center [844, 354] width 74 height 25
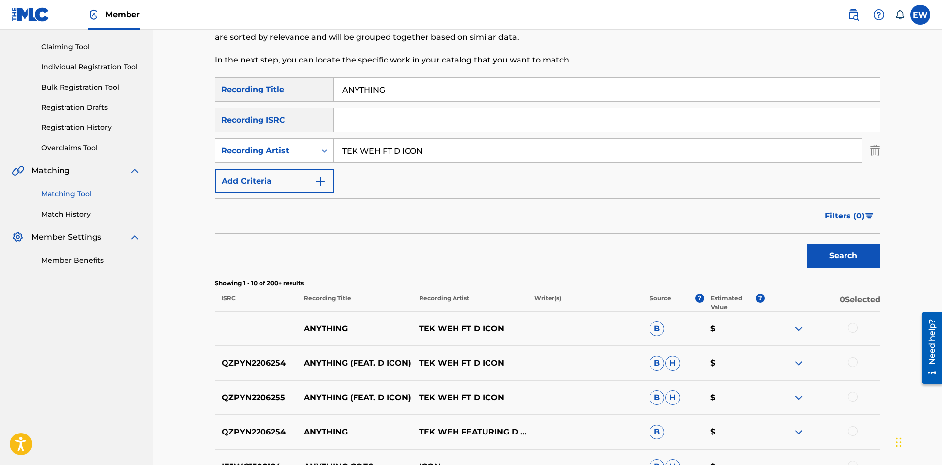
scroll to position [98, 0]
click at [855, 328] on div at bounding box center [853, 328] width 10 height 10
click at [852, 360] on div at bounding box center [853, 362] width 10 height 10
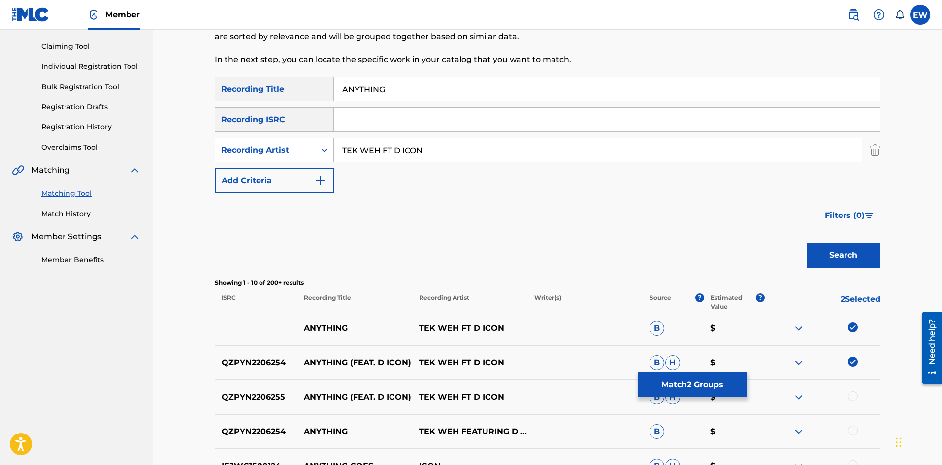
click at [853, 393] on div at bounding box center [853, 397] width 10 height 10
click at [851, 430] on div at bounding box center [853, 431] width 10 height 10
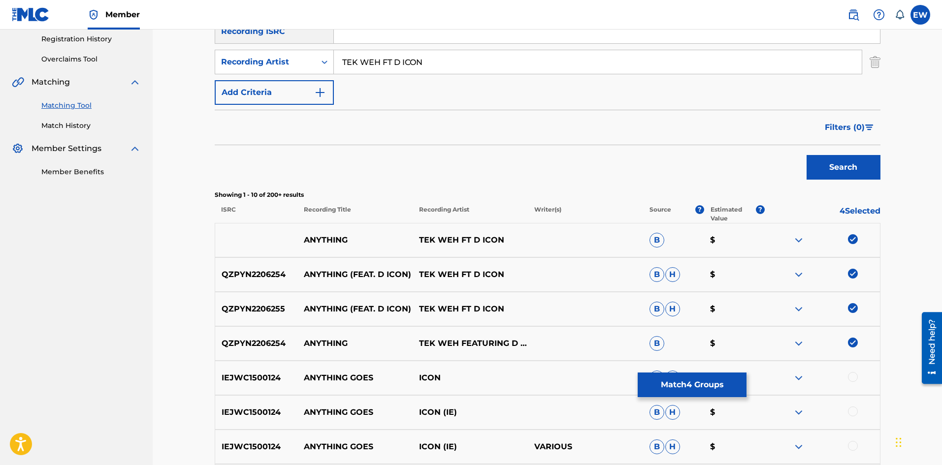
scroll to position [197, 0]
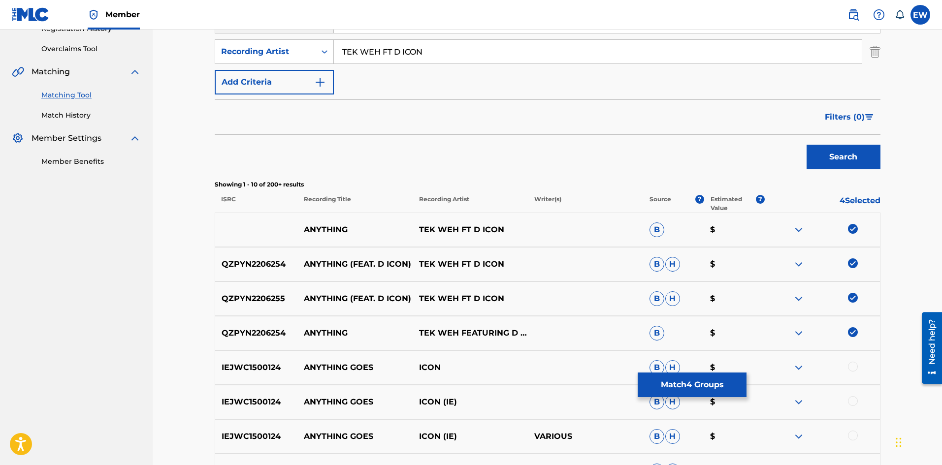
click at [709, 398] on p "$" at bounding box center [734, 402] width 61 height 12
click at [667, 386] on button "Match 4 Groups" at bounding box center [692, 385] width 109 height 25
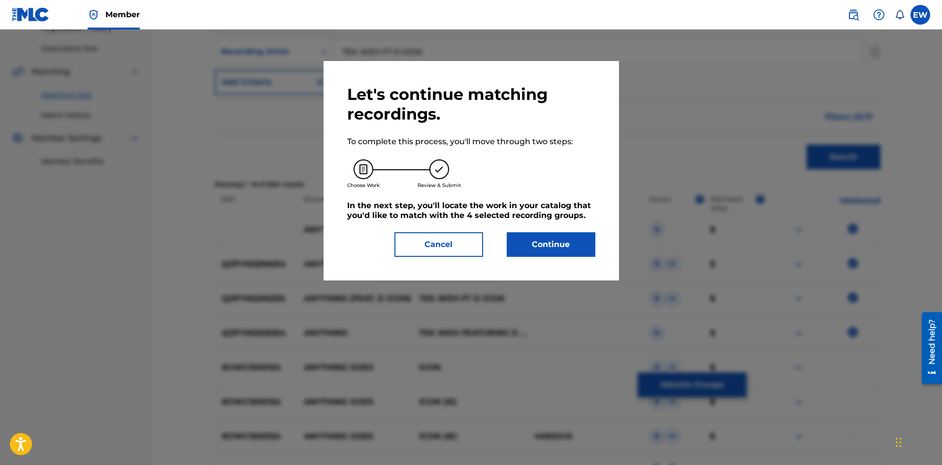
click at [528, 242] on button "Continue" at bounding box center [551, 244] width 89 height 25
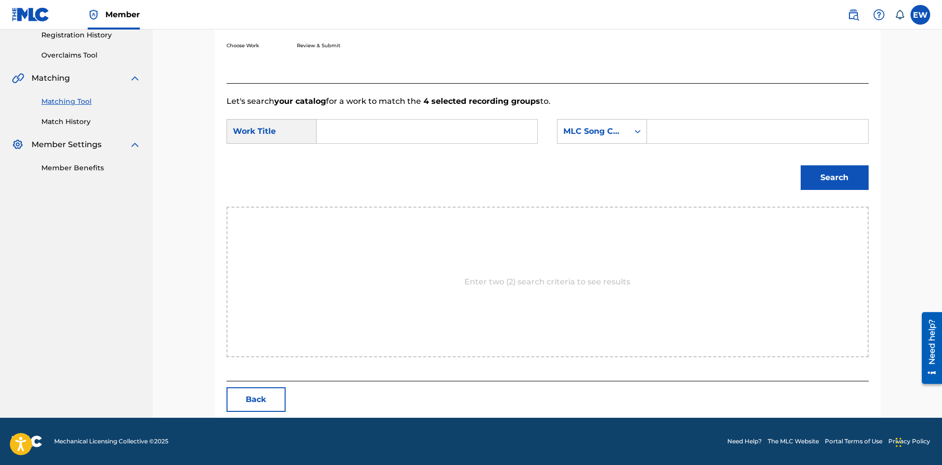
scroll to position [191, 0]
click at [431, 128] on input "Search Form" at bounding box center [427, 132] width 204 height 24
paste input "ANYTHING"
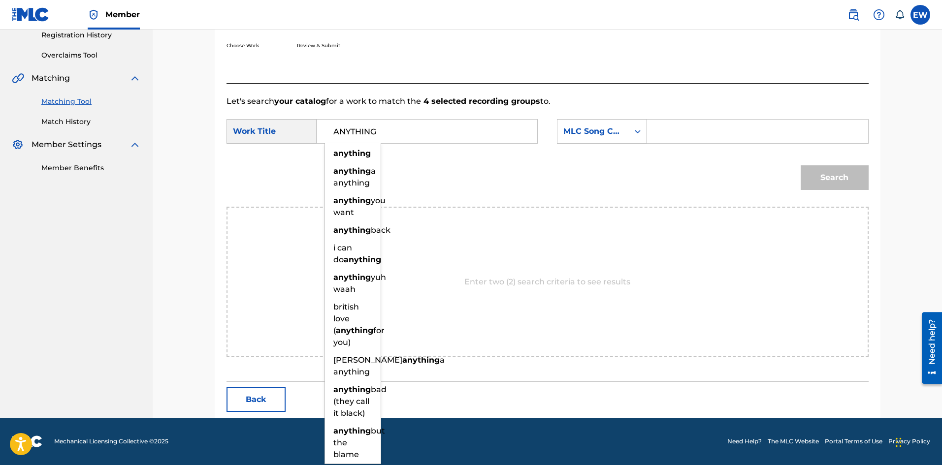
type input "ANYTHING"
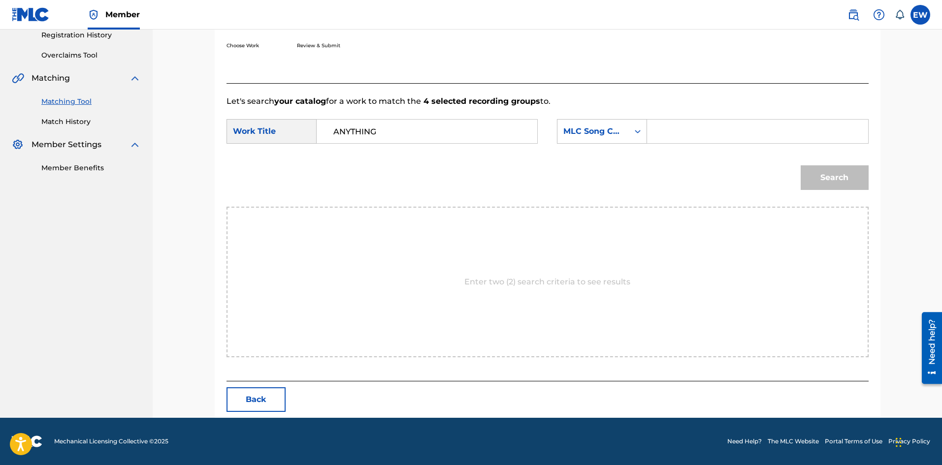
click at [690, 128] on input "Search Form" at bounding box center [757, 132] width 204 height 24
paste input "AC7WEK"
type input "AC7WEK"
click at [852, 181] on button "Search" at bounding box center [835, 177] width 68 height 25
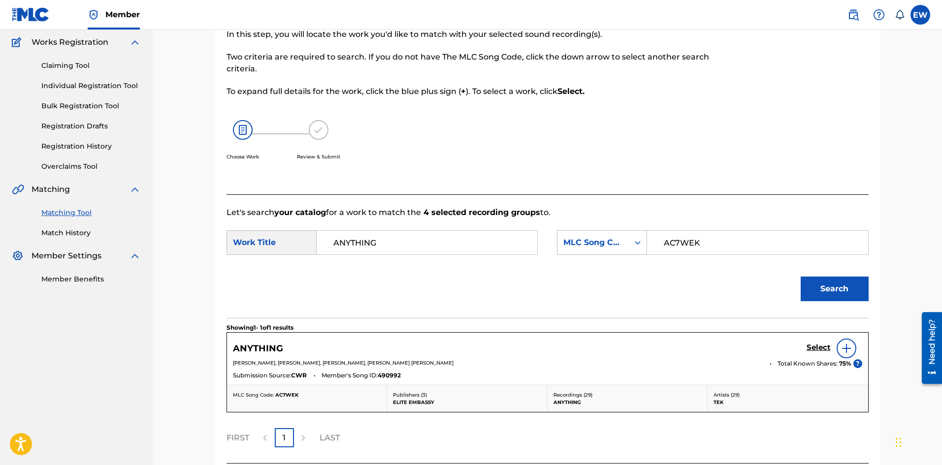
scroll to position [162, 0]
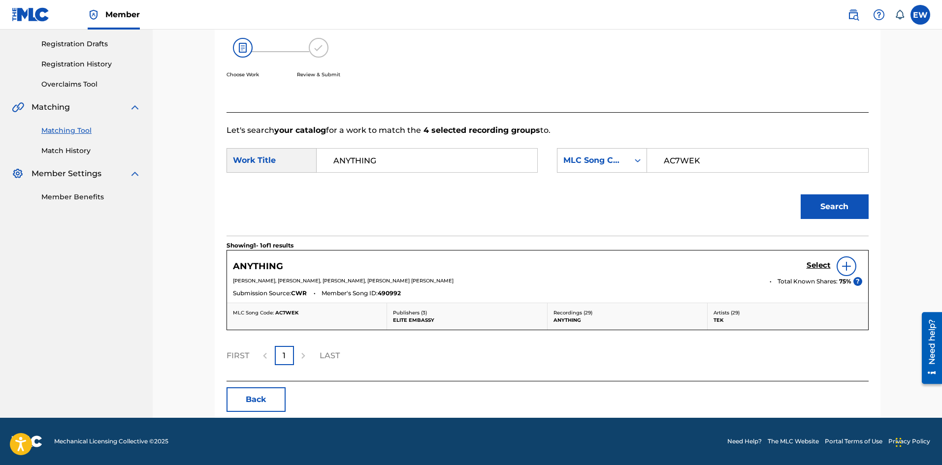
click at [813, 264] on h5 "Select" at bounding box center [819, 265] width 24 height 9
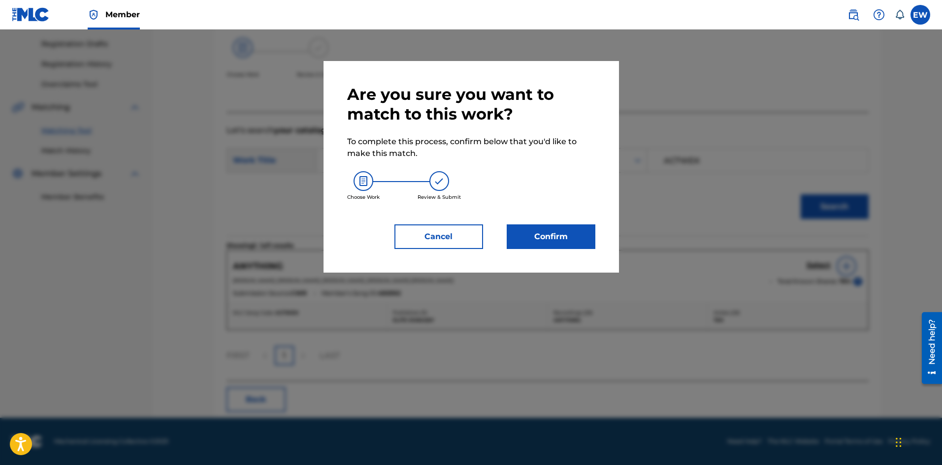
click at [547, 235] on button "Confirm" at bounding box center [551, 237] width 89 height 25
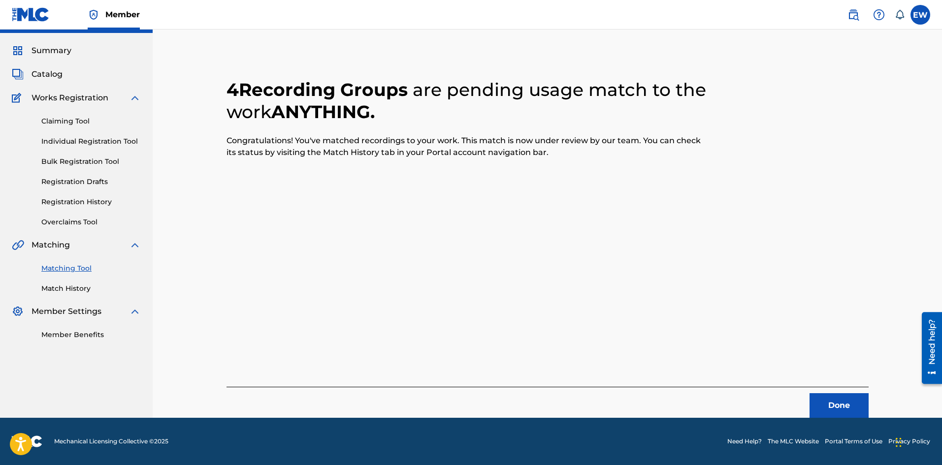
scroll to position [24, 0]
click at [827, 410] on button "Done" at bounding box center [839, 405] width 59 height 25
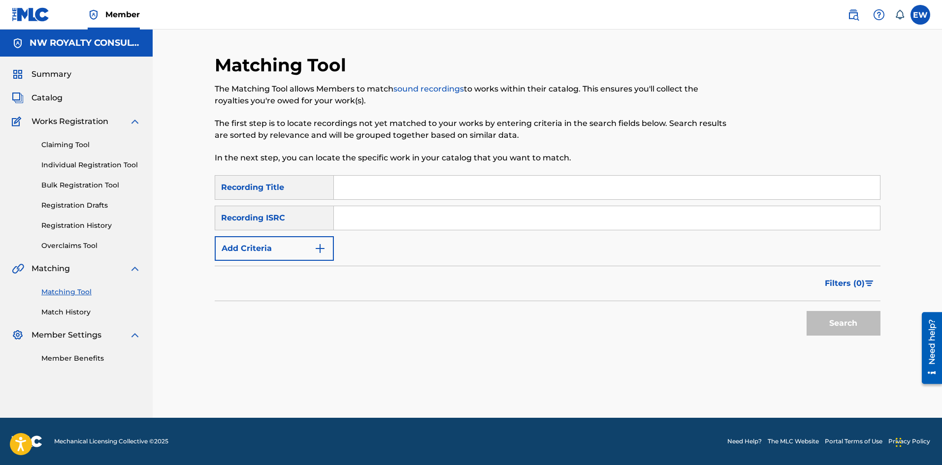
scroll to position [0, 0]
click at [290, 257] on button "Add Criteria" at bounding box center [274, 248] width 119 height 25
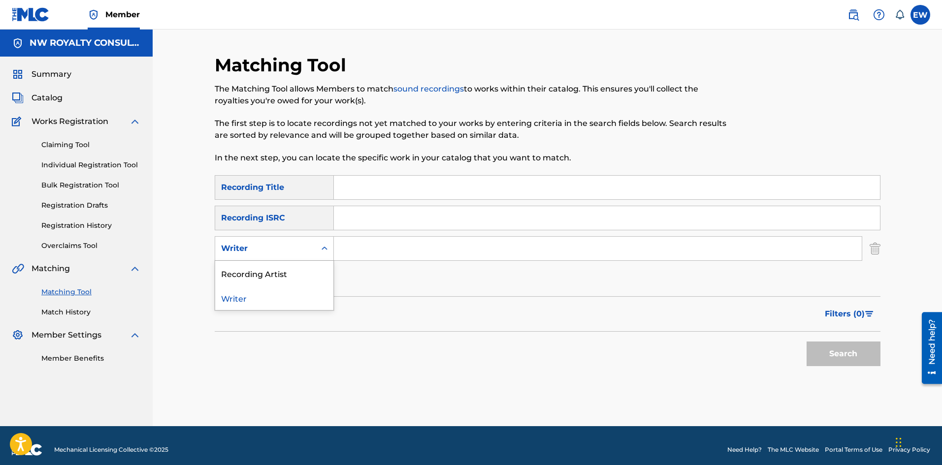
click at [289, 256] on div "Writer" at bounding box center [265, 248] width 100 height 19
drag, startPoint x: 282, startPoint y: 269, endPoint x: 312, endPoint y: 262, distance: 30.8
click at [283, 270] on div "Recording Artist" at bounding box center [274, 273] width 118 height 25
click at [373, 250] on input "Search Form" at bounding box center [598, 249] width 528 height 24
paste input "ALKALINE"
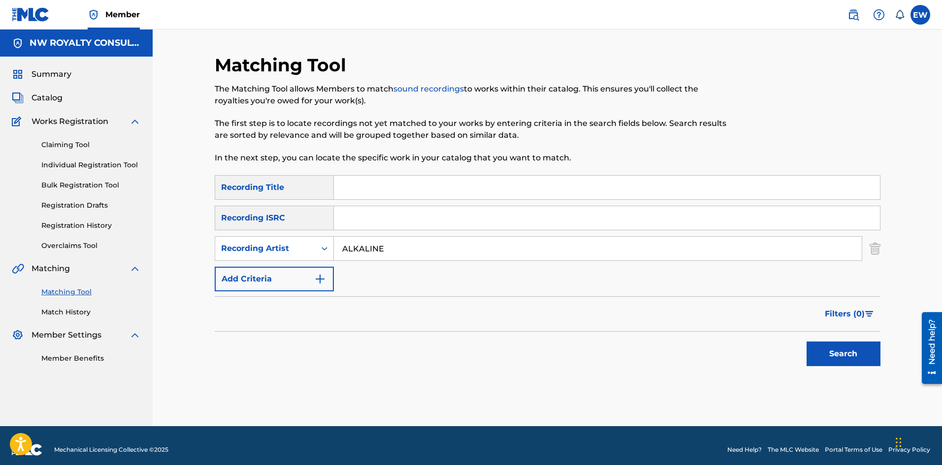
type input "ALKALINE"
drag, startPoint x: 403, startPoint y: 180, endPoint x: 396, endPoint y: 184, distance: 7.7
click at [403, 181] on input "Search Form" at bounding box center [607, 188] width 546 height 24
paste input "ANYWHERE WE GO (RADIO)"
type input "ANYWHERE WE GO (RADIO)"
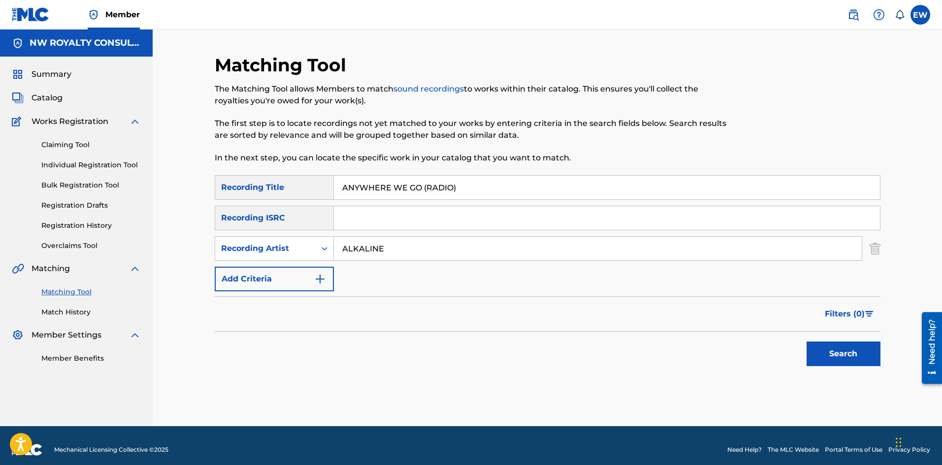
click at [836, 359] on button "Search" at bounding box center [844, 354] width 74 height 25
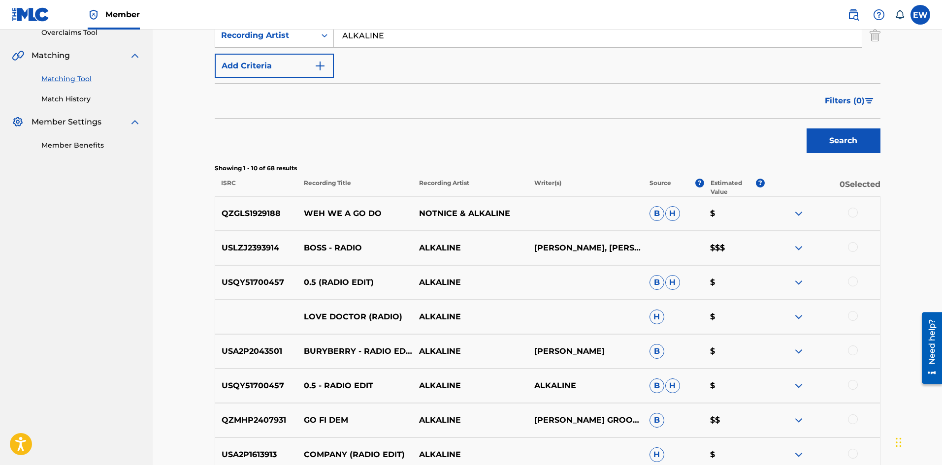
scroll to position [66, 0]
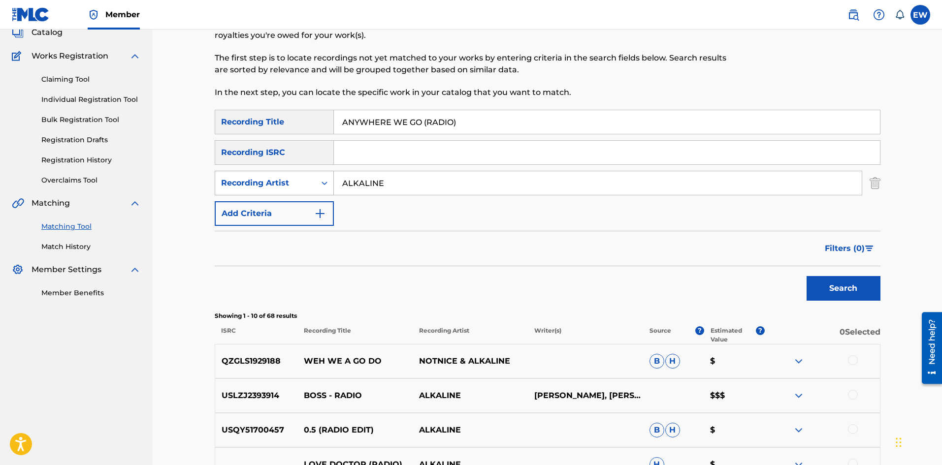
drag, startPoint x: 450, startPoint y: 186, endPoint x: 305, endPoint y: 179, distance: 144.4
click at [308, 180] on div "SearchWithCriteriac8637b1d-3a2d-4239-b055-597eab3938da Recording Artist ALKALINE" at bounding box center [548, 183] width 666 height 25
paste input "IWAATA"
type input "IWAATA"
drag, startPoint x: 487, startPoint y: 116, endPoint x: 223, endPoint y: 103, distance: 264.3
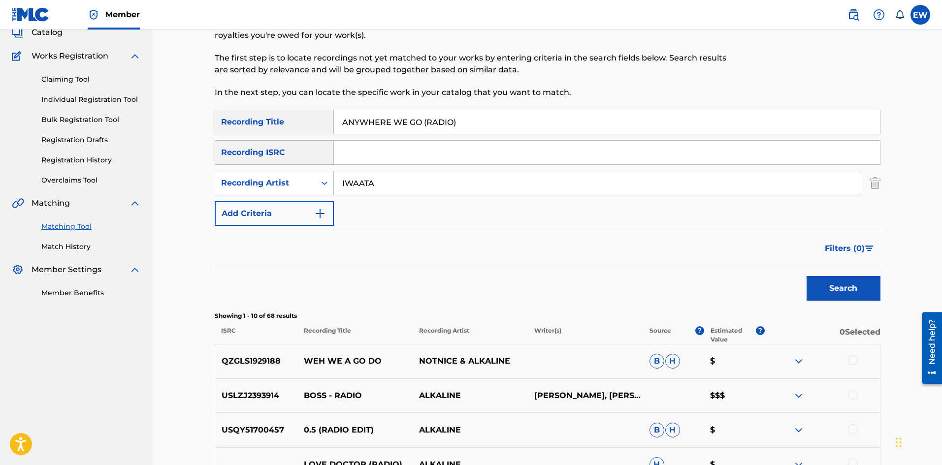
click at [223, 103] on div "Matching Tool The Matching Tool allows Members to match sound recordings to wor…" at bounding box center [548, 376] width 666 height 774
paste input "REA CODE"
type input "AREA CODE"
click at [831, 290] on button "Search" at bounding box center [844, 288] width 74 height 25
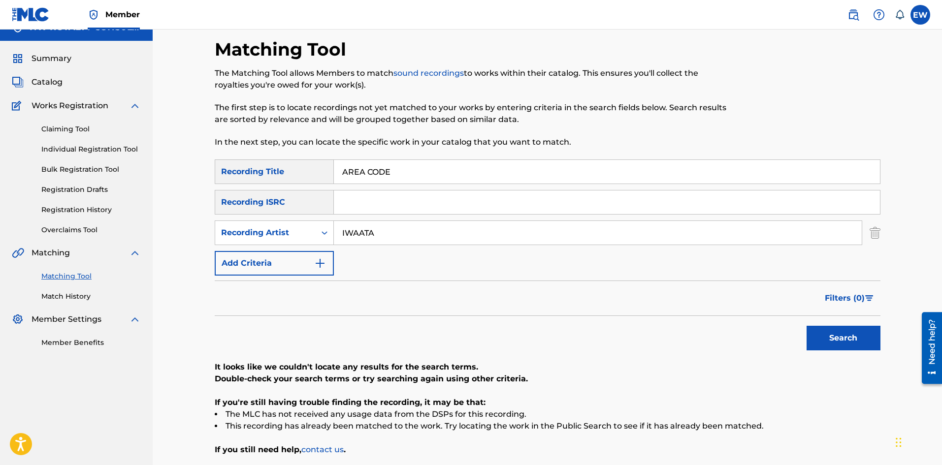
scroll to position [4, 0]
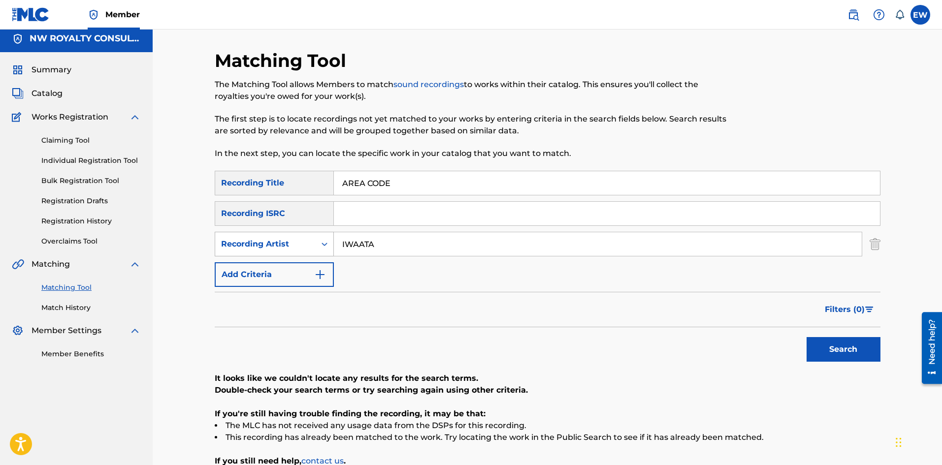
drag, startPoint x: 401, startPoint y: 244, endPoint x: 312, endPoint y: 239, distance: 89.3
click at [320, 243] on div "SearchWithCriteriac8637b1d-3a2d-4239-b055-597eab3938da Recording Artist [PERSON…" at bounding box center [548, 244] width 666 height 25
paste input "[PERSON_NAME][US_STATE]"
type input "[PERSON_NAME][US_STATE]"
drag, startPoint x: 425, startPoint y: 181, endPoint x: 298, endPoint y: 181, distance: 127.1
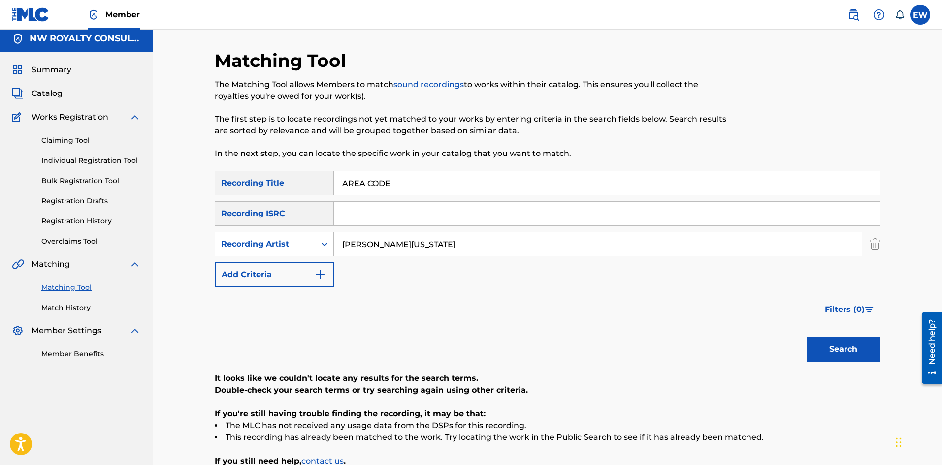
click at [299, 181] on div "SearchWithCriteriae506184e-bde6-464b-a90b-b7c20a577d03 Recording Title AREA CODE" at bounding box center [548, 183] width 666 height 25
paste input "BABY"
type input "BABY"
click at [807, 347] on button "Search" at bounding box center [844, 349] width 74 height 25
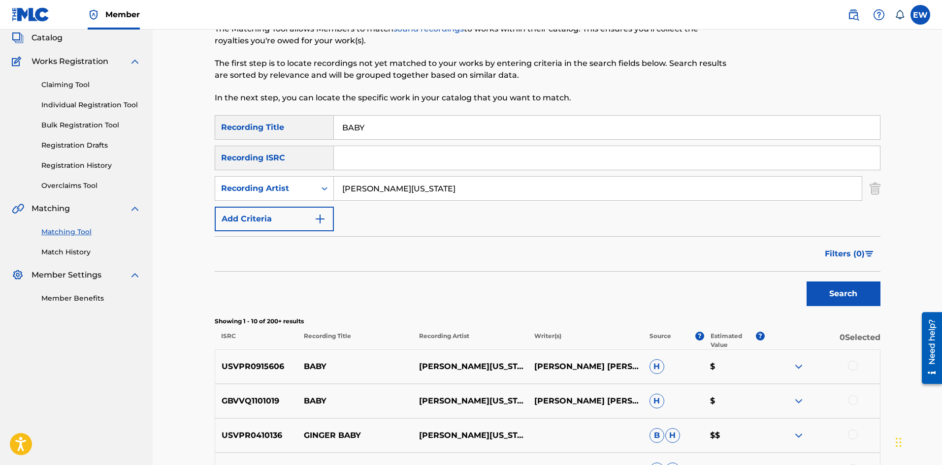
scroll to position [152, 0]
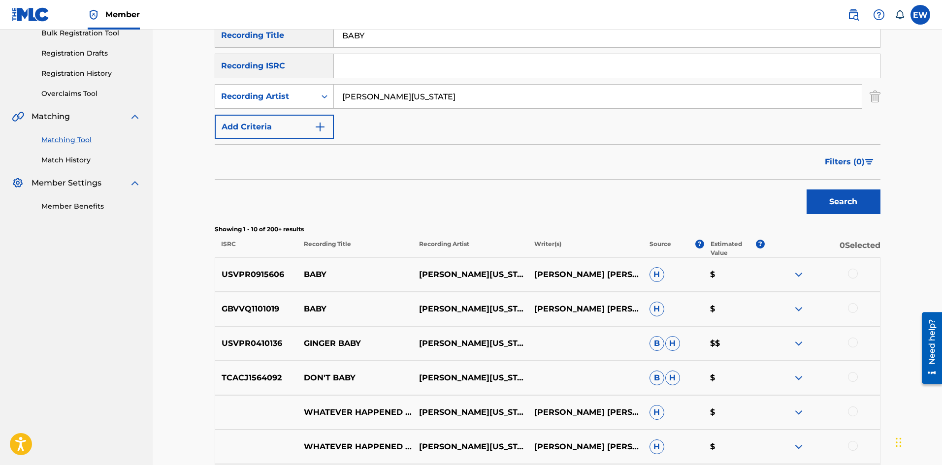
click at [848, 275] on div at bounding box center [822, 275] width 115 height 12
click at [852, 272] on div at bounding box center [853, 274] width 10 height 10
click at [853, 311] on div at bounding box center [853, 308] width 10 height 10
click at [679, 392] on button "Match 2 Groups" at bounding box center [692, 385] width 109 height 25
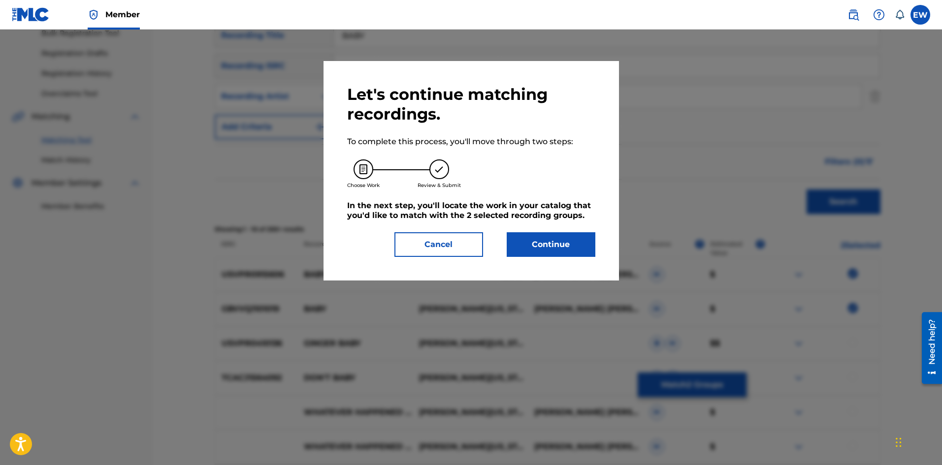
click at [544, 248] on button "Continue" at bounding box center [551, 244] width 89 height 25
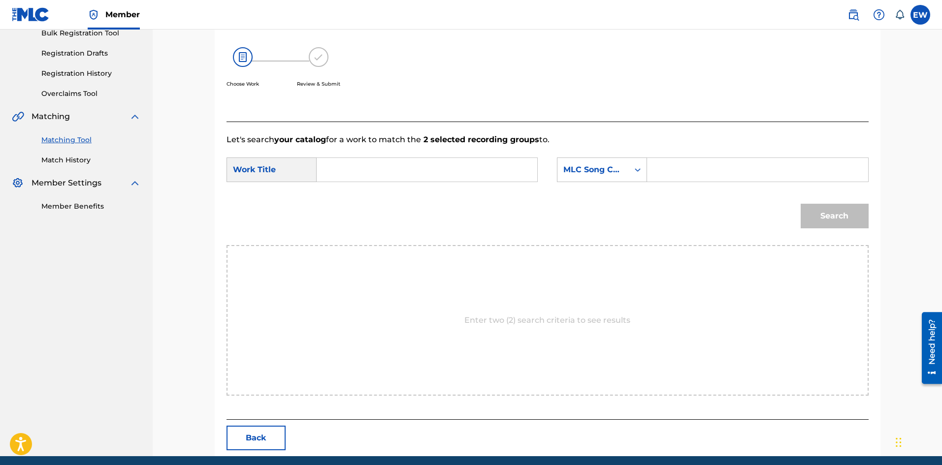
click at [391, 174] on input "Search Form" at bounding box center [427, 170] width 204 height 24
paste input "BABY"
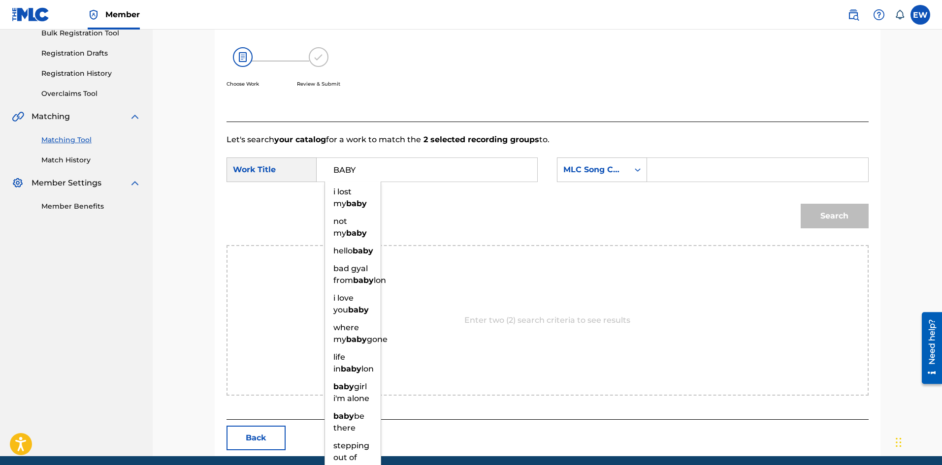
type input "BABY"
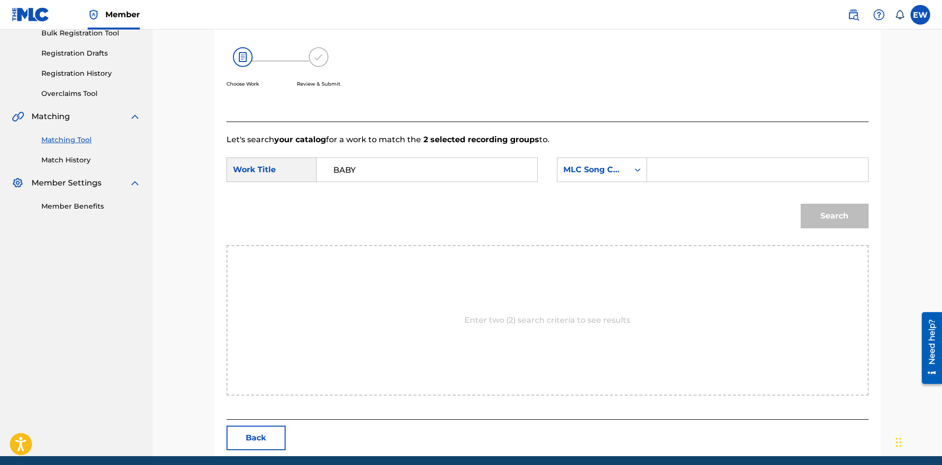
click at [726, 170] on input "Search Form" at bounding box center [757, 170] width 204 height 24
paste input "WD1JBK"
type input "WD1JBK"
click at [827, 216] on button "Search" at bounding box center [835, 216] width 68 height 25
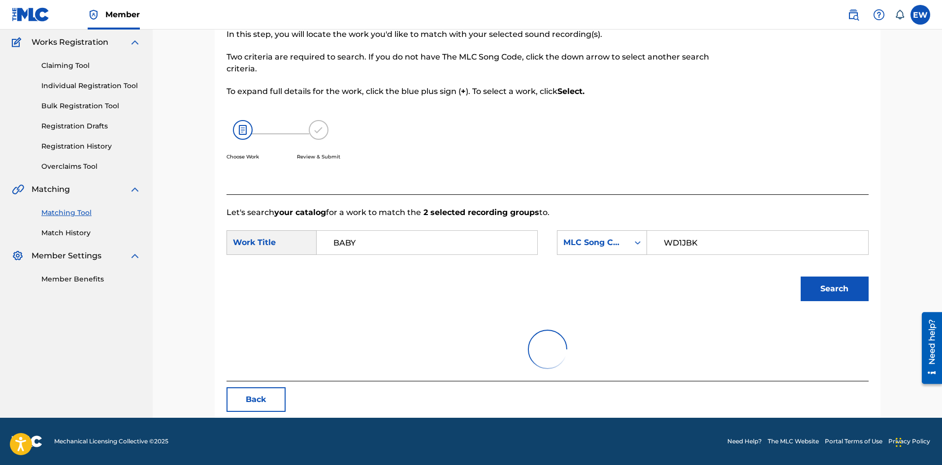
scroll to position [37, 0]
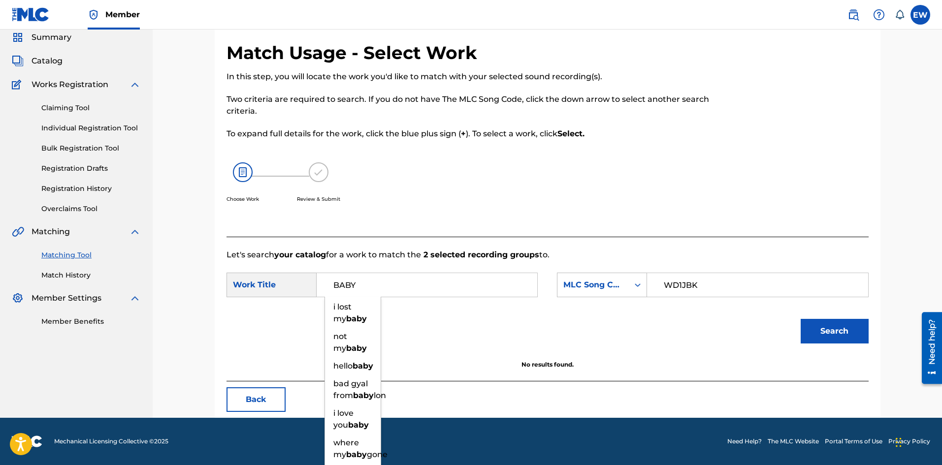
drag, startPoint x: 400, startPoint y: 273, endPoint x: 298, endPoint y: 280, distance: 101.7
click at [309, 277] on div "SearchWithCriteriaf3436cc0-7675-426e-ac19-1e151289c0b3 Work Title BABY i lost m…" at bounding box center [382, 285] width 311 height 25
paste input "WHERE THIS IS GOING"
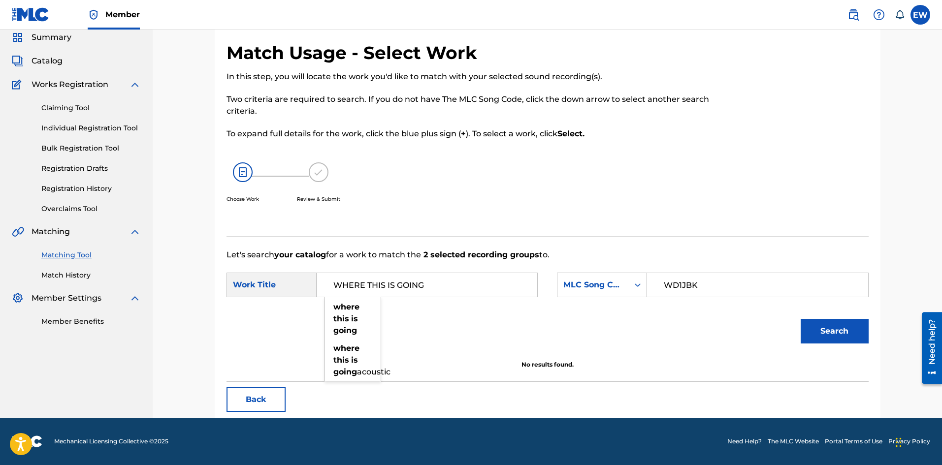
type input "WHERE THIS IS GOING"
click at [838, 329] on button "Search" at bounding box center [835, 331] width 68 height 25
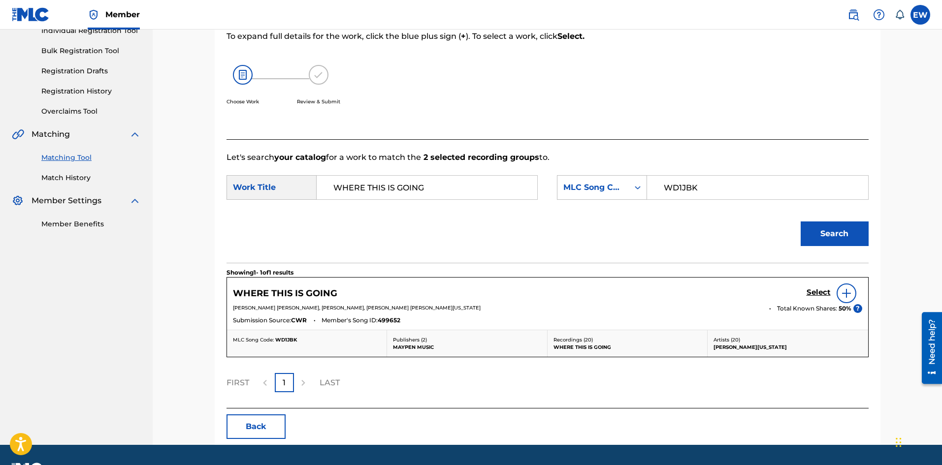
scroll to position [135, 0]
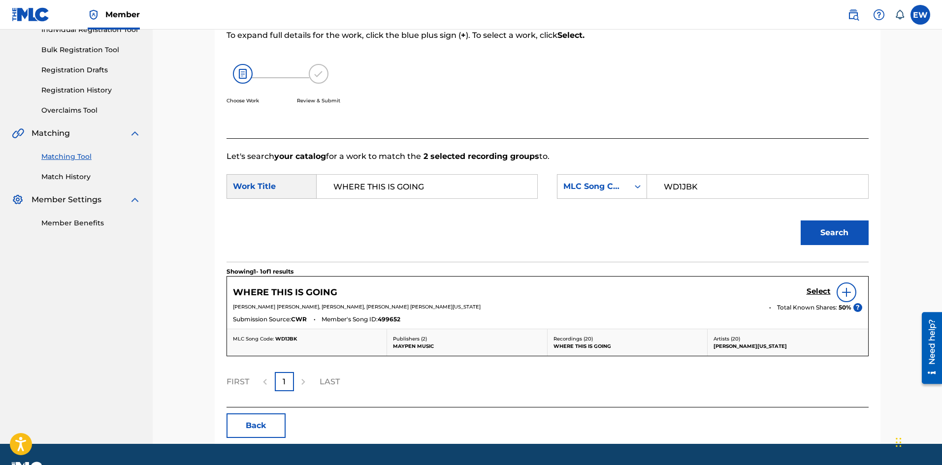
click at [813, 291] on h5 "Select" at bounding box center [819, 291] width 24 height 9
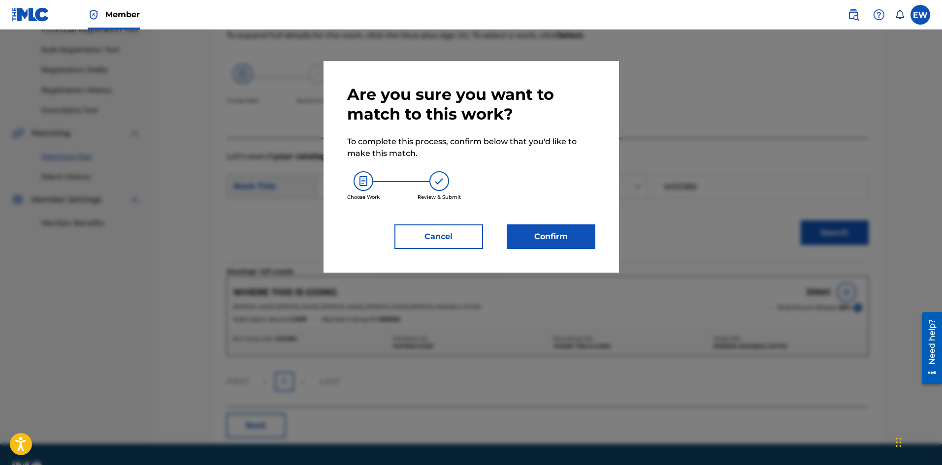
click at [567, 237] on button "Confirm" at bounding box center [551, 237] width 89 height 25
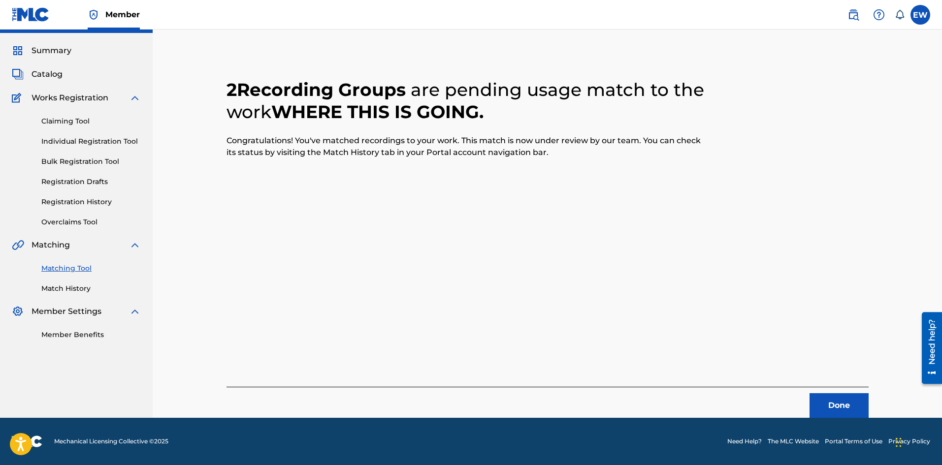
scroll to position [24, 0]
drag, startPoint x: 823, startPoint y: 402, endPoint x: 945, endPoint y: 434, distance: 125.7
click at [823, 403] on button "Done" at bounding box center [839, 405] width 59 height 25
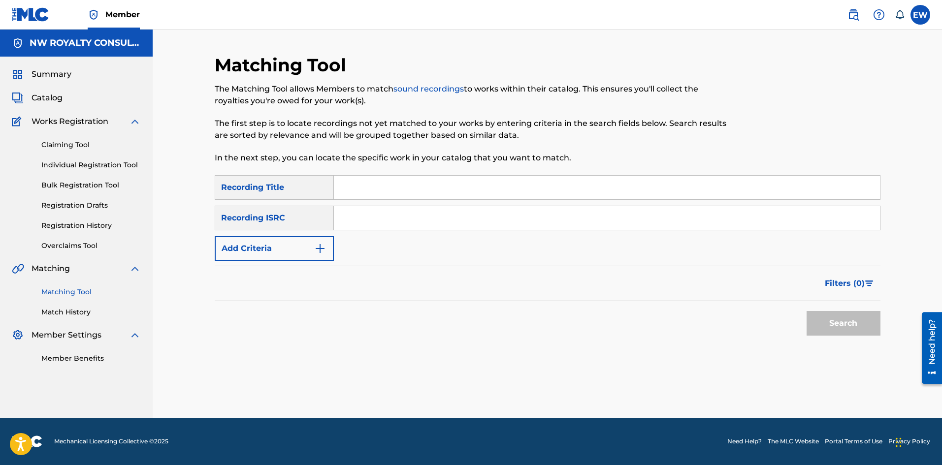
scroll to position [0, 0]
click at [269, 245] on button "Add Criteria" at bounding box center [274, 248] width 119 height 25
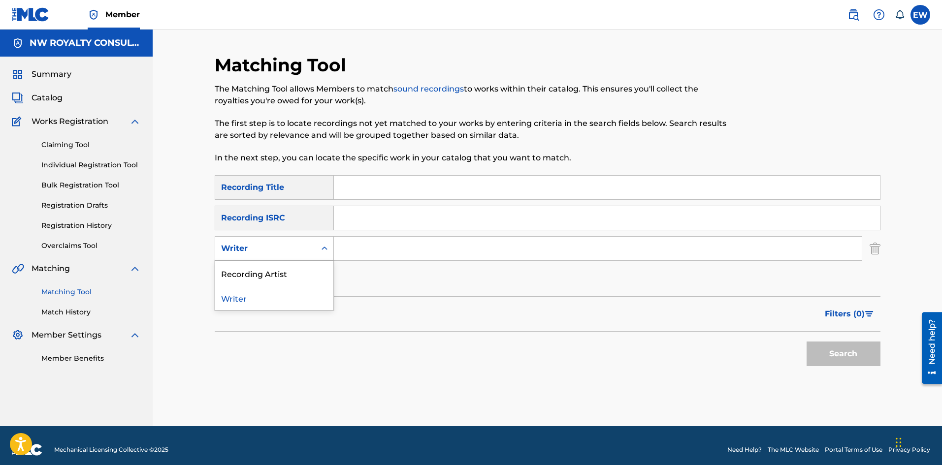
click at [269, 246] on div "Writer" at bounding box center [265, 249] width 89 height 12
drag, startPoint x: 262, startPoint y: 265, endPoint x: 275, endPoint y: 263, distance: 13.0
click at [264, 265] on div "Recording Artist" at bounding box center [274, 273] width 118 height 25
click at [343, 246] on input "Search Form" at bounding box center [598, 249] width 528 height 24
paste input "GHETTS"
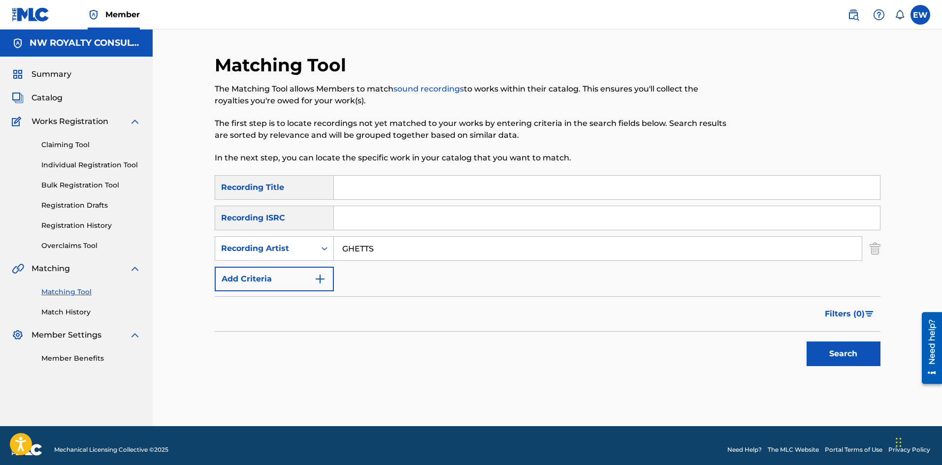
type input "GHETTS"
click at [409, 192] on input "Search Form" at bounding box center [607, 188] width 546 height 24
paste input "BABY GIRL"
type input "BABY GIRL"
click at [848, 351] on button "Search" at bounding box center [844, 354] width 74 height 25
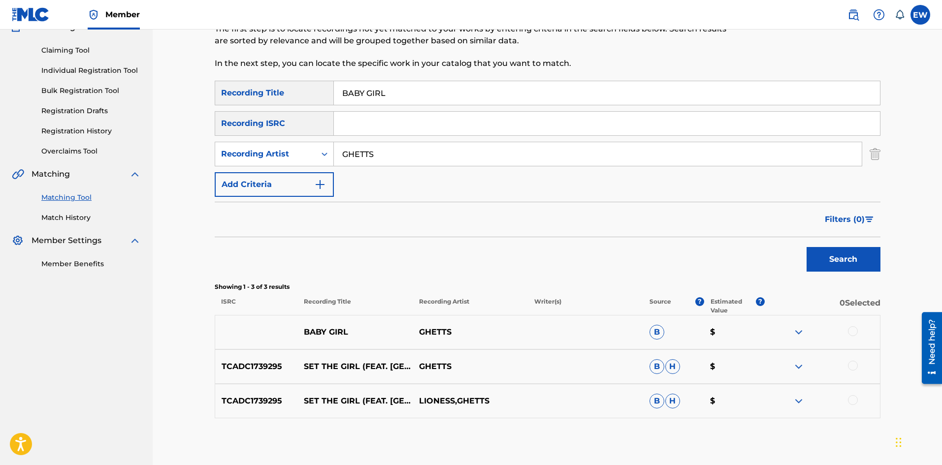
scroll to position [98, 0]
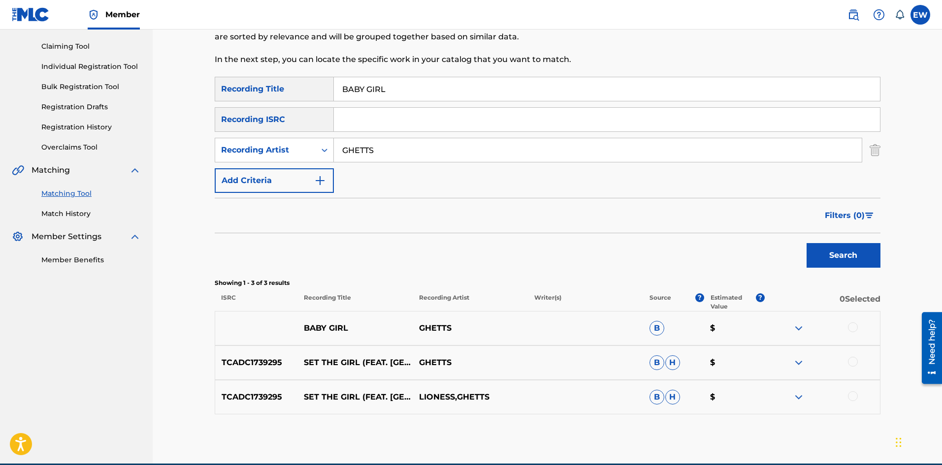
click at [854, 327] on div at bounding box center [853, 328] width 10 height 10
click at [669, 387] on button "Match 1 Group" at bounding box center [692, 385] width 109 height 25
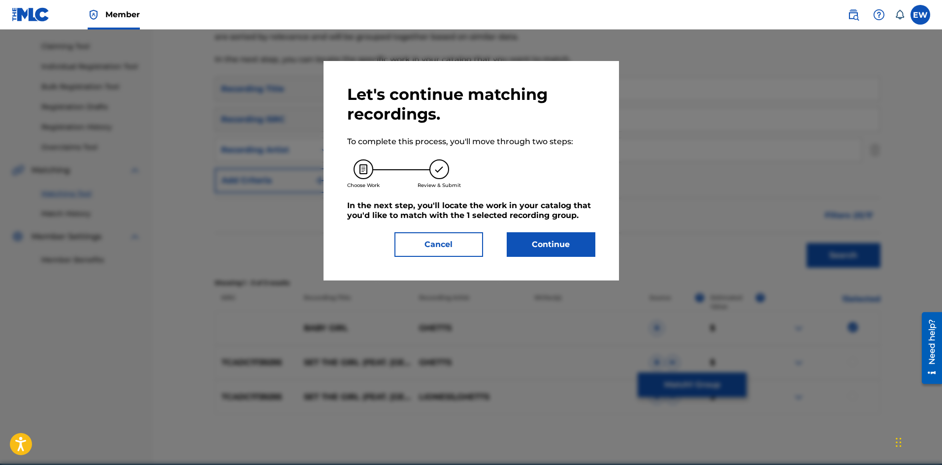
click at [553, 245] on button "Continue" at bounding box center [551, 244] width 89 height 25
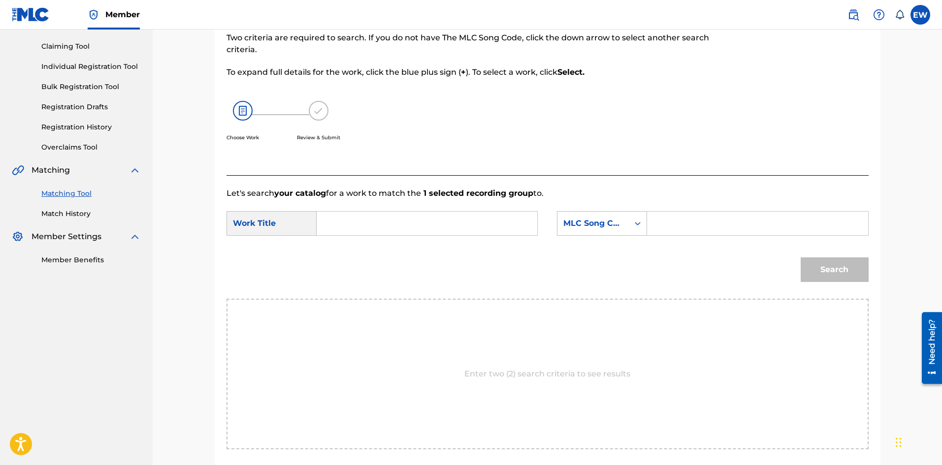
click at [415, 233] on input "Search Form" at bounding box center [427, 224] width 204 height 24
paste input "BABY GIRL"
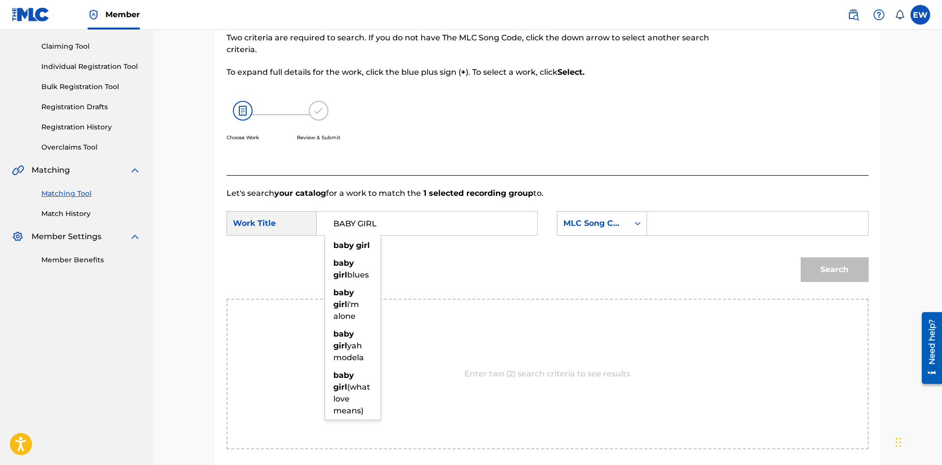
type input "BABY GIRL"
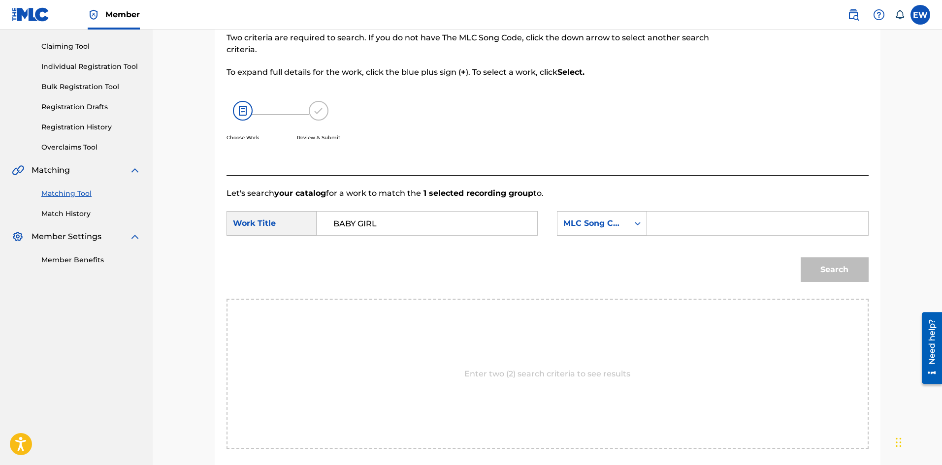
drag, startPoint x: 688, startPoint y: 240, endPoint x: 687, endPoint y: 235, distance: 5.5
click at [688, 238] on div "SearchWithCriteriaf3436cc0-7675-426e-ac19-1e151289c0b3 Work Title BABY GIRL Sea…" at bounding box center [548, 226] width 642 height 31
click at [684, 224] on input "Search Form" at bounding box center [757, 224] width 204 height 24
paste input "EVCC0V"
type input "EVCC0V"
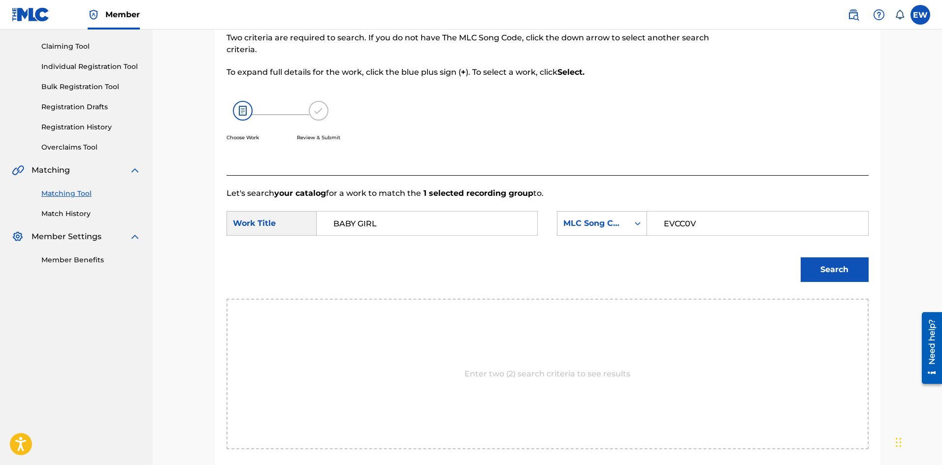
drag, startPoint x: 873, startPoint y: 279, endPoint x: 867, endPoint y: 276, distance: 7.3
click at [873, 279] on div "Match Usage - Select Work In this step, you will locate the work you'd like to …" at bounding box center [548, 245] width 666 height 530
drag, startPoint x: 848, startPoint y: 264, endPoint x: 778, endPoint y: 236, distance: 74.9
click at [847, 264] on button "Search" at bounding box center [835, 270] width 68 height 25
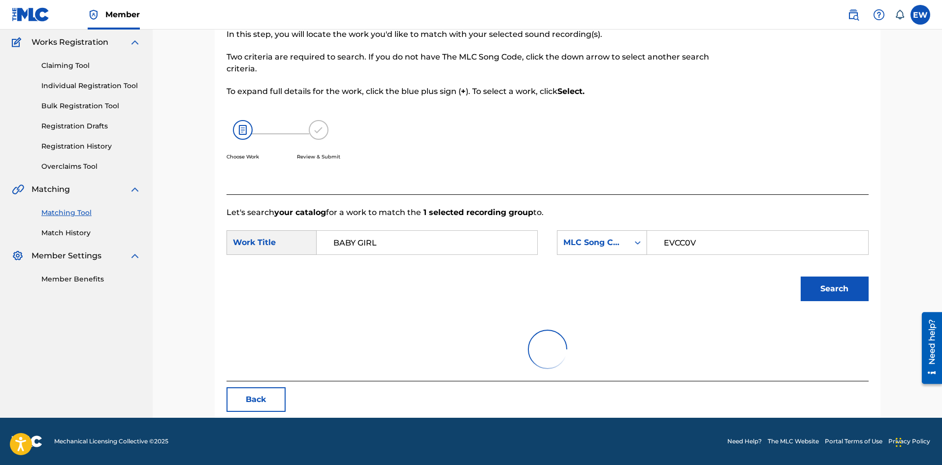
scroll to position [37, 0]
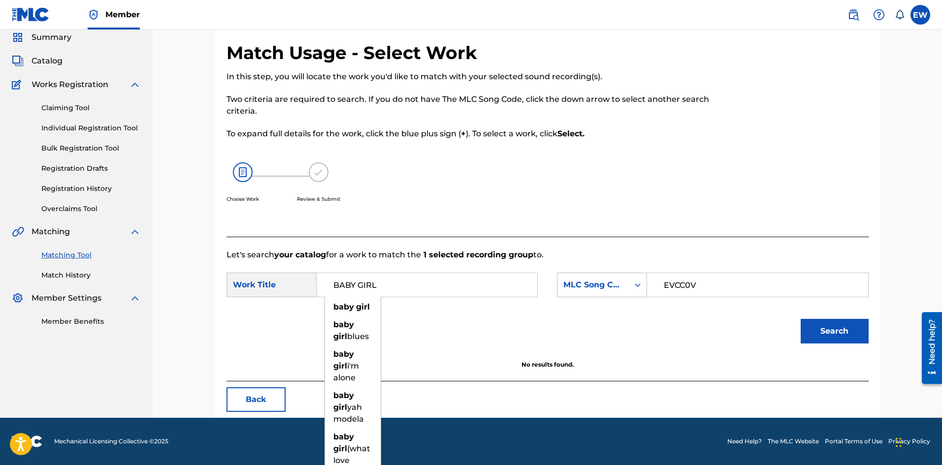
drag, startPoint x: 492, startPoint y: 284, endPoint x: 293, endPoint y: 301, distance: 199.7
click at [293, 301] on div "SearchWithCriteriaf3436cc0-7675-426e-ac19-1e151289c0b3 Work Title BABY GIRL bab…" at bounding box center [548, 288] width 642 height 31
paste input "EVERY GHETTO, EVERY CITY"
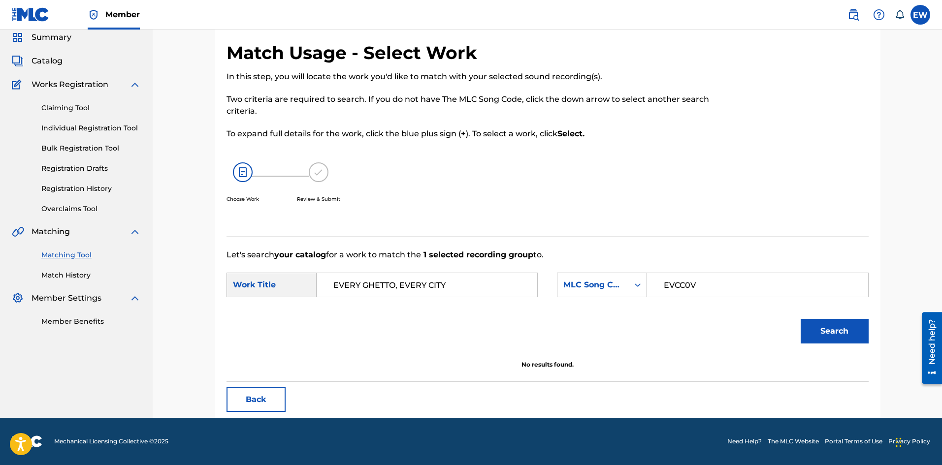
type input "EVERY GHETTO, EVERY CITY"
click at [815, 332] on button "Search" at bounding box center [835, 331] width 68 height 25
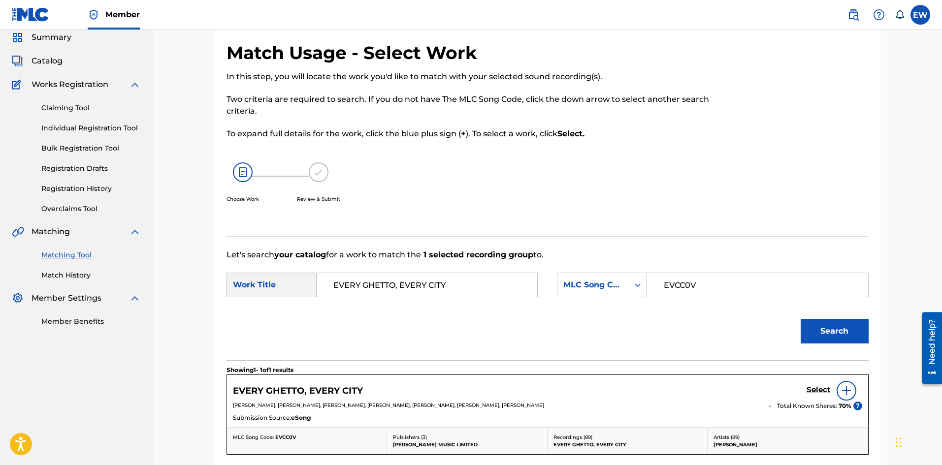
scroll to position [86, 0]
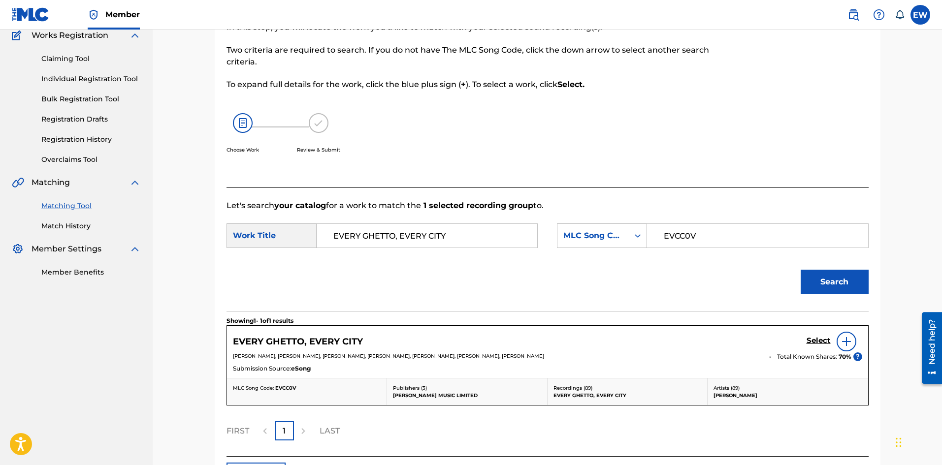
click at [817, 337] on h5 "Select" at bounding box center [819, 340] width 24 height 9
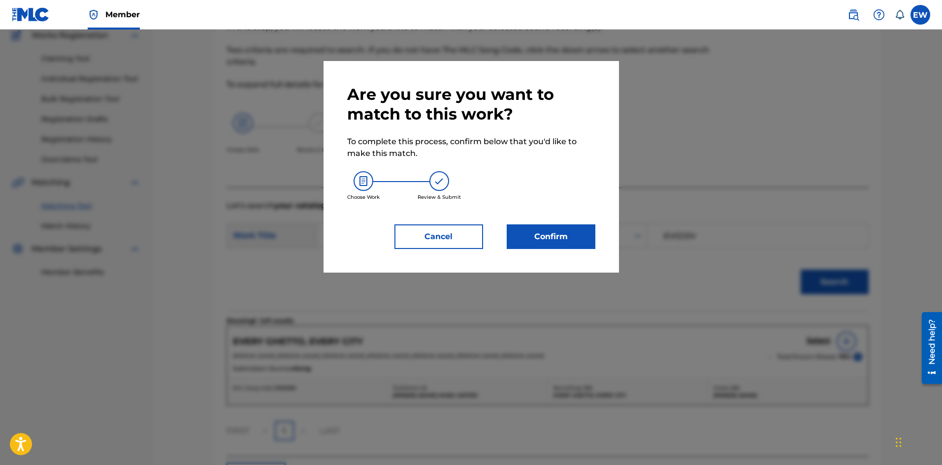
click at [582, 237] on button "Confirm" at bounding box center [551, 237] width 89 height 25
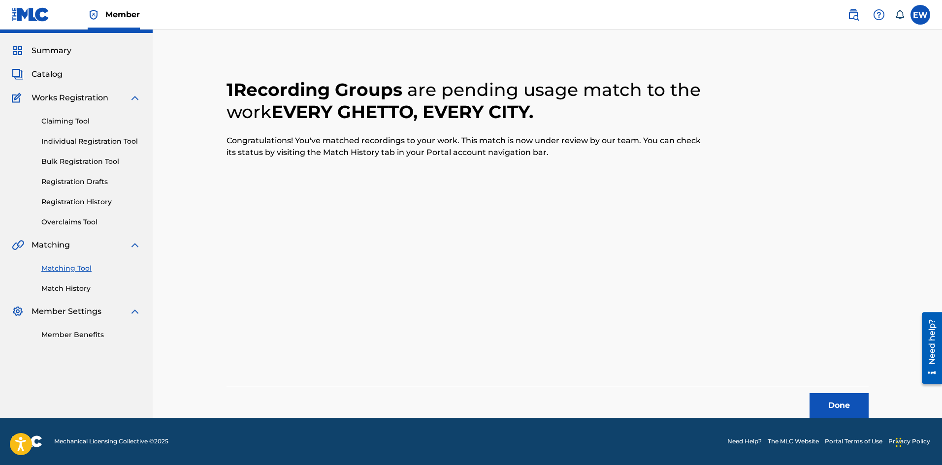
scroll to position [24, 0]
drag, startPoint x: 841, startPoint y: 404, endPoint x: 945, endPoint y: 398, distance: 104.1
click at [842, 404] on button "Done" at bounding box center [839, 405] width 59 height 25
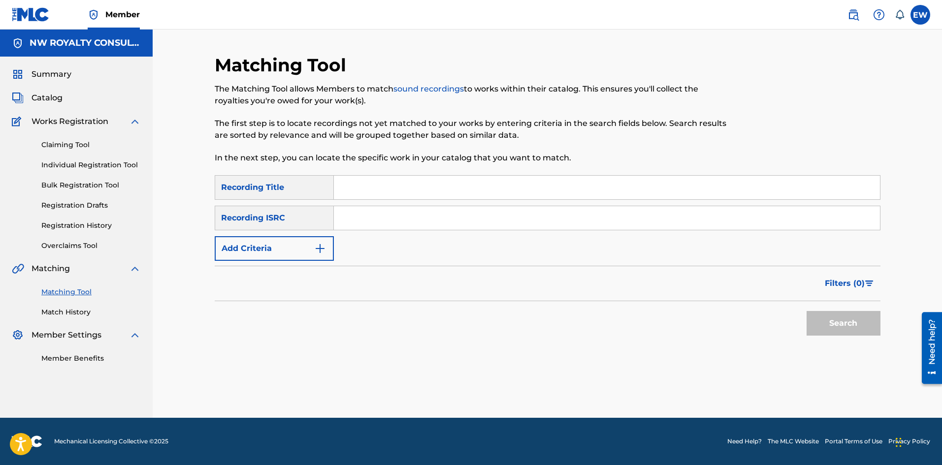
scroll to position [0, 0]
click at [263, 250] on button "Add Criteria" at bounding box center [274, 248] width 119 height 25
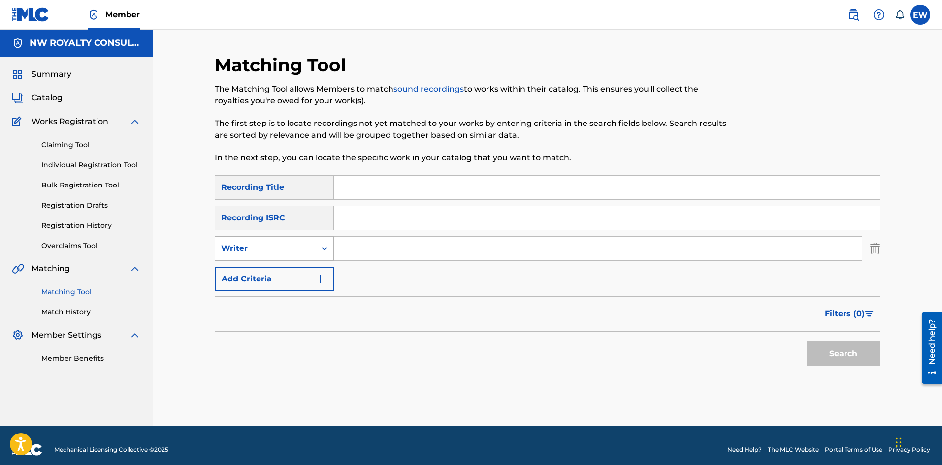
click at [264, 251] on div "Writer" at bounding box center [265, 249] width 89 height 12
drag, startPoint x: 293, startPoint y: 272, endPoint x: 320, endPoint y: 273, distance: 27.1
click at [303, 274] on div "Recording Artist" at bounding box center [274, 273] width 118 height 25
click at [373, 253] on input "Search Form" at bounding box center [598, 249] width 528 height 24
paste input "PRESIDENT [PERSON_NAME]"
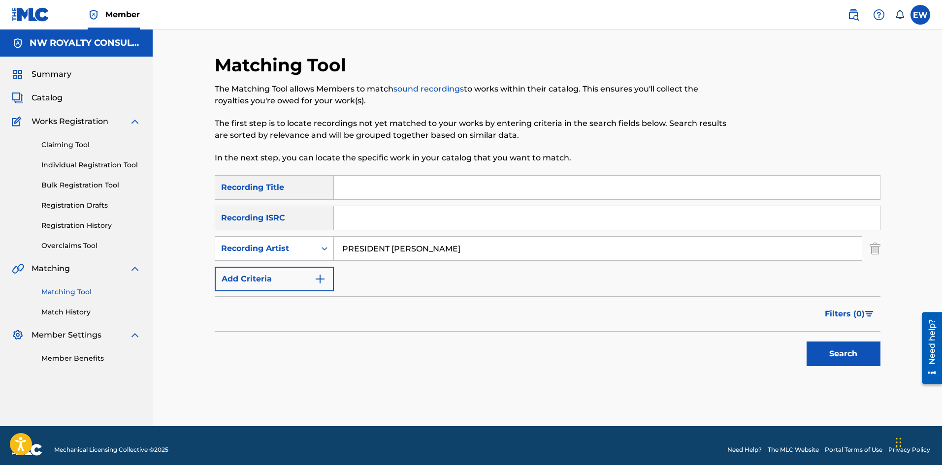
type input "PRESIDENT [PERSON_NAME]"
click at [390, 186] on input "Search Form" at bounding box center [607, 188] width 546 height 24
paste input "BABYLON YOU WRONG MAN"
type input "BABYLON YOU WRONG MAN"
click at [852, 360] on button "Search" at bounding box center [844, 354] width 74 height 25
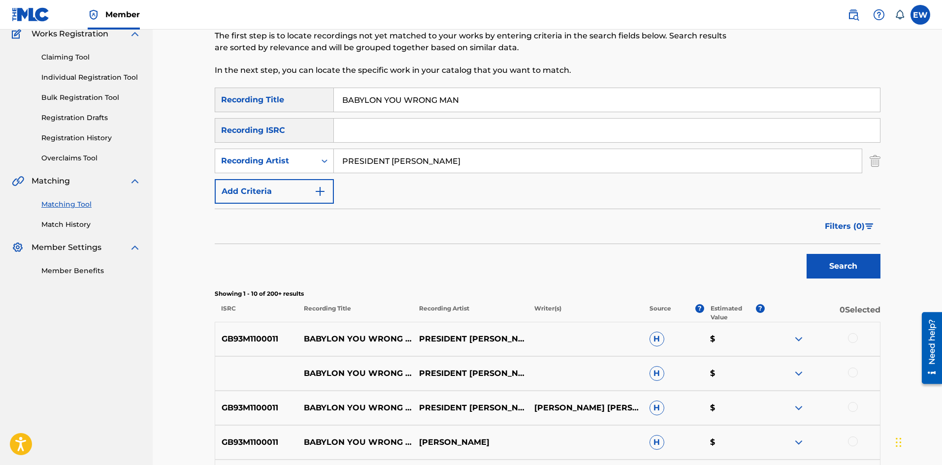
scroll to position [98, 0]
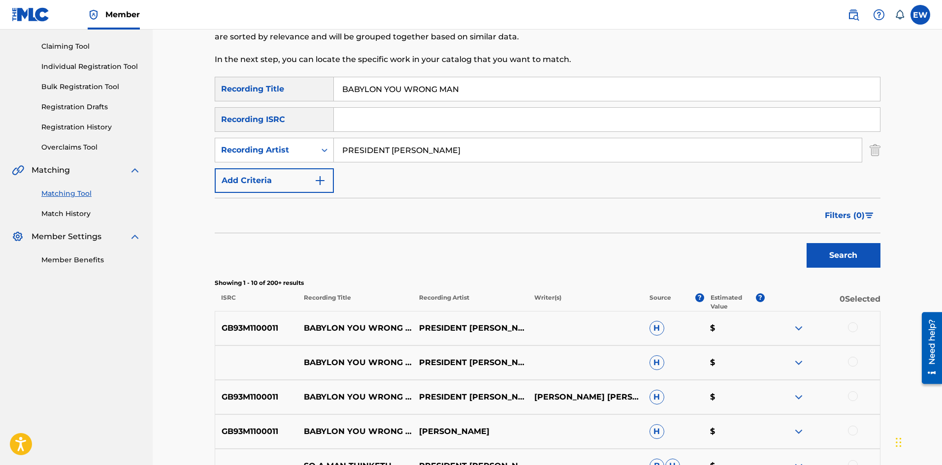
click at [852, 329] on div at bounding box center [853, 328] width 10 height 10
click at [855, 360] on div at bounding box center [853, 362] width 10 height 10
click at [848, 396] on div at bounding box center [822, 398] width 115 height 12
click at [858, 396] on div at bounding box center [853, 397] width 10 height 10
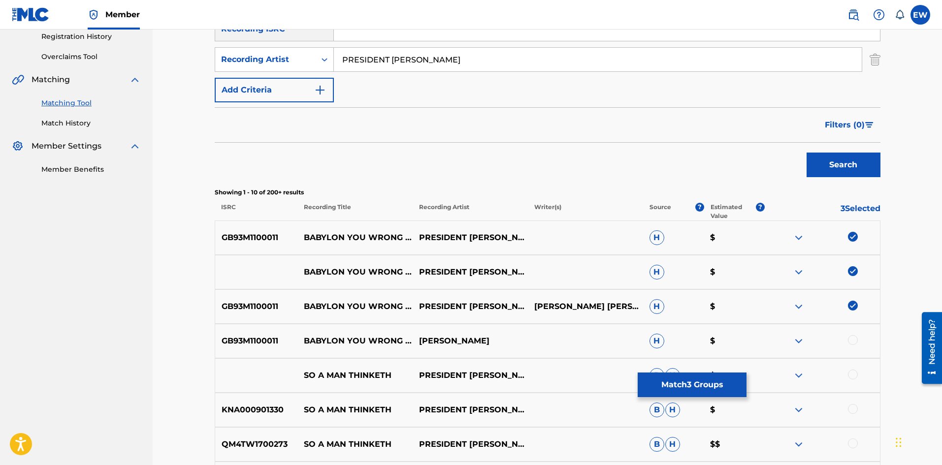
scroll to position [197, 0]
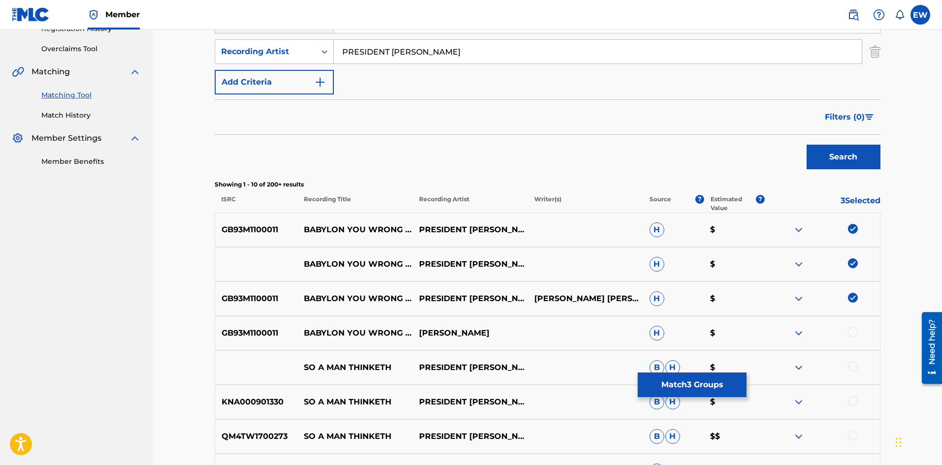
click at [850, 332] on div at bounding box center [853, 333] width 10 height 10
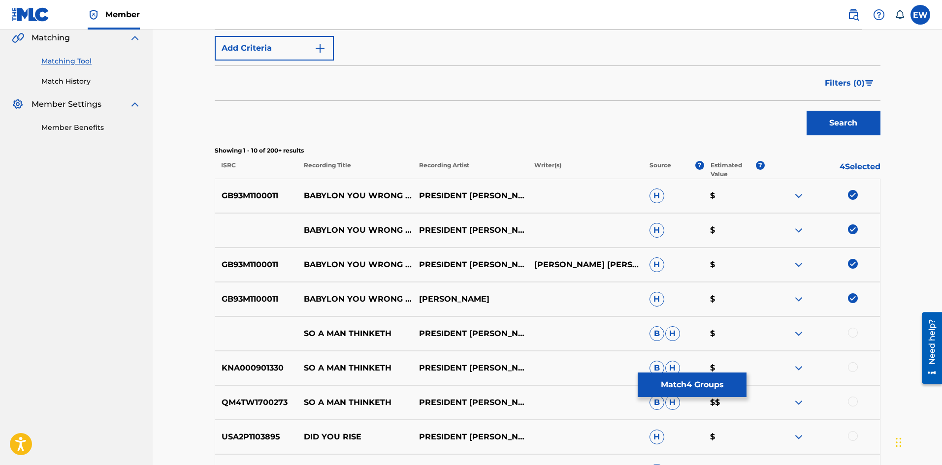
scroll to position [246, 0]
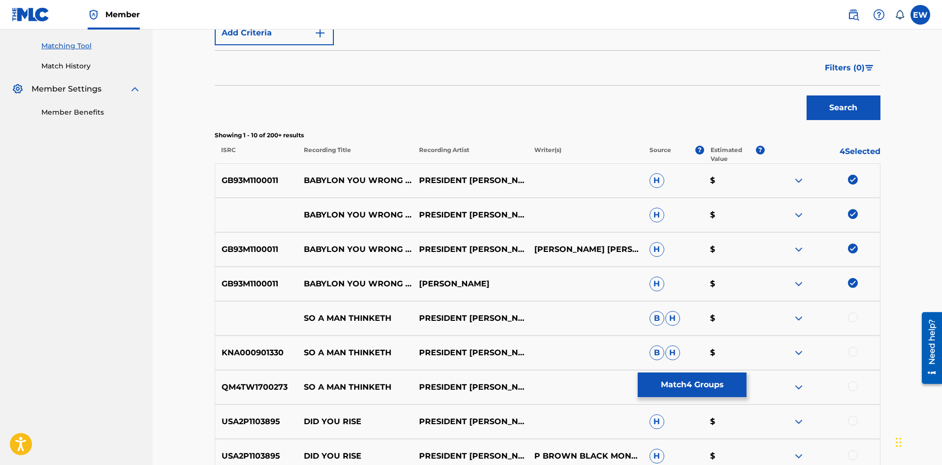
click at [656, 388] on button "Match 4 Groups" at bounding box center [692, 385] width 109 height 25
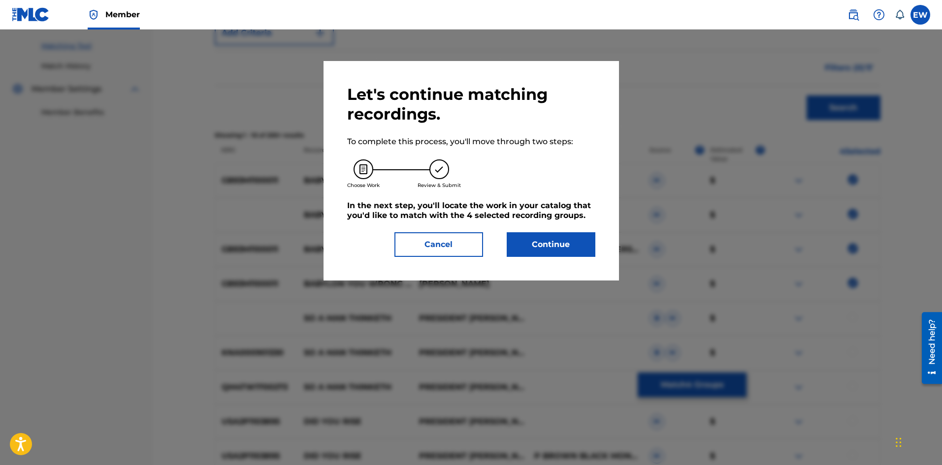
click at [545, 240] on button "Continue" at bounding box center [551, 244] width 89 height 25
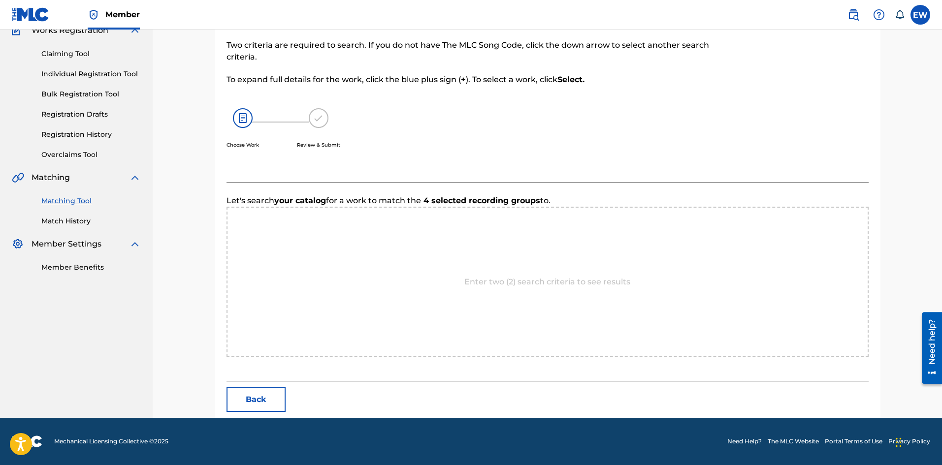
scroll to position [191, 0]
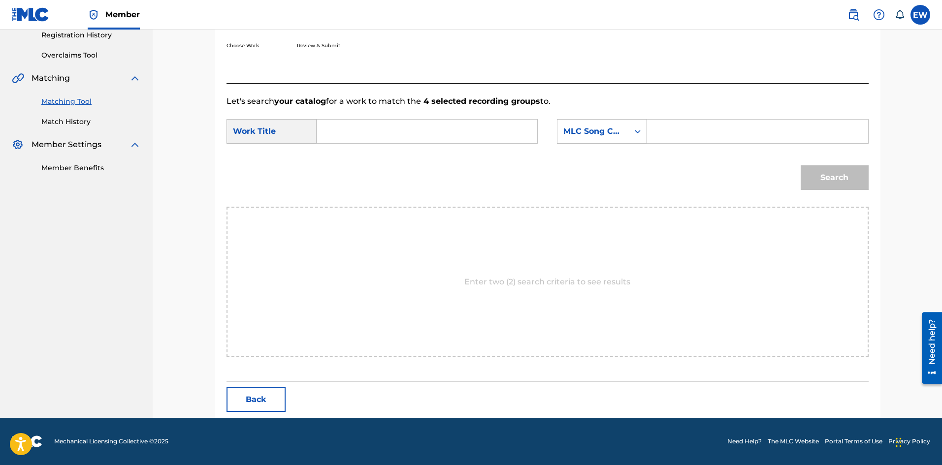
click at [368, 126] on input "Search Form" at bounding box center [427, 132] width 204 height 24
paste input "BABYLON YOU WRONG MAN"
type input "BABYLON YOU WRONG MAN"
click at [697, 123] on input "Search Form" at bounding box center [757, 132] width 204 height 24
paste input "BV7GKJ"
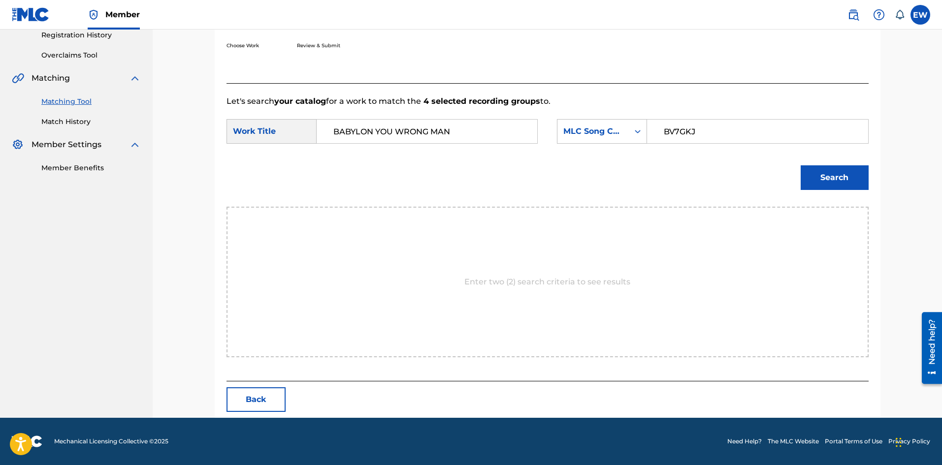
type input "BV7GKJ"
drag, startPoint x: 832, startPoint y: 181, endPoint x: 808, endPoint y: 184, distance: 23.8
click at [832, 181] on button "Search" at bounding box center [835, 177] width 68 height 25
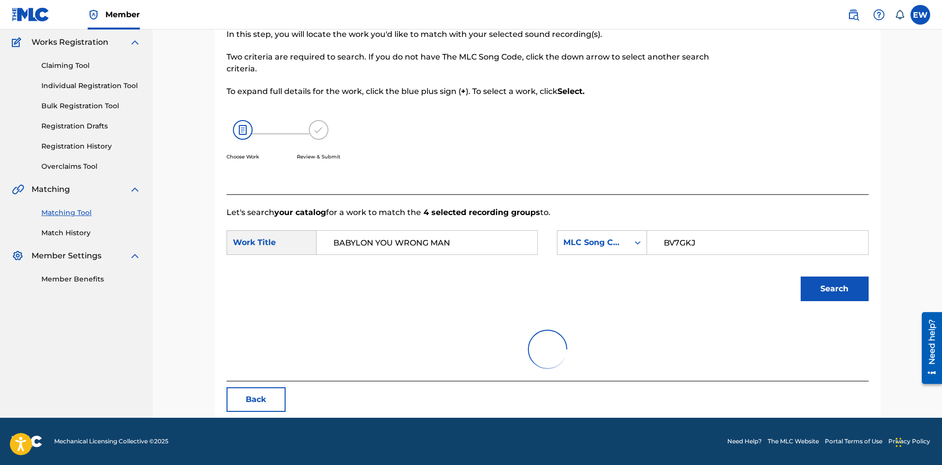
scroll to position [151, 0]
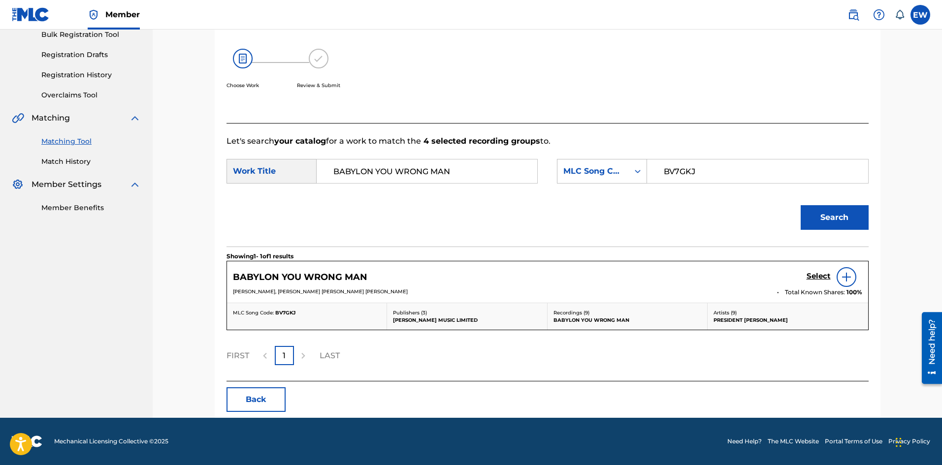
click at [824, 273] on h5 "Select" at bounding box center [819, 276] width 24 height 9
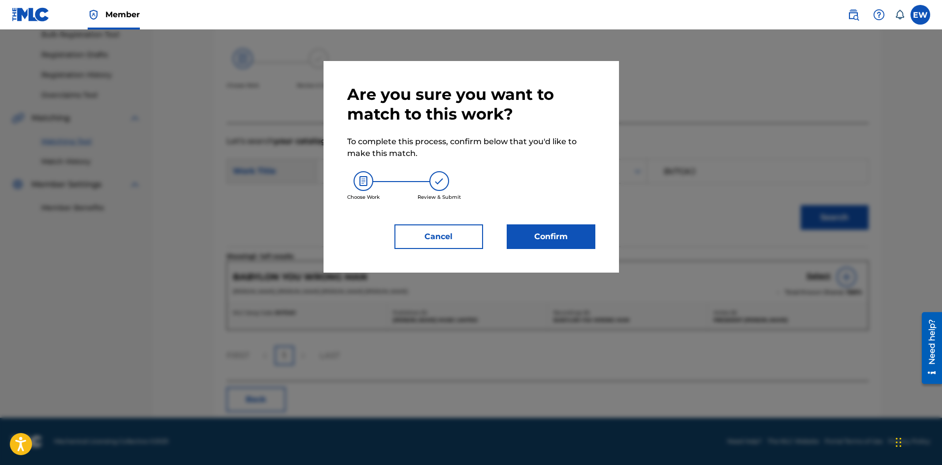
click at [580, 229] on button "Confirm" at bounding box center [551, 237] width 89 height 25
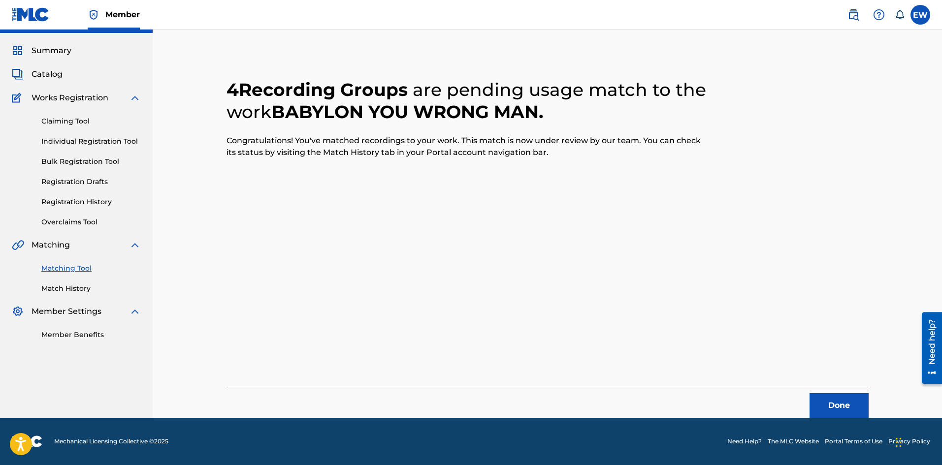
scroll to position [24, 0]
click at [824, 409] on button "Done" at bounding box center [839, 405] width 59 height 25
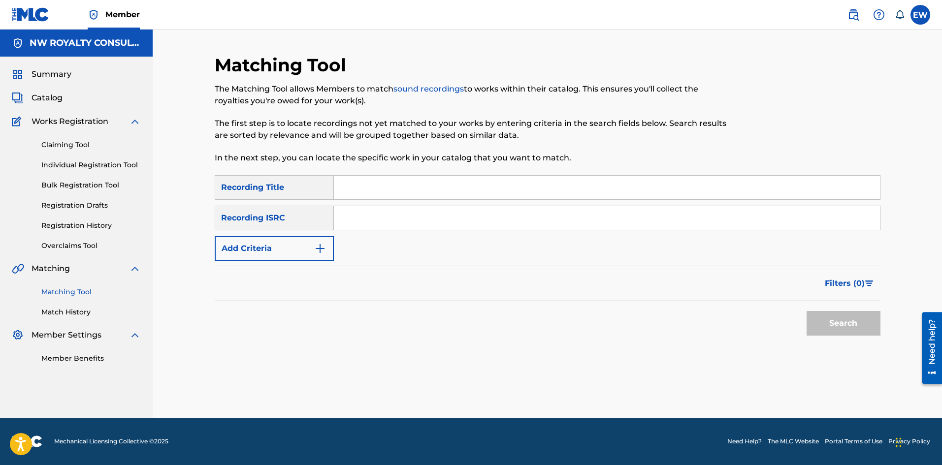
scroll to position [0, 0]
click at [299, 242] on button "Add Criteria" at bounding box center [274, 248] width 119 height 25
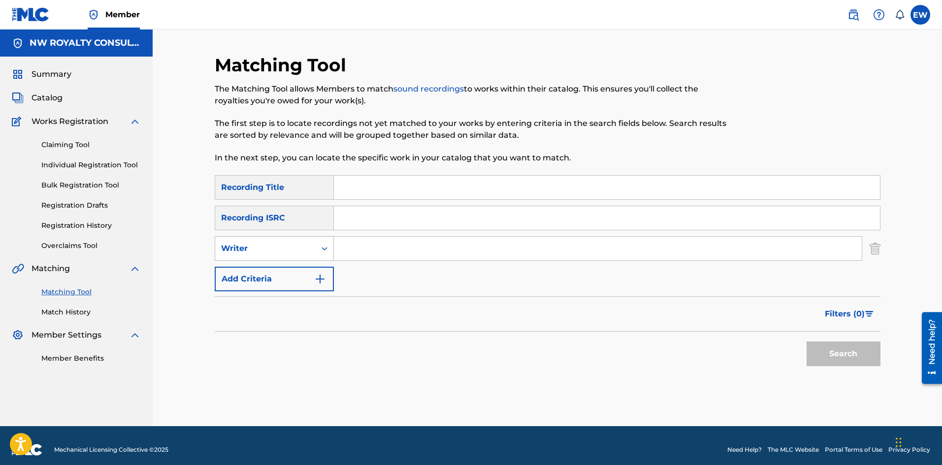
click at [293, 245] on div "Writer" at bounding box center [265, 249] width 89 height 12
drag, startPoint x: 281, startPoint y: 281, endPoint x: 302, endPoint y: 271, distance: 22.9
click at [284, 280] on div "Recording Artist" at bounding box center [274, 273] width 118 height 25
click at [375, 255] on input "Search Form" at bounding box center [598, 249] width 528 height 24
paste input "JSTAR"
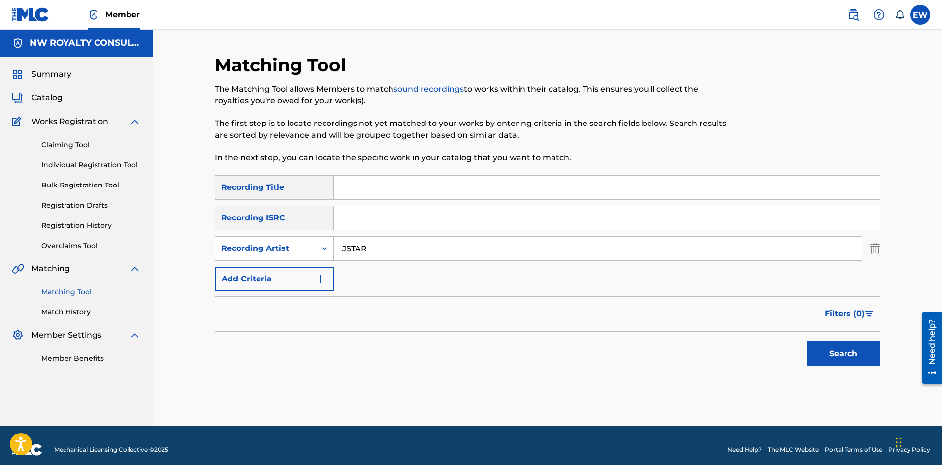
type input "JSTAR"
click at [376, 188] on input "Search Form" at bounding box center [607, 188] width 546 height 24
paste input "BAD BOY STEPPING (FEAT. [PERSON_NAME])"
type input "BAD BOY STEPPING (FEAT. [PERSON_NAME])"
click at [830, 351] on button "Search" at bounding box center [844, 354] width 74 height 25
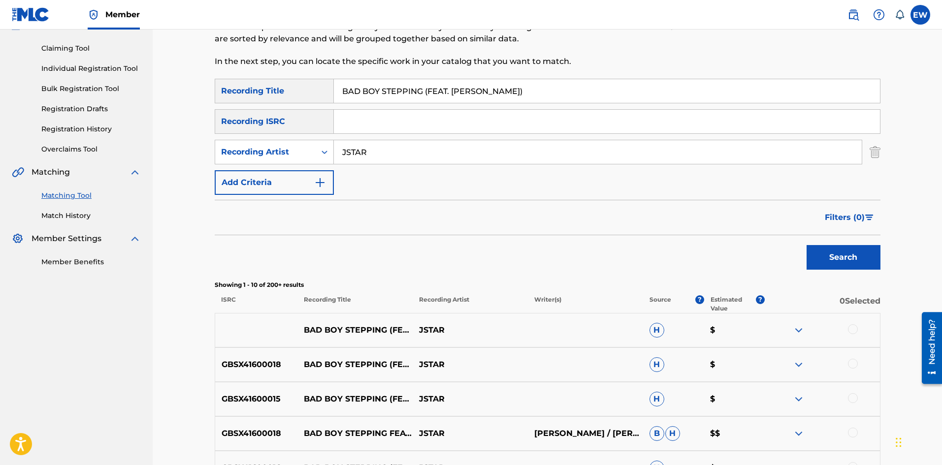
scroll to position [98, 0]
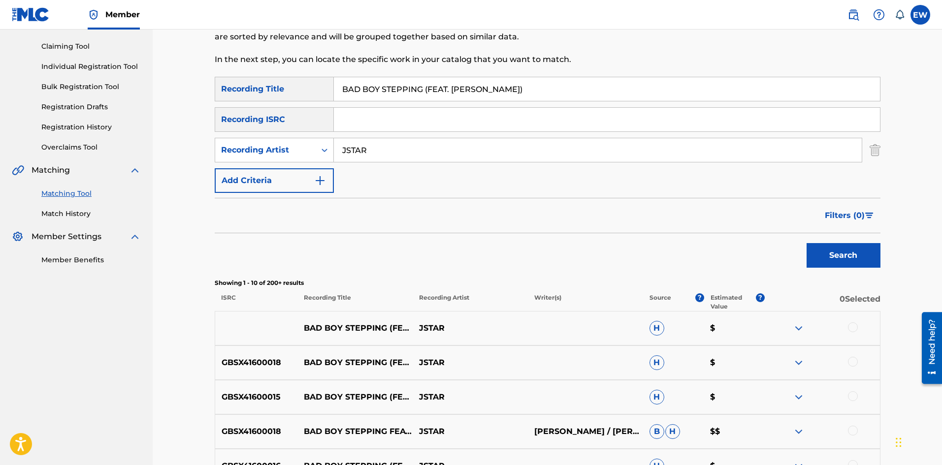
drag, startPoint x: 854, startPoint y: 328, endPoint x: 754, endPoint y: 321, distance: 100.8
click at [854, 329] on div at bounding box center [853, 328] width 10 height 10
click at [854, 362] on div at bounding box center [853, 362] width 10 height 10
click at [851, 397] on div at bounding box center [853, 397] width 10 height 10
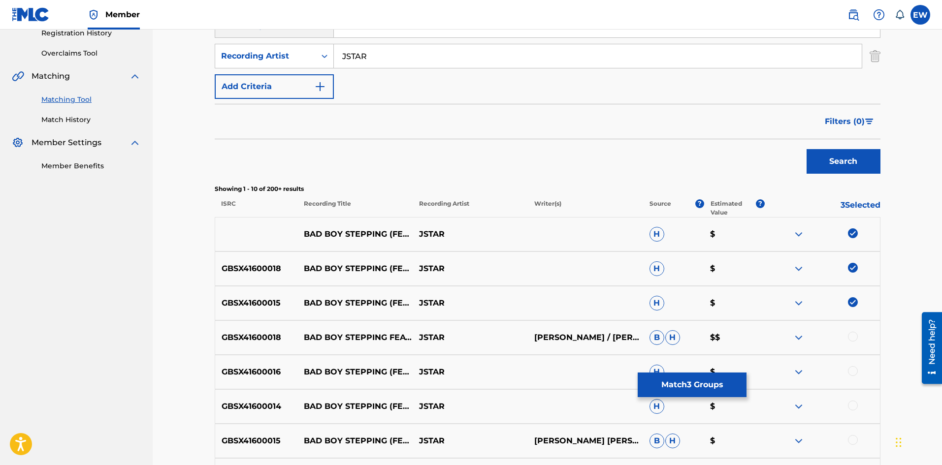
scroll to position [197, 0]
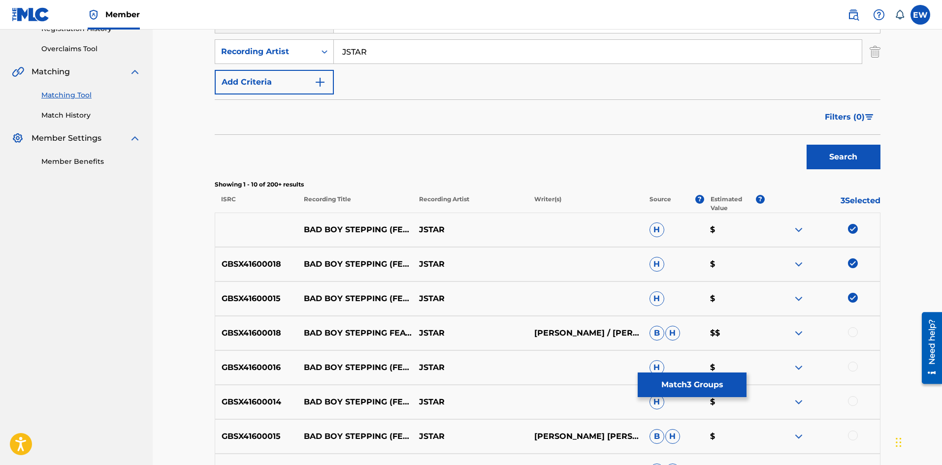
click at [855, 333] on div at bounding box center [853, 333] width 10 height 10
click at [853, 369] on div at bounding box center [853, 367] width 10 height 10
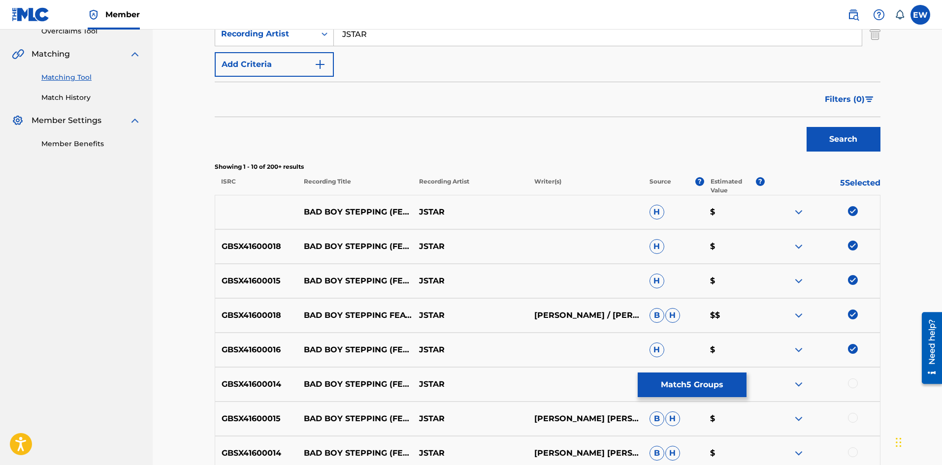
scroll to position [246, 0]
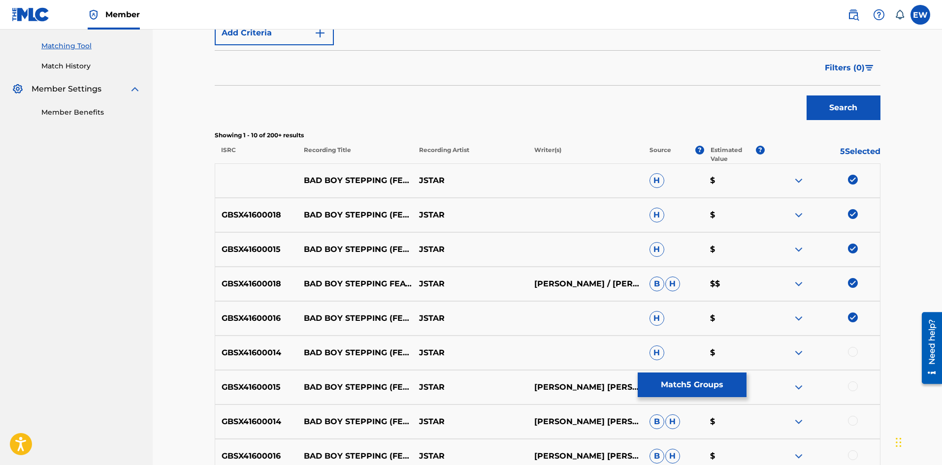
click at [854, 355] on div at bounding box center [853, 352] width 10 height 10
click at [847, 388] on div at bounding box center [822, 388] width 115 height 12
click at [855, 384] on div at bounding box center [853, 387] width 10 height 10
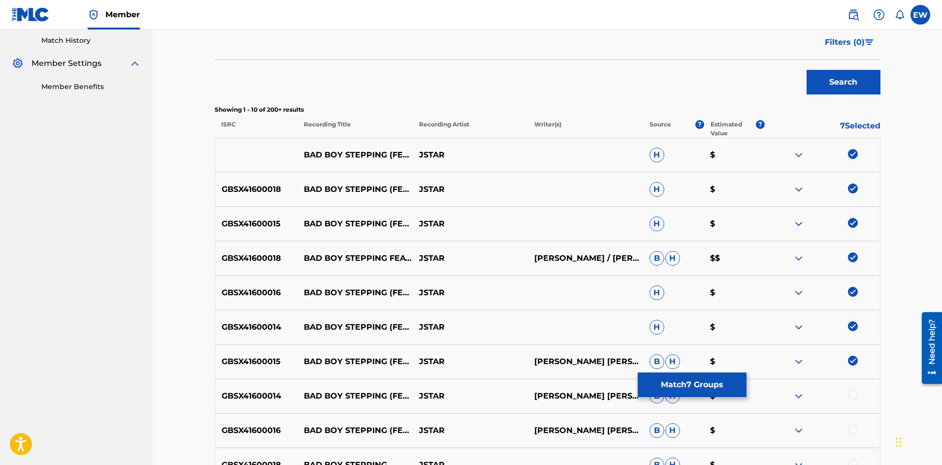
scroll to position [295, 0]
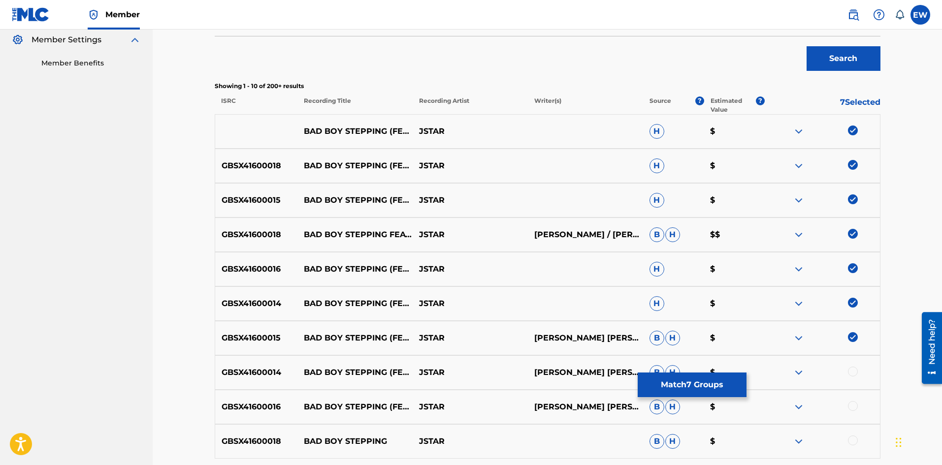
click at [851, 370] on div at bounding box center [853, 372] width 10 height 10
click at [854, 406] on div at bounding box center [853, 406] width 10 height 10
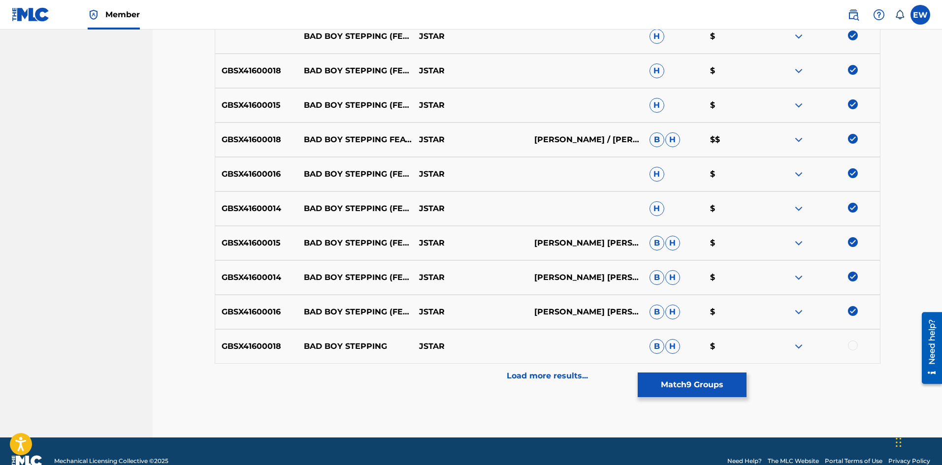
scroll to position [394, 0]
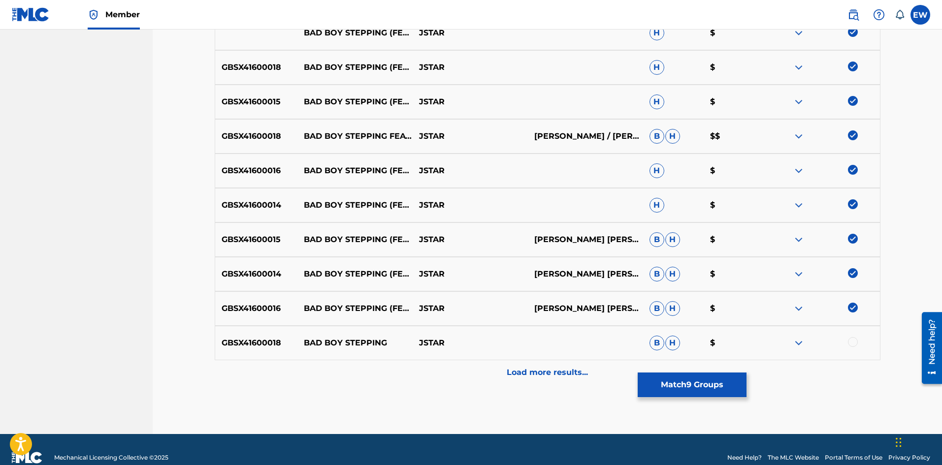
click at [853, 348] on div at bounding box center [822, 343] width 115 height 12
click at [856, 344] on div at bounding box center [853, 342] width 10 height 10
click at [549, 368] on p "Load more results..." at bounding box center [547, 373] width 81 height 12
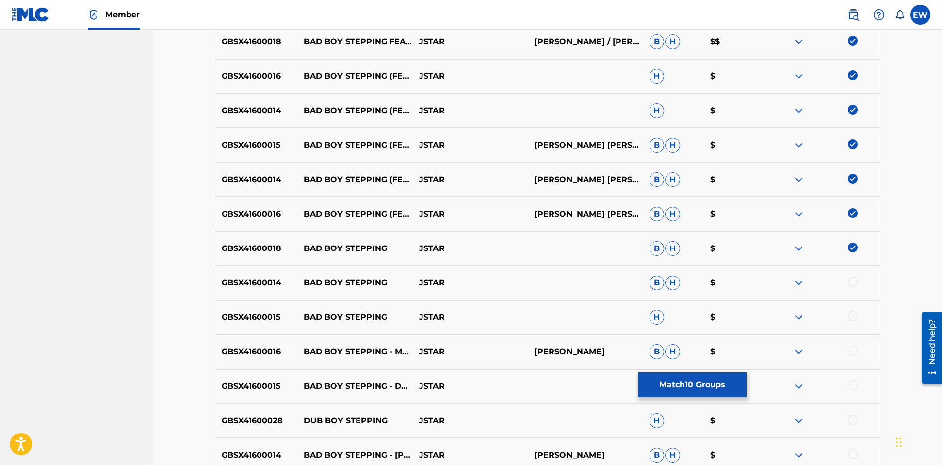
scroll to position [492, 0]
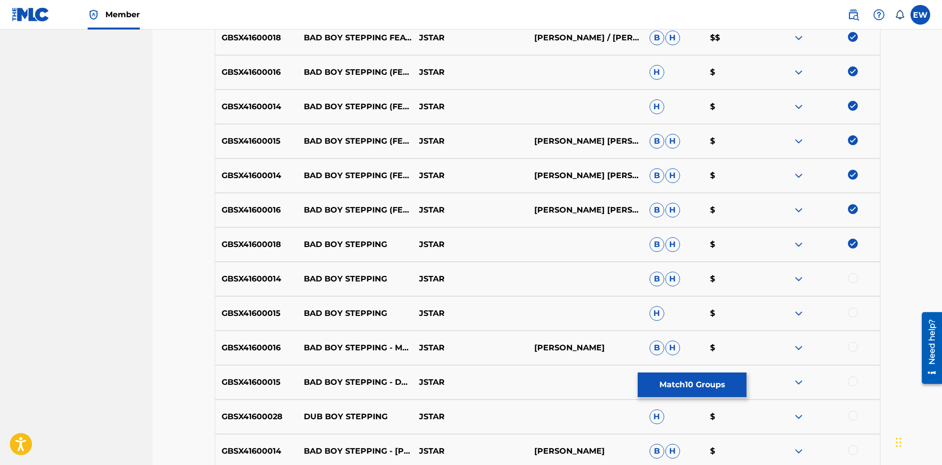
click at [858, 283] on div at bounding box center [822, 279] width 115 height 12
click at [852, 276] on div at bounding box center [853, 278] width 10 height 10
click at [855, 315] on div at bounding box center [853, 313] width 10 height 10
click at [854, 349] on div at bounding box center [853, 347] width 10 height 10
click at [856, 383] on div at bounding box center [853, 382] width 10 height 10
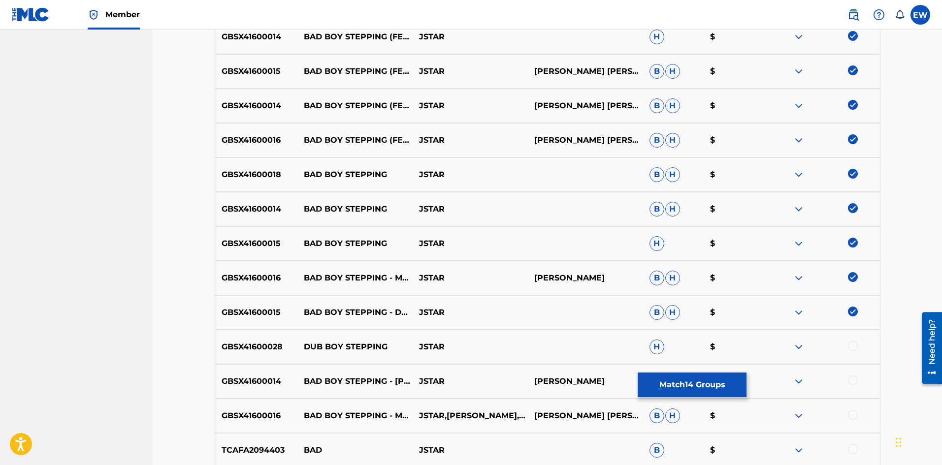
scroll to position [591, 0]
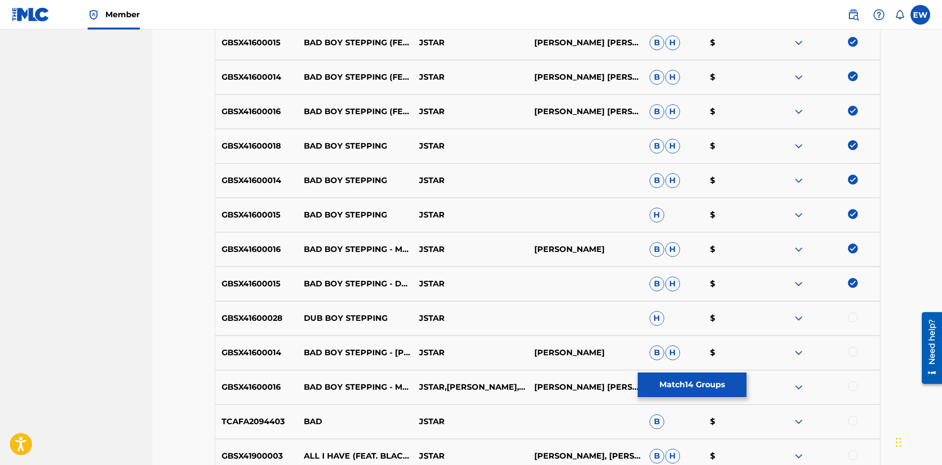
click at [672, 388] on button "Match 14 Groups" at bounding box center [692, 385] width 109 height 25
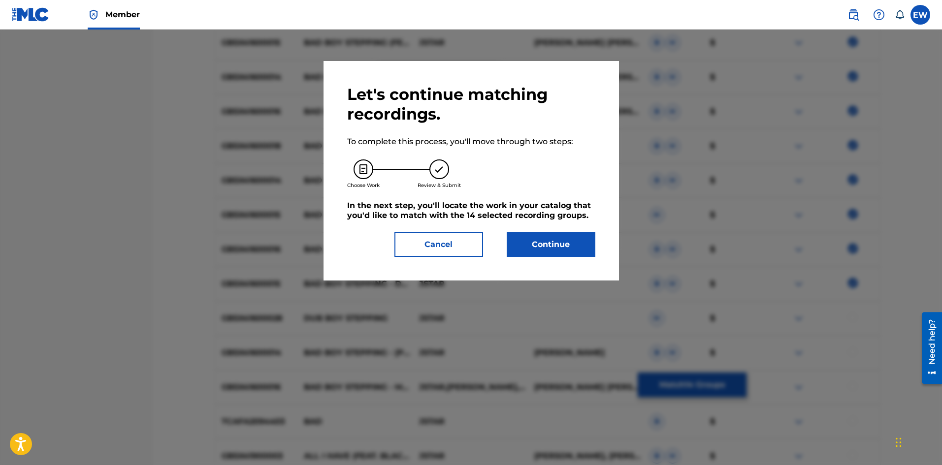
click at [560, 237] on button "Continue" at bounding box center [551, 244] width 89 height 25
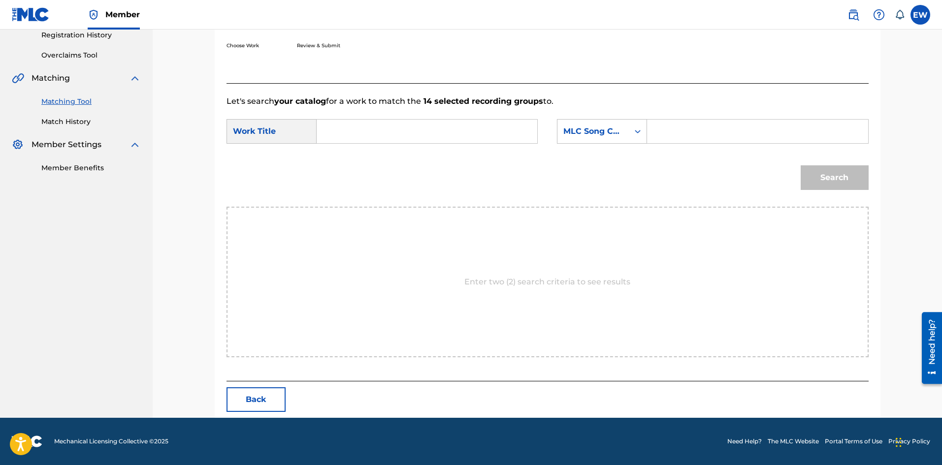
click at [424, 137] on input "Search Form" at bounding box center [427, 132] width 204 height 24
paste input "BAD BOY STEPPING (FEAT. [PERSON_NAME])"
type input "BAD BOY STEPPING (FEAT. [PERSON_NAME])"
click at [673, 134] on input "Search Form" at bounding box center [757, 132] width 204 height 24
paste
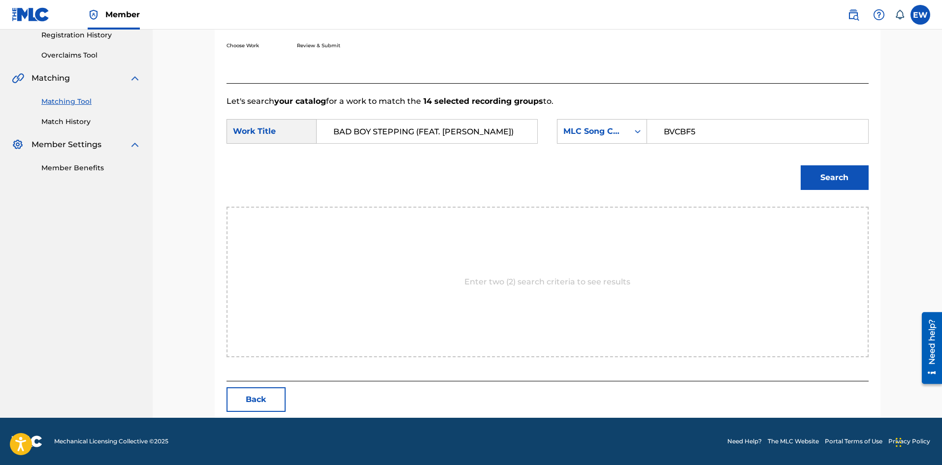
type input "BVCBF5"
click at [828, 171] on button "Search" at bounding box center [835, 177] width 68 height 25
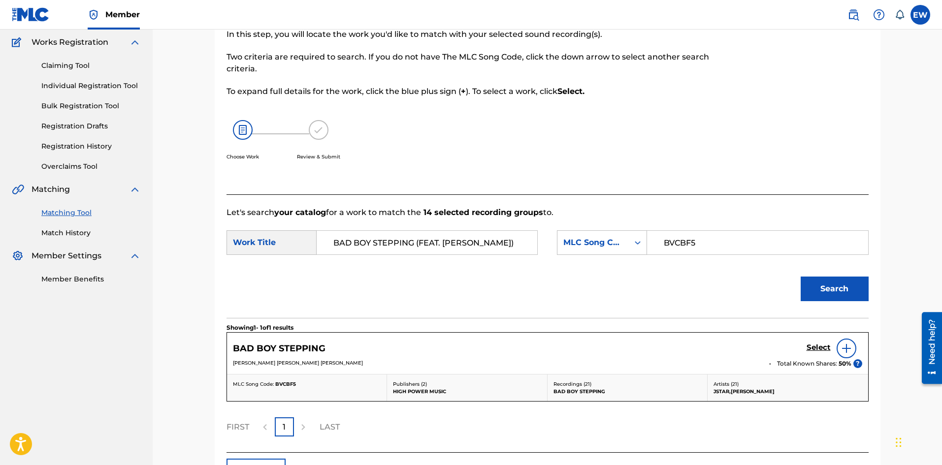
scroll to position [151, 0]
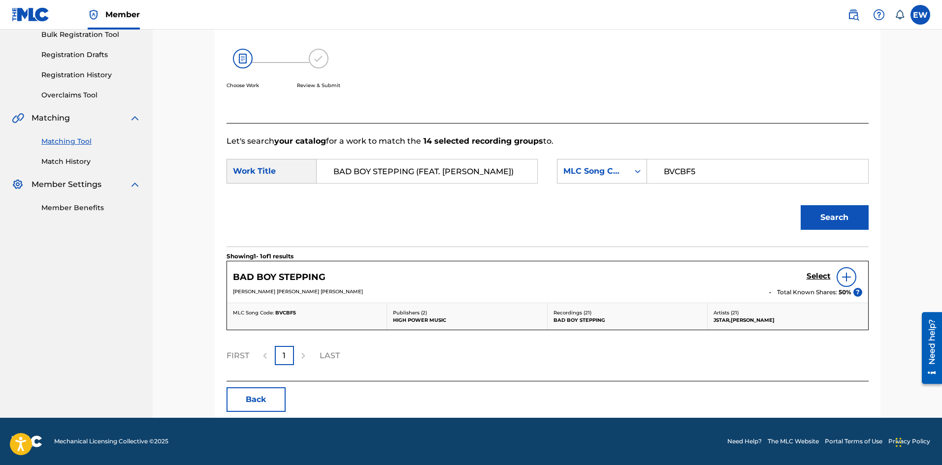
click at [816, 274] on div "Select" at bounding box center [835, 277] width 56 height 20
click at [816, 276] on h5 "Select" at bounding box center [819, 276] width 24 height 9
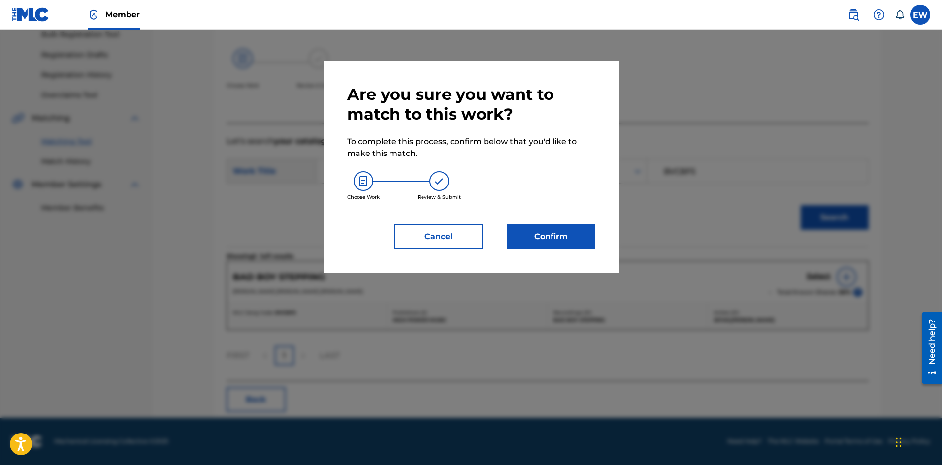
click at [553, 237] on button "Confirm" at bounding box center [551, 237] width 89 height 25
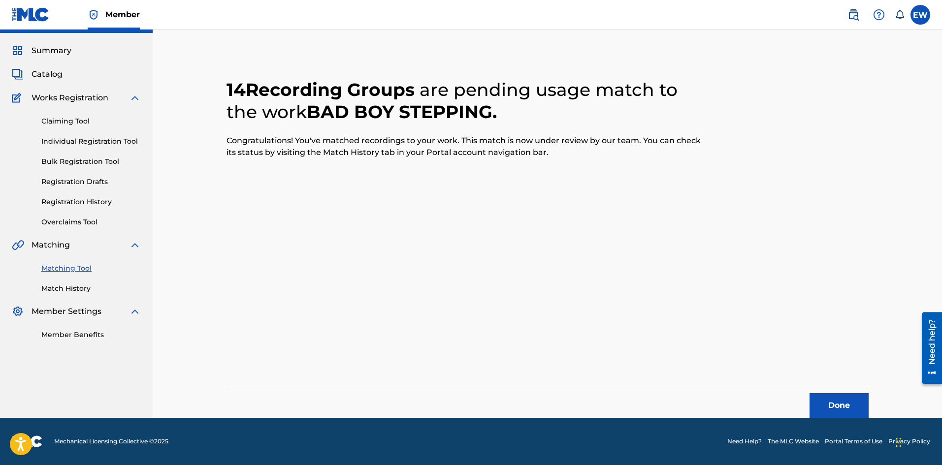
scroll to position [24, 0]
drag, startPoint x: 842, startPoint y: 398, endPoint x: 944, endPoint y: 415, distance: 103.2
click at [842, 399] on button "Done" at bounding box center [839, 405] width 59 height 25
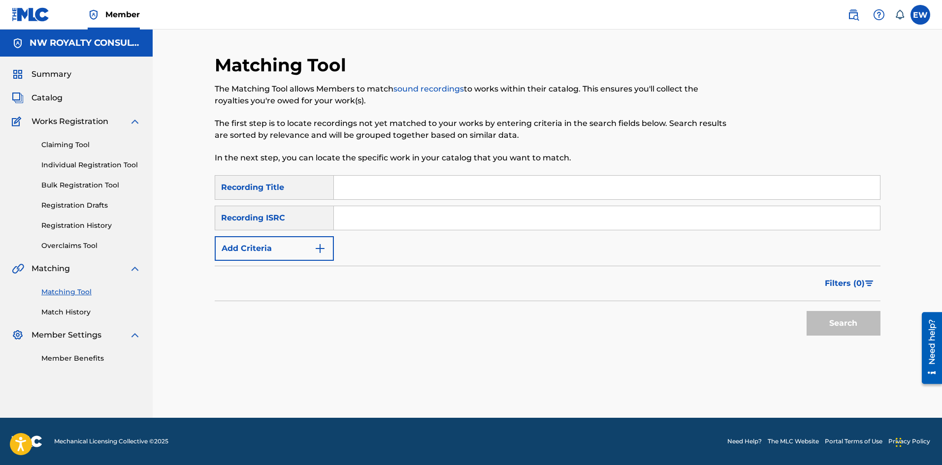
scroll to position [0, 0]
click at [258, 247] on button "Add Criteria" at bounding box center [274, 248] width 119 height 25
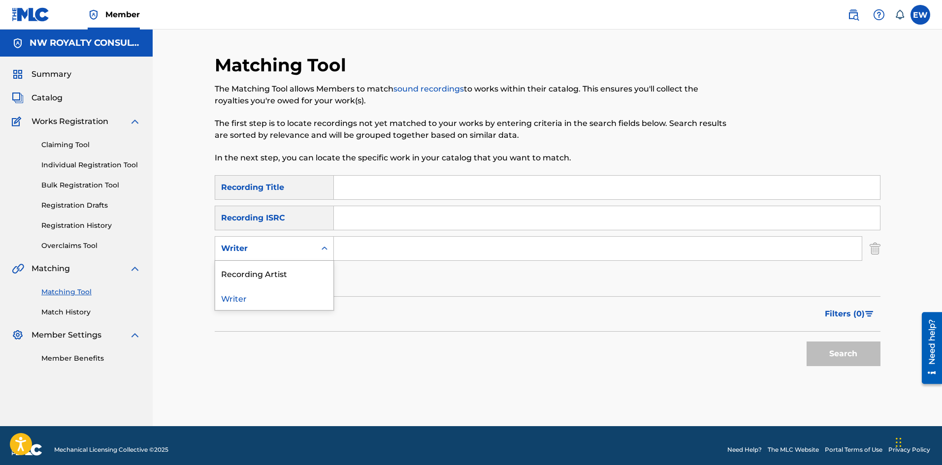
drag, startPoint x: 258, startPoint y: 247, endPoint x: 254, endPoint y: 254, distance: 8.6
click at [257, 248] on div "Writer" at bounding box center [265, 249] width 89 height 12
click at [261, 263] on div "Recording Artist" at bounding box center [274, 273] width 118 height 25
click at [339, 244] on input "Search Form" at bounding box center [598, 249] width 528 height 24
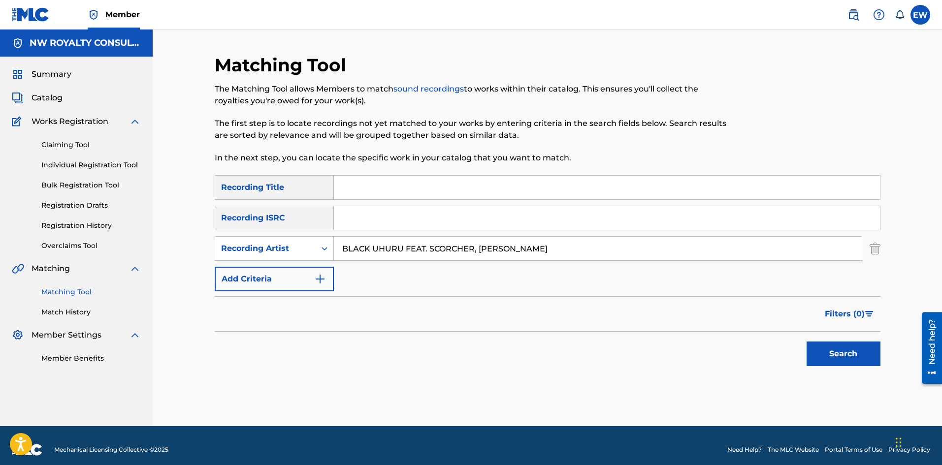
type input "BLACK UHURU FEAT. SCORCHER, [PERSON_NAME]"
click at [411, 185] on input "Search Form" at bounding box center [607, 188] width 546 height 24
type input "BAD GIRL"
drag, startPoint x: 858, startPoint y: 351, endPoint x: 848, endPoint y: 345, distance: 12.2
click at [858, 351] on button "Search" at bounding box center [844, 354] width 74 height 25
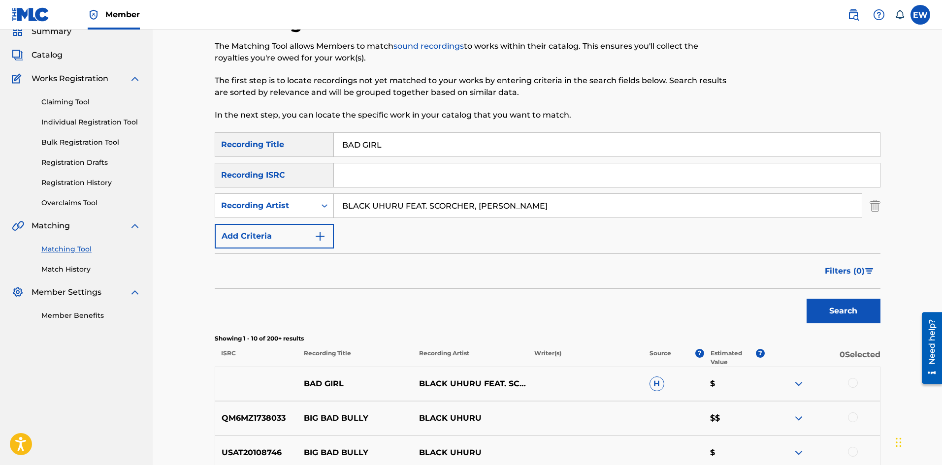
scroll to position [98, 0]
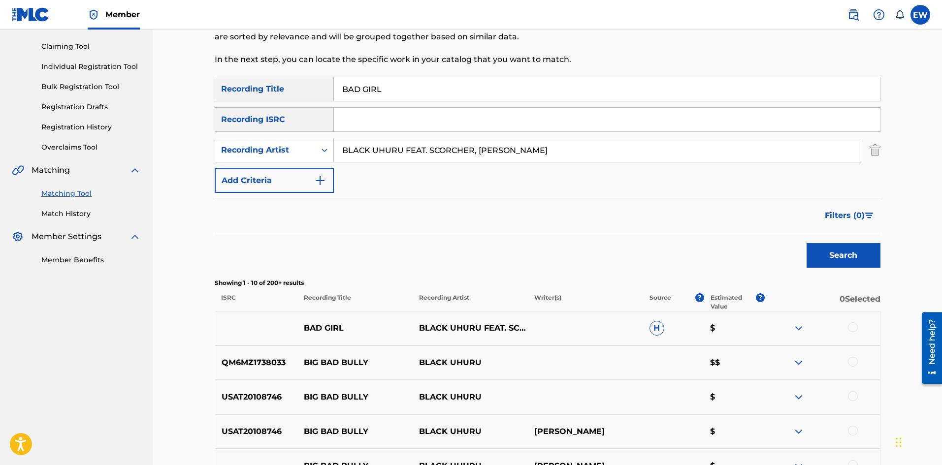
click at [849, 327] on div at bounding box center [853, 328] width 10 height 10
click at [698, 387] on button "Match 1 Group" at bounding box center [692, 385] width 109 height 25
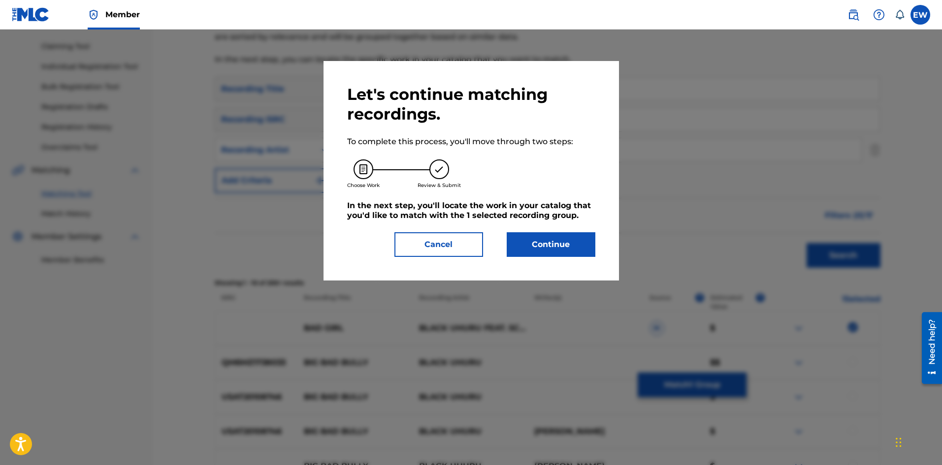
click at [560, 238] on button "Continue" at bounding box center [551, 244] width 89 height 25
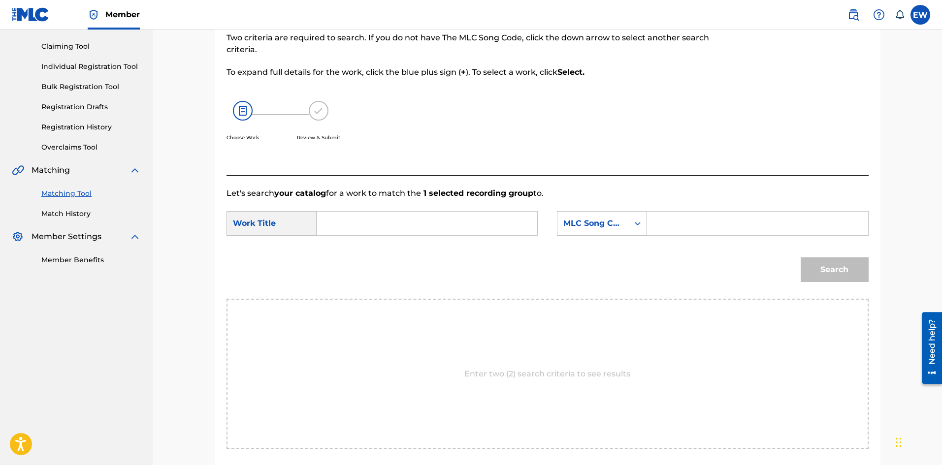
click at [471, 226] on input "Search Form" at bounding box center [427, 224] width 204 height 24
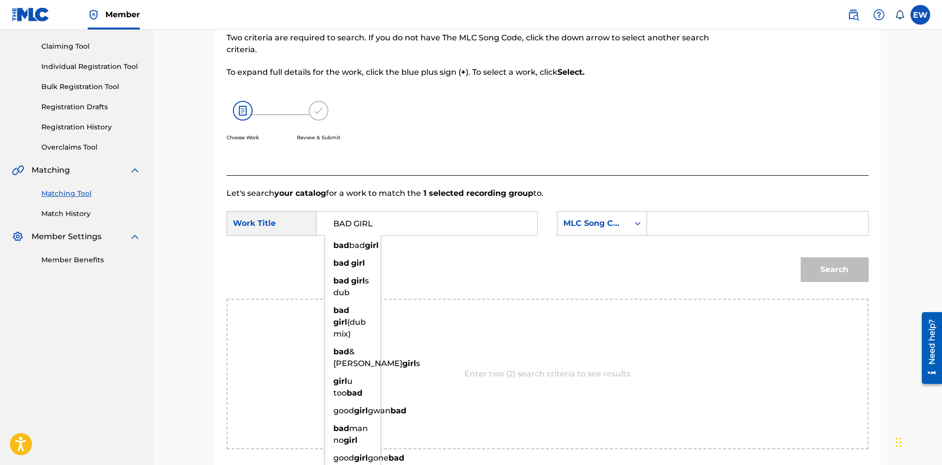
type input "BAD GIRL"
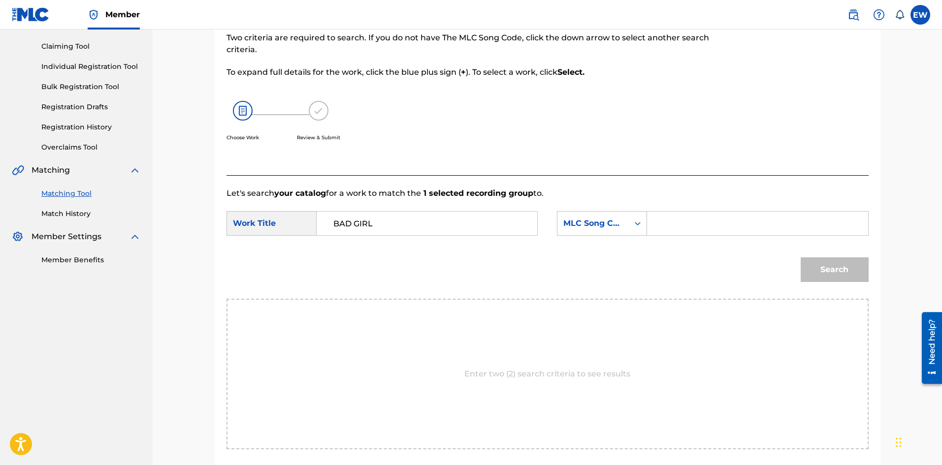
click at [716, 223] on input "Search Form" at bounding box center [757, 224] width 204 height 24
type input "Z6085A"
click at [828, 260] on button "Search" at bounding box center [835, 270] width 68 height 25
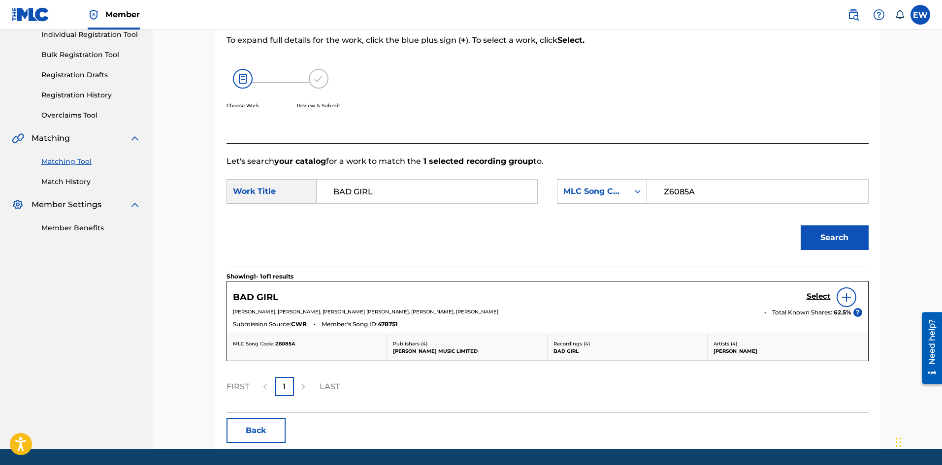
scroll to position [148, 0]
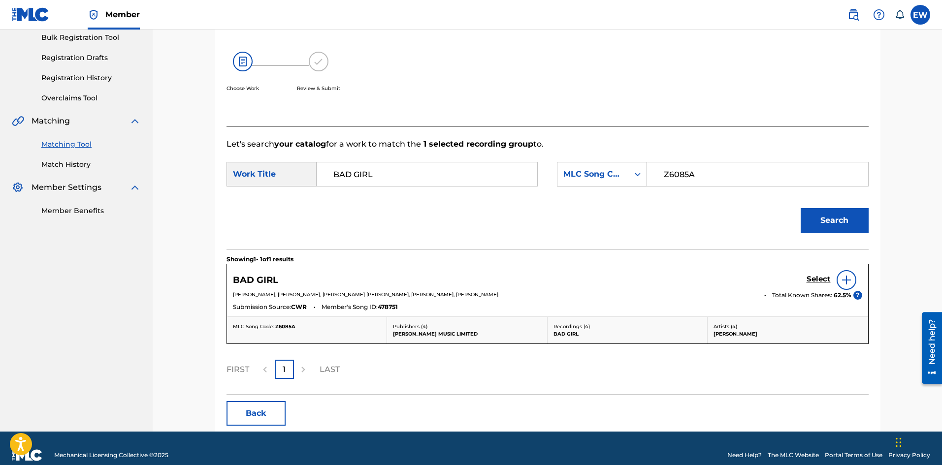
click at [813, 279] on h5 "Select" at bounding box center [819, 279] width 24 height 9
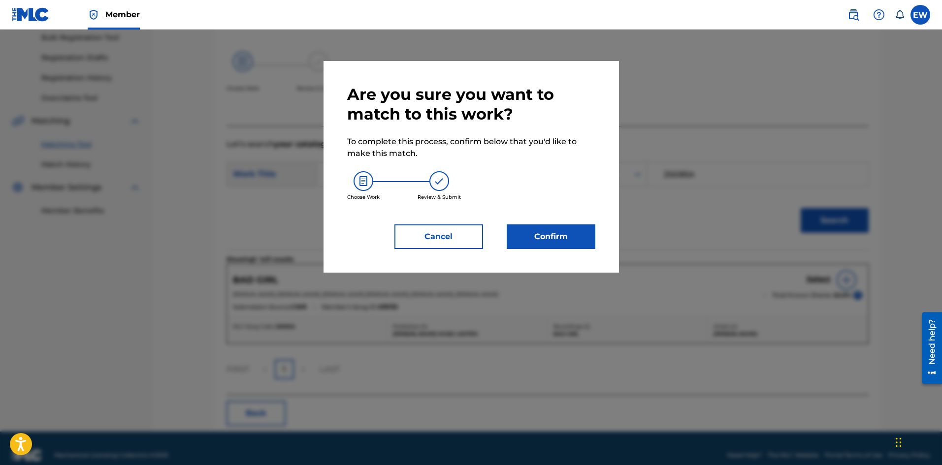
click at [557, 231] on button "Confirm" at bounding box center [551, 237] width 89 height 25
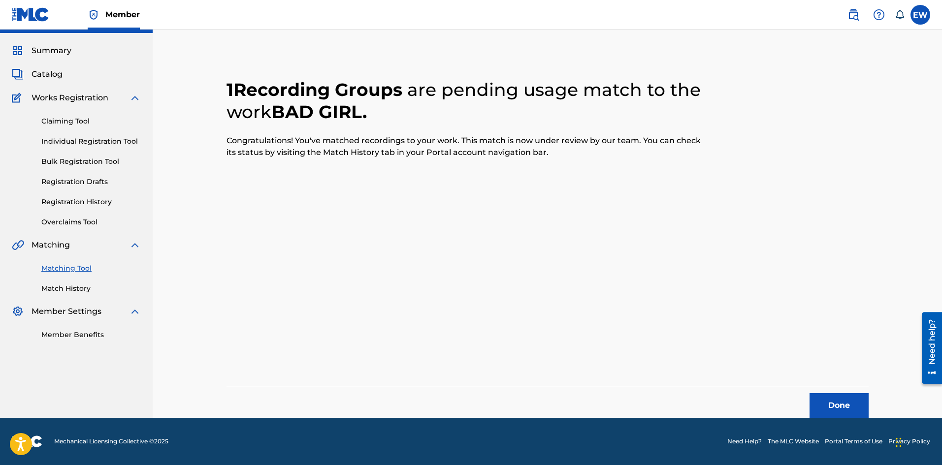
scroll to position [24, 0]
click at [846, 405] on button "Done" at bounding box center [839, 405] width 59 height 25
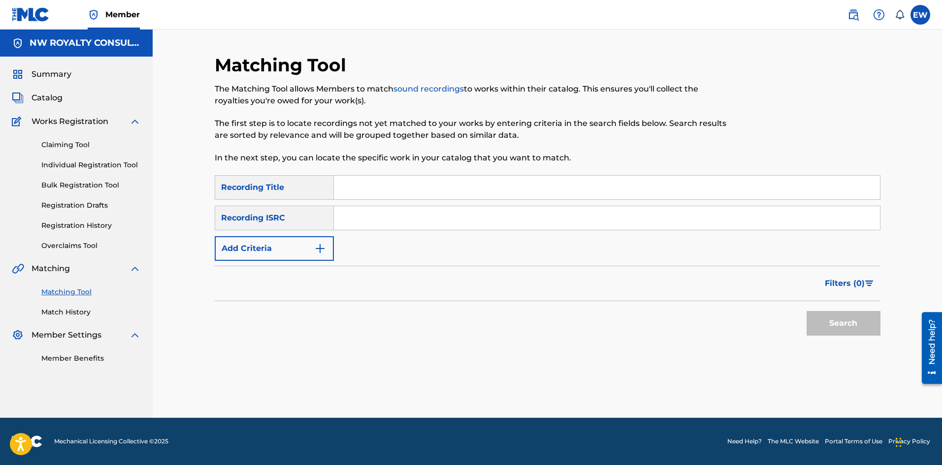
scroll to position [0, 0]
click at [265, 248] on button "Add Criteria" at bounding box center [274, 248] width 119 height 25
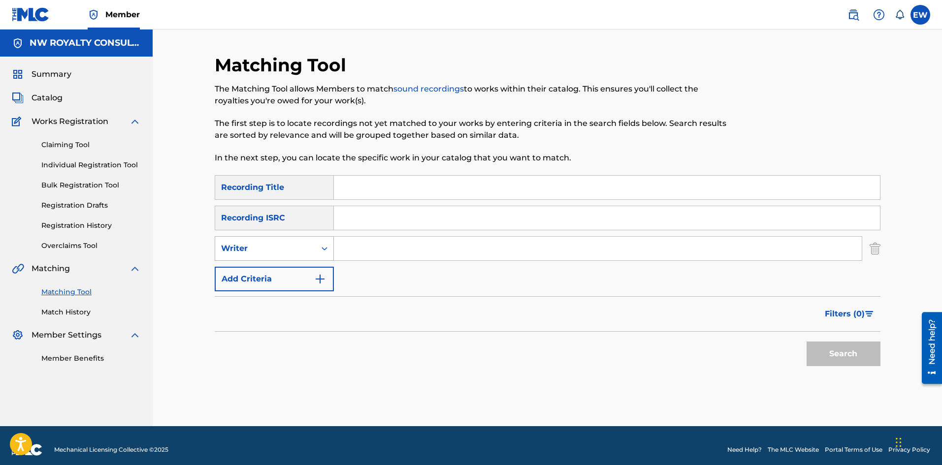
click at [266, 245] on div "Writer" at bounding box center [265, 249] width 89 height 12
click at [262, 267] on div "Recording Artist" at bounding box center [274, 273] width 118 height 25
click at [442, 249] on input "Search Form" at bounding box center [598, 249] width 528 height 24
type input "K1 ECENTRAL"
click at [394, 188] on input "Search Form" at bounding box center [607, 188] width 546 height 24
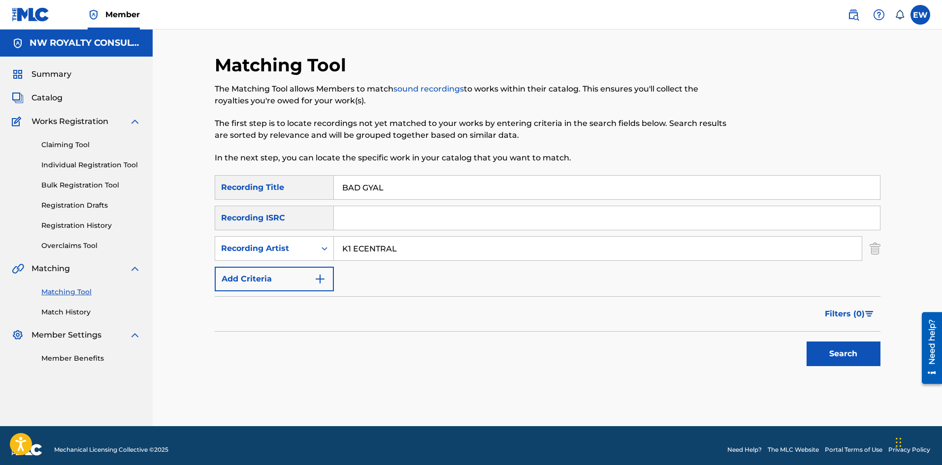
type input "BAD GYAL"
click at [817, 350] on button "Search" at bounding box center [844, 354] width 74 height 25
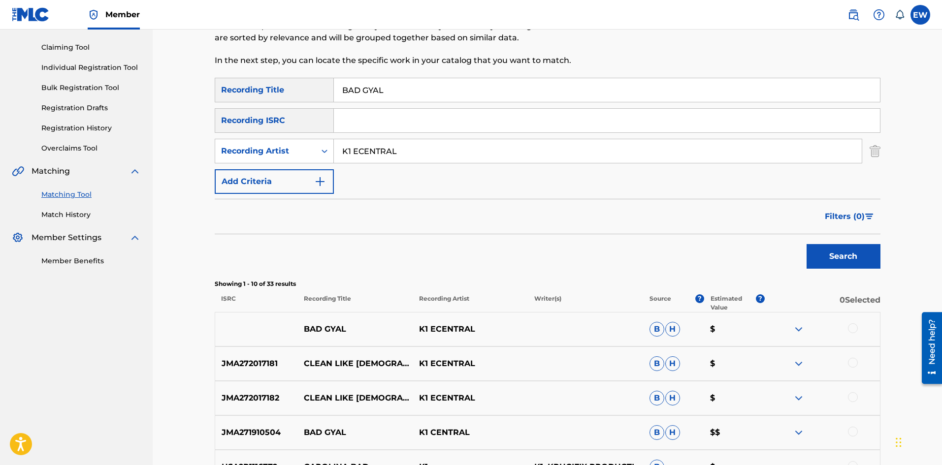
scroll to position [98, 0]
click at [855, 325] on div at bounding box center [853, 328] width 10 height 10
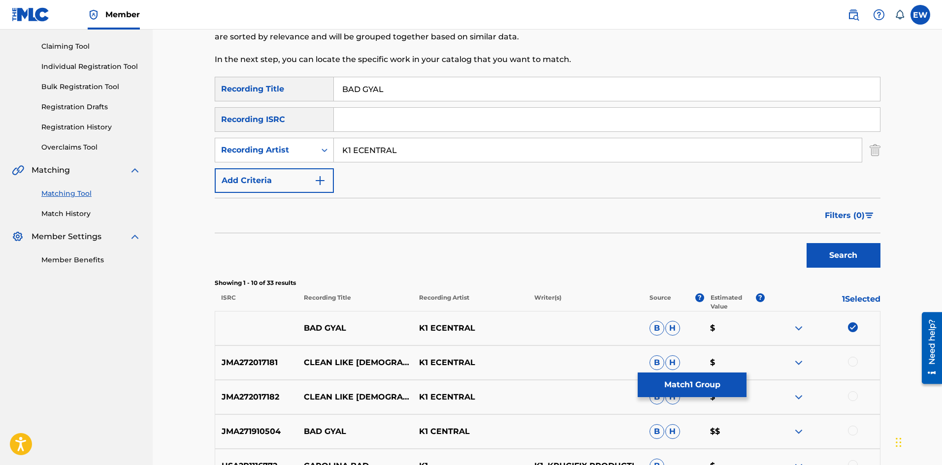
scroll to position [148, 0]
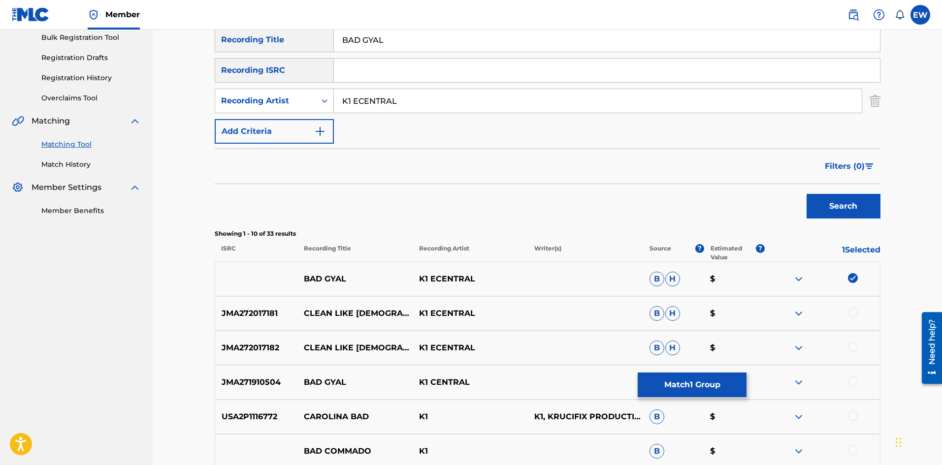
click at [851, 379] on div at bounding box center [853, 382] width 10 height 10
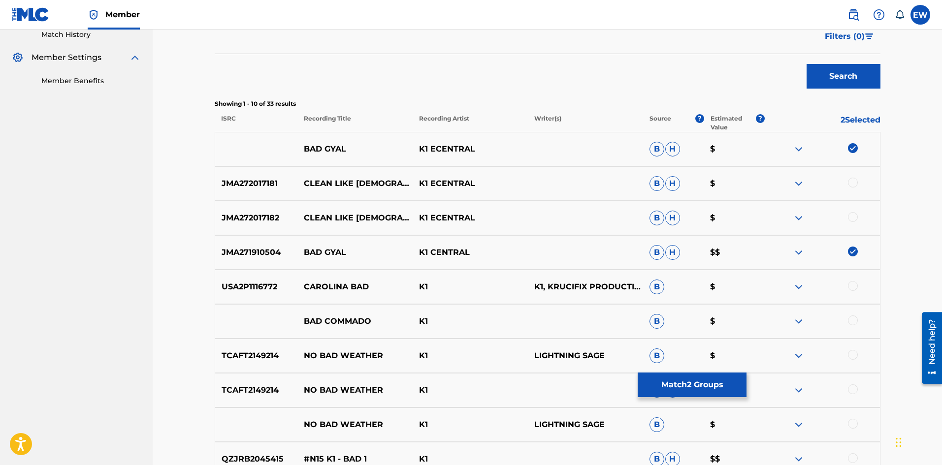
scroll to position [295, 0]
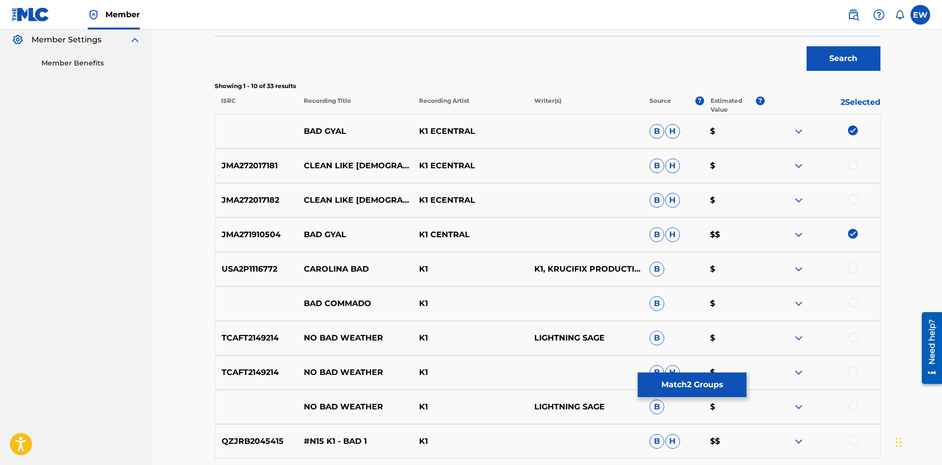
click at [658, 382] on button "Match 2 Groups" at bounding box center [692, 385] width 109 height 25
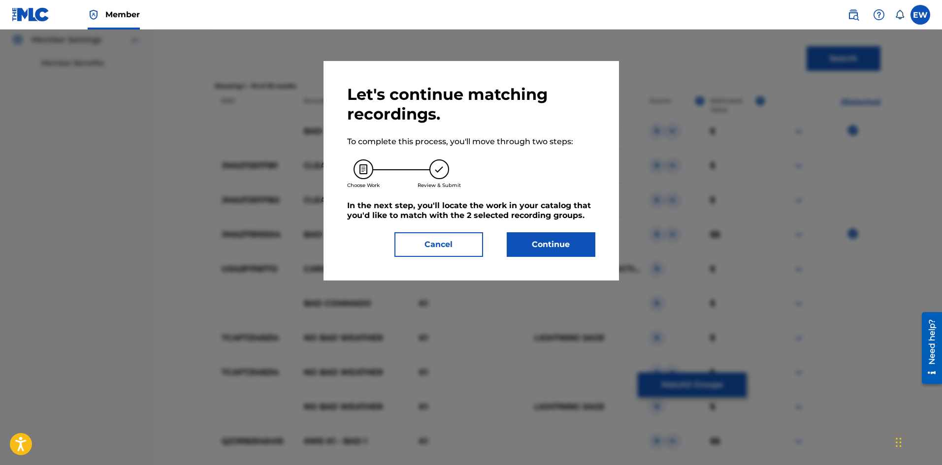
click at [570, 244] on button "Continue" at bounding box center [551, 244] width 89 height 25
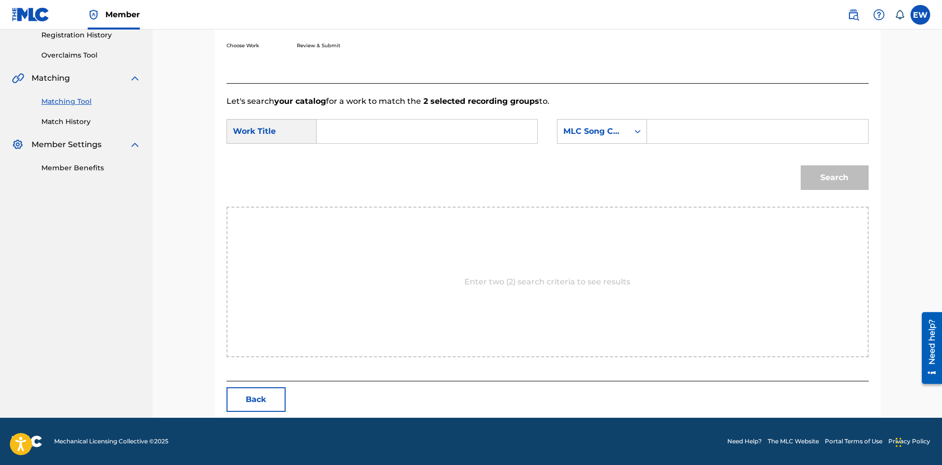
scroll to position [191, 0]
click at [358, 143] on div "Search Form" at bounding box center [427, 131] width 221 height 25
click at [354, 131] on input "Search Form" at bounding box center [427, 132] width 204 height 24
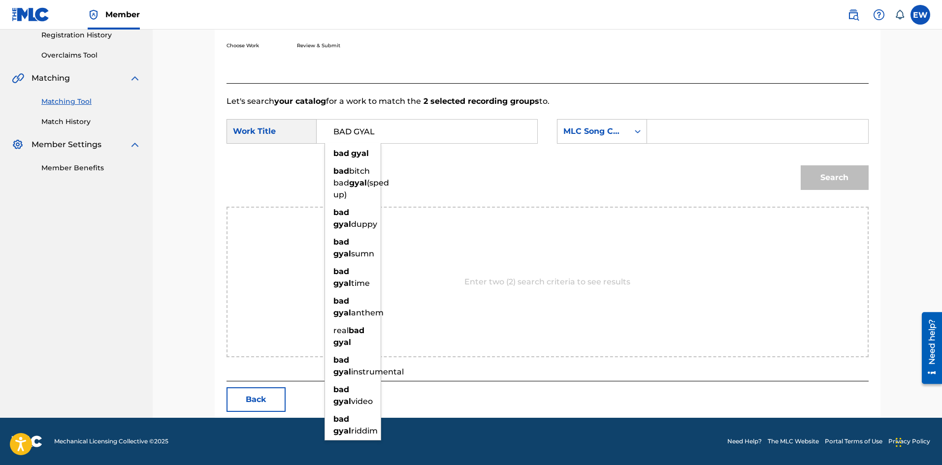
type input "BAD GYAL"
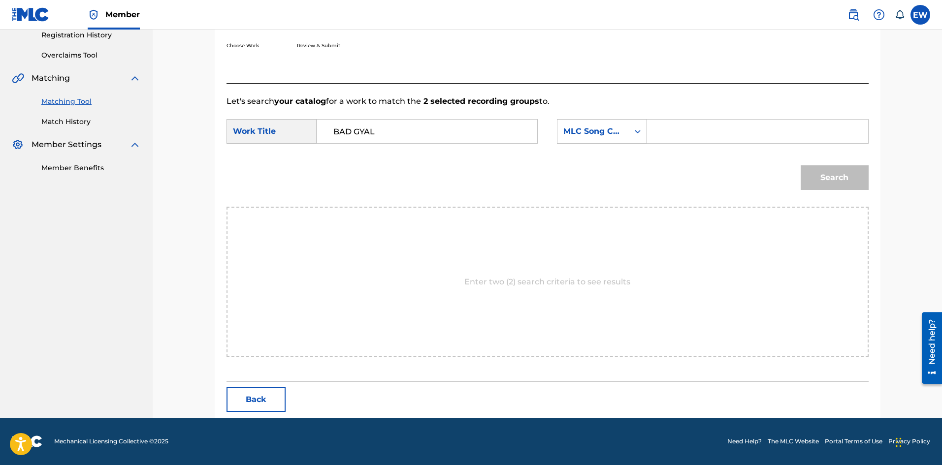
click at [691, 133] on input "Search Form" at bounding box center [757, 132] width 204 height 24
type input "BA7ZRB"
click at [825, 169] on button "Search" at bounding box center [835, 177] width 68 height 25
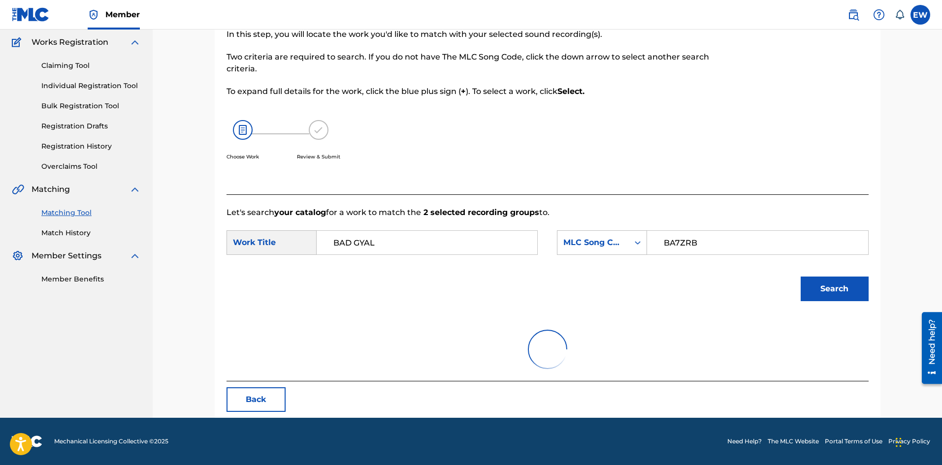
scroll to position [162, 0]
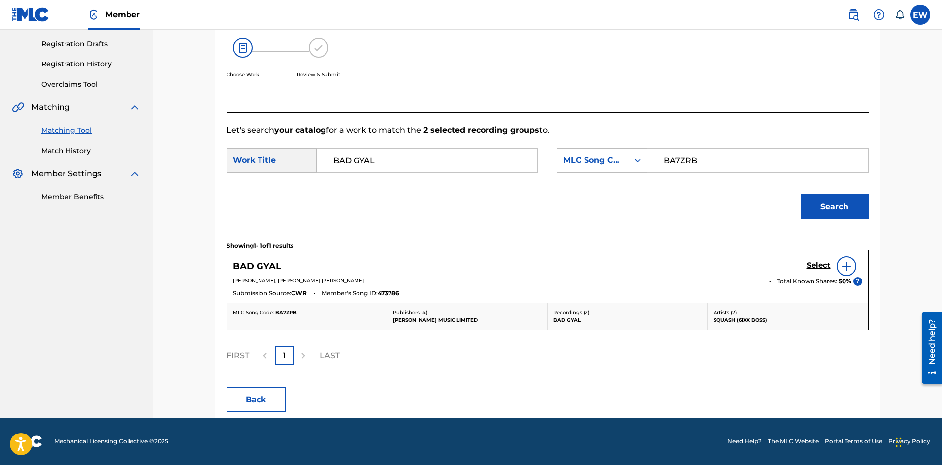
click at [823, 265] on h5 "Select" at bounding box center [819, 265] width 24 height 9
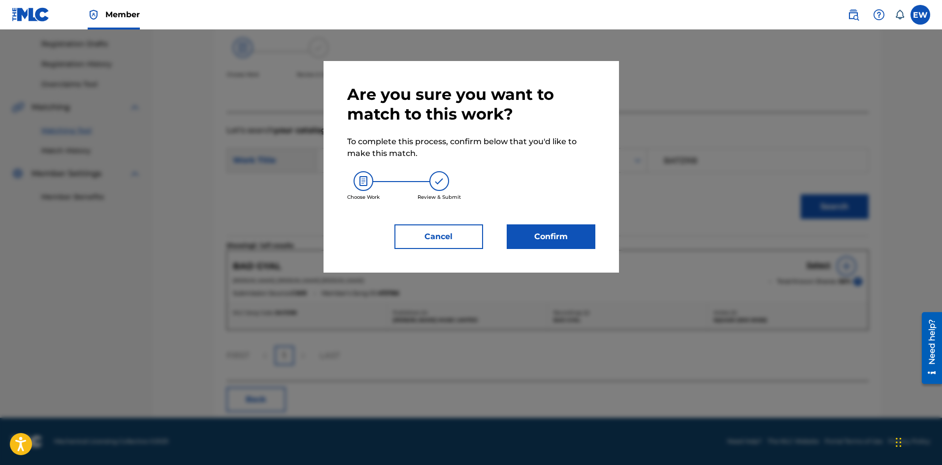
click at [581, 229] on button "Confirm" at bounding box center [551, 237] width 89 height 25
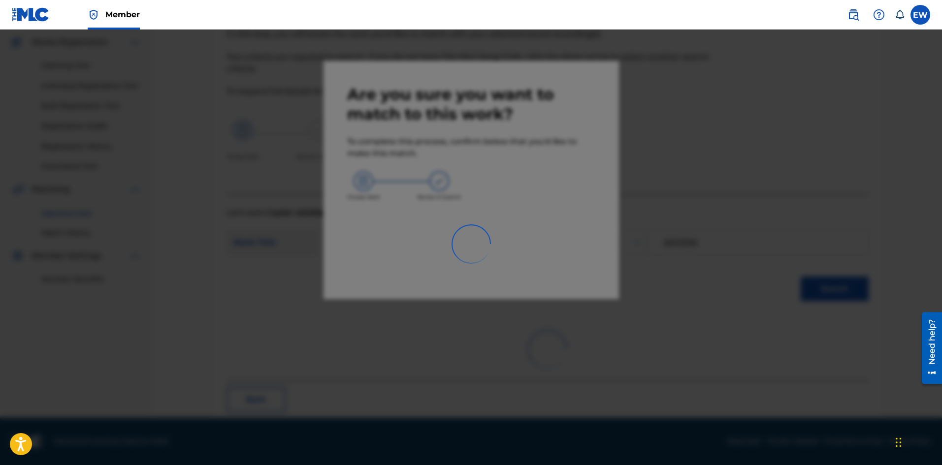
scroll to position [24, 0]
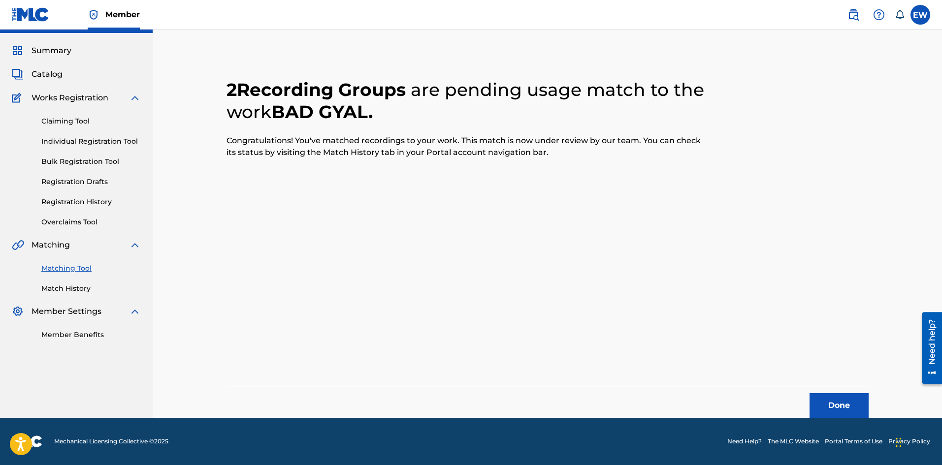
drag, startPoint x: 839, startPoint y: 412, endPoint x: 945, endPoint y: 412, distance: 106.4
click at [848, 410] on button "Done" at bounding box center [839, 405] width 59 height 25
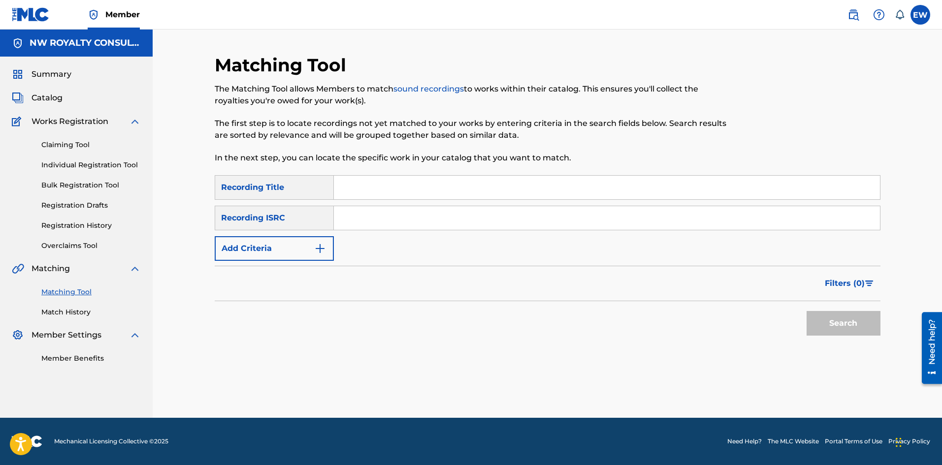
scroll to position [0, 0]
click at [288, 241] on button "Add Criteria" at bounding box center [274, 248] width 119 height 25
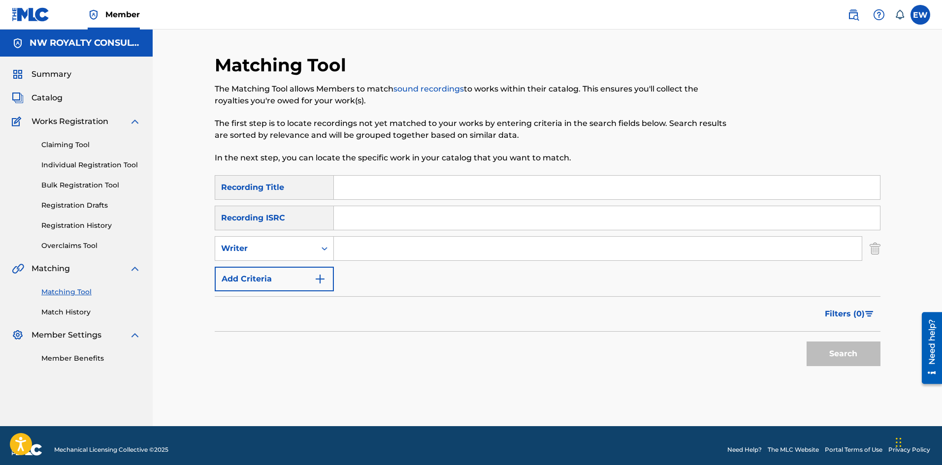
click at [281, 244] on div "Writer" at bounding box center [265, 249] width 89 height 12
drag, startPoint x: 293, startPoint y: 273, endPoint x: 322, endPoint y: 262, distance: 30.7
click at [299, 268] on div "Recording Artist" at bounding box center [274, 273] width 118 height 25
click at [365, 257] on input "Search Form" at bounding box center [598, 249] width 528 height 24
type input "QBE PONATIMIN"
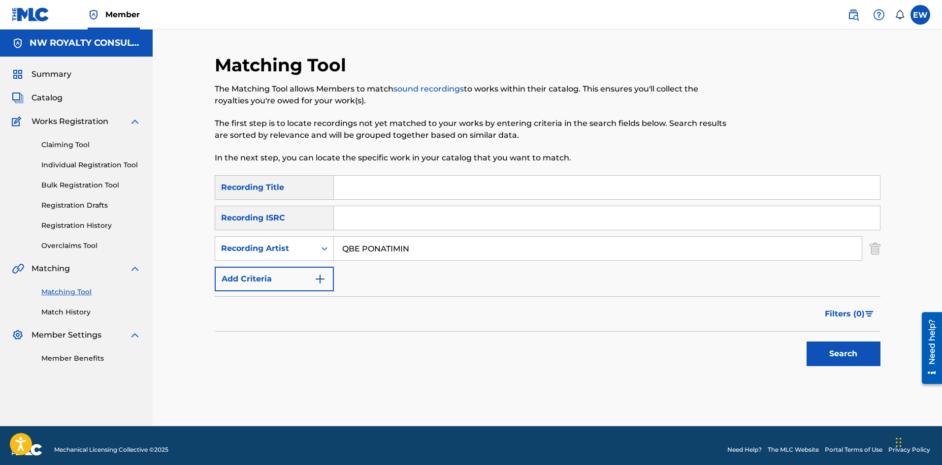
drag, startPoint x: 410, startPoint y: 192, endPoint x: 403, endPoint y: 185, distance: 9.4
click at [409, 191] on input "Search Form" at bounding box center [607, 188] width 546 height 24
type input "BAD GYAL"
click at [847, 352] on button "Search" at bounding box center [844, 354] width 74 height 25
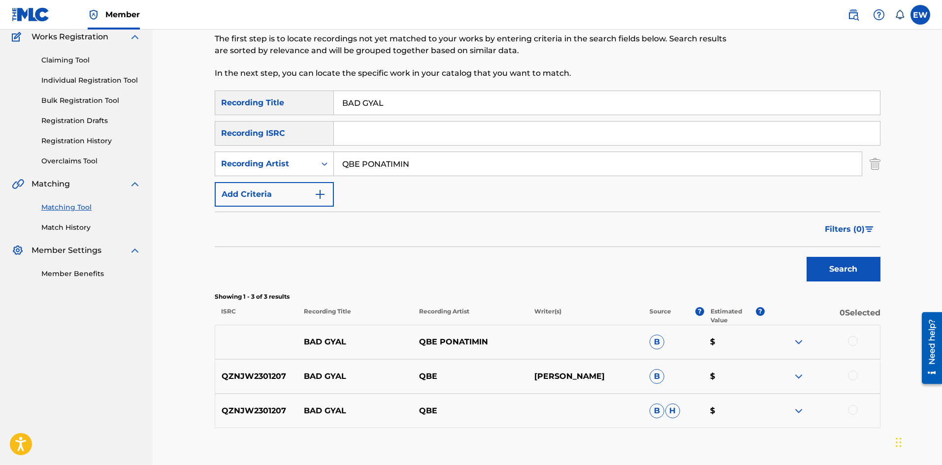
scroll to position [98, 0]
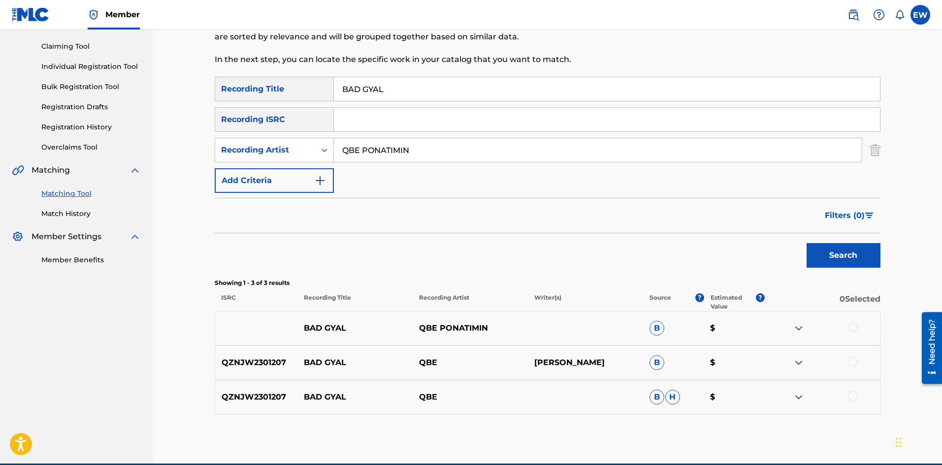
click at [854, 326] on div at bounding box center [853, 328] width 10 height 10
click at [856, 362] on div at bounding box center [853, 362] width 10 height 10
click at [854, 393] on div at bounding box center [853, 397] width 10 height 10
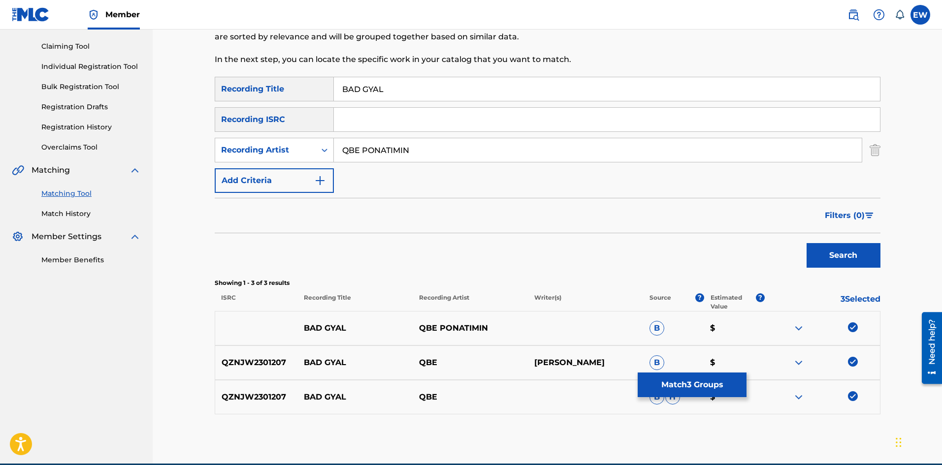
click at [656, 388] on button "Match 3 Groups" at bounding box center [692, 385] width 109 height 25
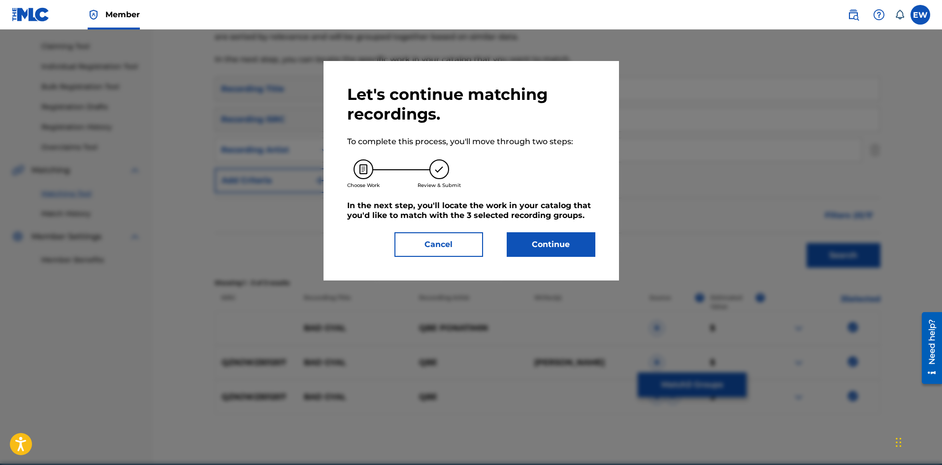
click at [573, 250] on button "Continue" at bounding box center [551, 244] width 89 height 25
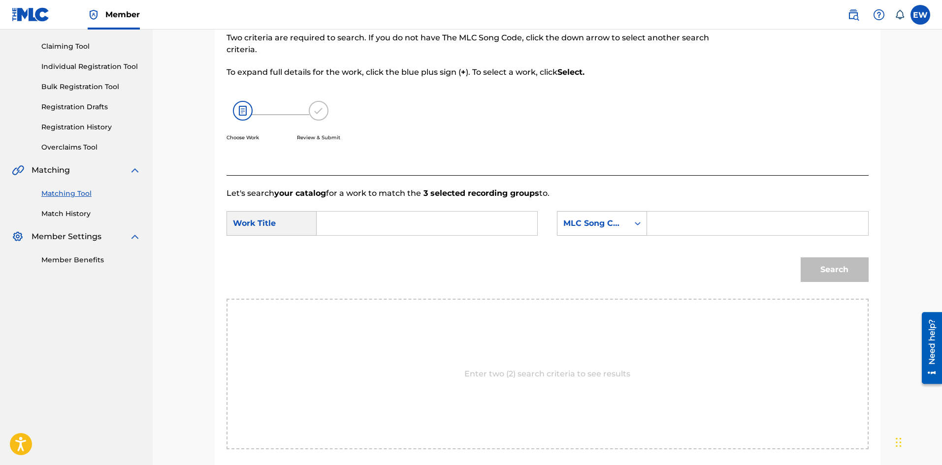
click at [440, 223] on input "Search Form" at bounding box center [427, 224] width 204 height 24
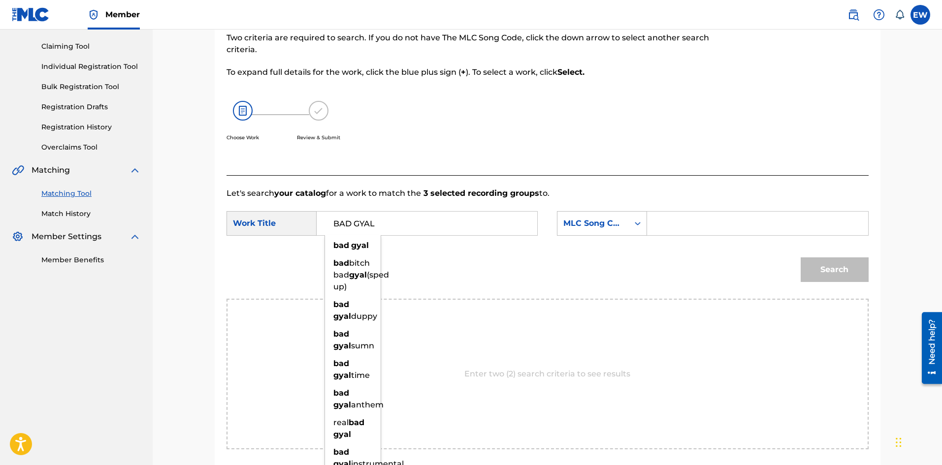
type input "BAD GYAL"
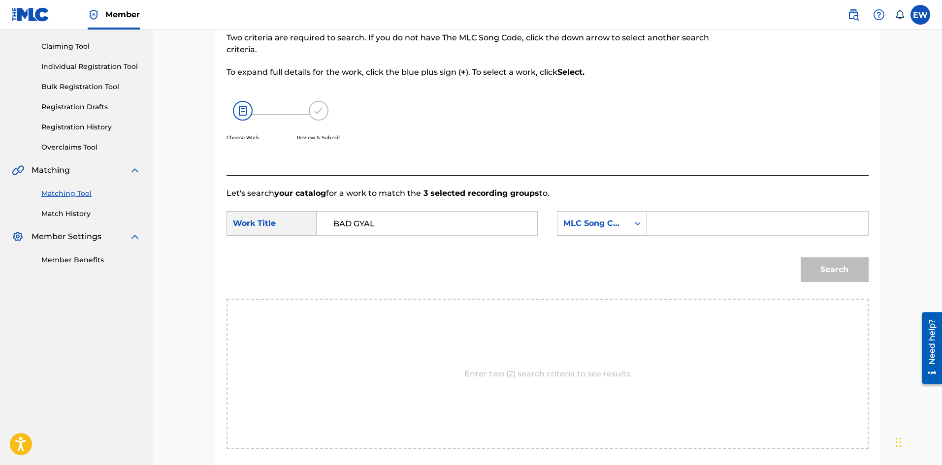
drag, startPoint x: 733, startPoint y: 217, endPoint x: 726, endPoint y: 219, distance: 7.2
click at [734, 218] on input "Search Form" at bounding box center [757, 224] width 204 height 24
type input "BD9AF6"
click at [823, 265] on button "Search" at bounding box center [835, 270] width 68 height 25
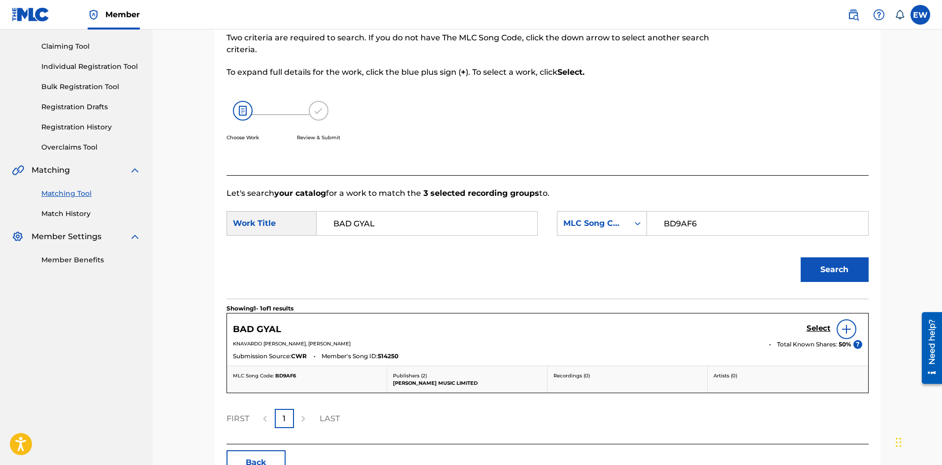
click at [824, 328] on h5 "Select" at bounding box center [819, 328] width 24 height 9
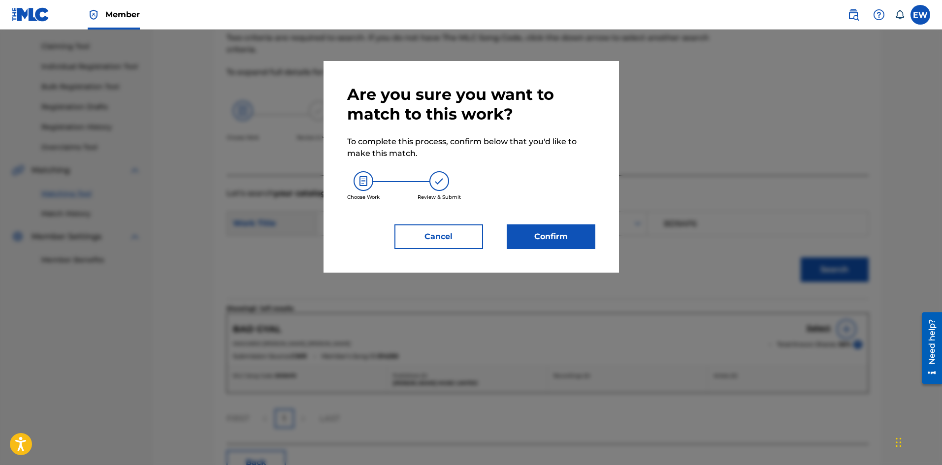
click at [540, 230] on button "Confirm" at bounding box center [551, 237] width 89 height 25
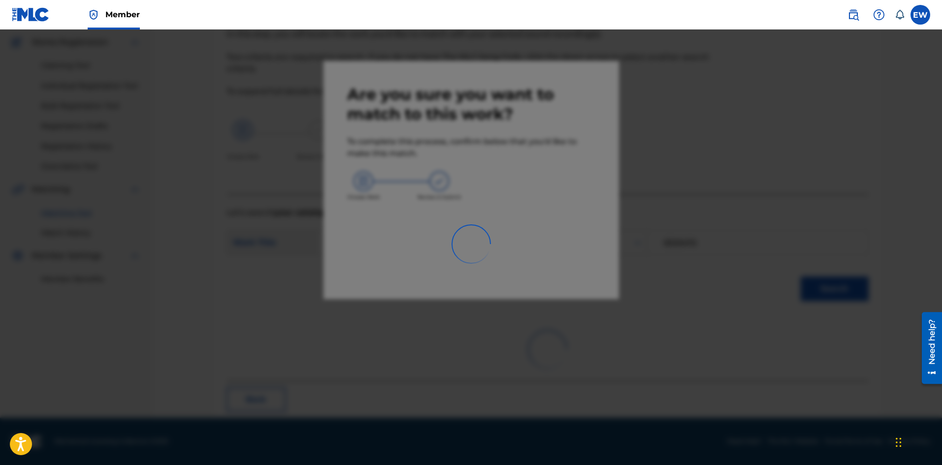
scroll to position [24, 0]
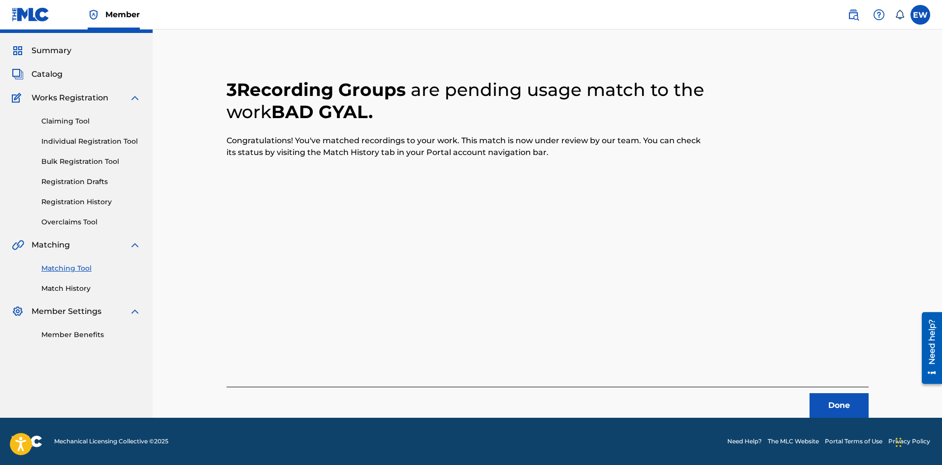
drag, startPoint x: 825, startPoint y: 399, endPoint x: 945, endPoint y: 392, distance: 119.9
click at [829, 399] on button "Done" at bounding box center [839, 405] width 59 height 25
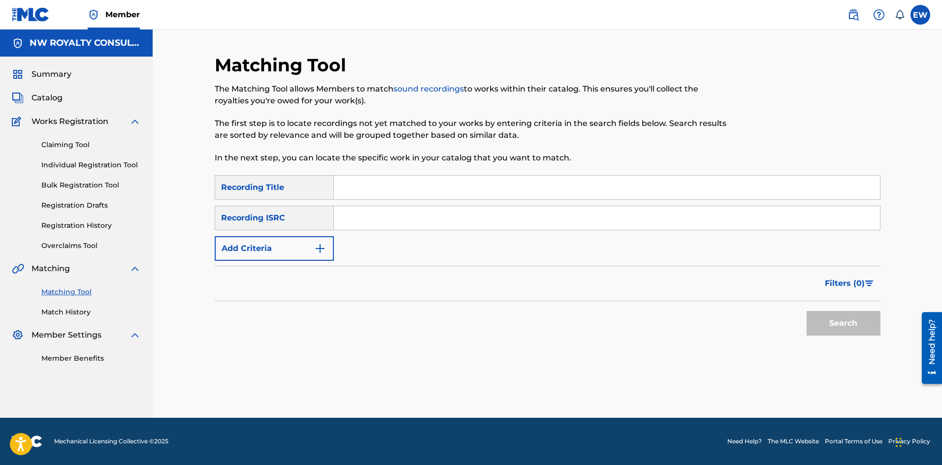
scroll to position [0, 0]
drag, startPoint x: 288, startPoint y: 255, endPoint x: 283, endPoint y: 258, distance: 5.5
click at [289, 255] on button "Add Criteria" at bounding box center [274, 248] width 119 height 25
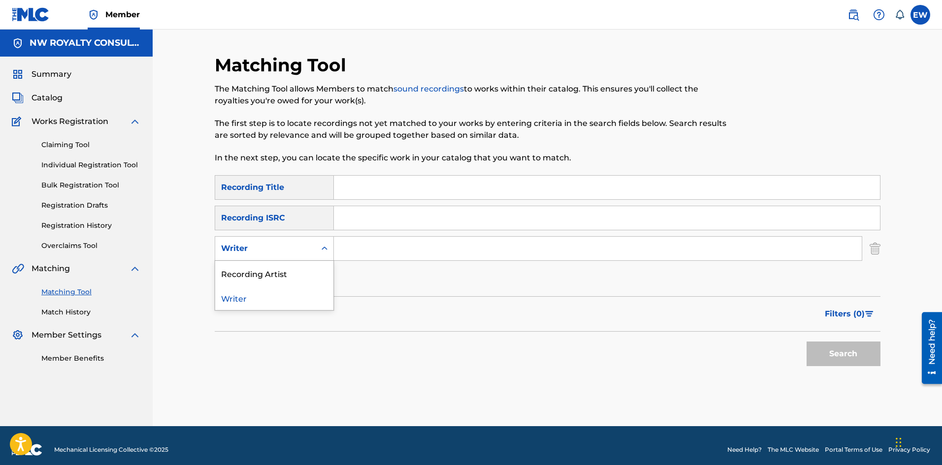
click at [283, 258] on div "Writer" at bounding box center [265, 248] width 100 height 19
drag, startPoint x: 281, startPoint y: 271, endPoint x: 303, endPoint y: 265, distance: 22.8
click at [286, 269] on div "Recording Artist" at bounding box center [274, 273] width 118 height 25
click at [396, 246] on input "Search Form" at bounding box center [598, 249] width 528 height 24
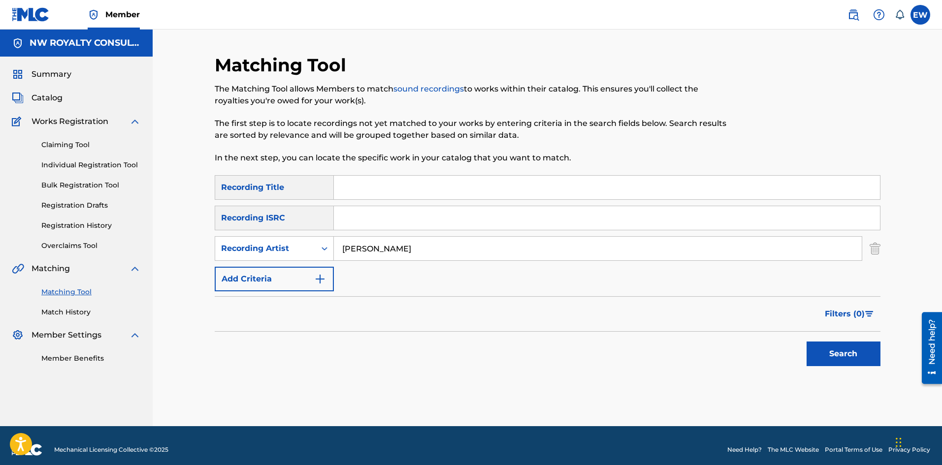
type input "[PERSON_NAME]"
click at [600, 193] on input "Search Form" at bounding box center [607, 188] width 546 height 24
type input "BEAUTIFUL GIRLS"
click at [833, 350] on button "Search" at bounding box center [844, 354] width 74 height 25
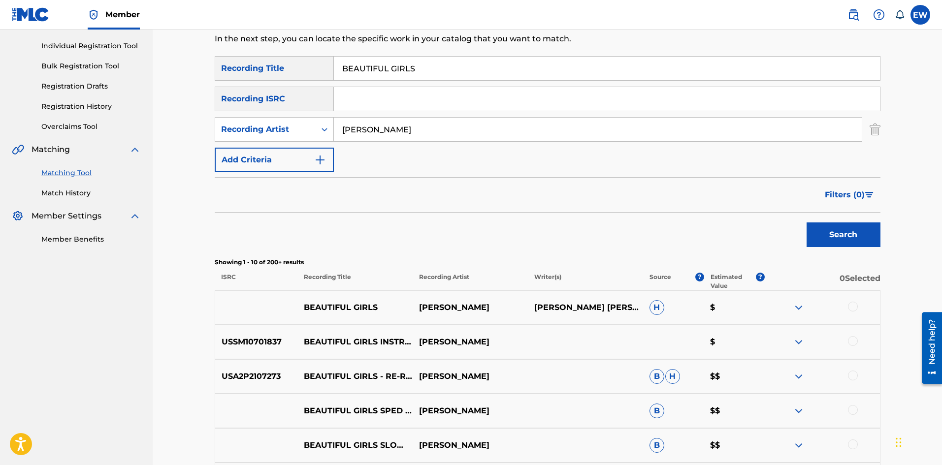
scroll to position [148, 0]
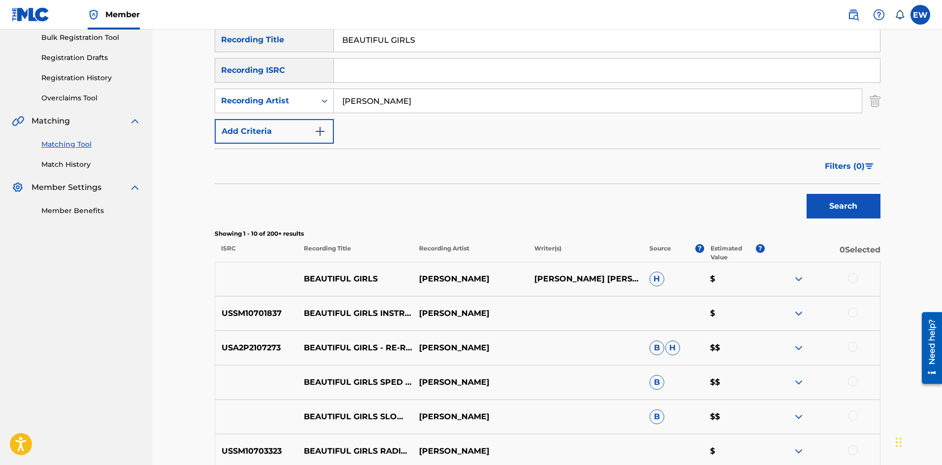
click at [854, 281] on div at bounding box center [853, 278] width 10 height 10
click at [855, 311] on div at bounding box center [853, 313] width 10 height 10
click at [854, 347] on div at bounding box center [853, 347] width 10 height 10
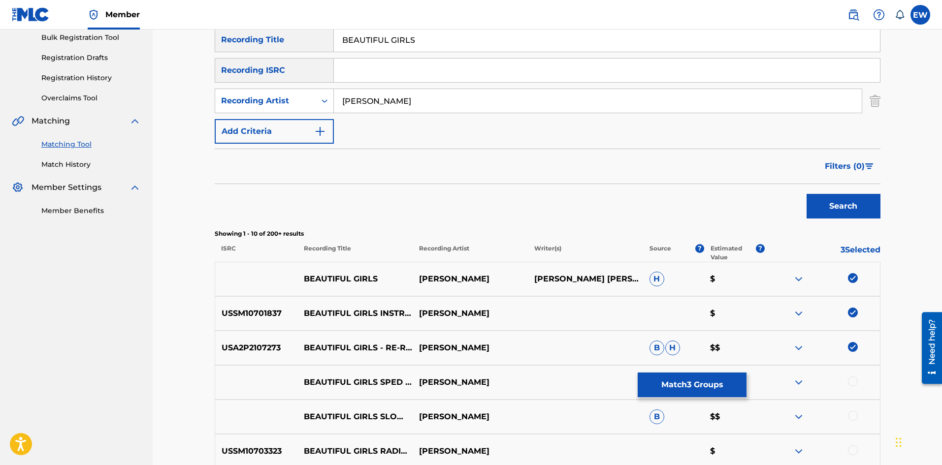
click at [854, 379] on div at bounding box center [853, 382] width 10 height 10
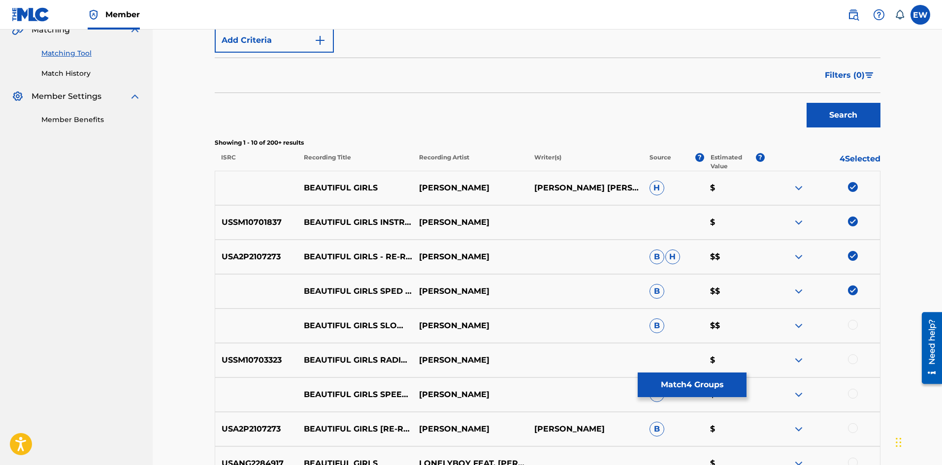
scroll to position [246, 0]
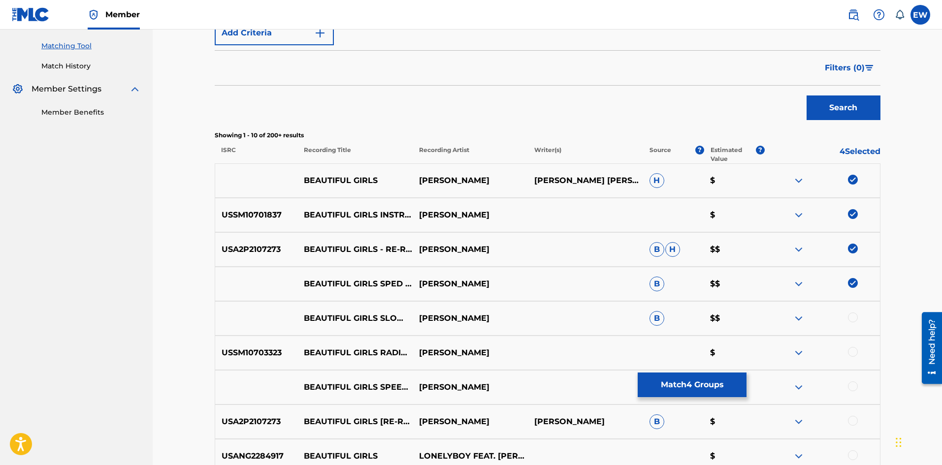
click at [850, 319] on div at bounding box center [853, 318] width 10 height 10
drag, startPoint x: 852, startPoint y: 351, endPoint x: 830, endPoint y: 348, distance: 22.4
click at [852, 351] on div at bounding box center [853, 352] width 10 height 10
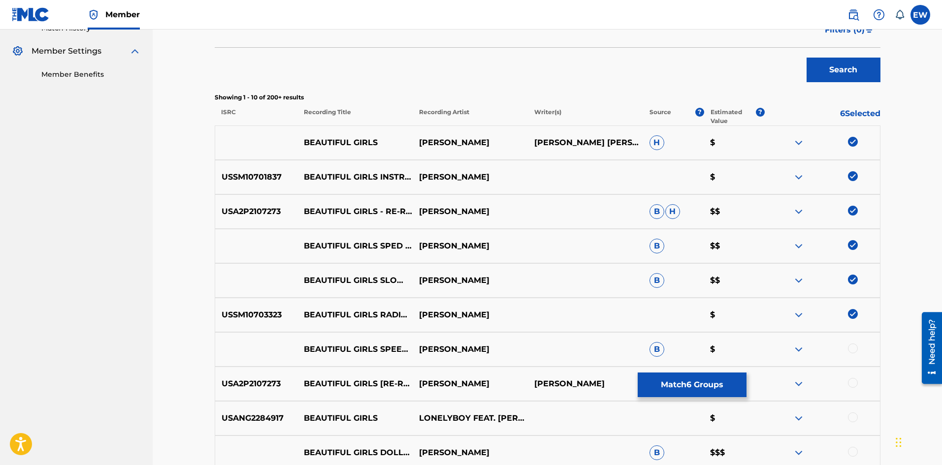
scroll to position [295, 0]
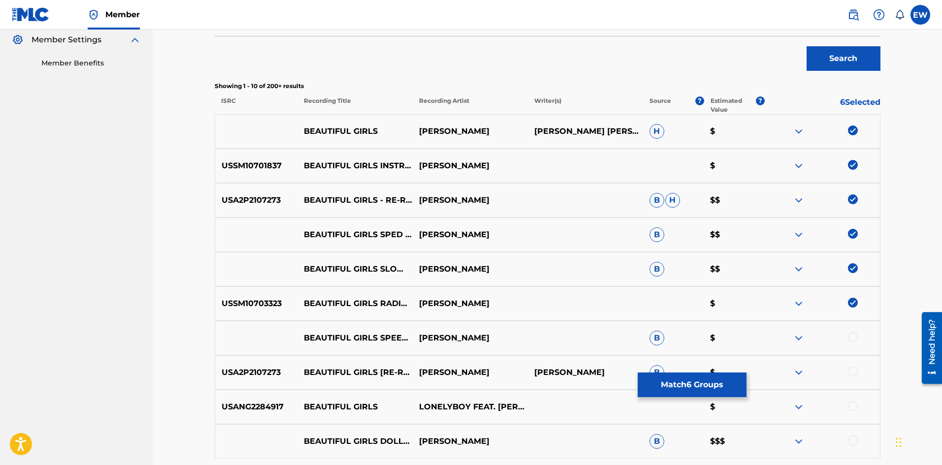
click at [859, 336] on div at bounding box center [822, 338] width 115 height 12
click at [857, 336] on div at bounding box center [853, 337] width 10 height 10
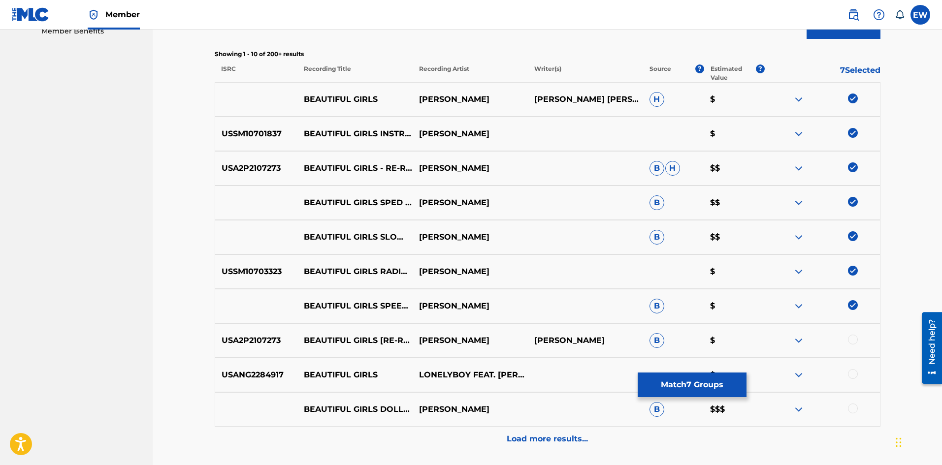
scroll to position [345, 0]
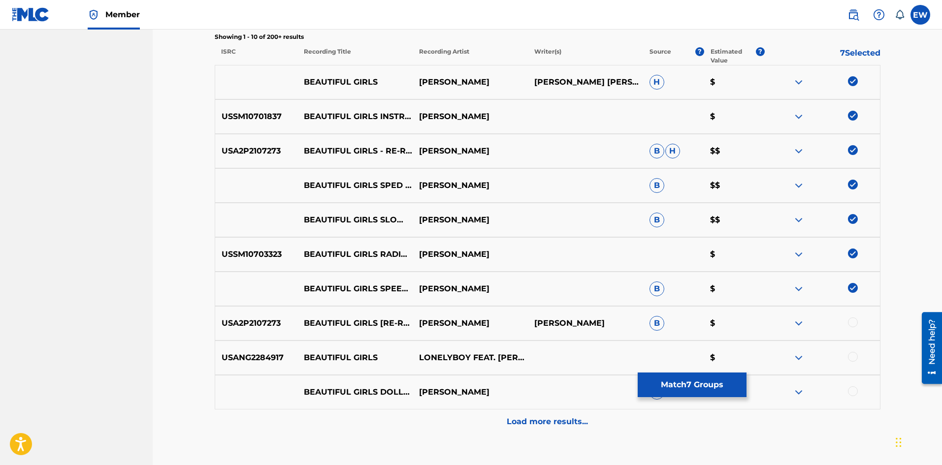
click at [853, 323] on div at bounding box center [853, 323] width 10 height 10
click at [852, 355] on div at bounding box center [853, 357] width 10 height 10
click at [852, 387] on div at bounding box center [853, 392] width 10 height 10
click at [557, 421] on p "Load more results..." at bounding box center [547, 422] width 81 height 12
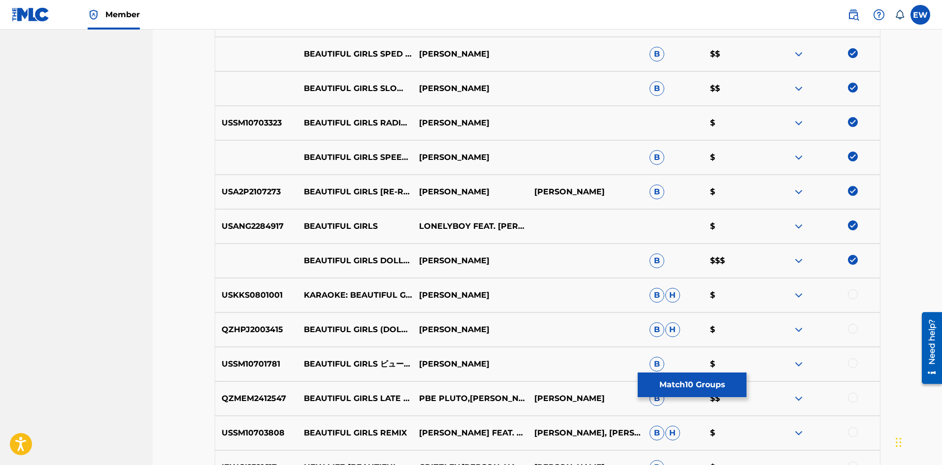
scroll to position [492, 0]
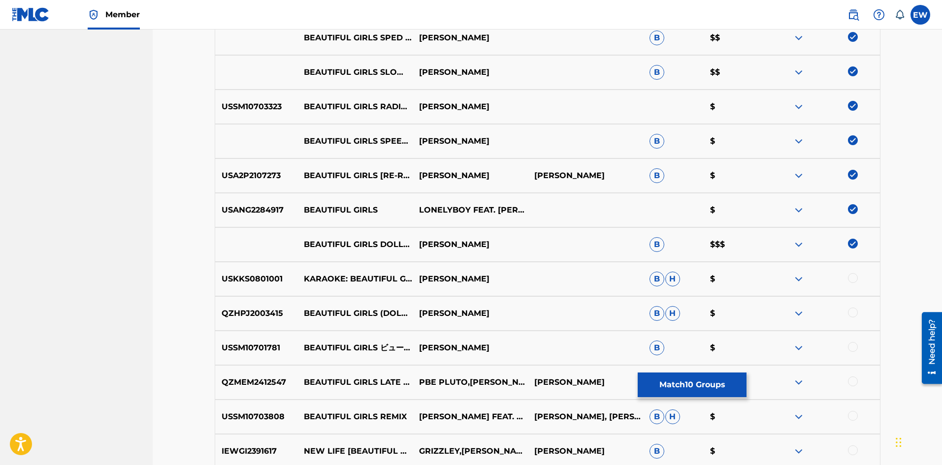
drag, startPoint x: 849, startPoint y: 277, endPoint x: 806, endPoint y: 278, distance: 42.4
click at [849, 278] on div at bounding box center [853, 278] width 10 height 10
click at [856, 311] on div at bounding box center [853, 313] width 10 height 10
click at [853, 348] on div at bounding box center [853, 347] width 10 height 10
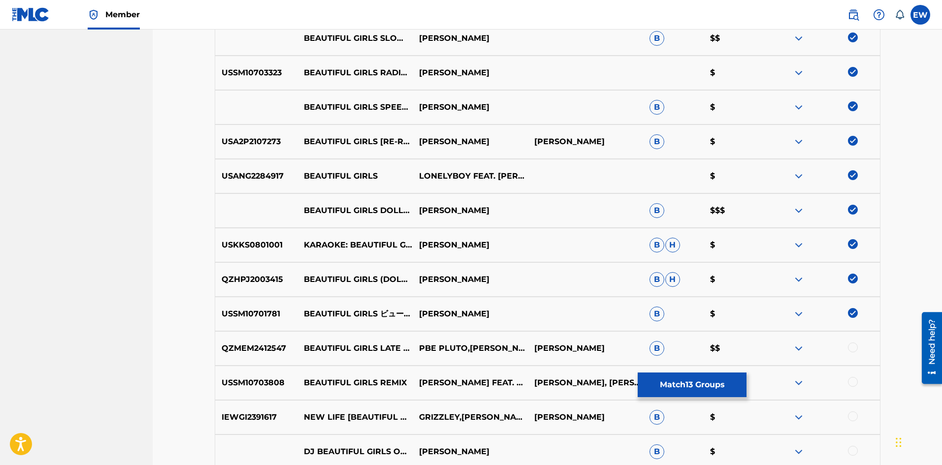
scroll to position [542, 0]
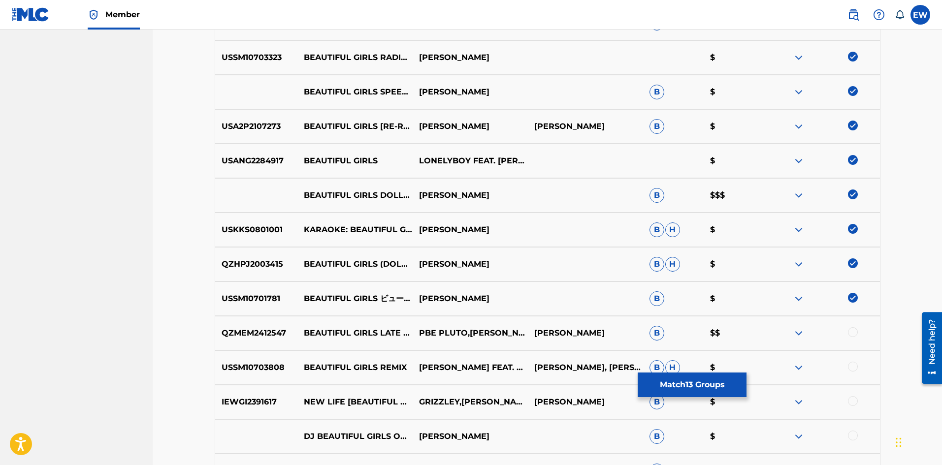
click at [683, 384] on button "Match 13 Groups" at bounding box center [692, 385] width 109 height 25
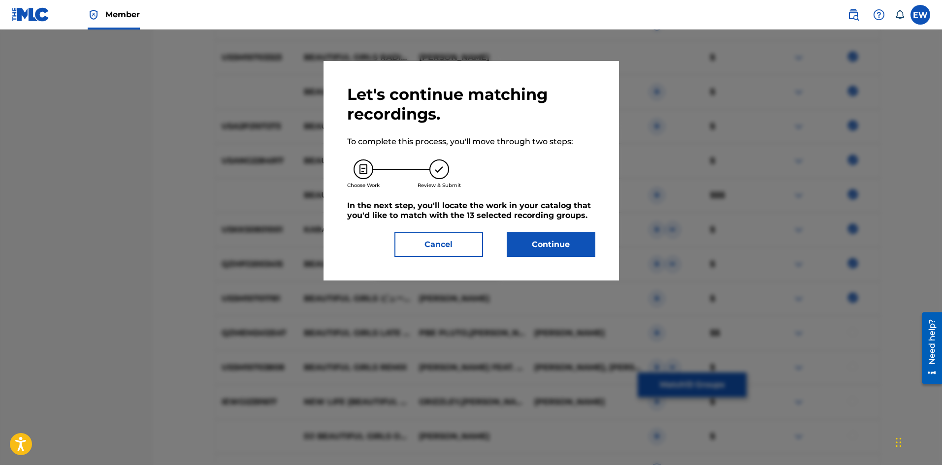
click at [541, 257] on div "Let's continue matching recordings. To complete this process, you'll move throu…" at bounding box center [471, 171] width 295 height 220
click at [542, 248] on button "Continue" at bounding box center [551, 244] width 89 height 25
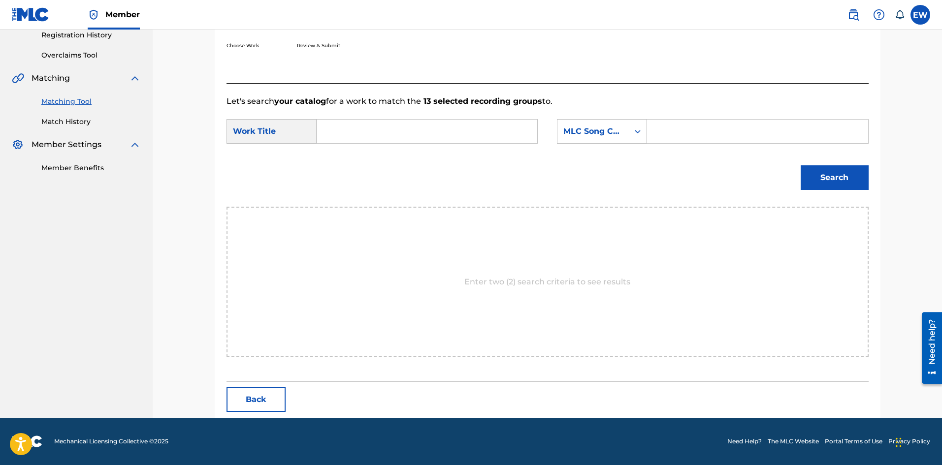
scroll to position [191, 0]
click at [449, 142] on div "Search Form" at bounding box center [427, 131] width 221 height 25
click at [457, 138] on input "Search Form" at bounding box center [427, 132] width 204 height 24
type input "BEAUTIFUL GIRLS"
drag, startPoint x: 640, startPoint y: 128, endPoint x: 674, endPoint y: 132, distance: 34.8
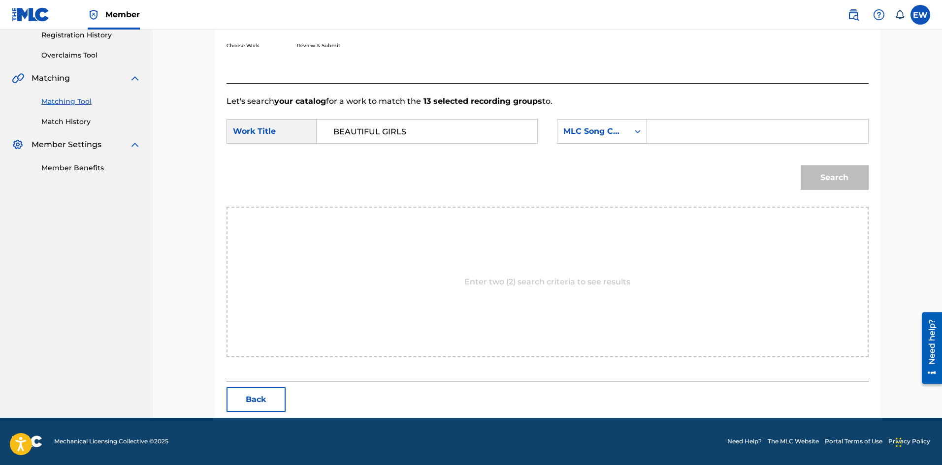
click at [641, 128] on icon "Search Form" at bounding box center [638, 132] width 10 height 10
click at [684, 131] on input "Search Form" at bounding box center [757, 132] width 204 height 24
type input "EVCC0V"
drag, startPoint x: 833, startPoint y: 180, endPoint x: 635, endPoint y: 194, distance: 198.5
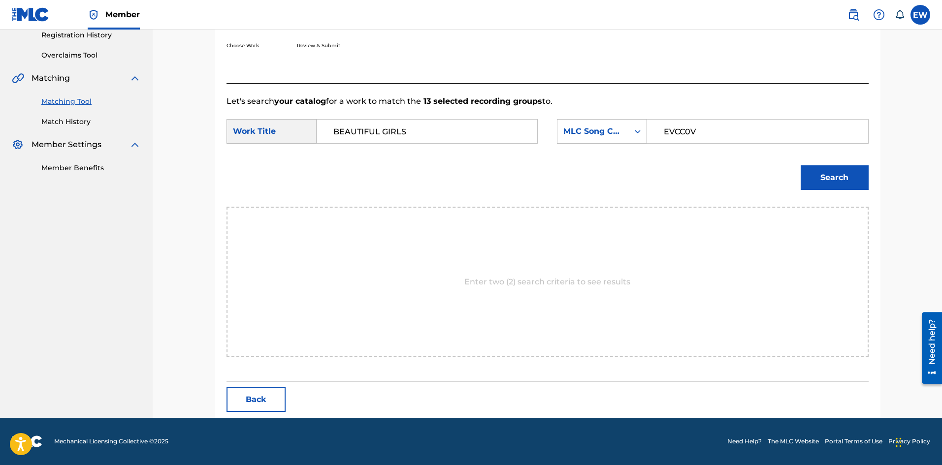
click at [833, 180] on button "Search" at bounding box center [835, 177] width 68 height 25
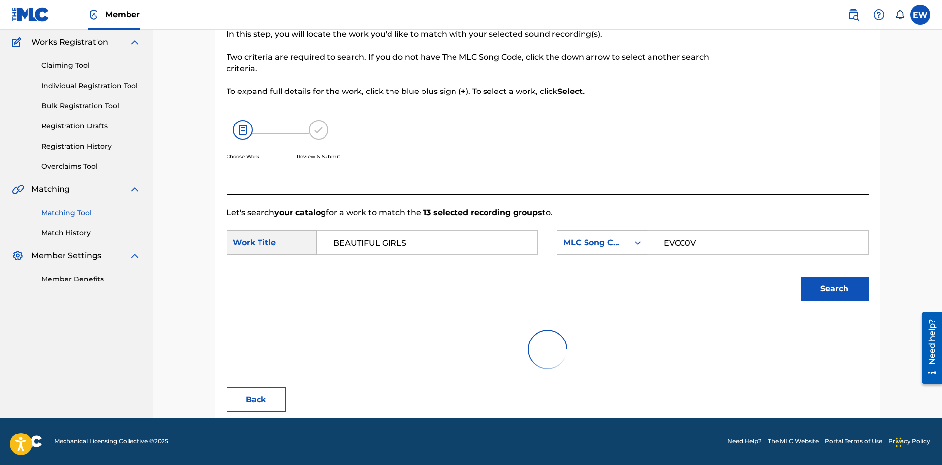
scroll to position [37, 0]
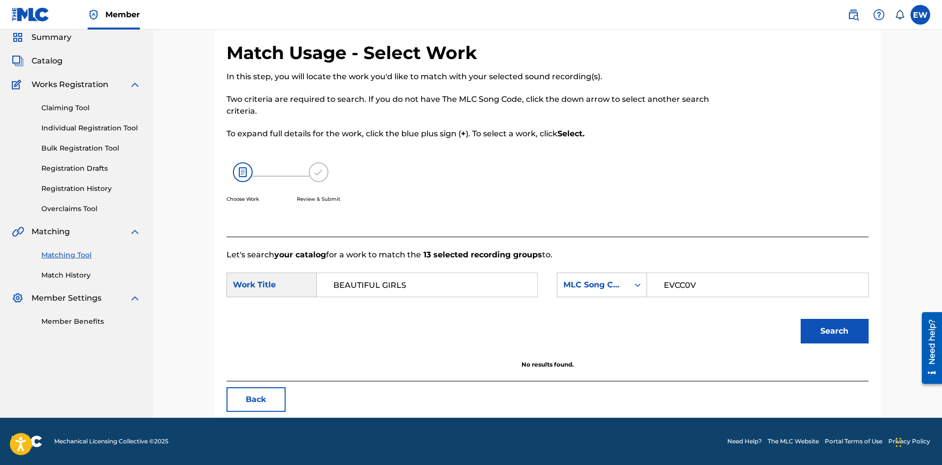
drag, startPoint x: 407, startPoint y: 285, endPoint x: 267, endPoint y: 275, distance: 139.7
click at [267, 275] on div "SearchWithCriteriaf3436cc0-7675-426e-ac19-1e151289c0b3 Work Title BEAUTIFUL GIR…" at bounding box center [382, 285] width 311 height 25
type input "EVERY GHETTO, EVERY CITY"
drag, startPoint x: 847, startPoint y: 328, endPoint x: 808, endPoint y: 316, distance: 40.8
click at [848, 328] on button "Search" at bounding box center [835, 331] width 68 height 25
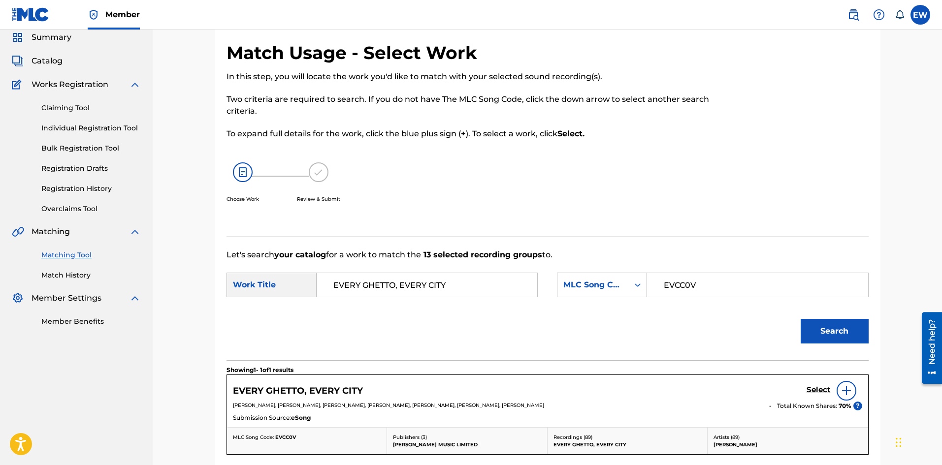
click at [813, 391] on h5 "Select" at bounding box center [819, 390] width 24 height 9
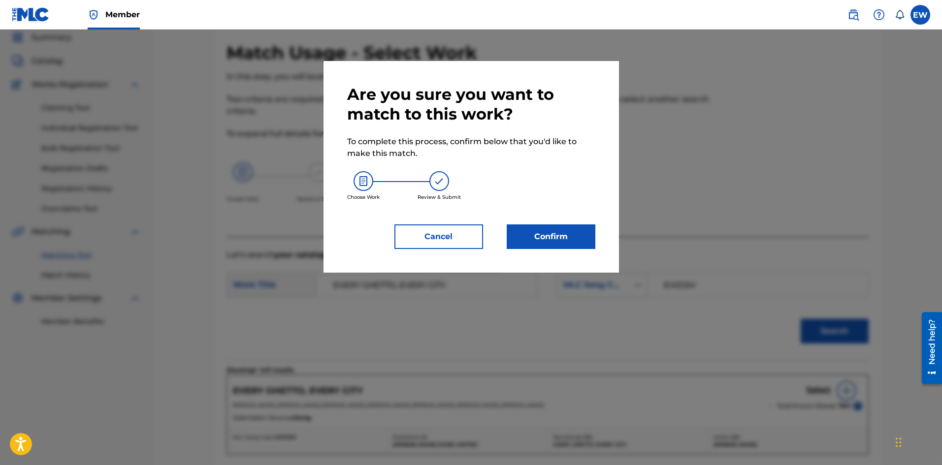
click at [554, 230] on button "Confirm" at bounding box center [551, 237] width 89 height 25
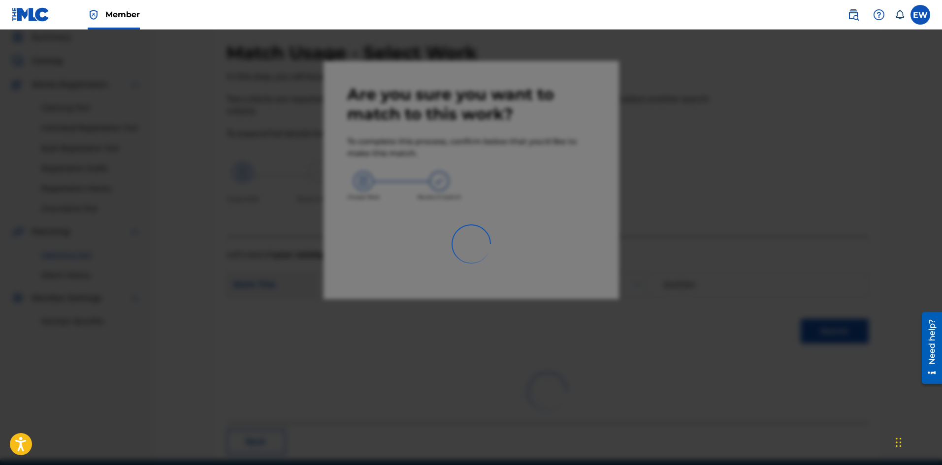
scroll to position [24, 0]
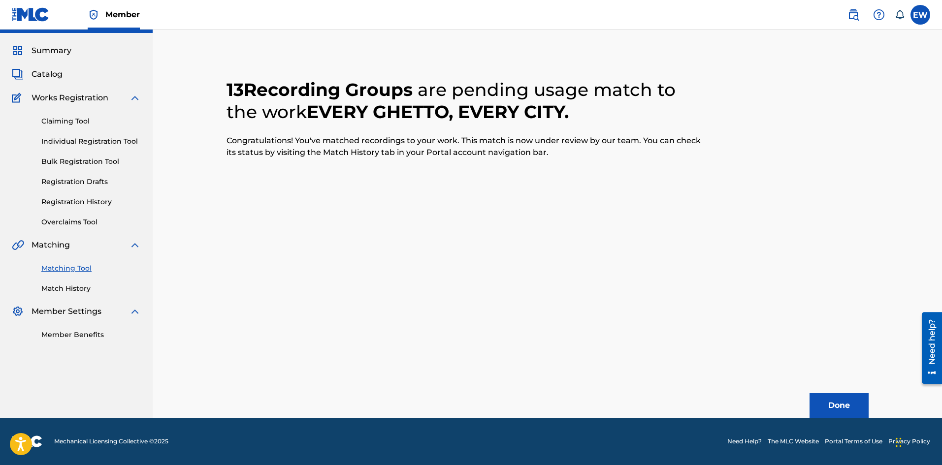
click at [846, 402] on button "Done" at bounding box center [839, 405] width 59 height 25
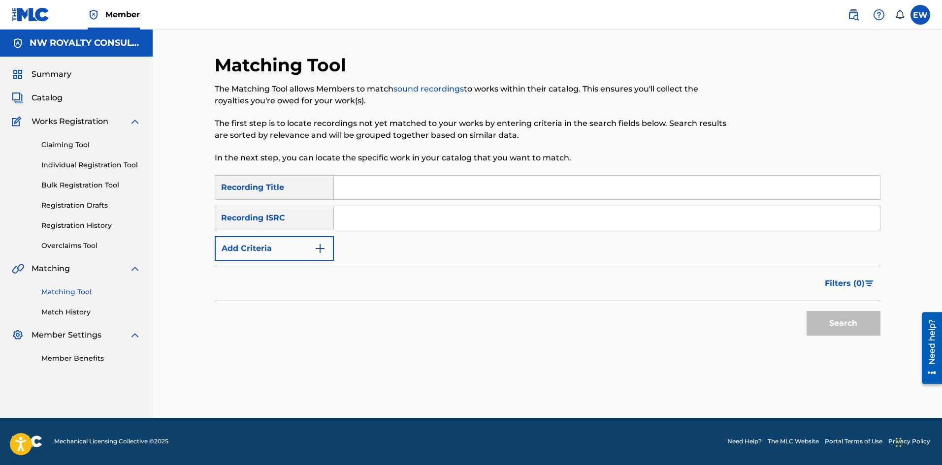
scroll to position [0, 0]
